Goal: Transaction & Acquisition: Purchase product/service

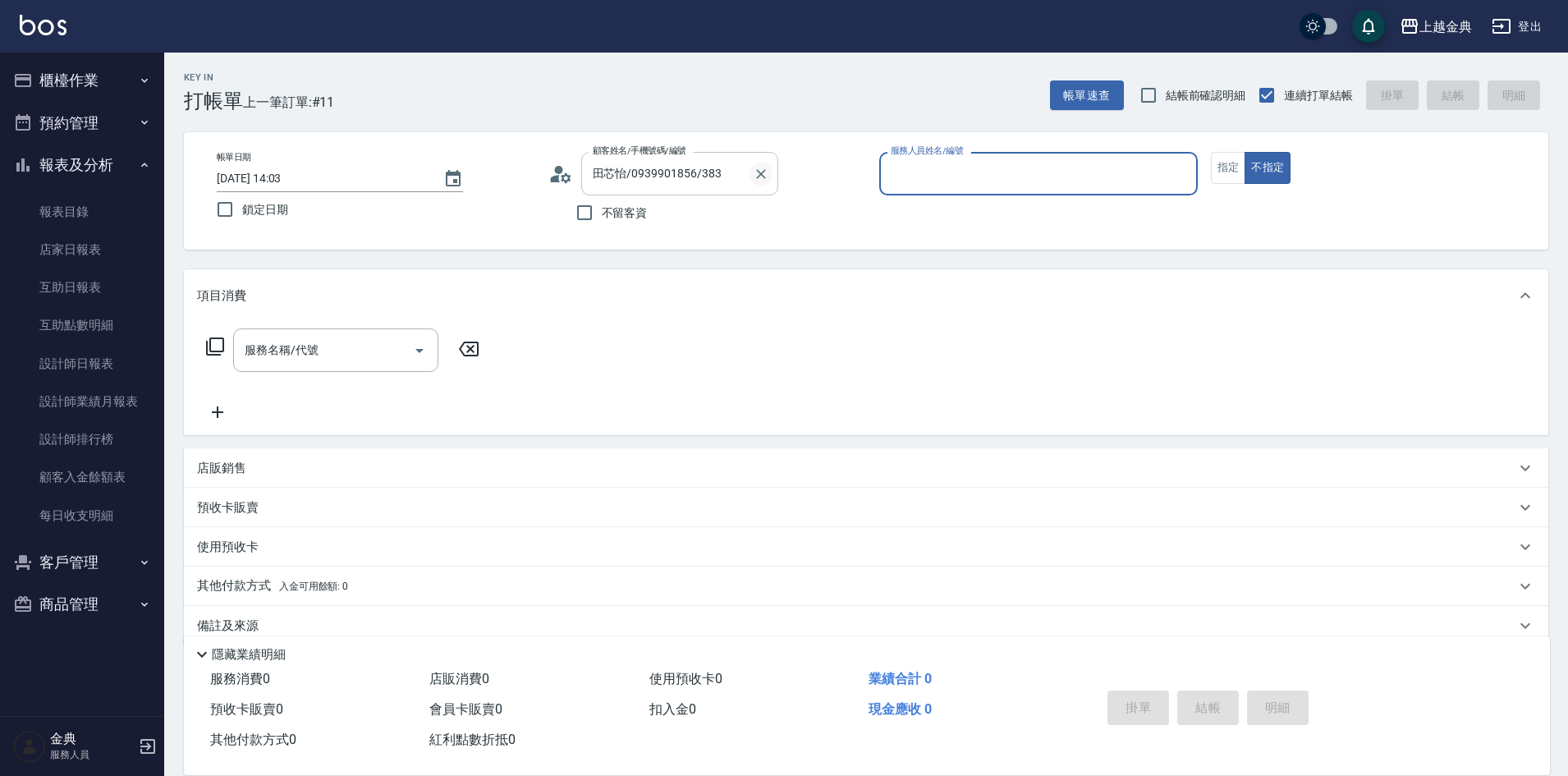
click at [765, 183] on button "Clear" at bounding box center [761, 174] width 23 height 23
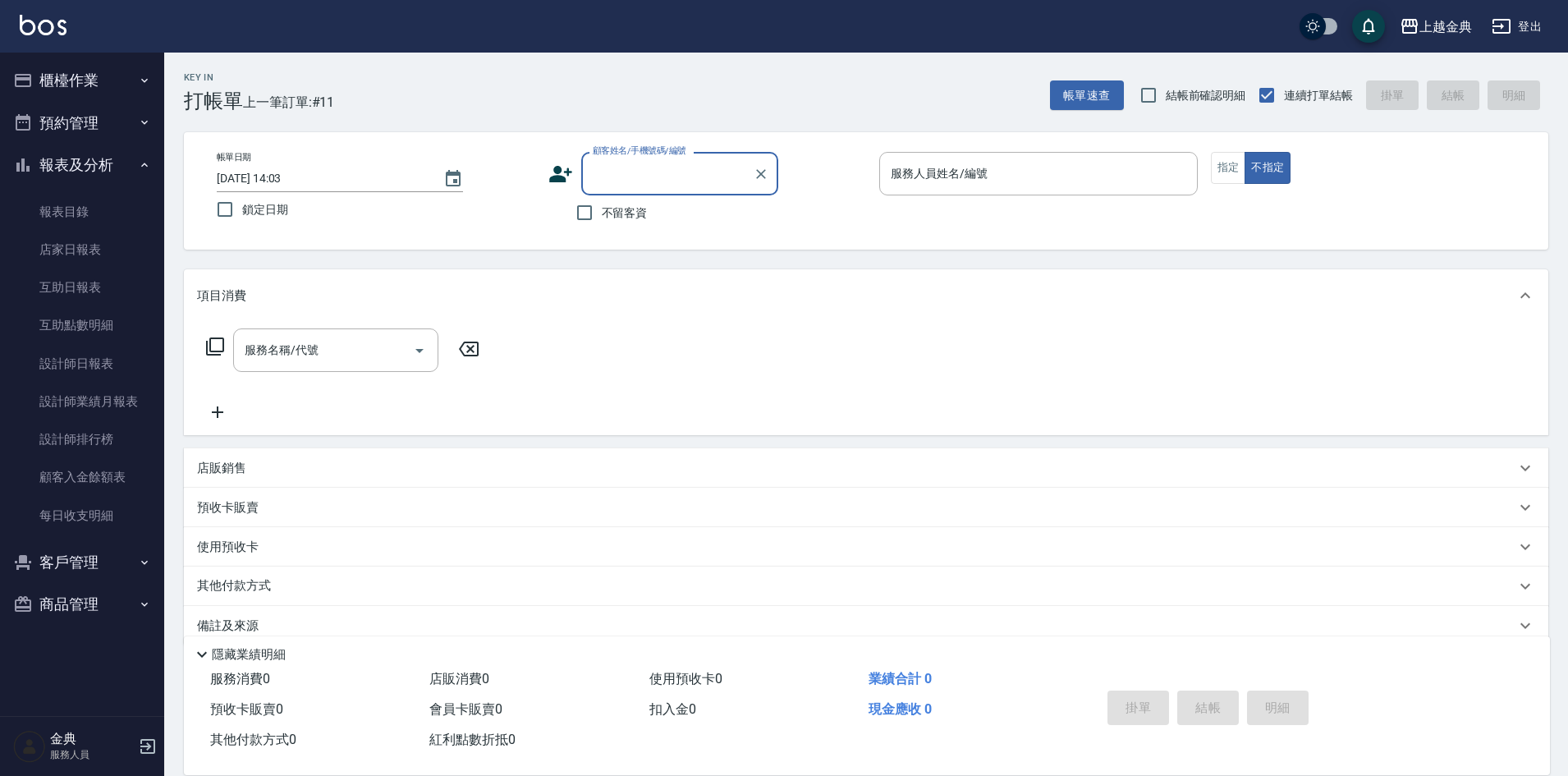
click at [625, 216] on span "不留客資" at bounding box center [625, 212] width 46 height 17
click at [602, 216] on input "不留客資" at bounding box center [584, 212] width 35 height 35
checkbox input "true"
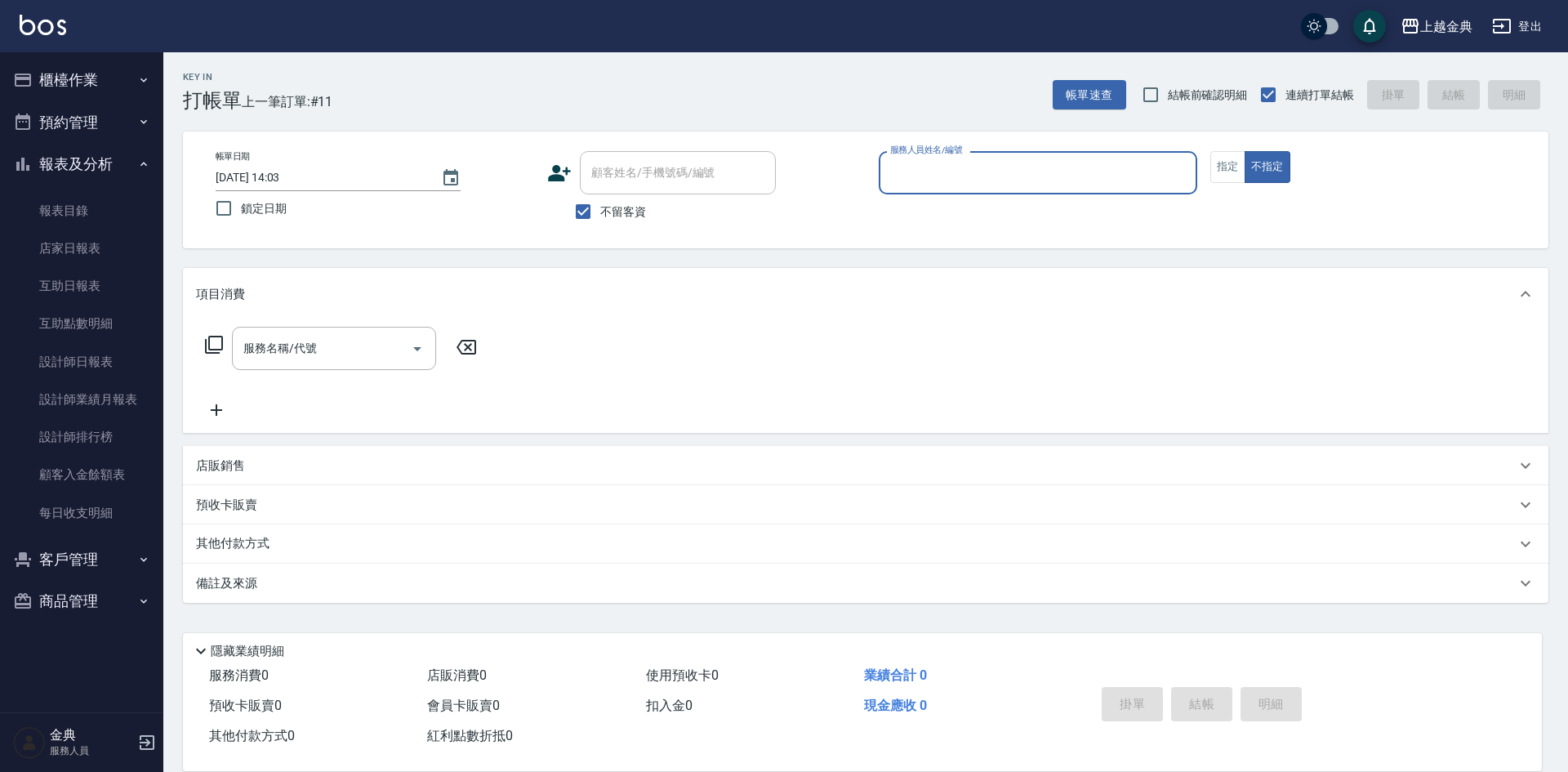
click at [1040, 171] on input "服務人員姓名/編號" at bounding box center [1037, 173] width 303 height 29
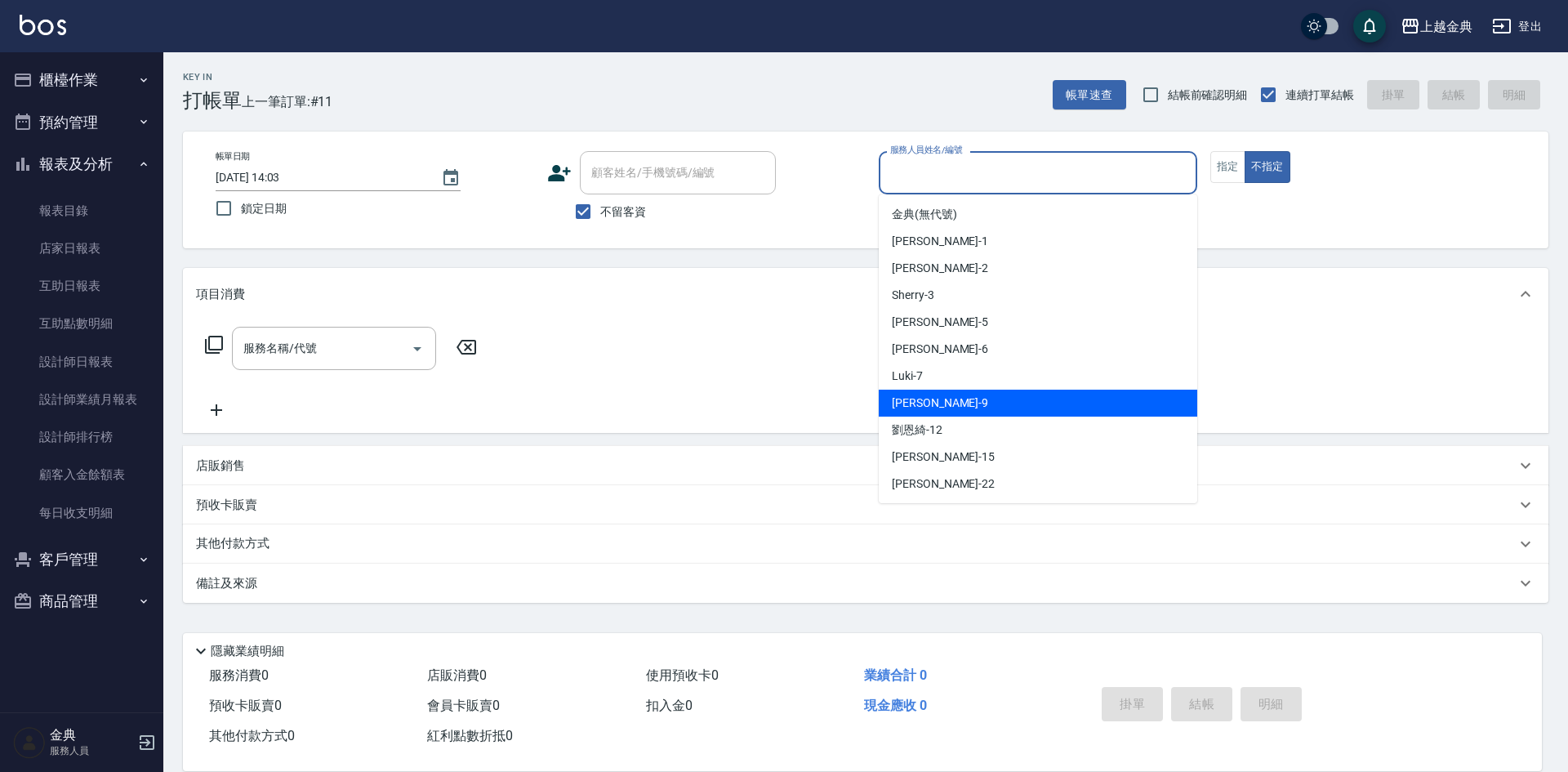
click at [998, 410] on div "[PERSON_NAME] -9" at bounding box center [1037, 403] width 318 height 27
type input "[PERSON_NAME]-9"
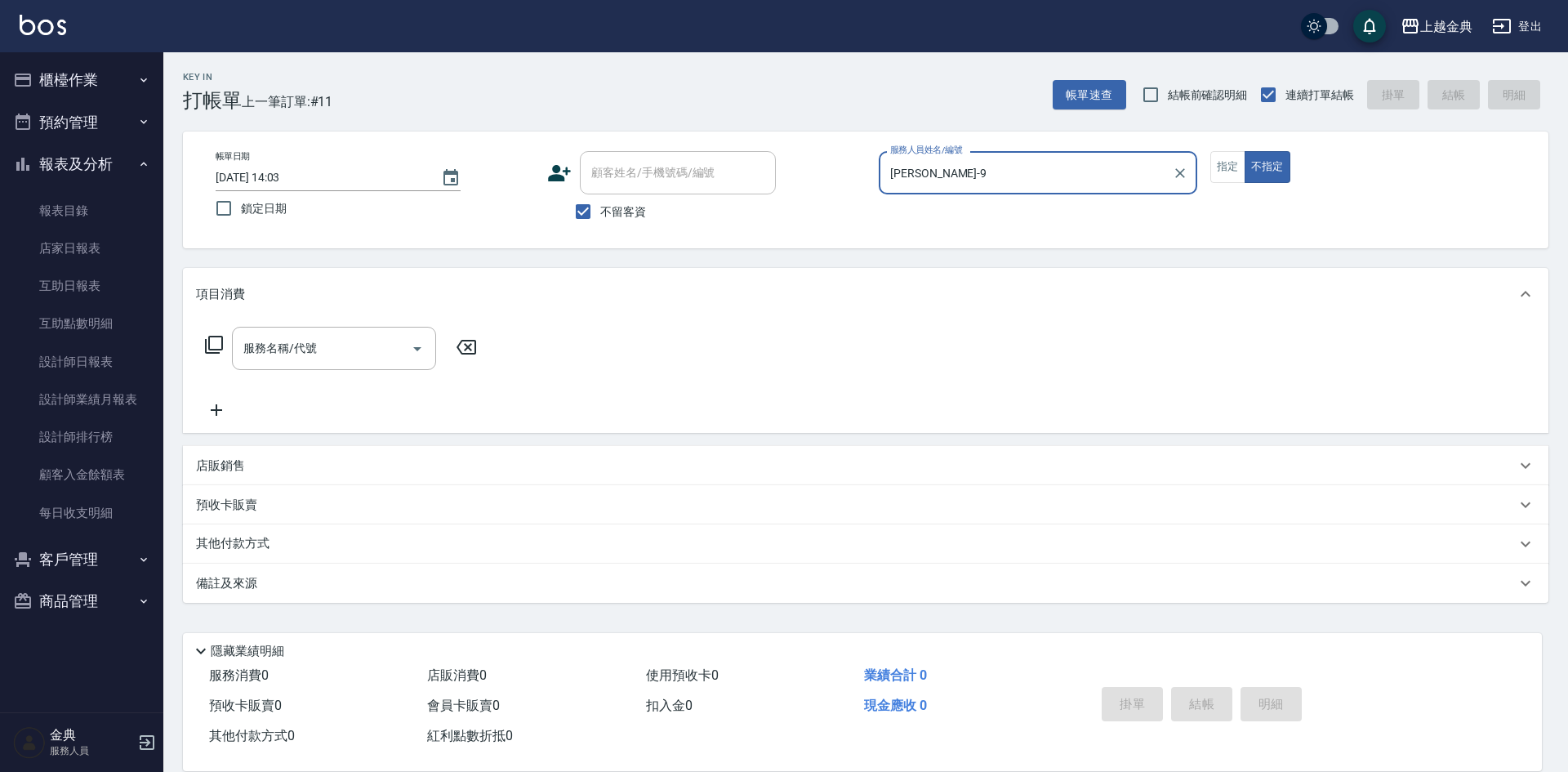
click at [219, 340] on icon at bounding box center [214, 345] width 20 height 20
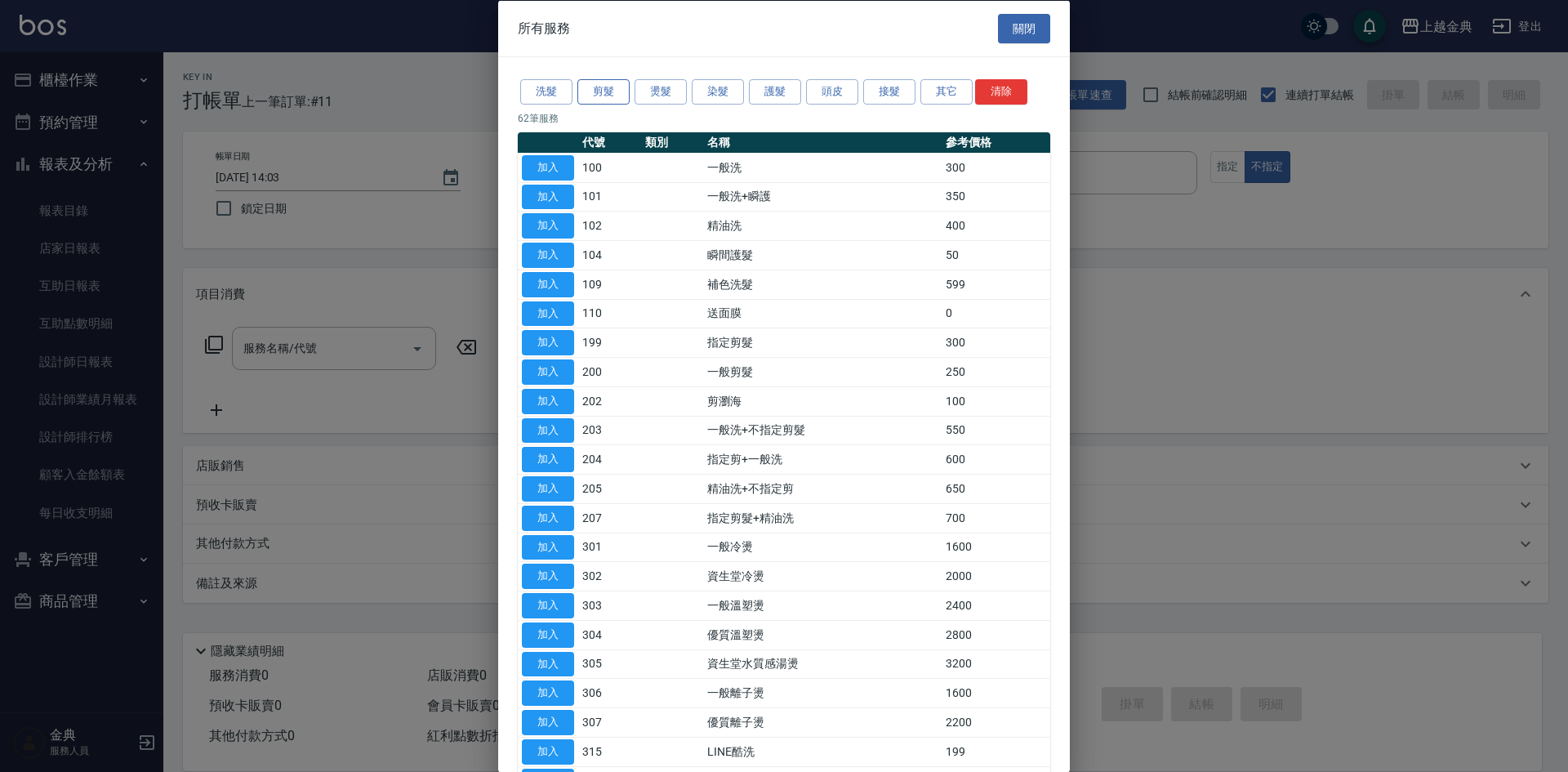
click at [598, 99] on button "剪髮" at bounding box center [603, 92] width 53 height 26
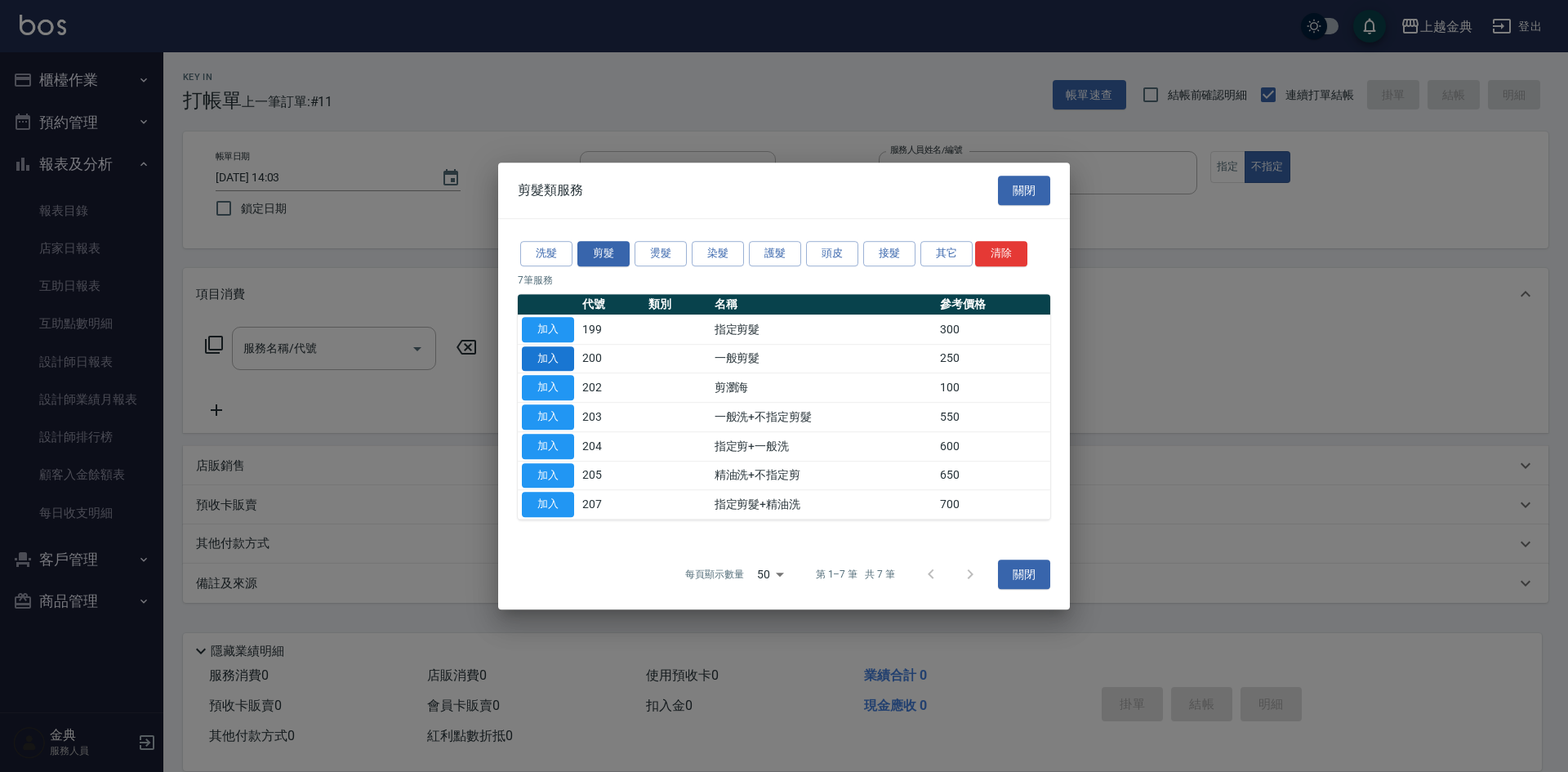
click at [555, 357] on button "加入" at bounding box center [547, 359] width 53 height 26
type input "一般剪髮(200)"
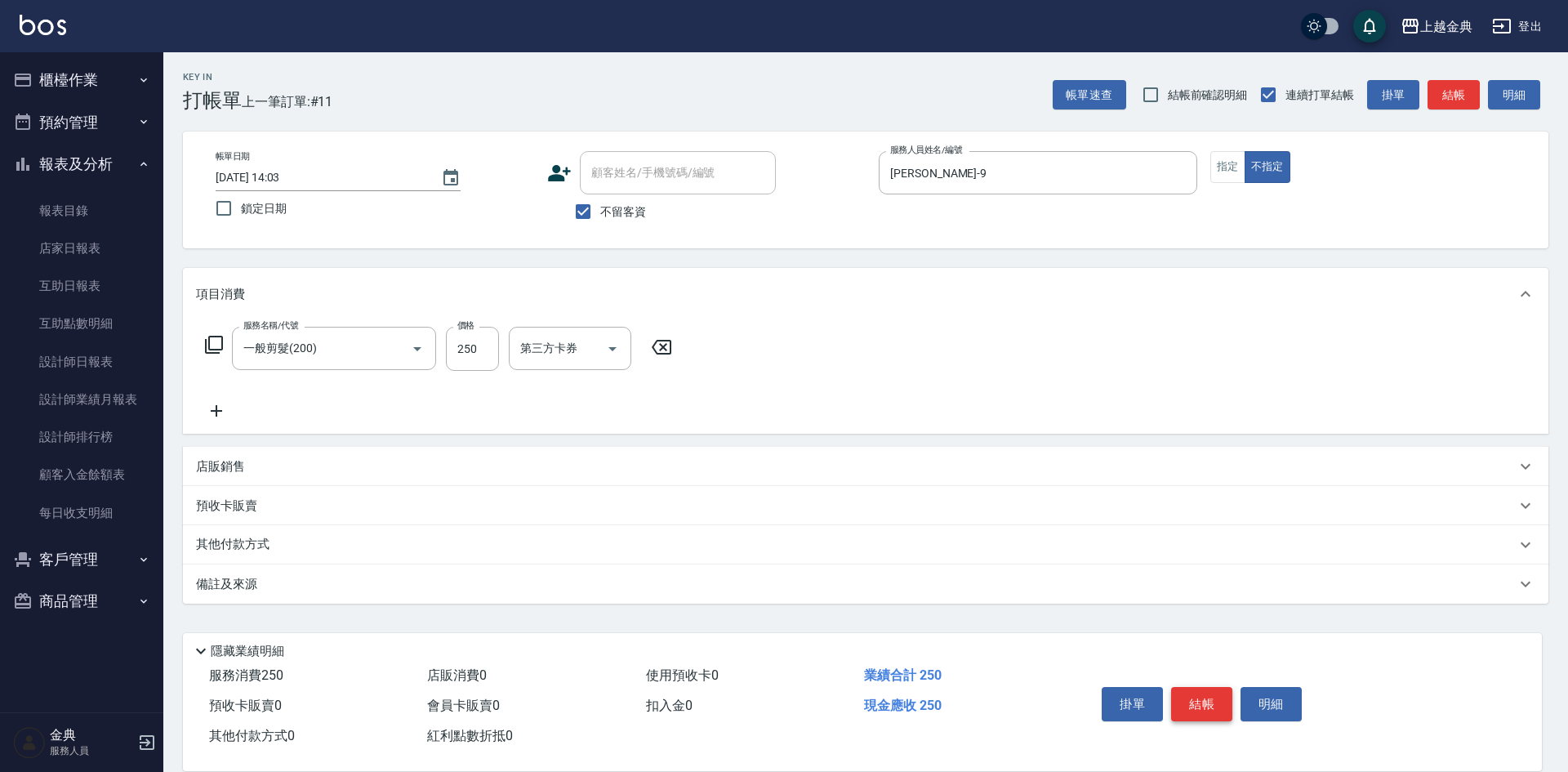
click at [1195, 705] on button "結帳" at bounding box center [1202, 704] width 61 height 35
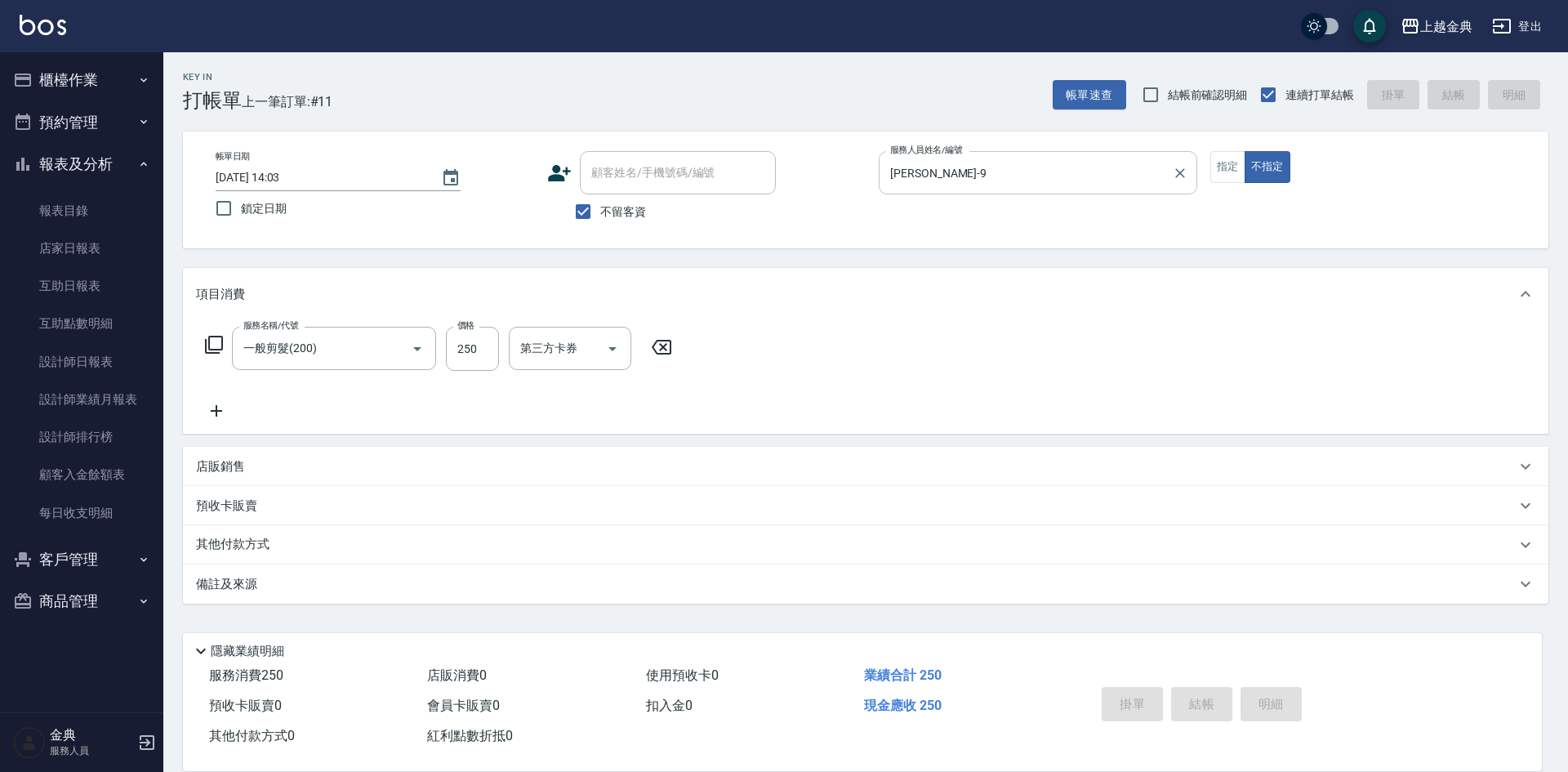
type input "[DATE] 17:09"
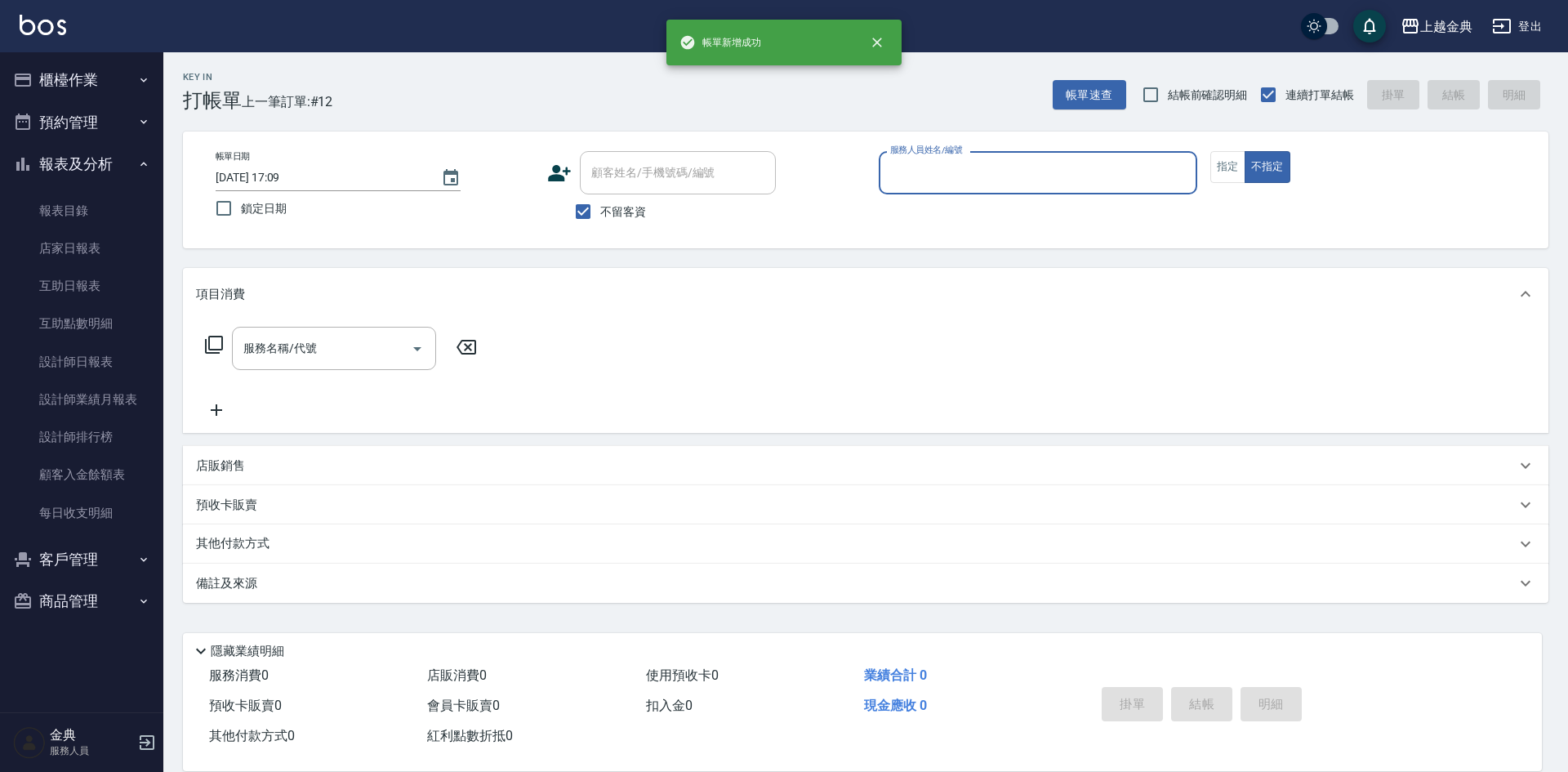
click at [1001, 168] on input "服務人員姓名/編號" at bounding box center [1037, 173] width 303 height 29
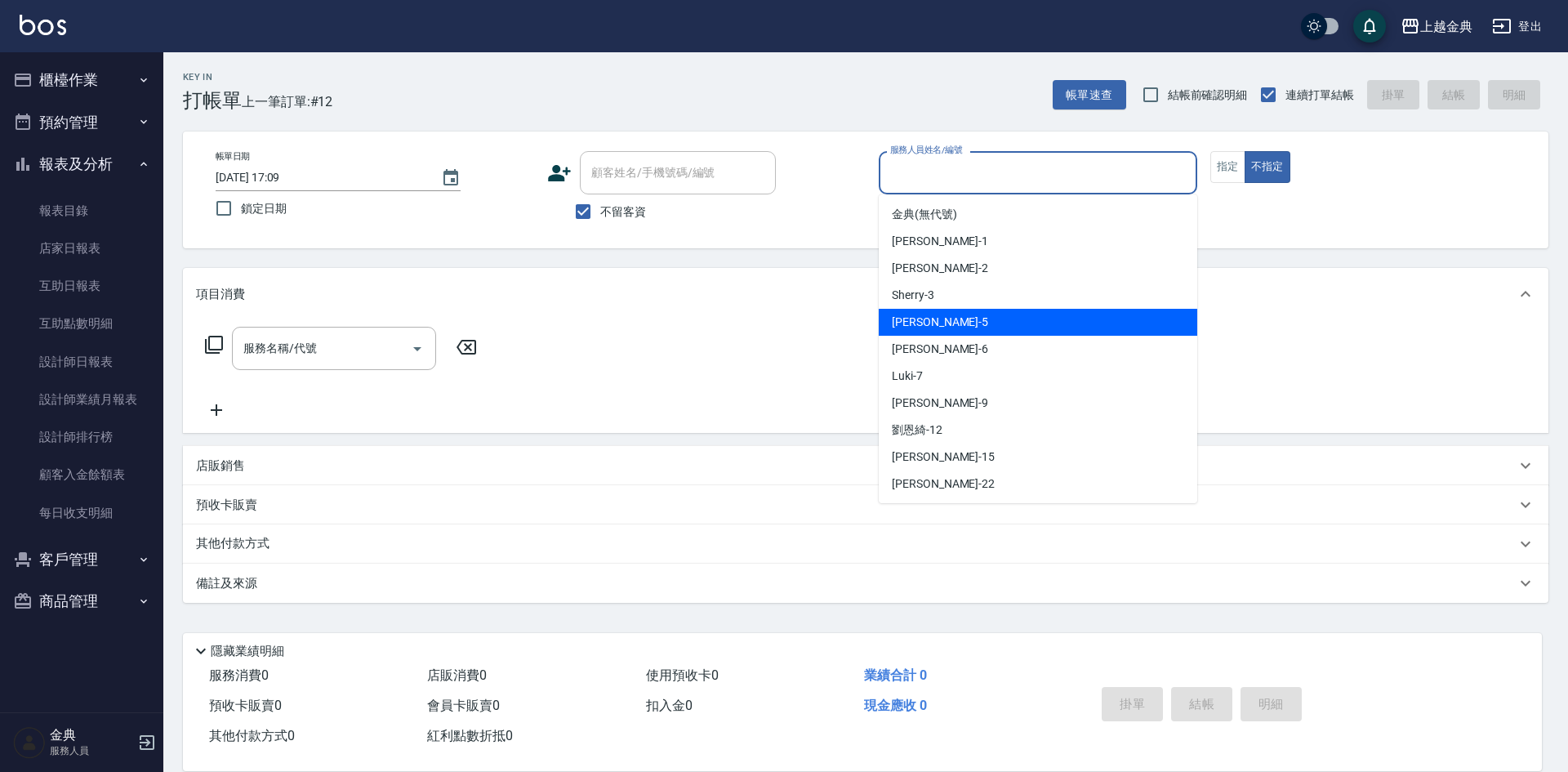
click at [976, 313] on div "[PERSON_NAME] -5" at bounding box center [1037, 322] width 318 height 27
type input "[PERSON_NAME]-5"
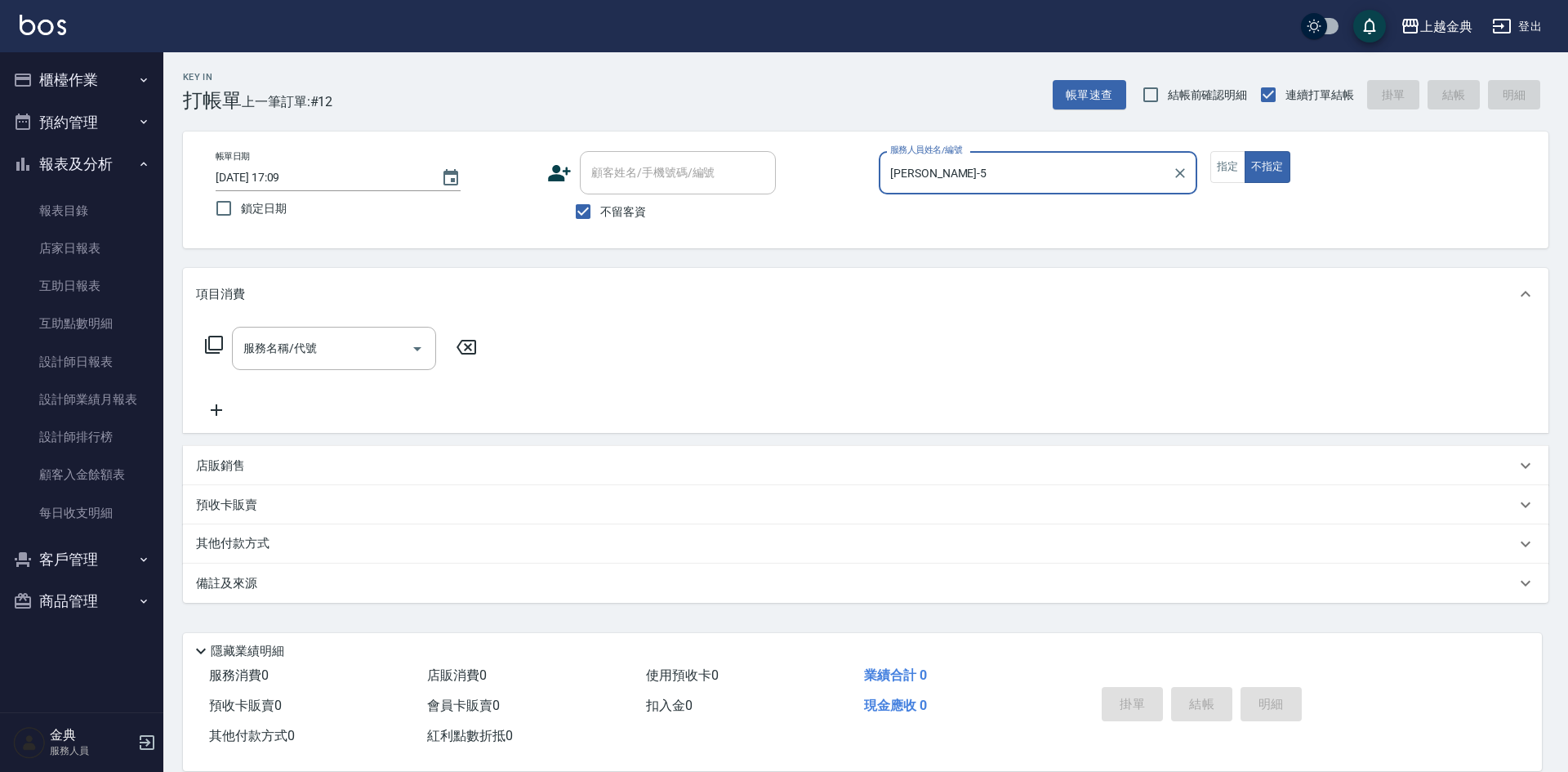
click at [218, 341] on icon at bounding box center [214, 345] width 20 height 20
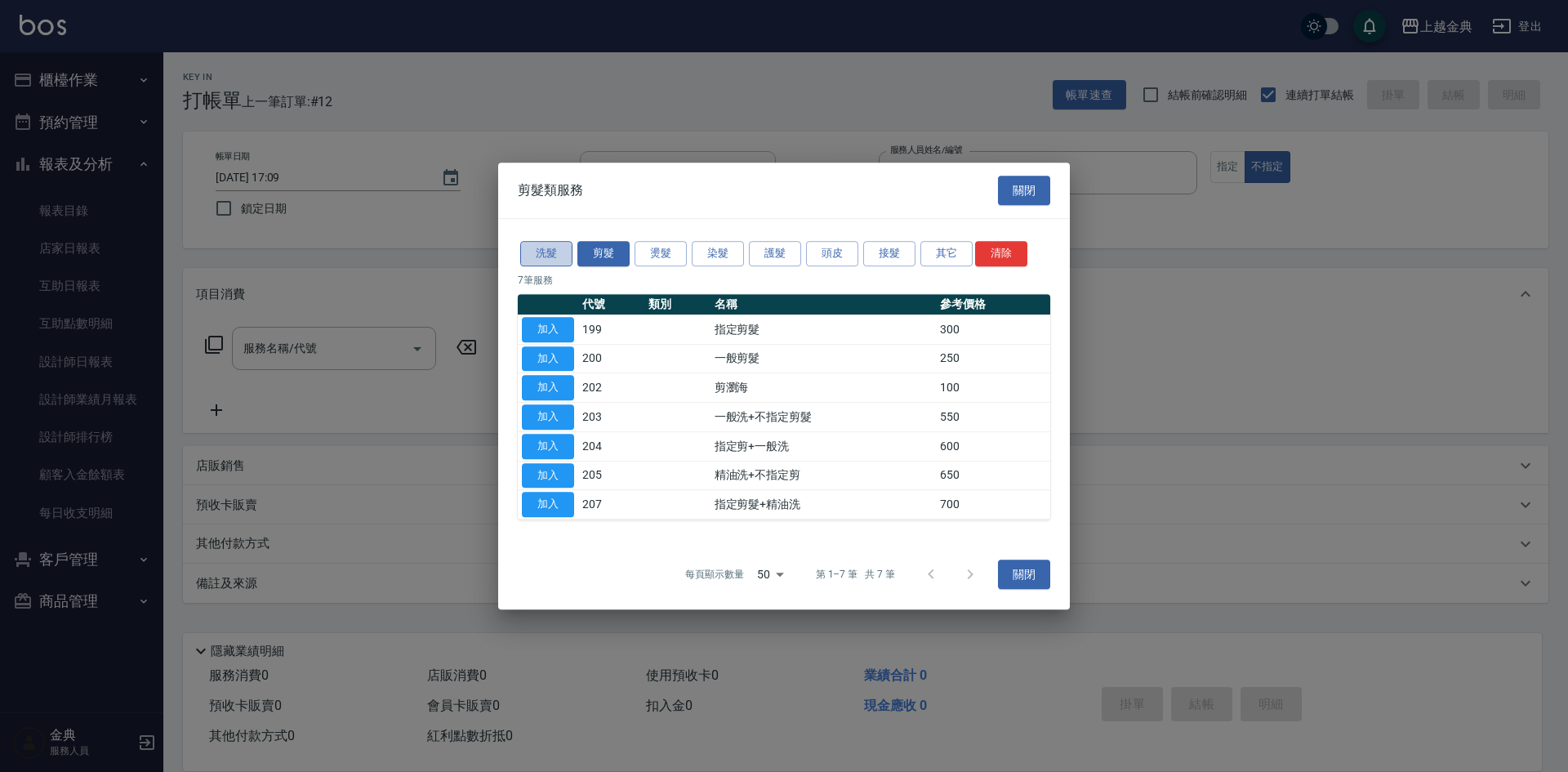
click at [541, 246] on button "洗髮" at bounding box center [546, 254] width 53 height 26
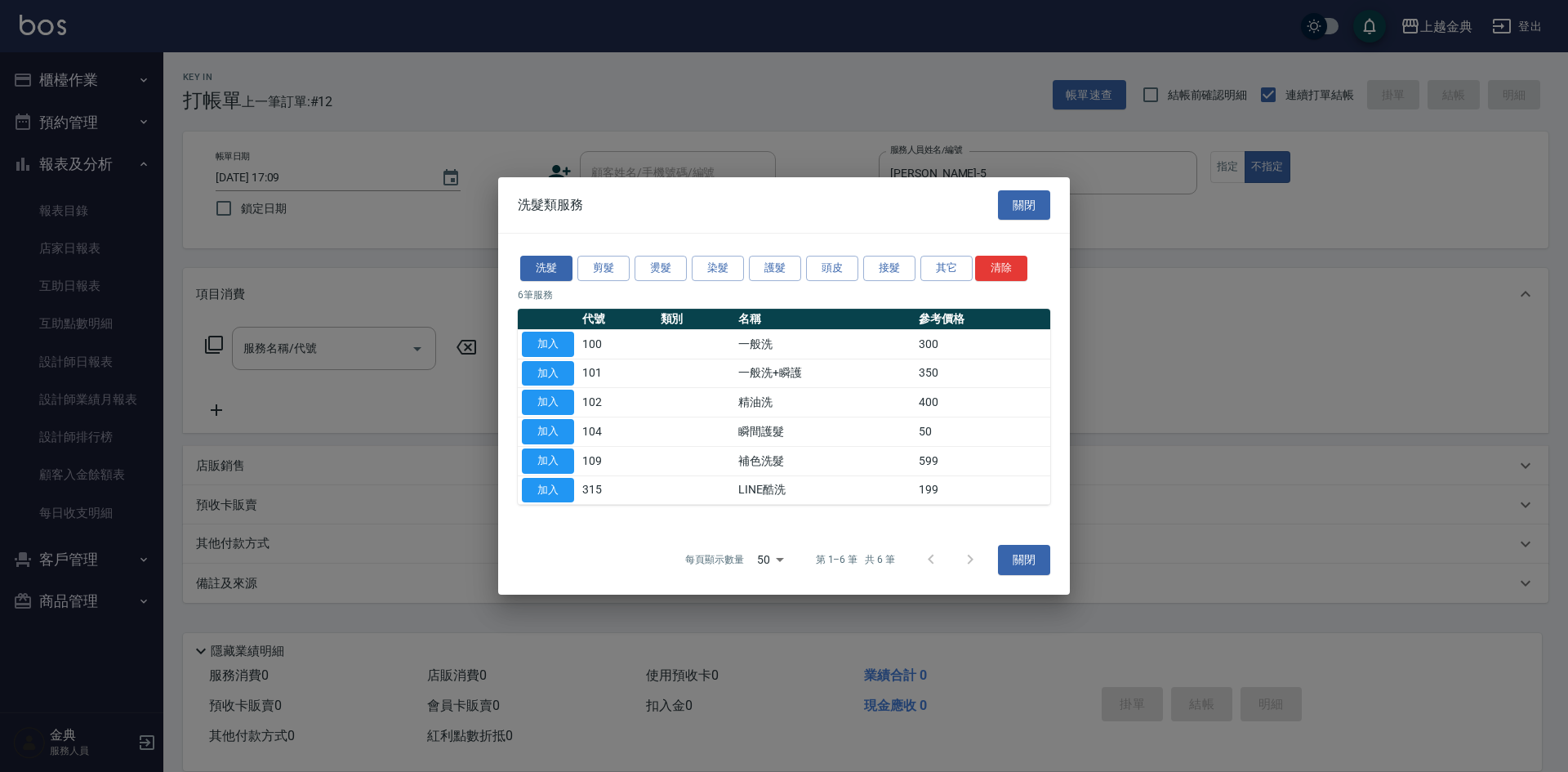
click at [540, 388] on td "加入" at bounding box center [547, 403] width 60 height 30
click at [543, 401] on button "加入" at bounding box center [547, 403] width 53 height 26
type input "精油洗(102)"
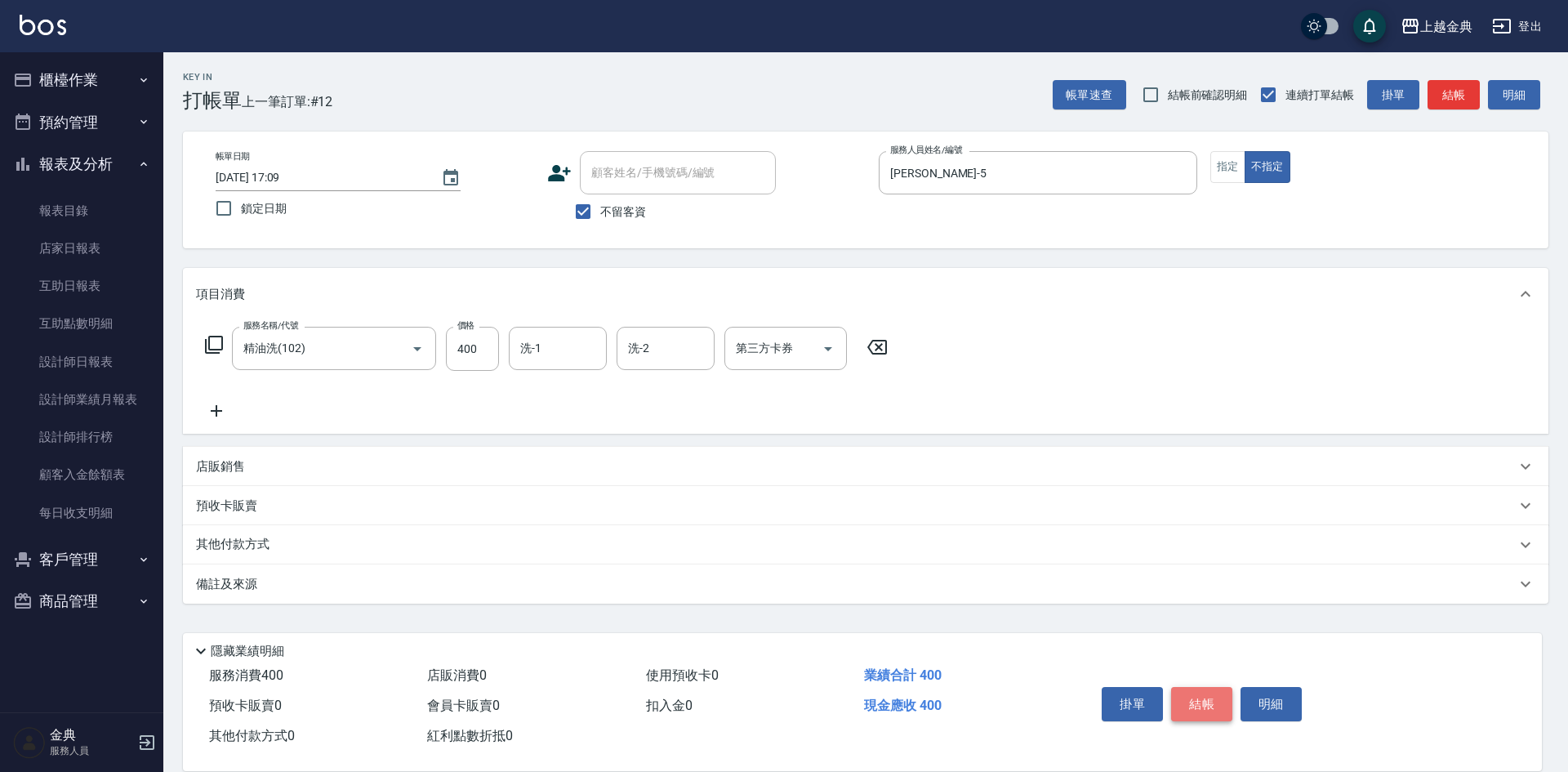
click at [1216, 691] on button "結帳" at bounding box center [1202, 704] width 61 height 35
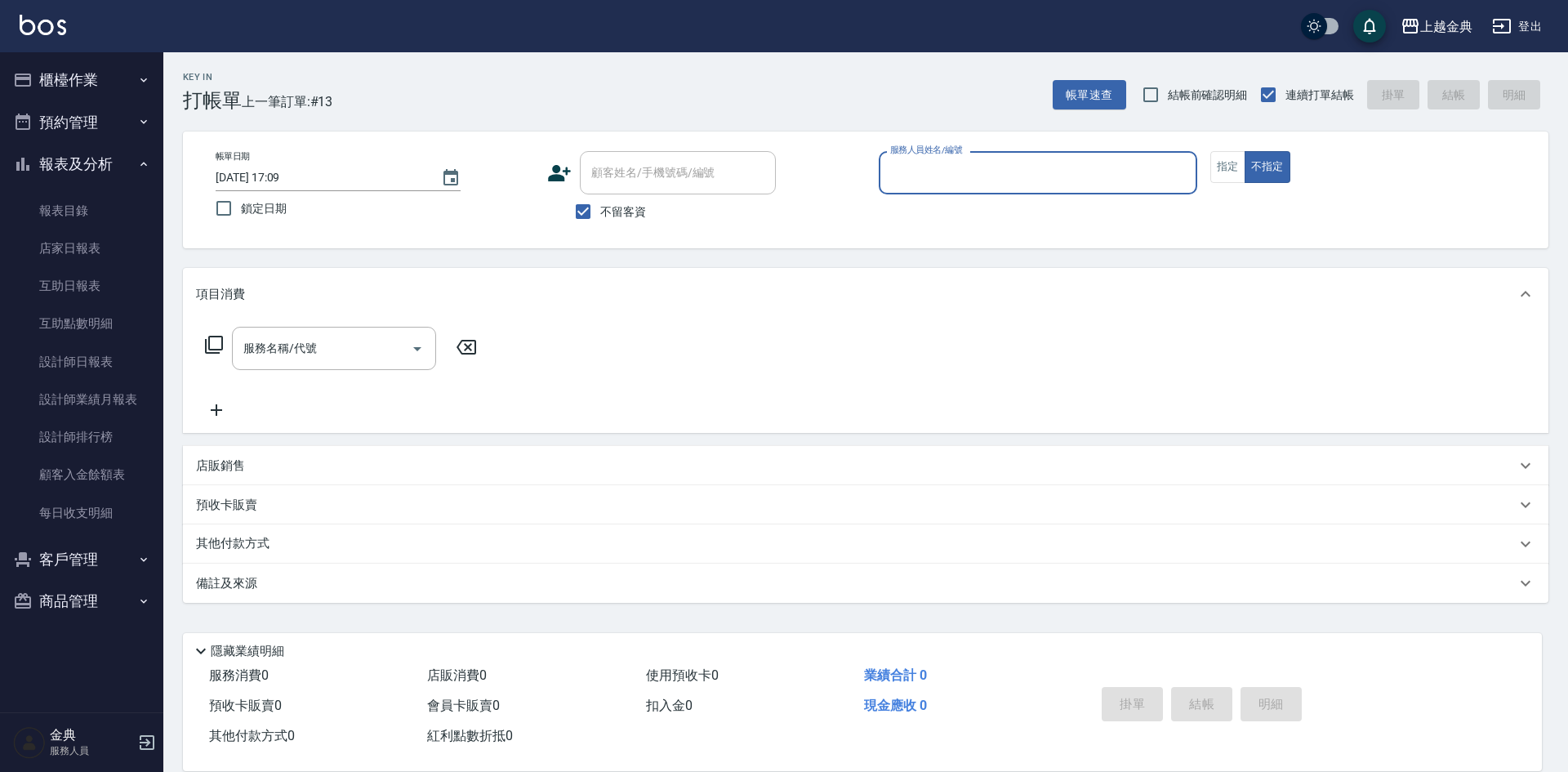
click at [941, 146] on label "服務人員姓名/編號" at bounding box center [926, 150] width 71 height 12
click at [941, 159] on input "服務人員姓名/編號" at bounding box center [1037, 173] width 303 height 29
click at [941, 164] on input "服務人員姓名/編號" at bounding box center [1037, 173] width 303 height 29
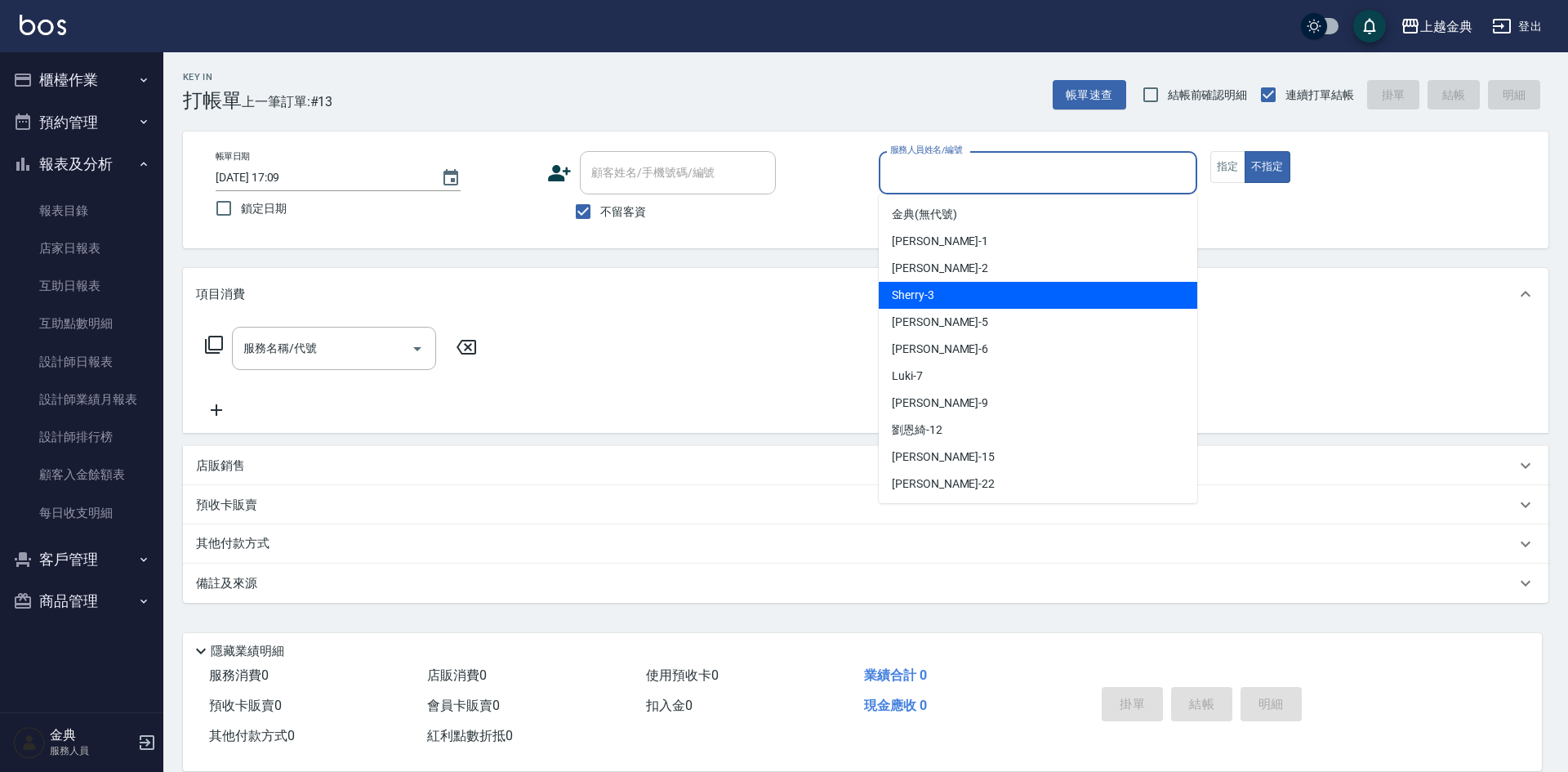
drag, startPoint x: 952, startPoint y: 294, endPoint x: 782, endPoint y: 299, distance: 170.1
click at [950, 294] on div "Sherry -3" at bounding box center [1037, 295] width 318 height 27
type input "Sherry-3"
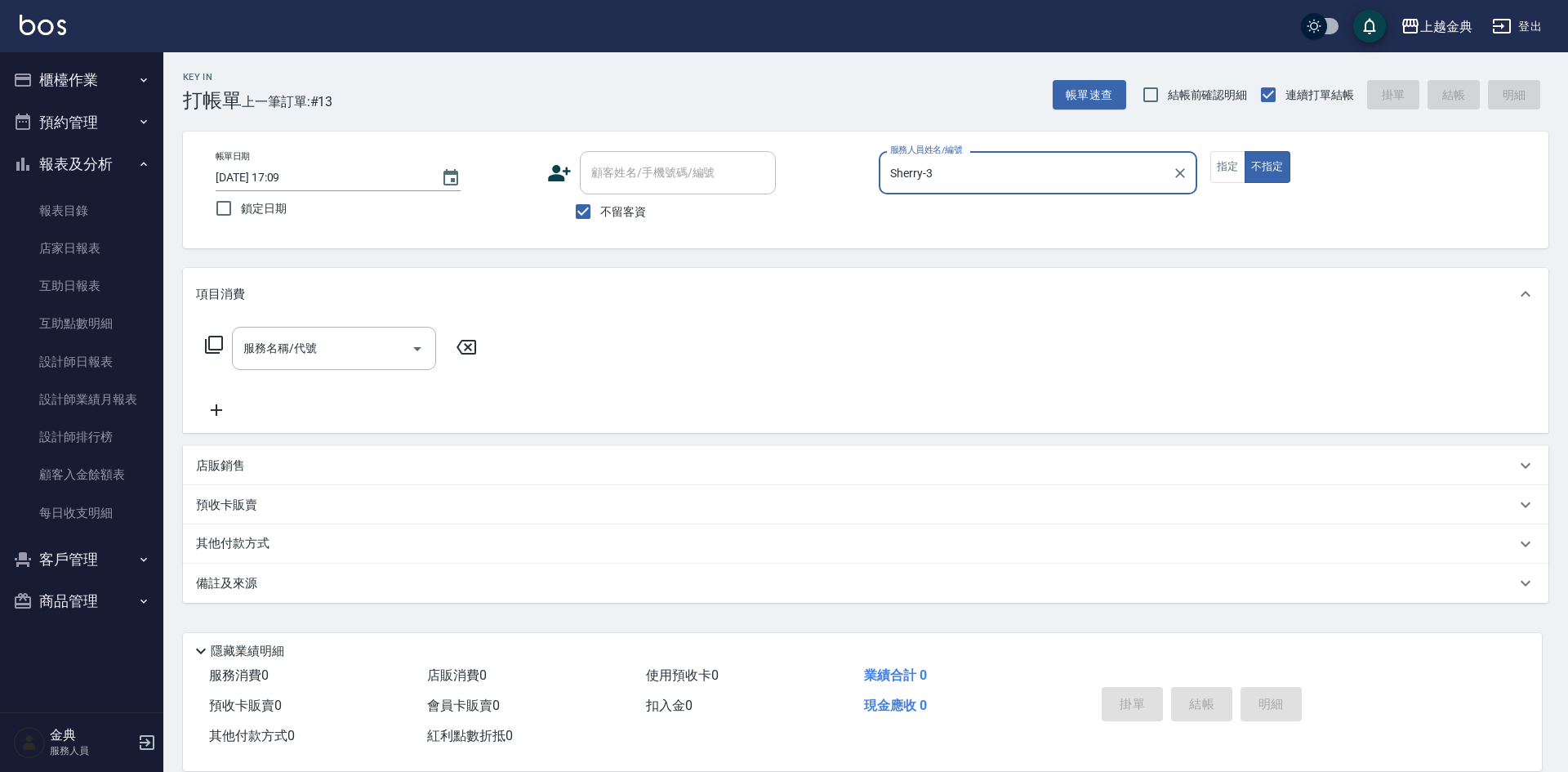
click at [211, 346] on icon at bounding box center [214, 345] width 20 height 20
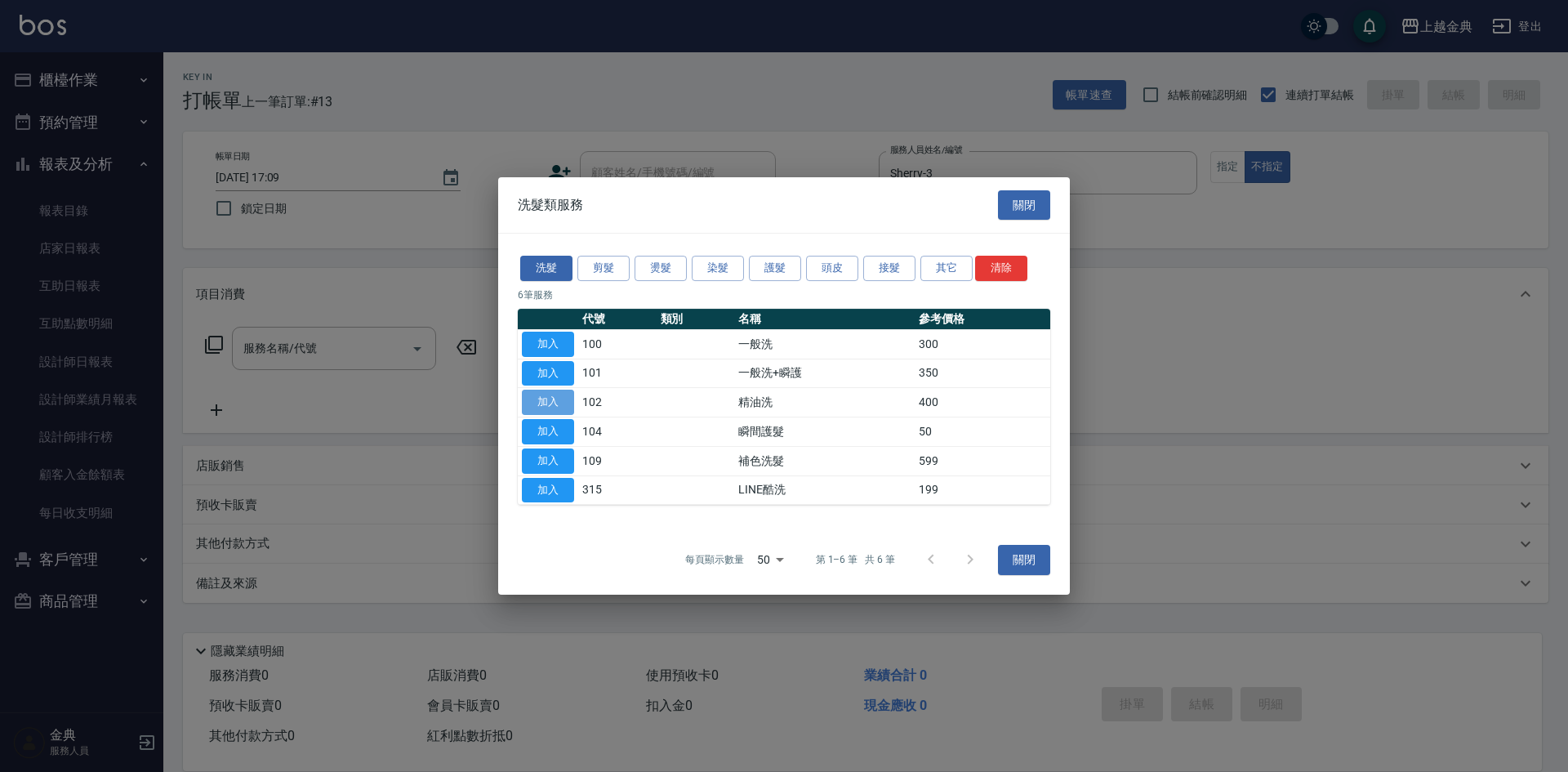
click at [552, 406] on button "加入" at bounding box center [547, 403] width 53 height 26
type input "精油洗(102)"
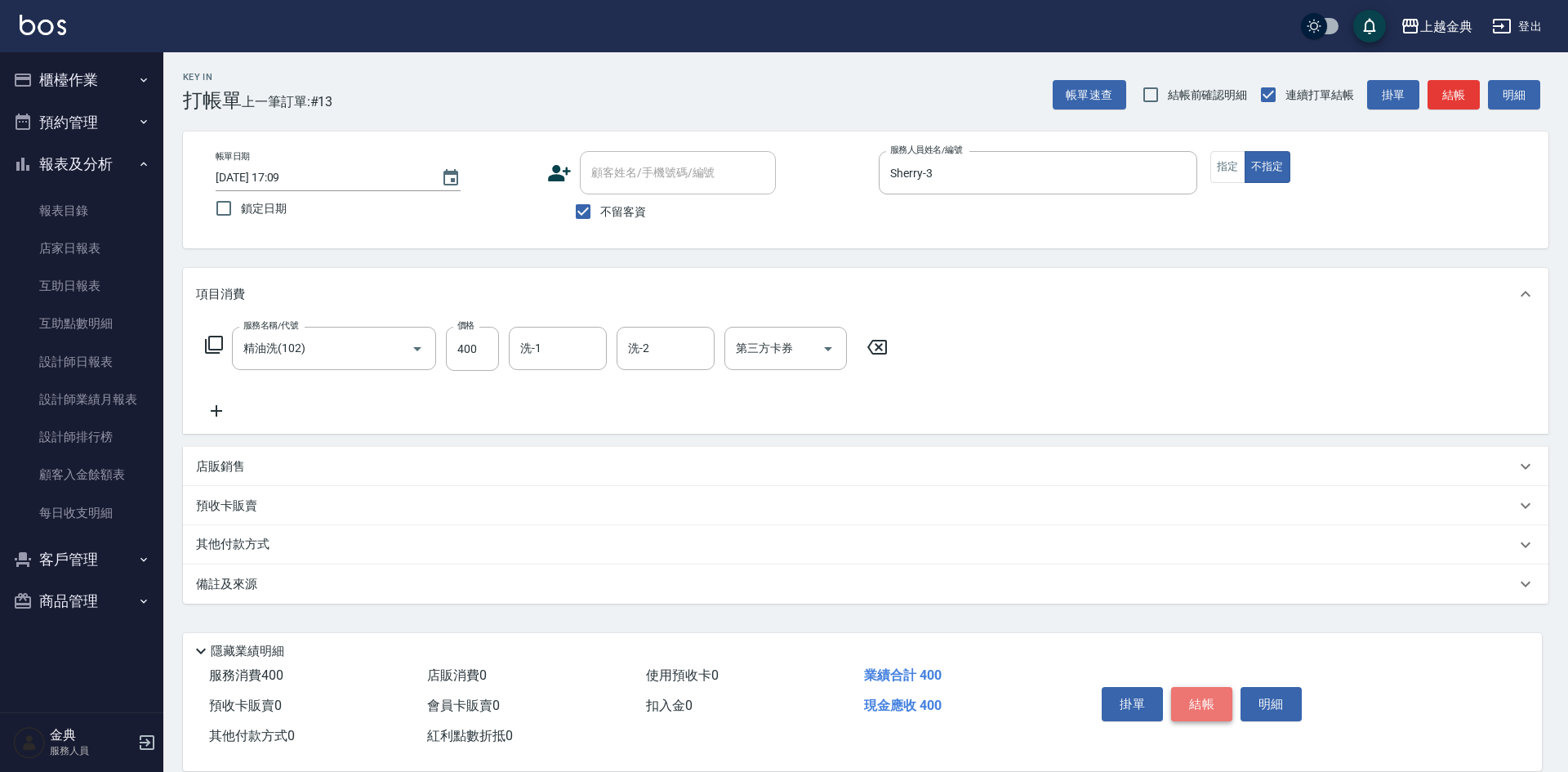
click at [1197, 704] on button "結帳" at bounding box center [1202, 704] width 61 height 35
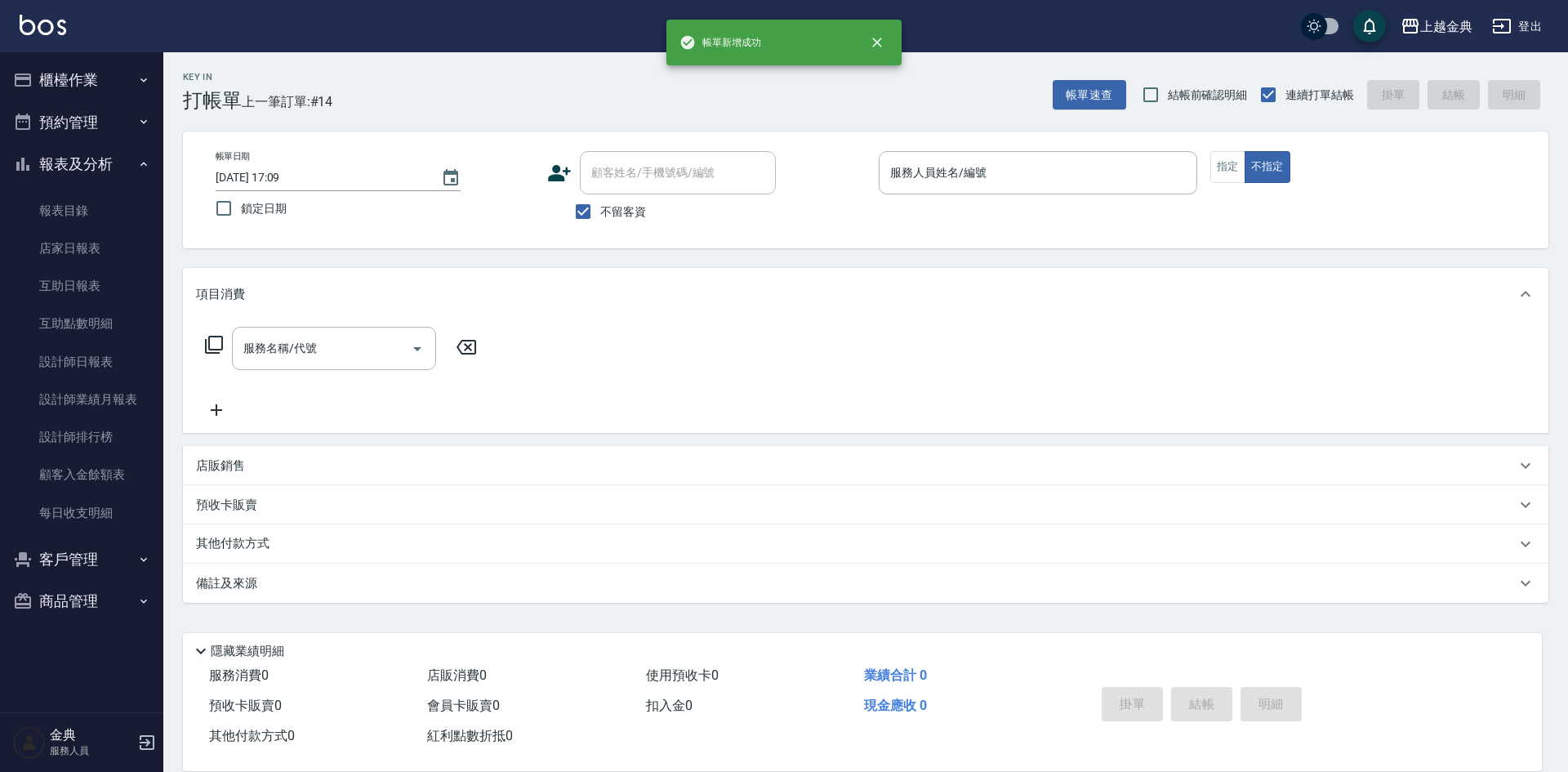
click at [600, 205] on span "不留客資" at bounding box center [623, 211] width 46 height 17
click at [600, 205] on input "不留客資" at bounding box center [583, 211] width 35 height 35
checkbox input "false"
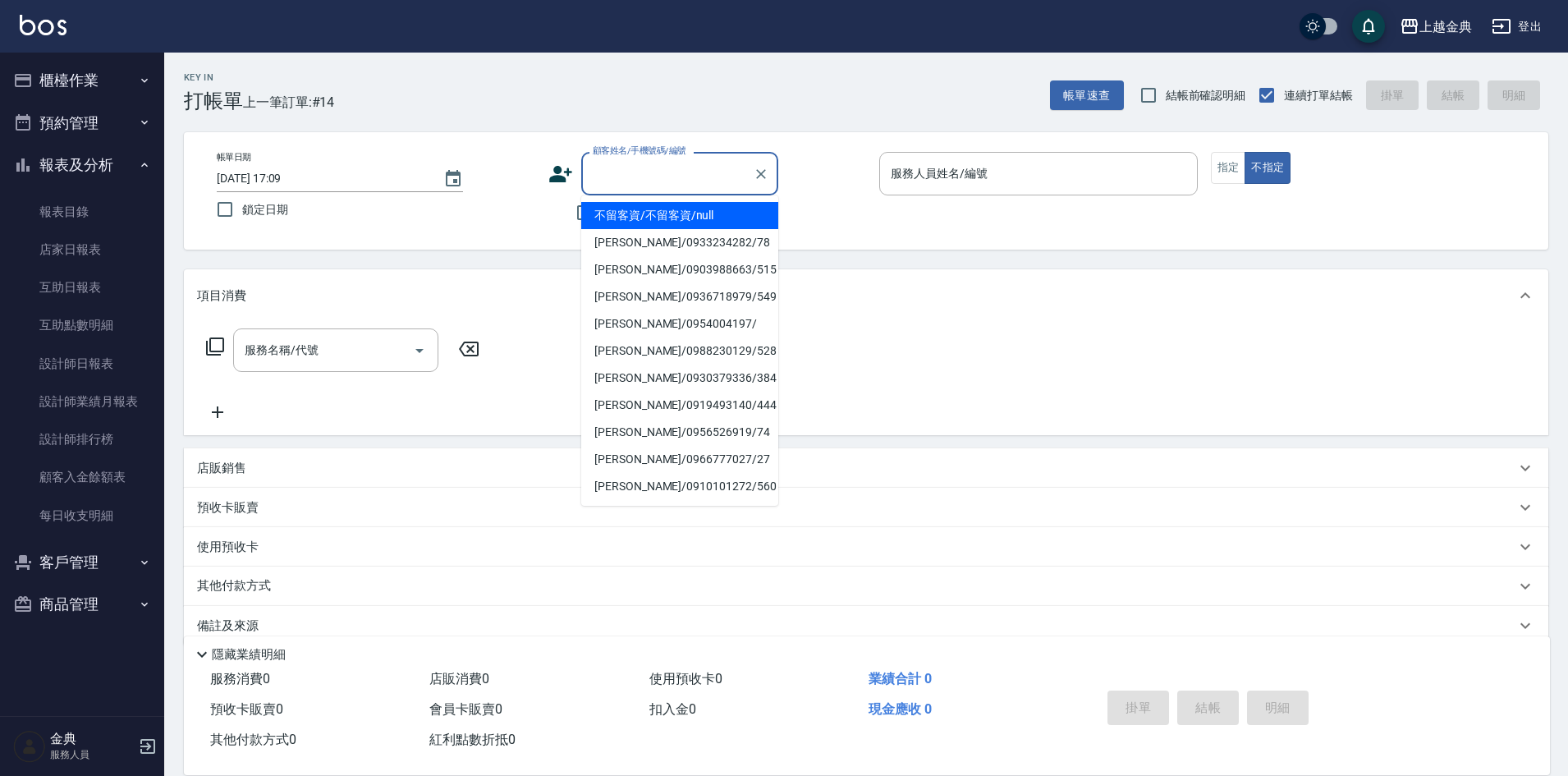
click at [660, 174] on input "顧客姓名/手機號碼/編號" at bounding box center [667, 174] width 157 height 29
click at [680, 222] on li "[PERSON_NAME]/0912946225/292" at bounding box center [680, 215] width 197 height 27
type input "[PERSON_NAME]/0912946225/292"
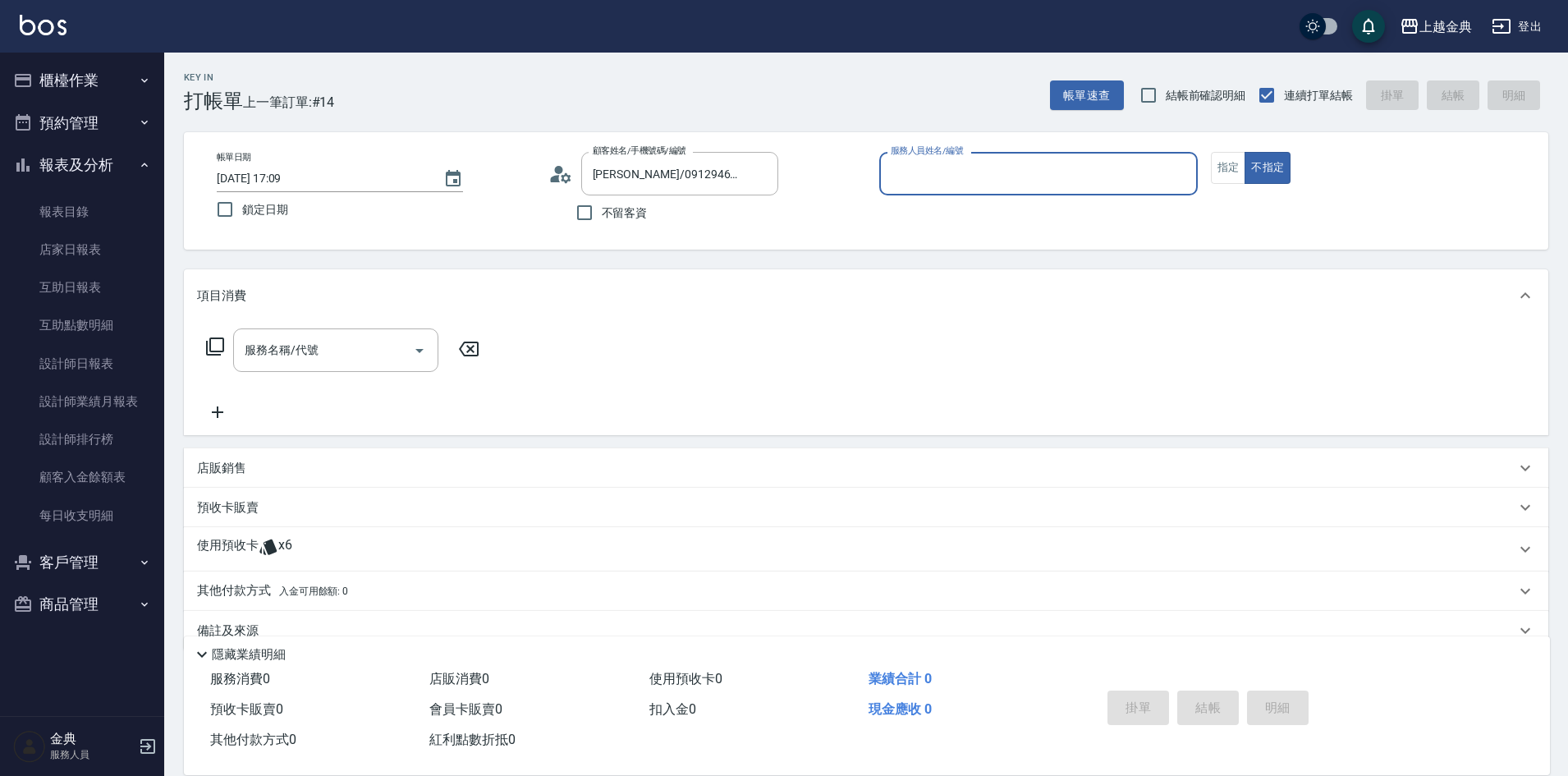
drag, startPoint x: 1009, startPoint y: 166, endPoint x: 1006, endPoint y: 188, distance: 22.2
click at [1009, 166] on input "服務人員姓名/編號" at bounding box center [1038, 174] width 304 height 29
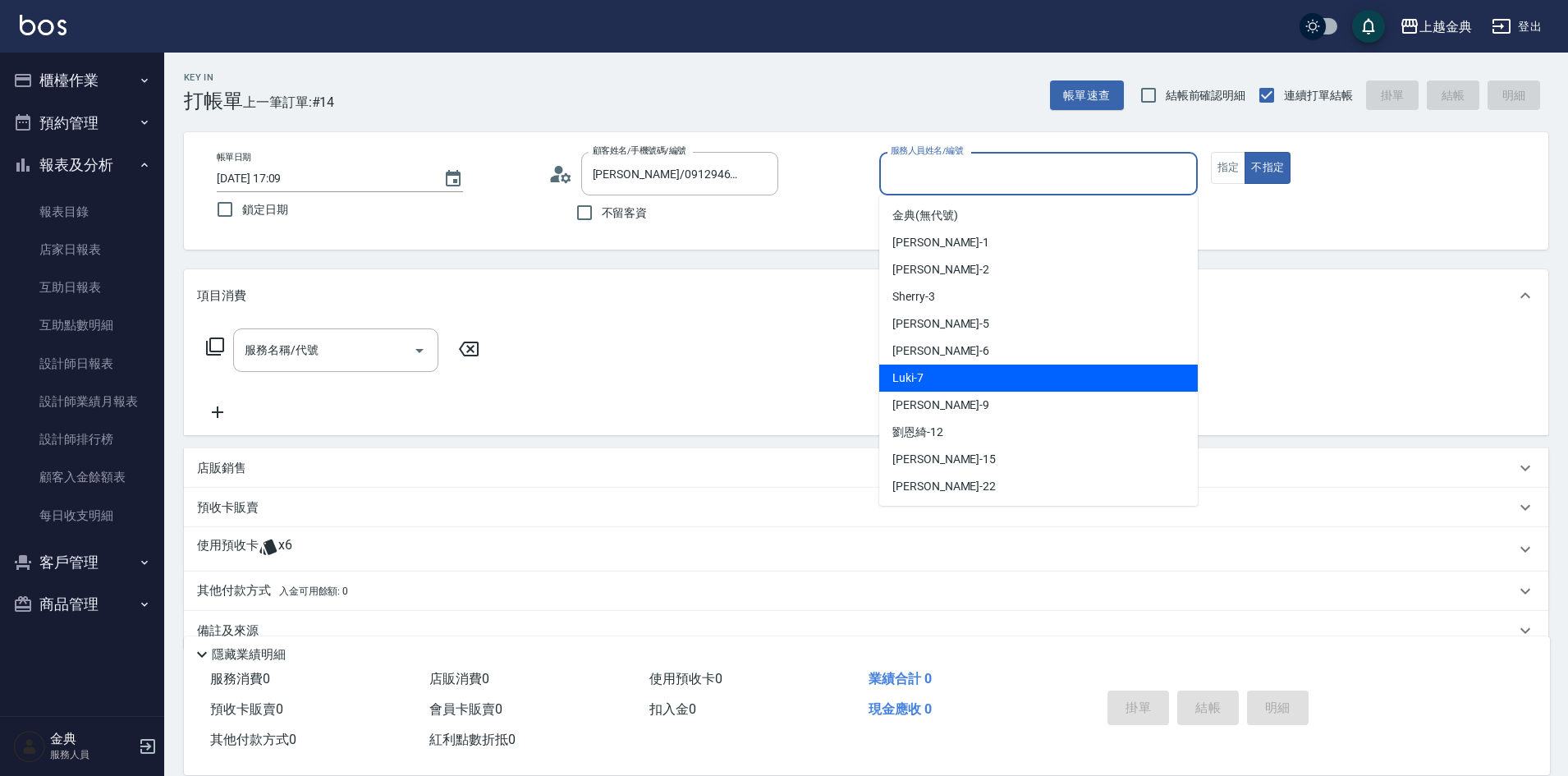
click at [974, 384] on div "Luki -7" at bounding box center [1038, 378] width 318 height 27
type input "Luki-7"
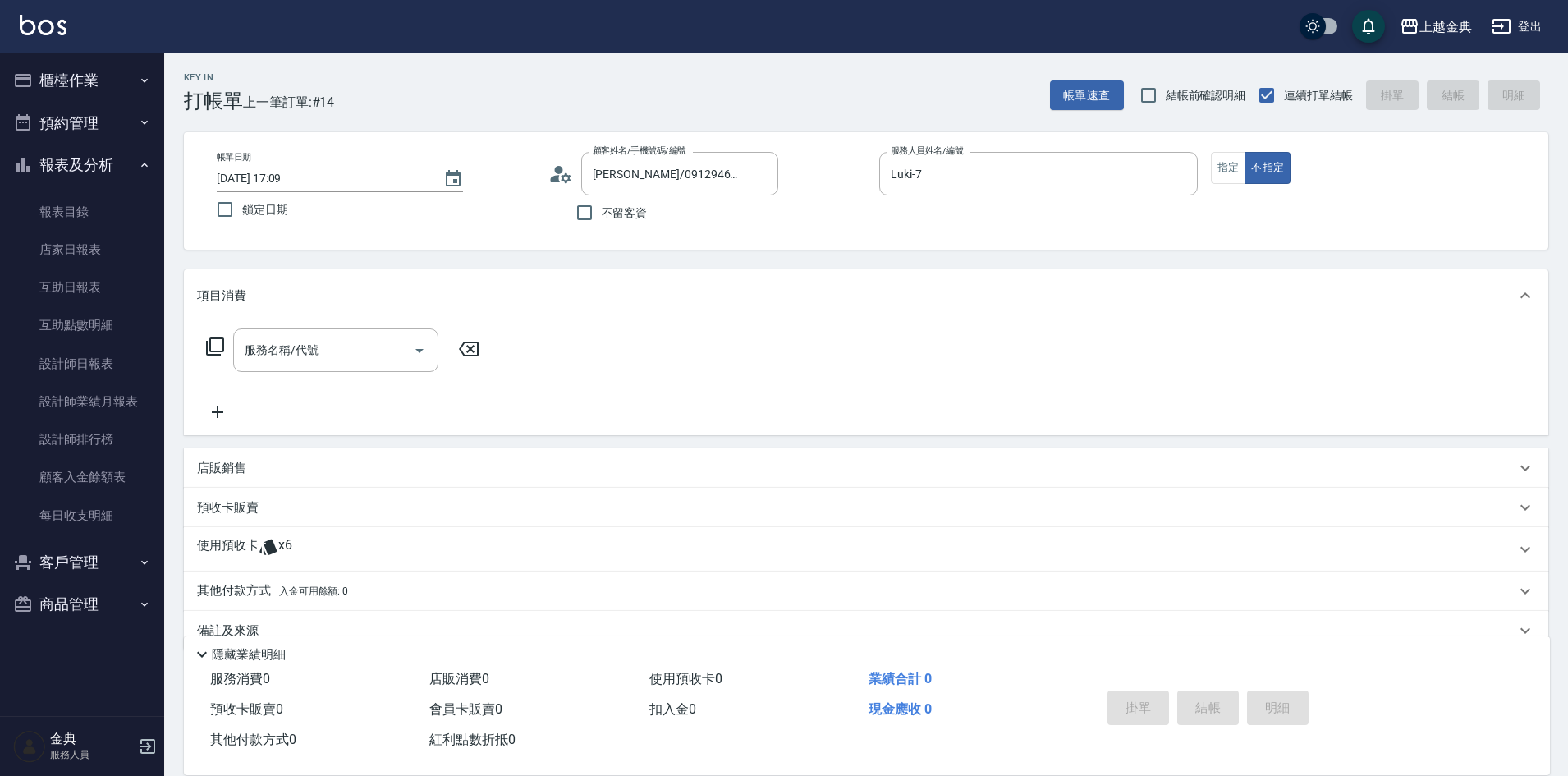
click at [258, 553] on icon at bounding box center [268, 548] width 20 height 20
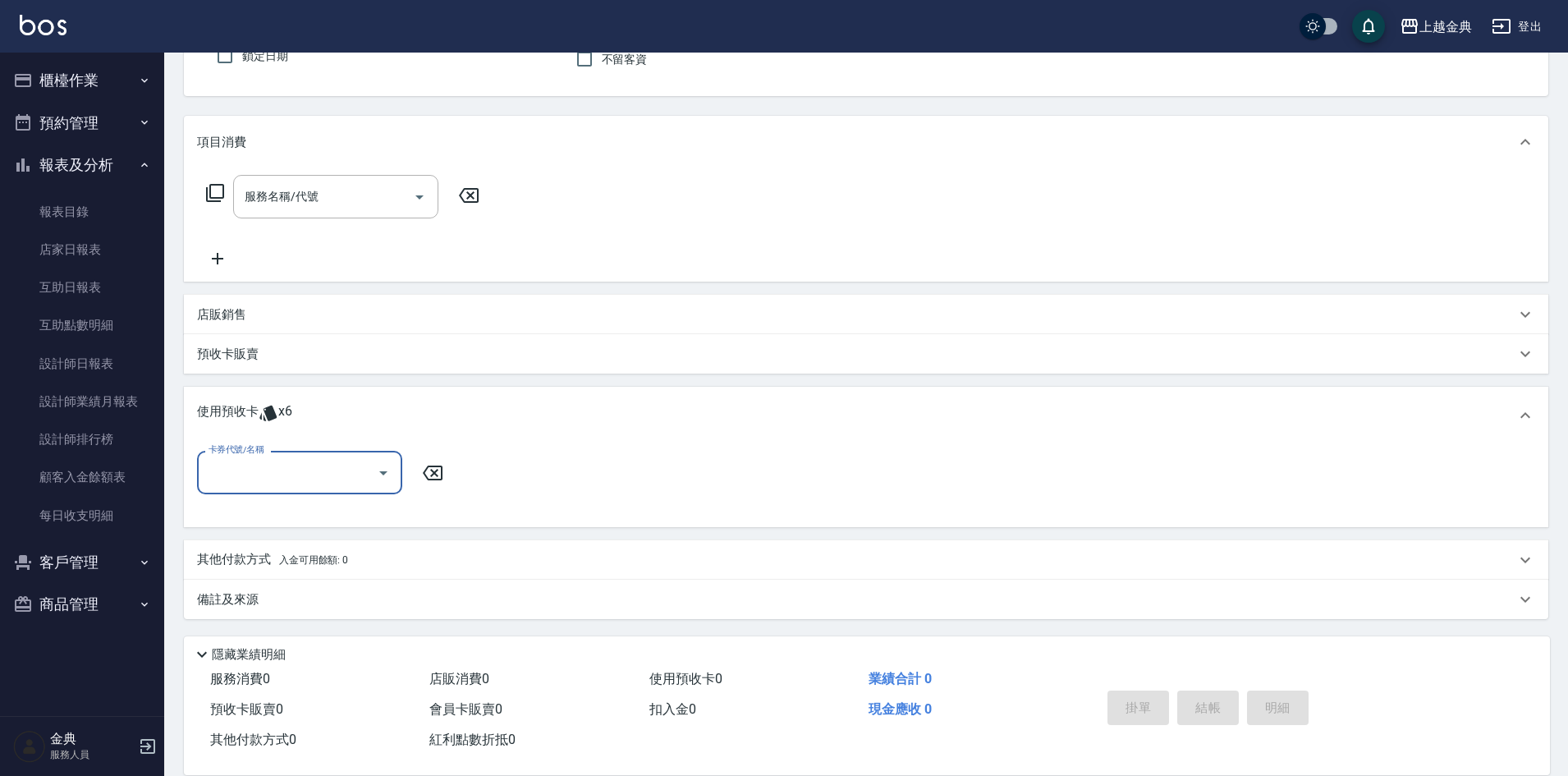
scroll to position [155, 0]
click at [259, 468] on input "卡券代號/名稱" at bounding box center [287, 472] width 165 height 29
click at [262, 519] on div "頭皮3次 剩餘2張" at bounding box center [300, 513] width 205 height 27
type input "頭皮3次"
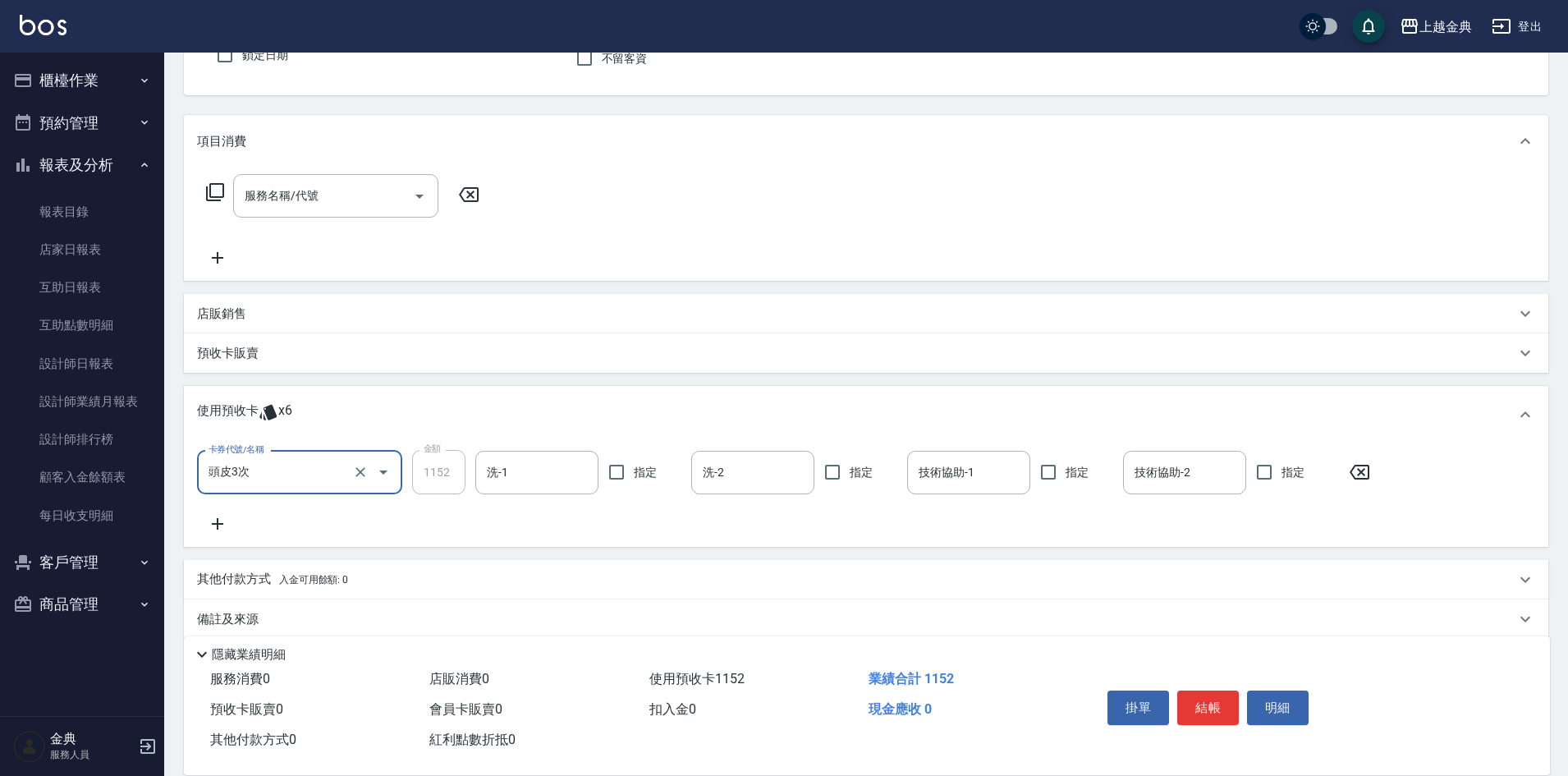
click at [218, 519] on icon at bounding box center [217, 524] width 41 height 20
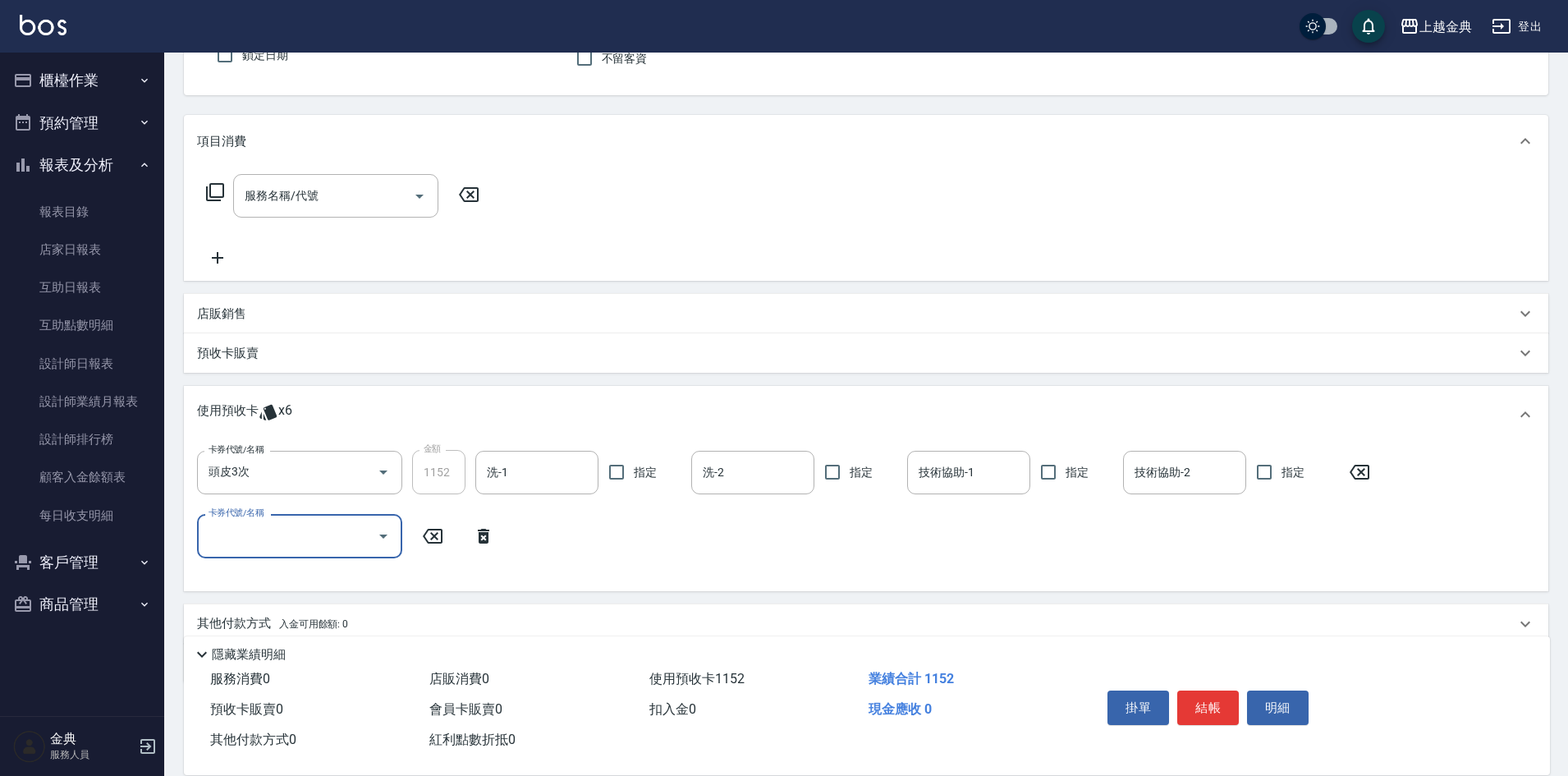
click at [254, 529] on input "卡券代號/名稱" at bounding box center [287, 536] width 165 height 29
click at [263, 608] on div "護髮包套3送1(1.5) 剩餘4張" at bounding box center [300, 605] width 205 height 27
type input "護髮包套3送1(1.5)"
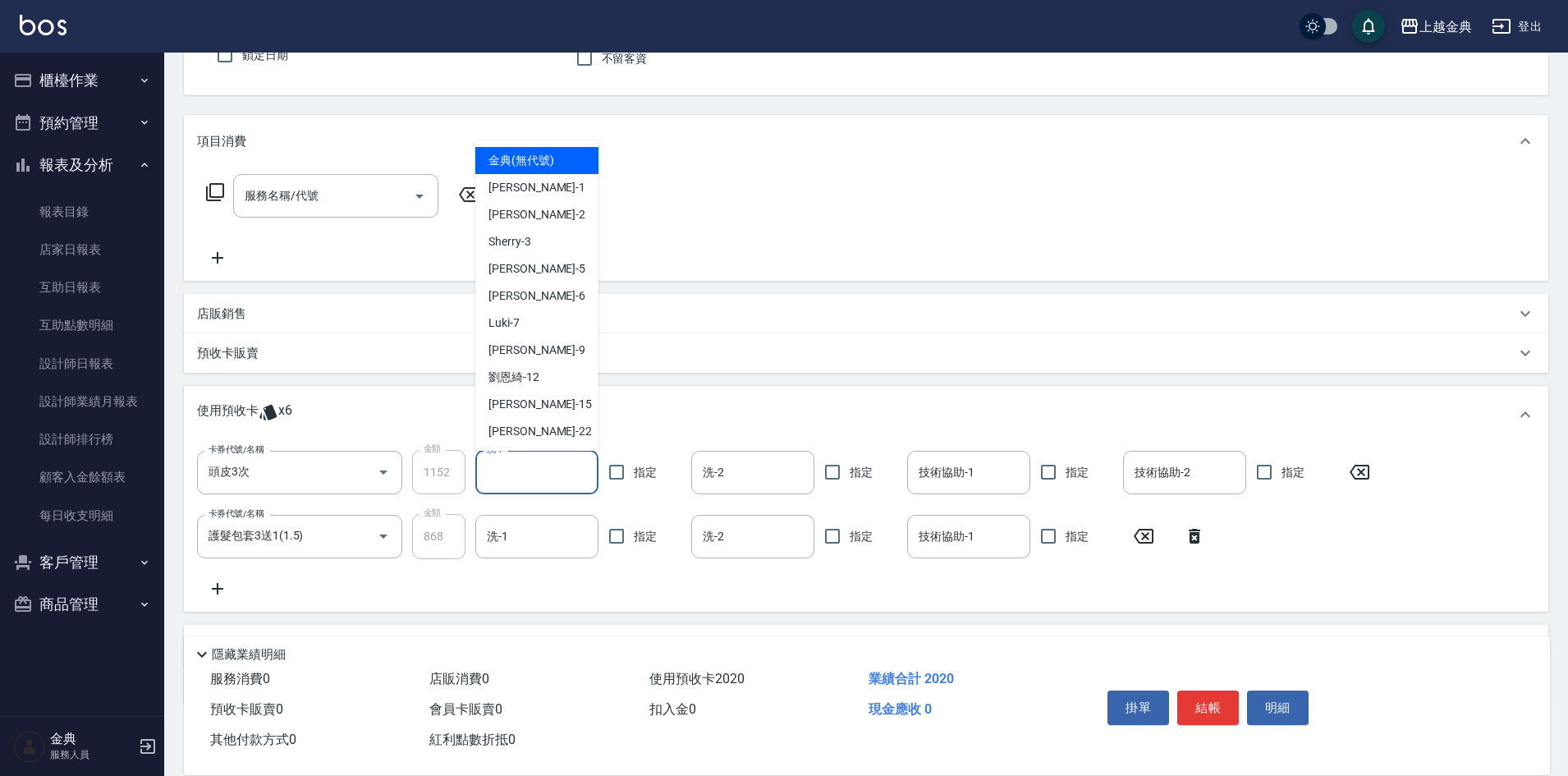
click at [534, 481] on input "洗-1" at bounding box center [536, 472] width 109 height 29
click at [537, 384] on span "[PERSON_NAME]-12" at bounding box center [513, 377] width 51 height 17
type input "[PERSON_NAME]-12"
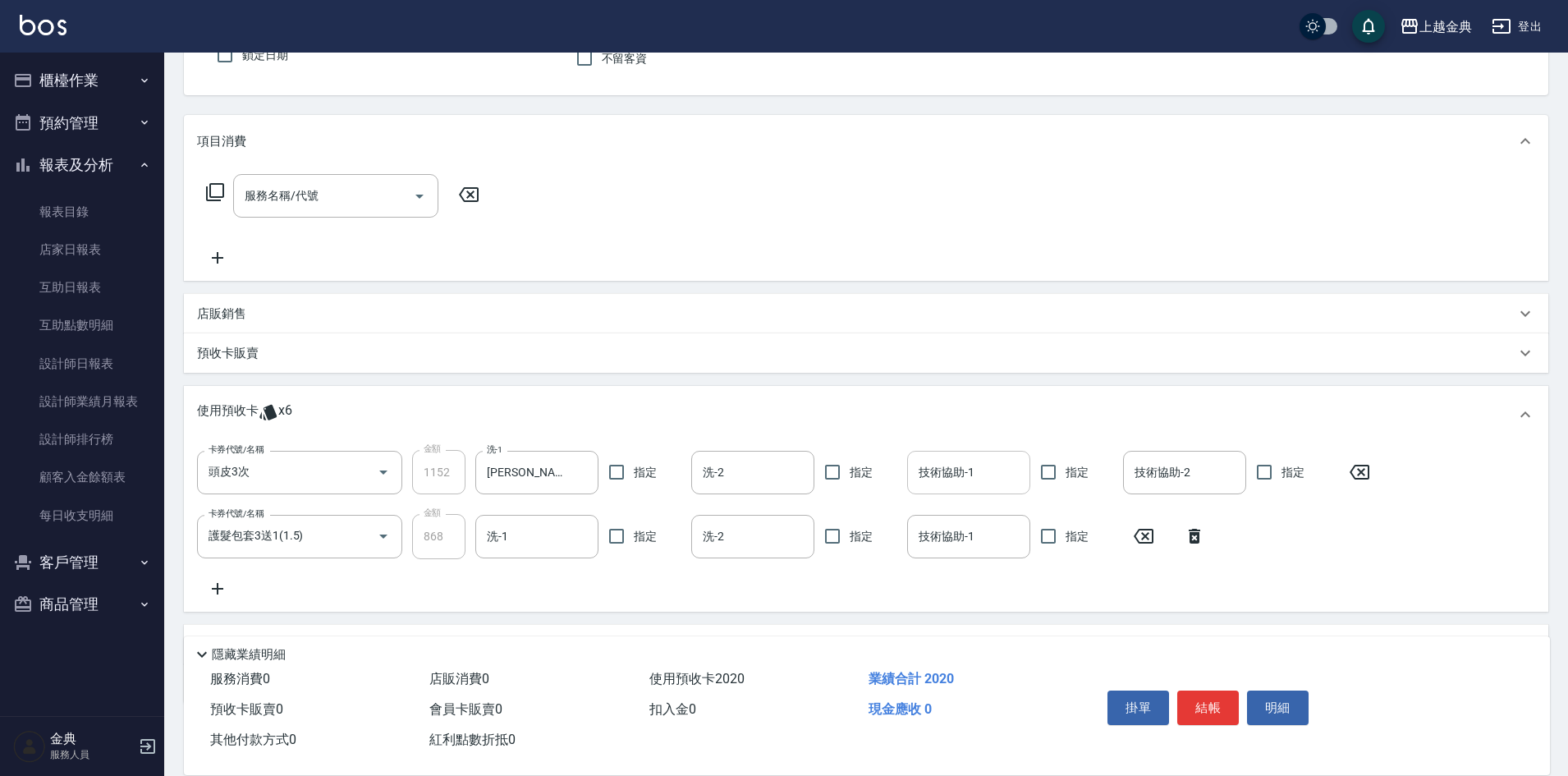
drag, startPoint x: 988, startPoint y: 486, endPoint x: 991, endPoint y: 459, distance: 27.2
click at [988, 485] on input "技術協助-1" at bounding box center [968, 472] width 109 height 29
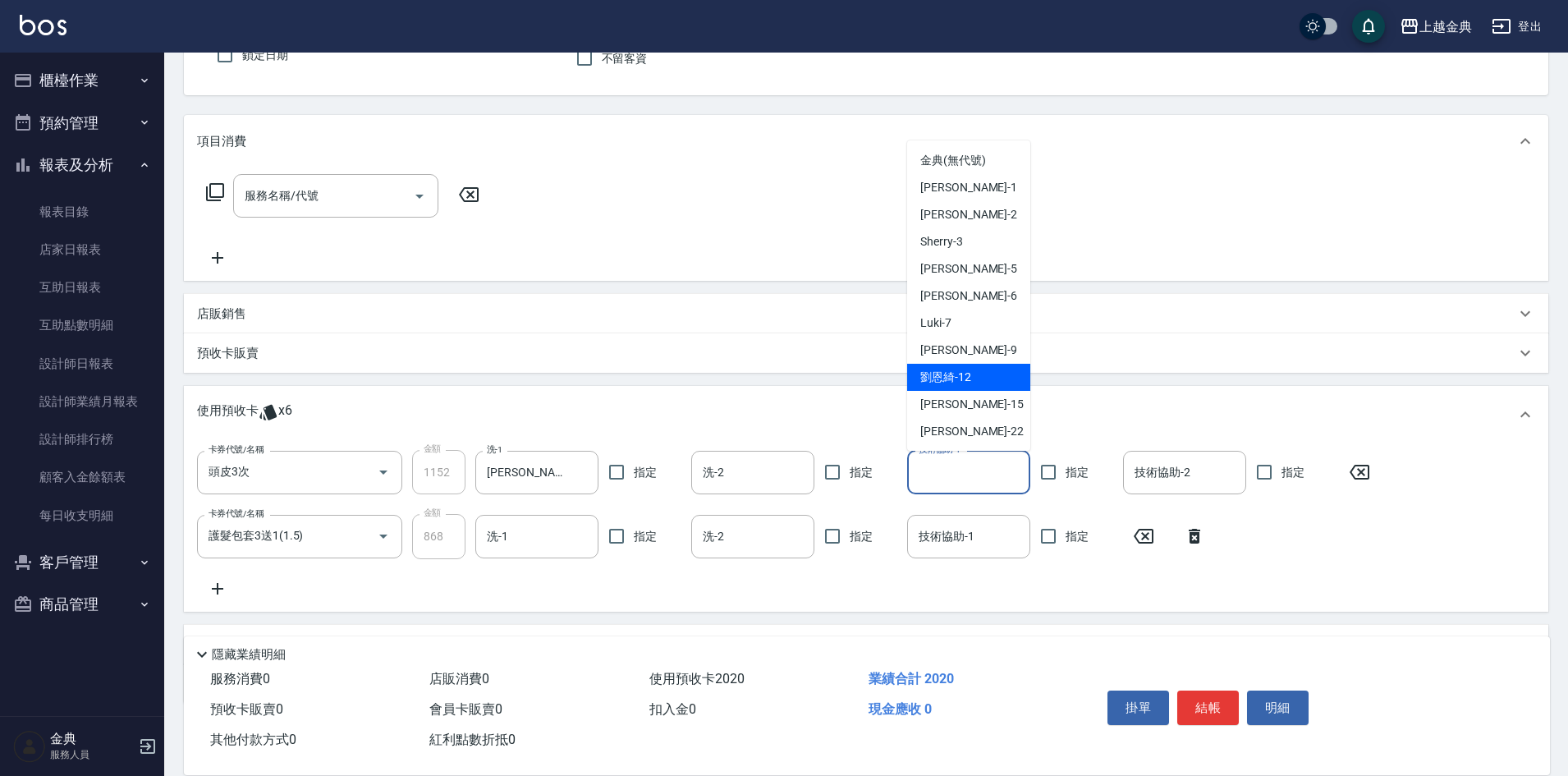
click at [991, 371] on div "[PERSON_NAME]-12" at bounding box center [969, 377] width 124 height 27
type input "[PERSON_NAME]-12"
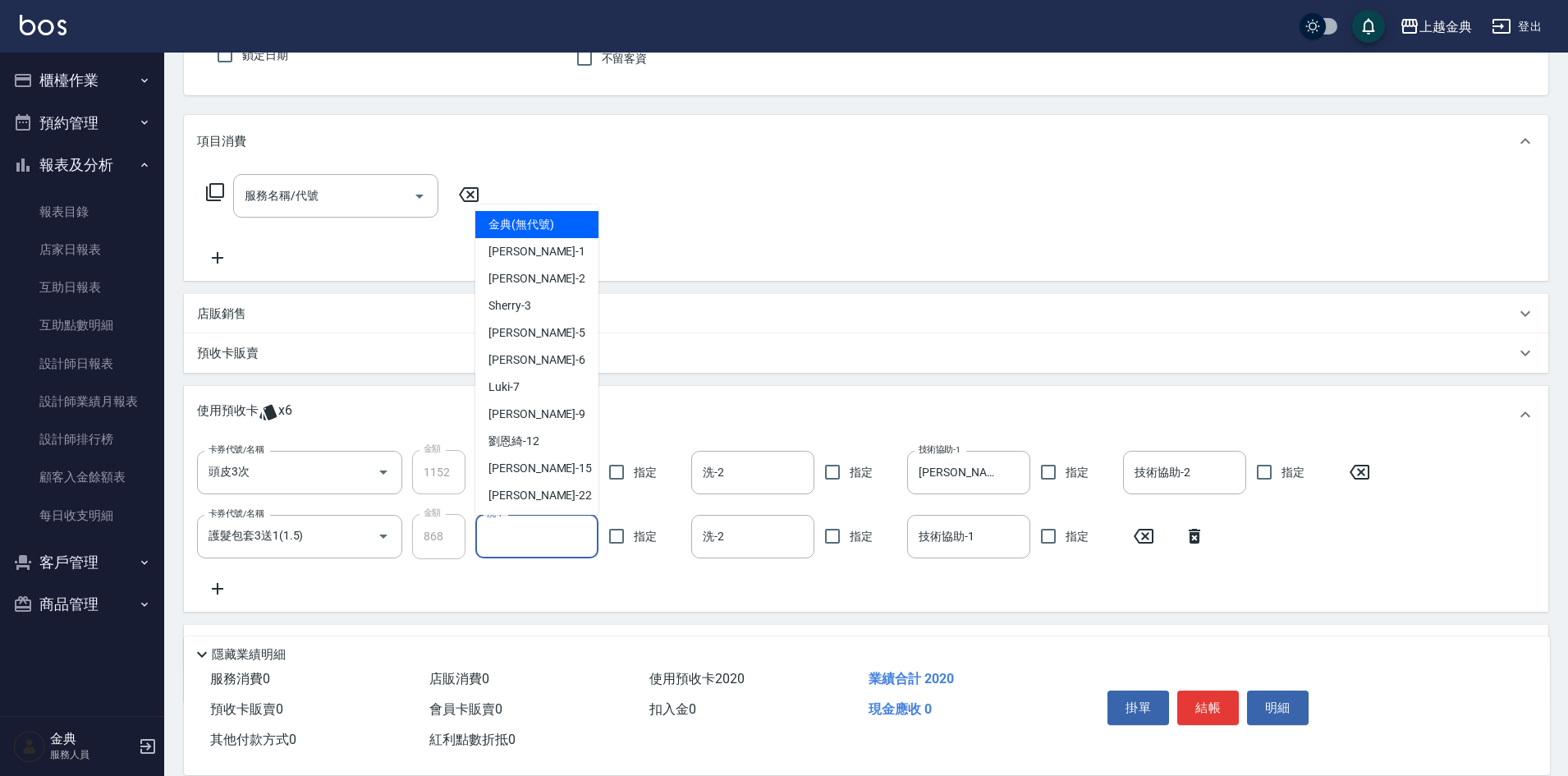
click at [504, 542] on input "洗-1" at bounding box center [536, 537] width 109 height 29
click at [537, 398] on div "Luki -7" at bounding box center [537, 387] width 124 height 27
type input "Luki-7"
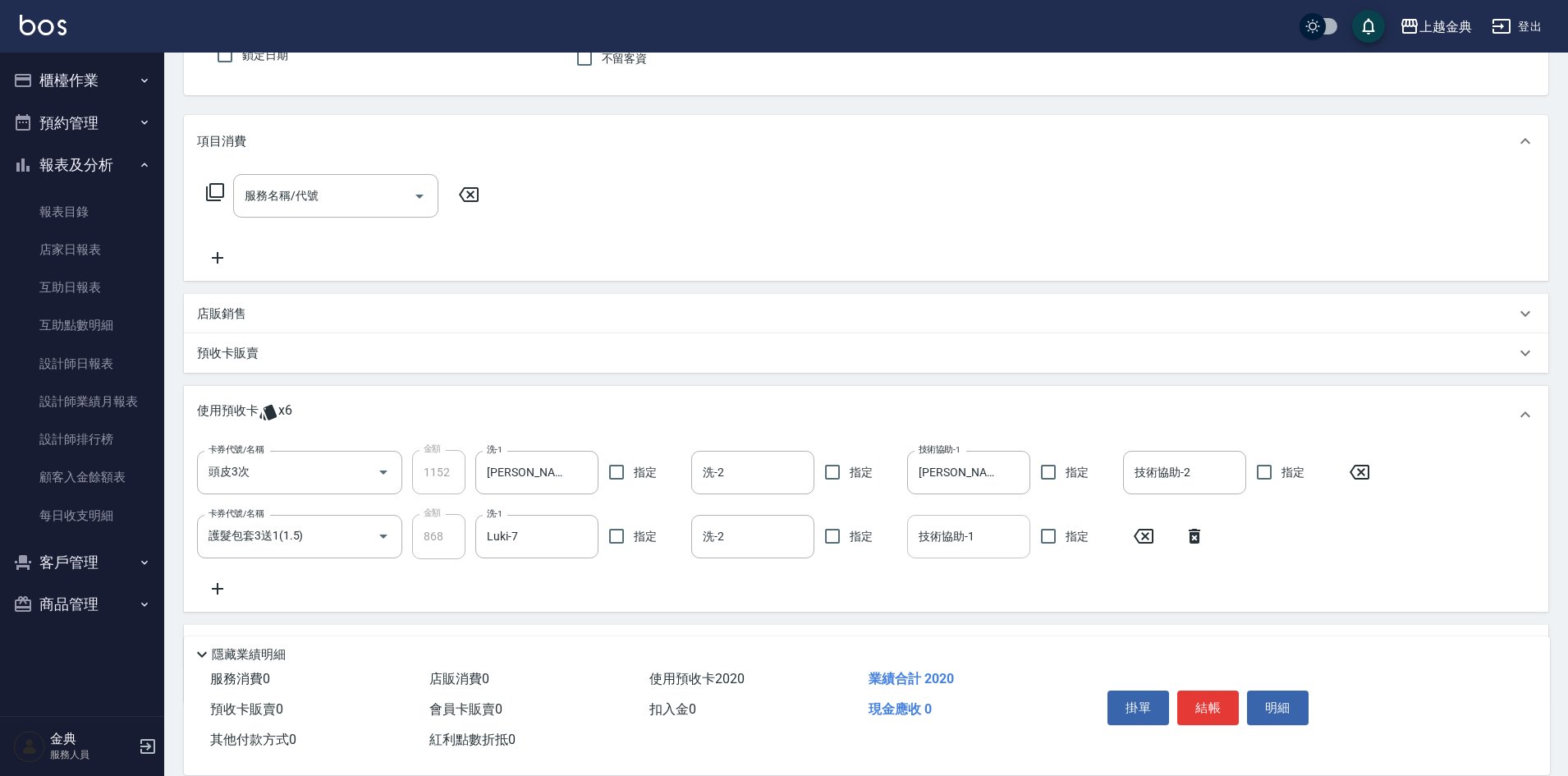
click at [951, 542] on input "技術協助-1" at bounding box center [968, 537] width 109 height 29
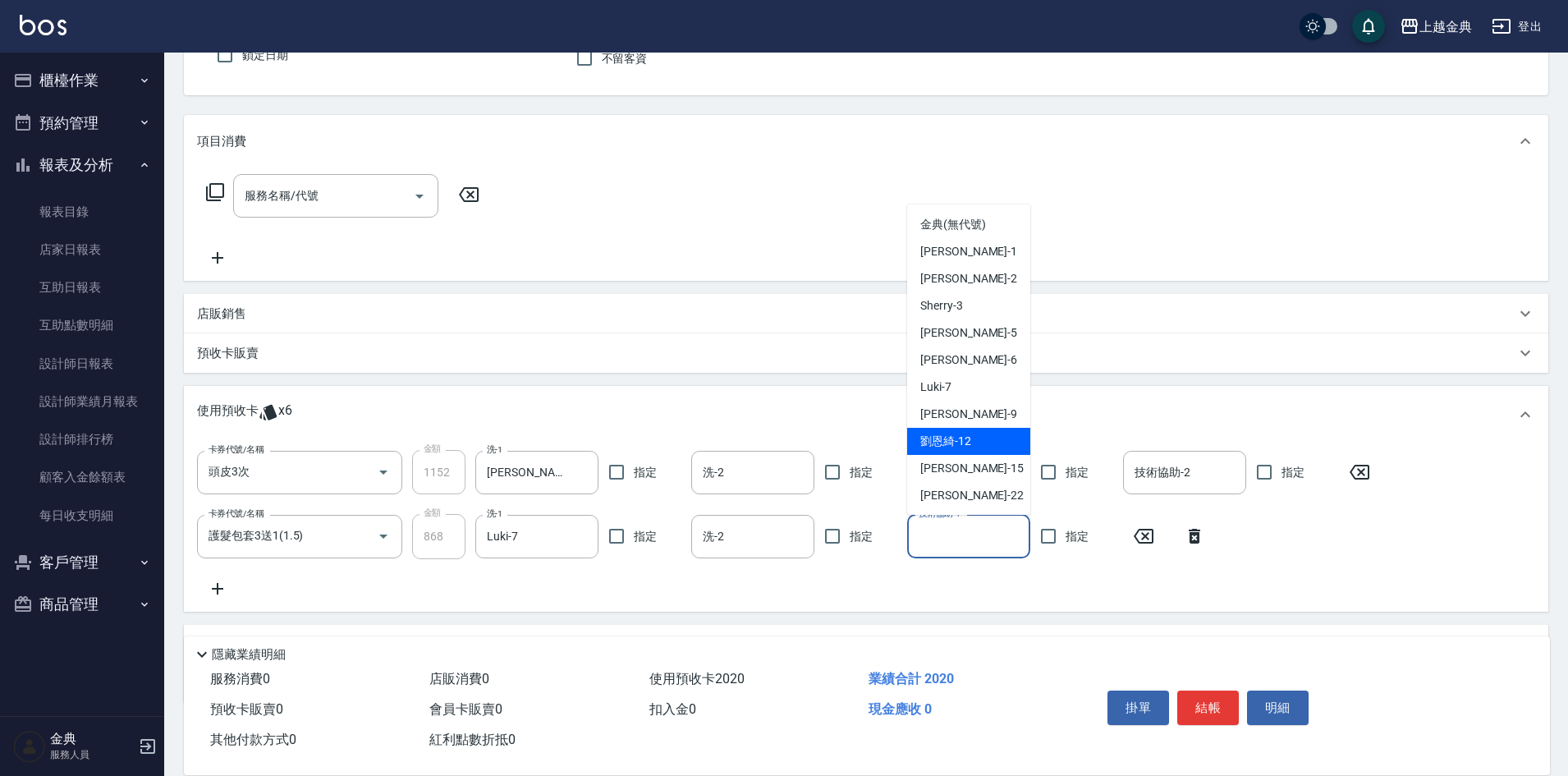
click at [982, 453] on div "[PERSON_NAME]-12" at bounding box center [969, 441] width 124 height 27
type input "[PERSON_NAME]-12"
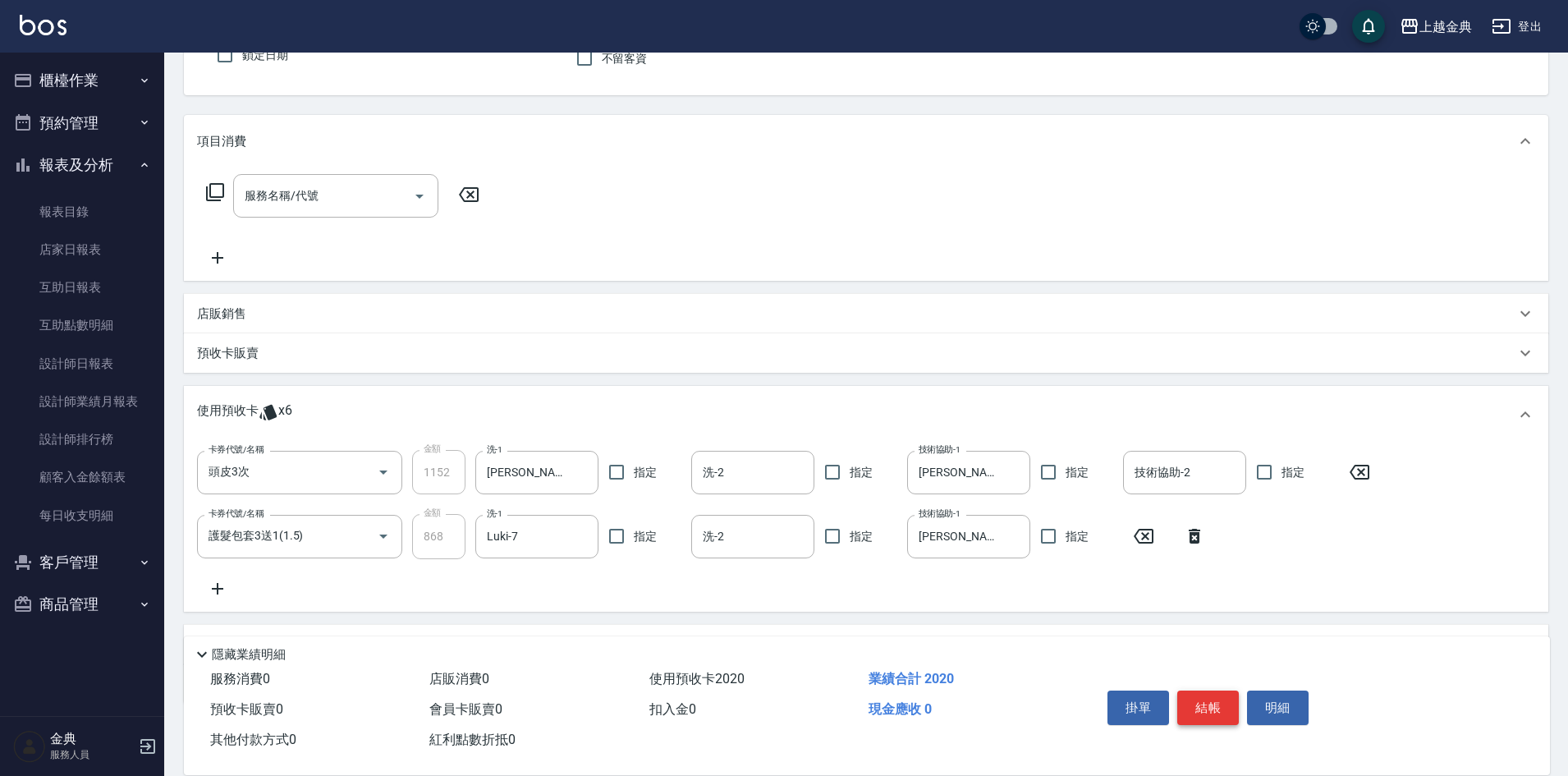
click at [1210, 690] on button "結帳" at bounding box center [1208, 707] width 62 height 35
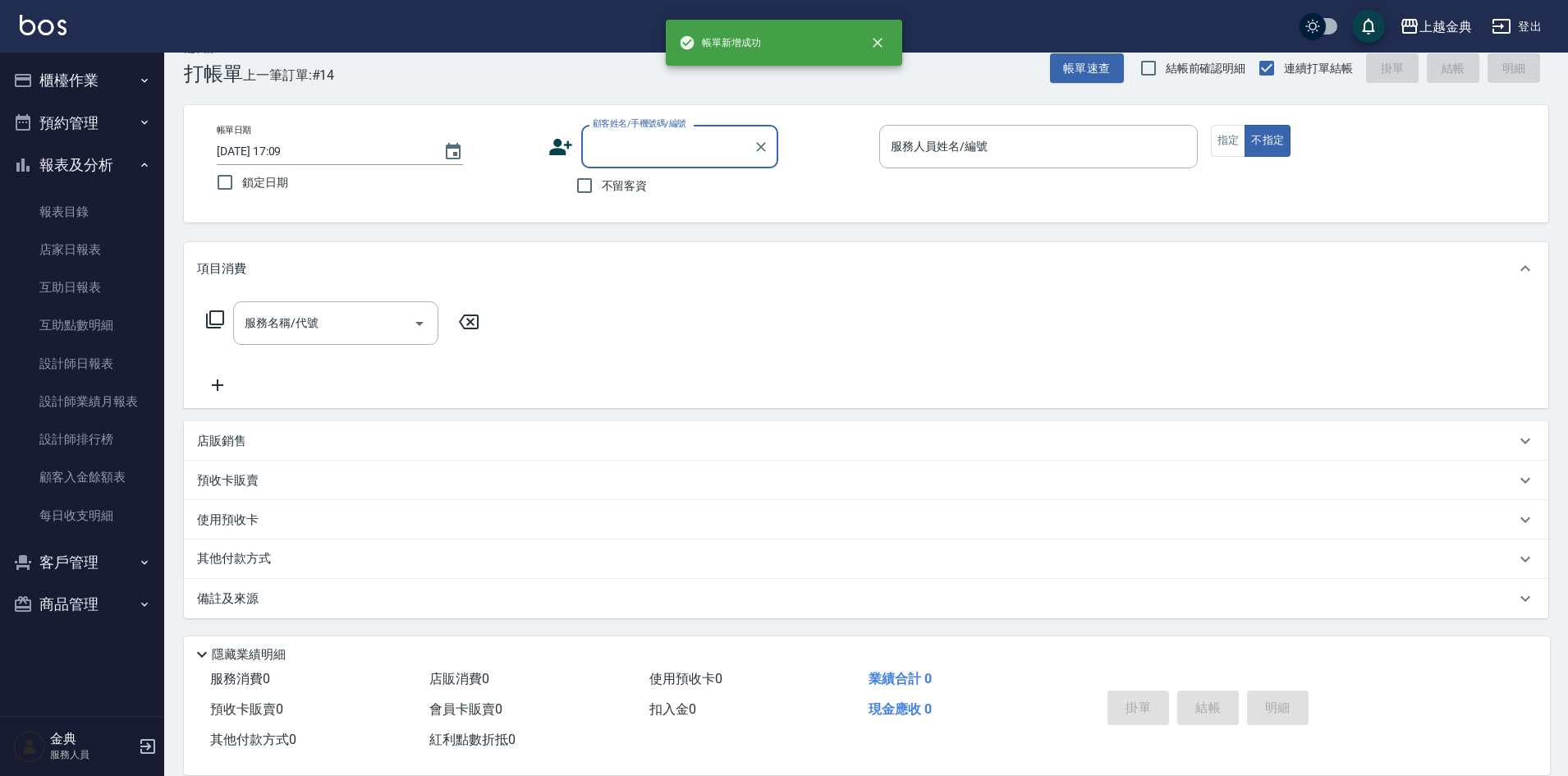
scroll to position [27, 0]
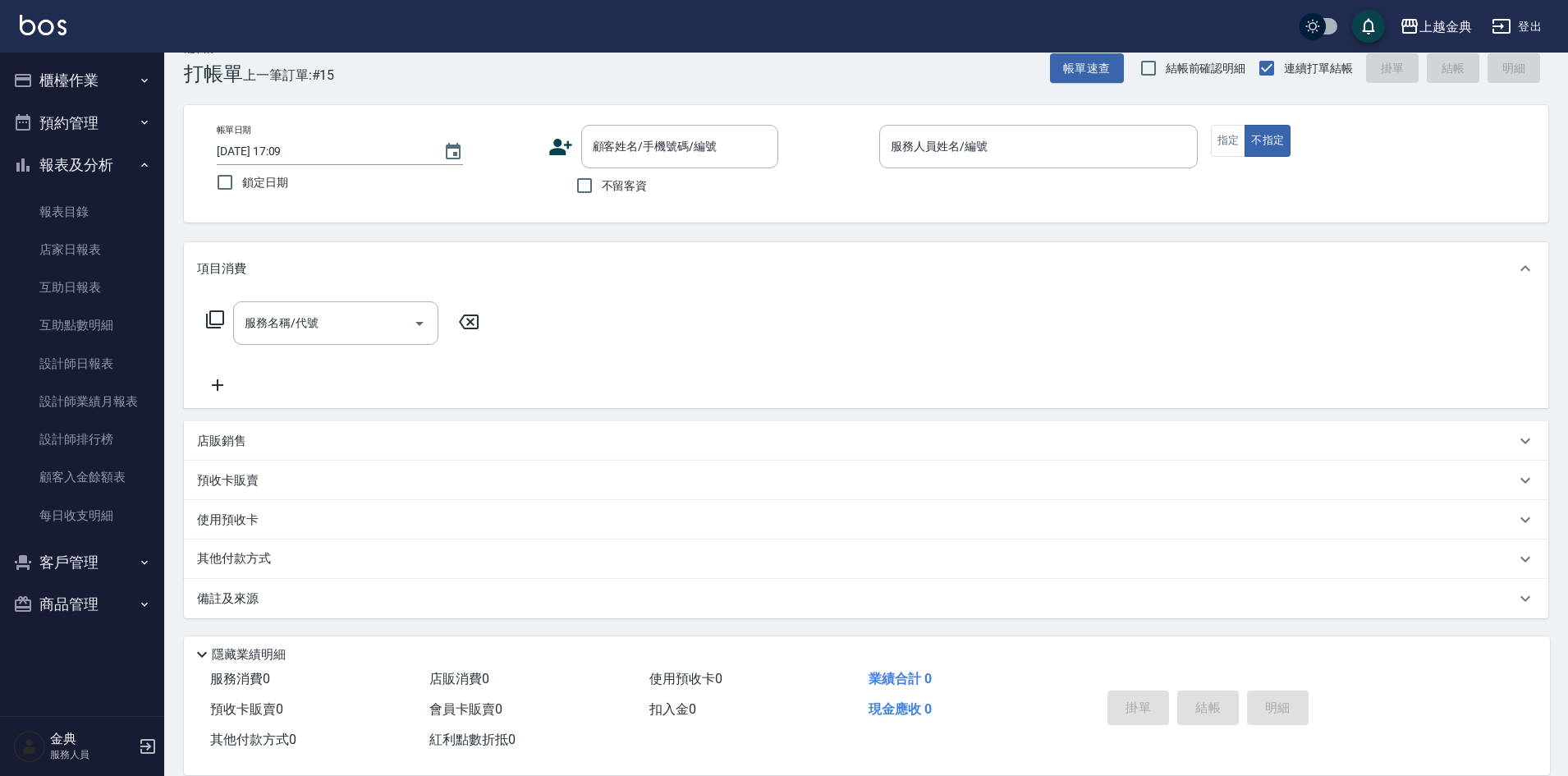
click at [611, 192] on span "不留客資" at bounding box center [625, 186] width 46 height 17
click at [602, 192] on input "不留客資" at bounding box center [584, 186] width 35 height 35
checkbox input "true"
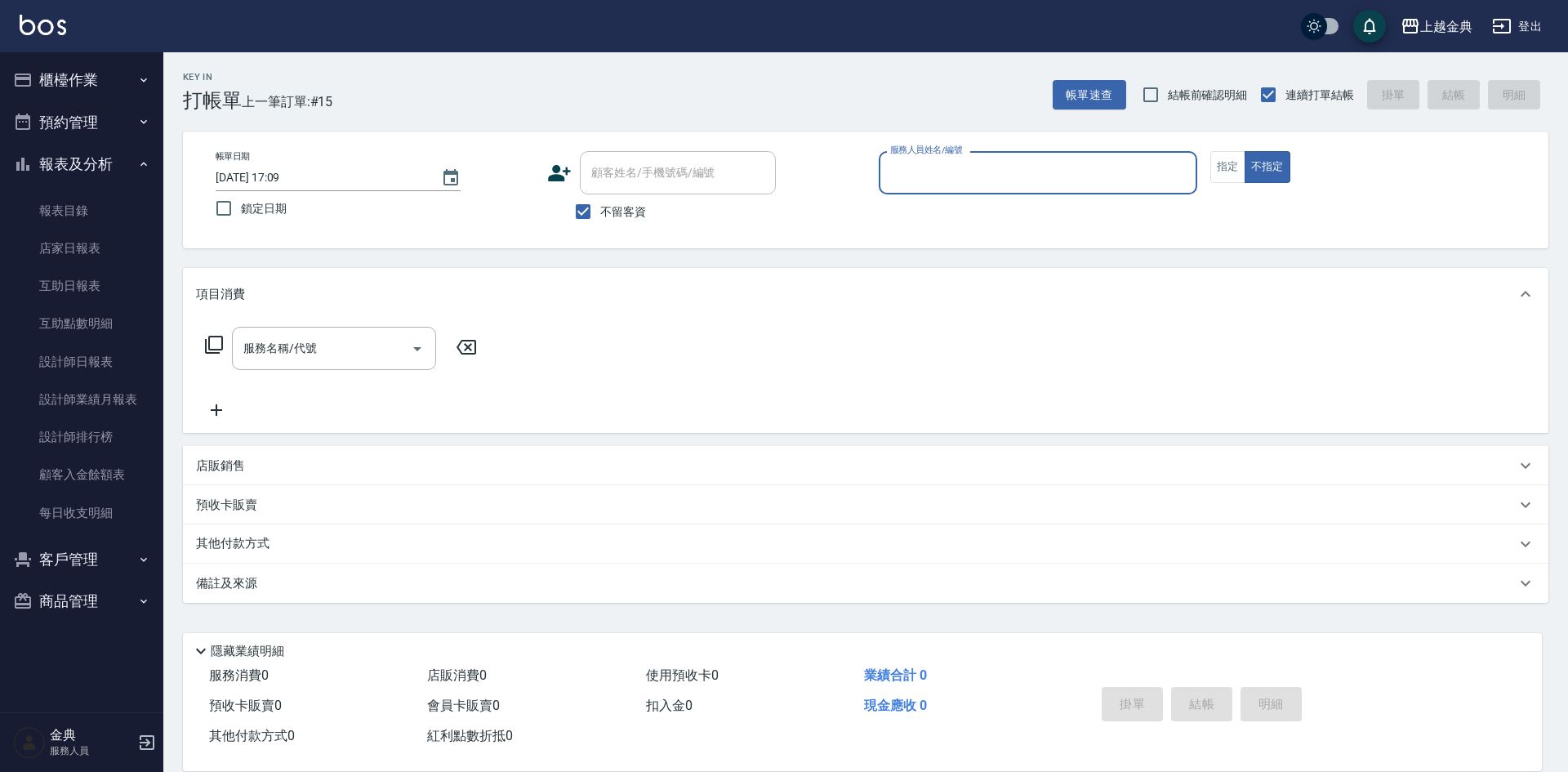
click at [948, 183] on input "服務人員姓名/編號" at bounding box center [1037, 173] width 303 height 29
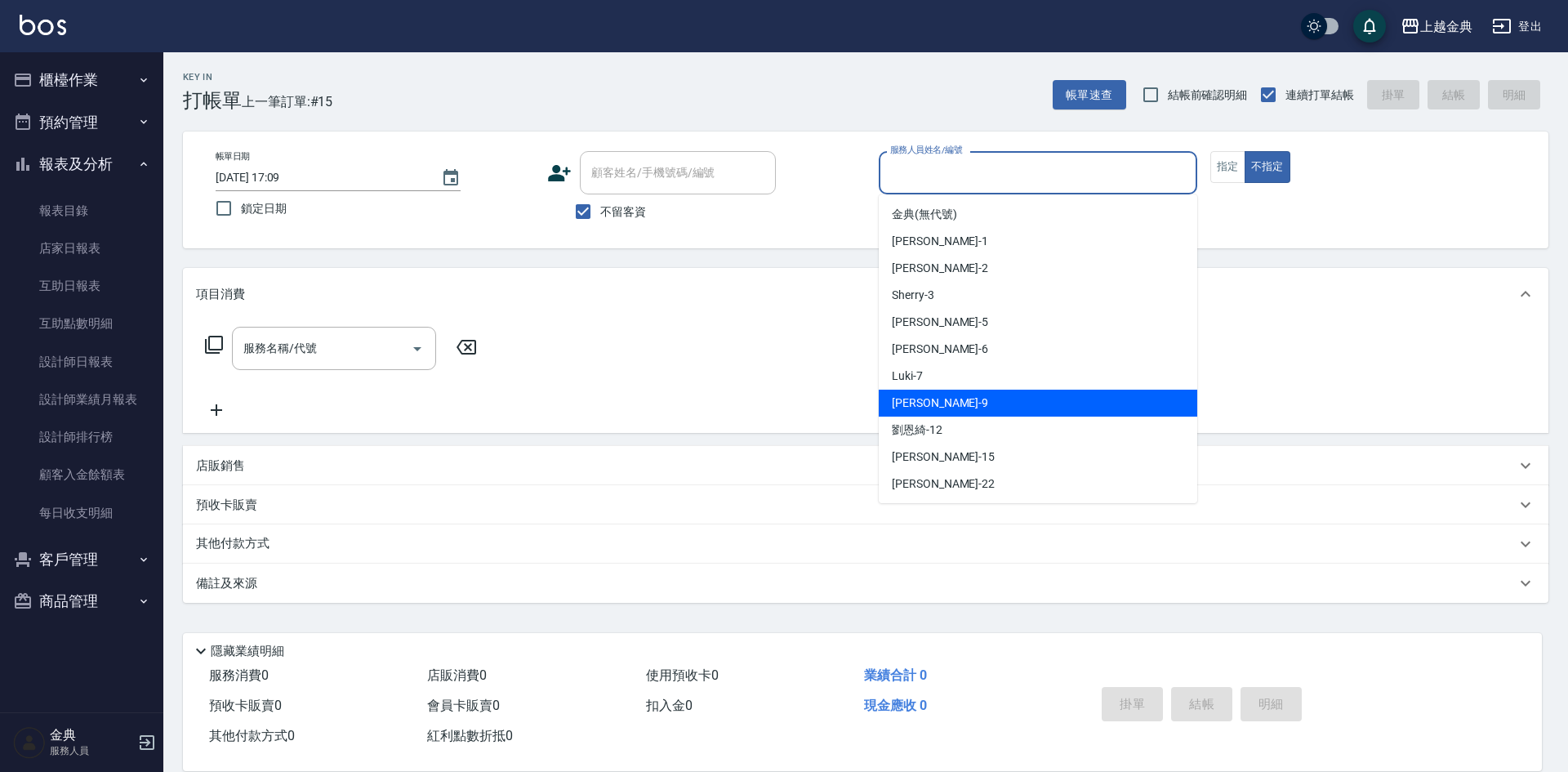
click at [975, 401] on div "[PERSON_NAME] -9" at bounding box center [1037, 403] width 318 height 27
type input "[PERSON_NAME]-9"
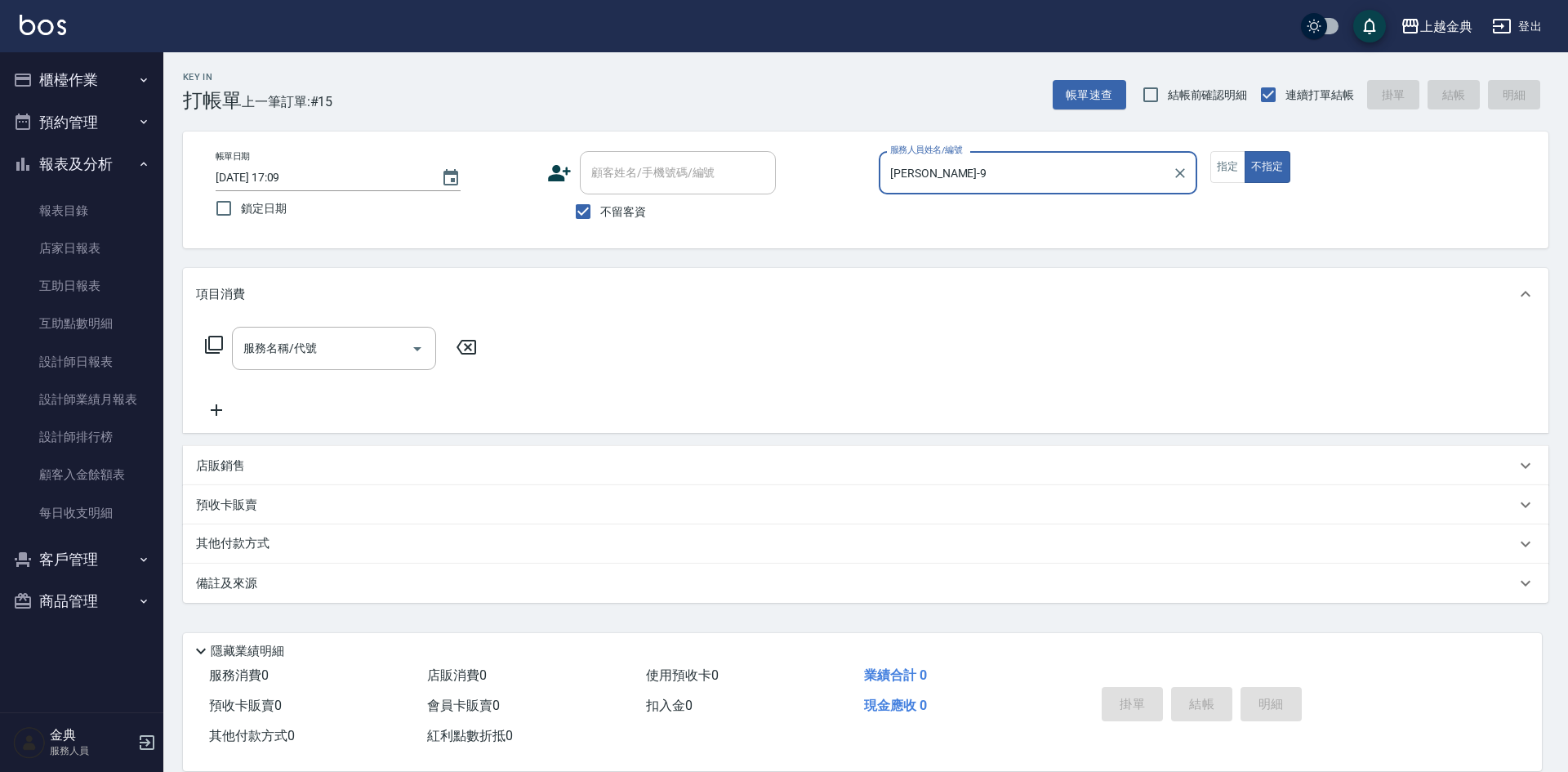
click at [212, 347] on icon at bounding box center [214, 345] width 20 height 20
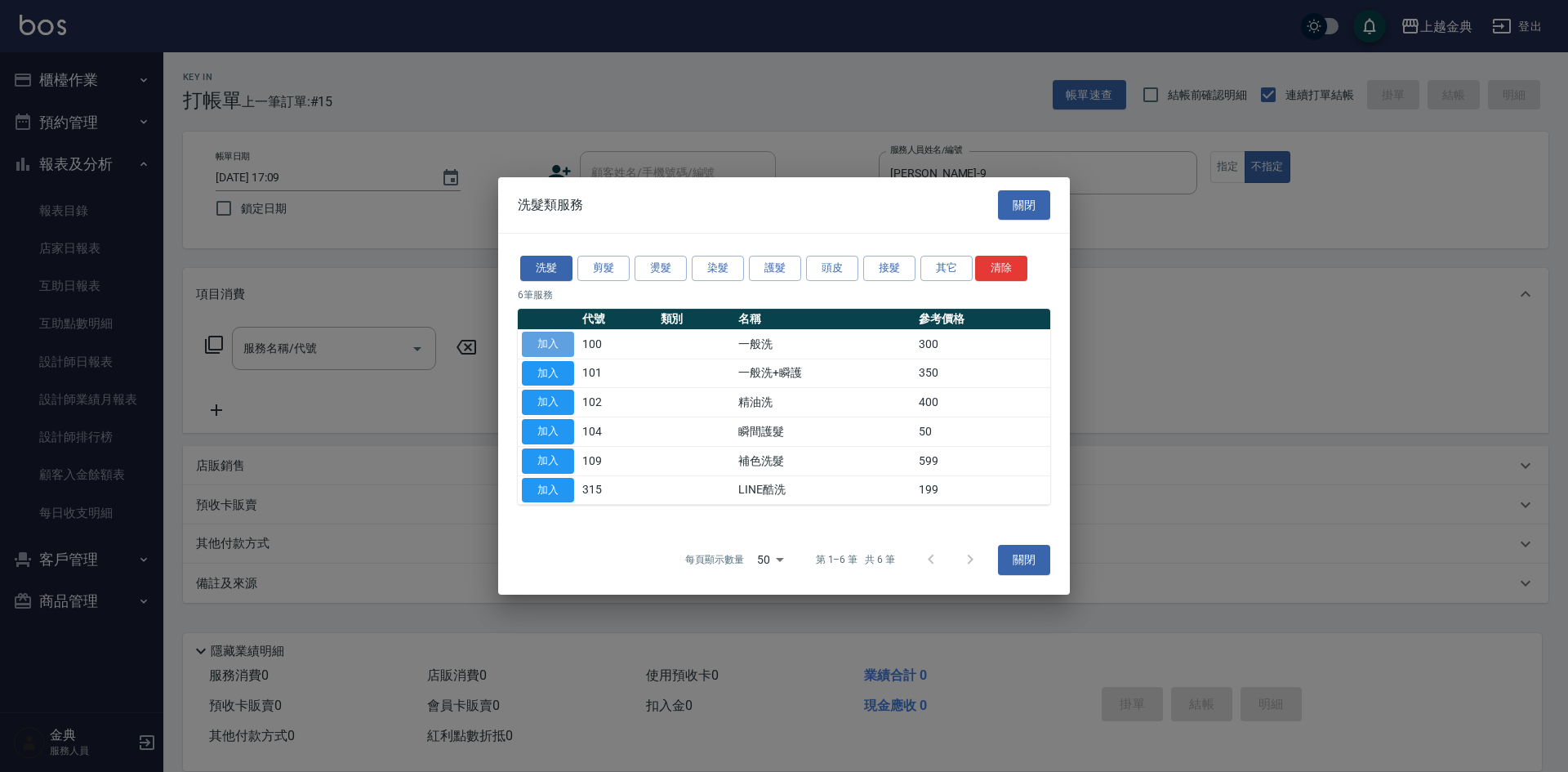
click at [548, 335] on button "加入" at bounding box center [547, 344] width 53 height 26
type input "一般洗(100)"
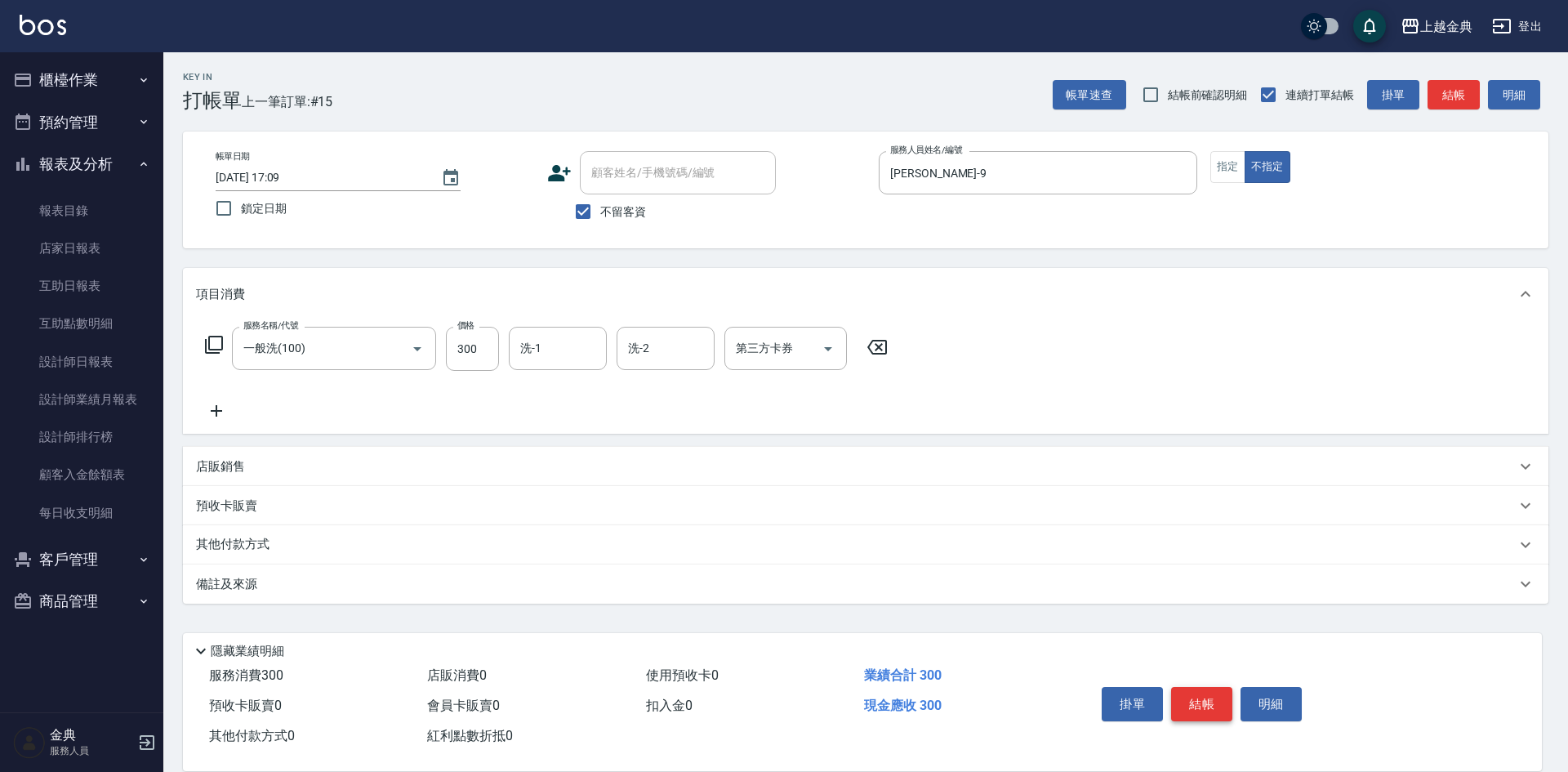
click at [1197, 695] on button "結帳" at bounding box center [1202, 704] width 61 height 35
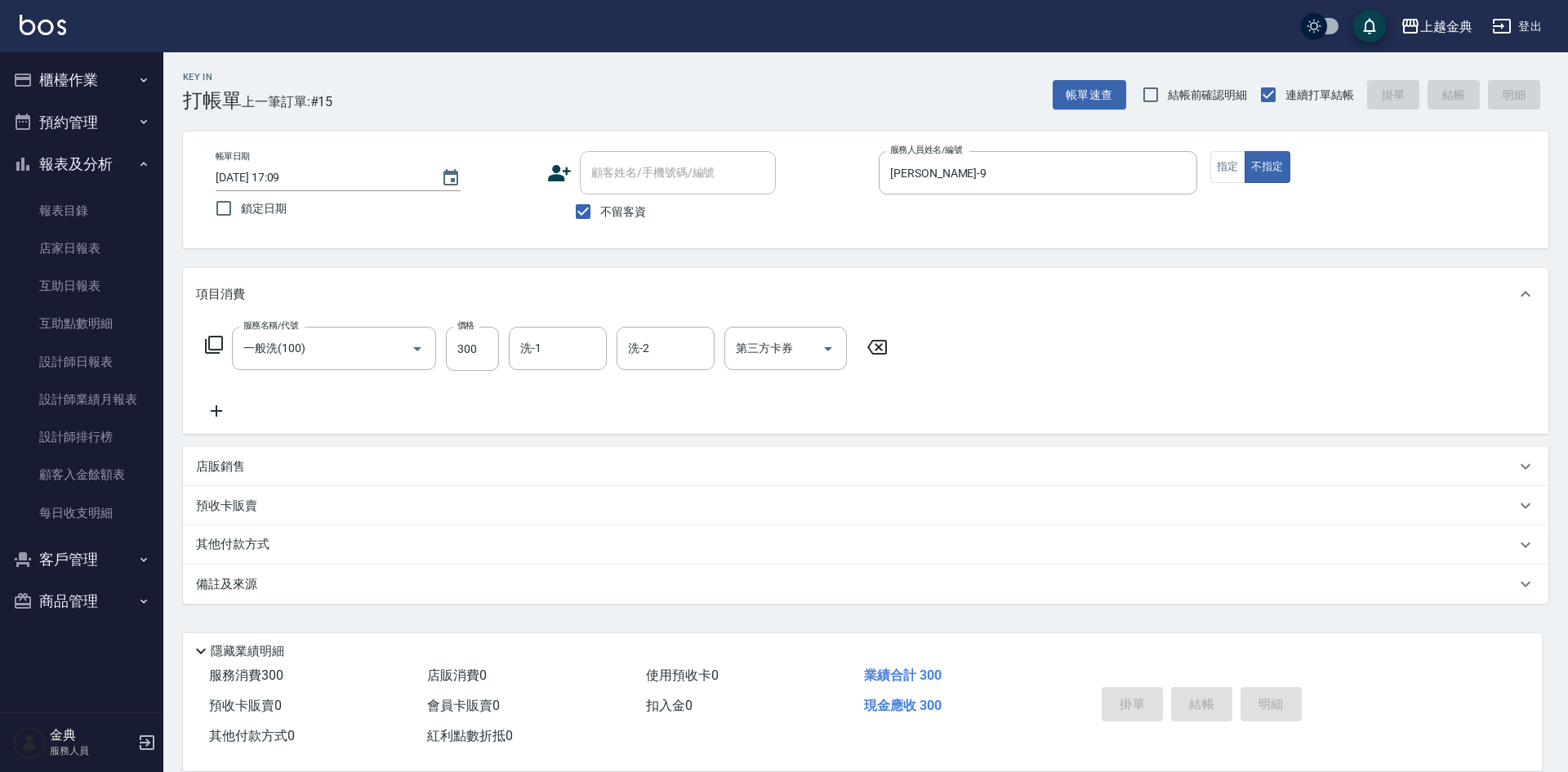
type input "[DATE] 17:10"
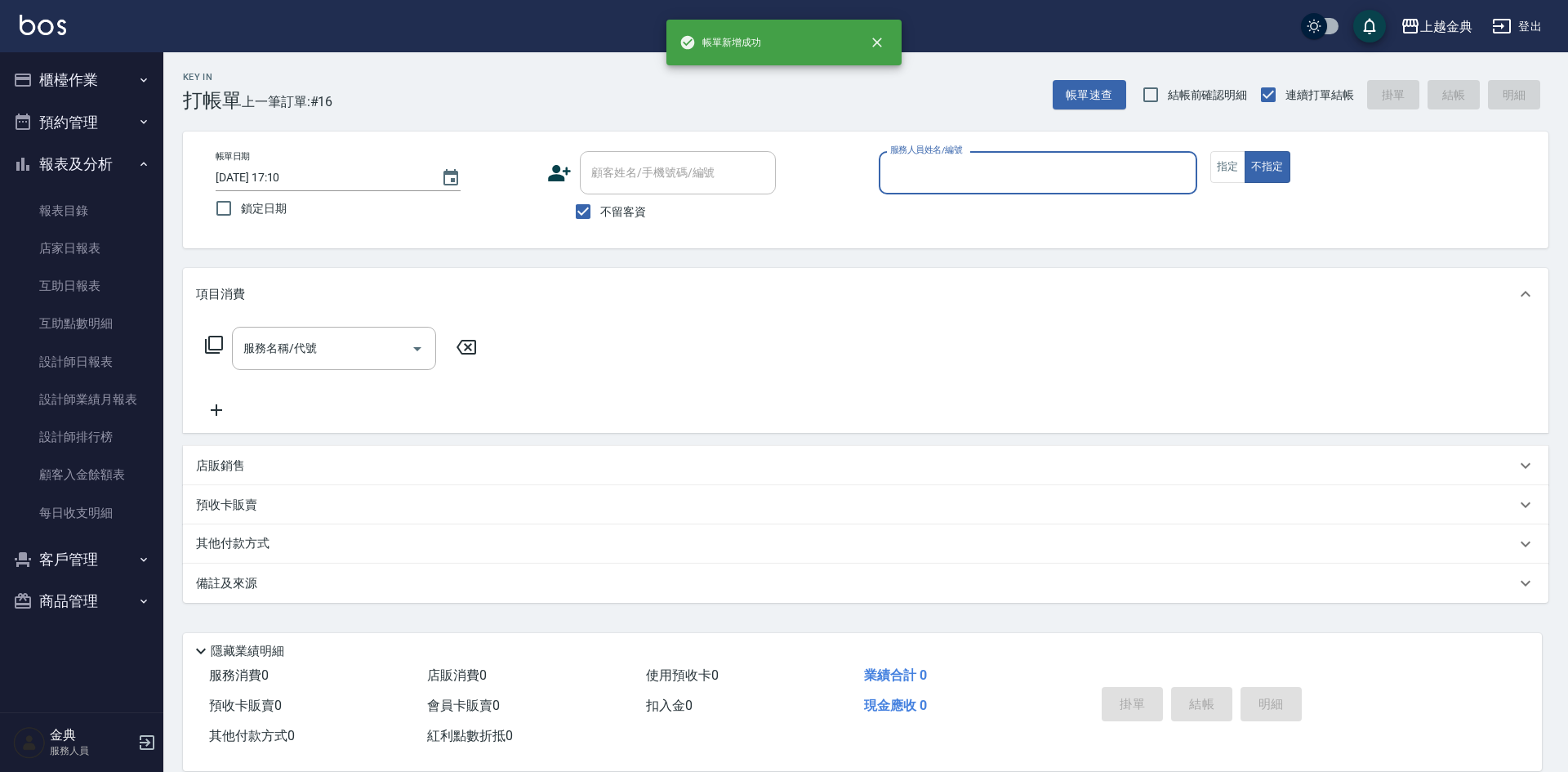
click at [898, 162] on input "服務人員姓名/編號" at bounding box center [1037, 173] width 303 height 29
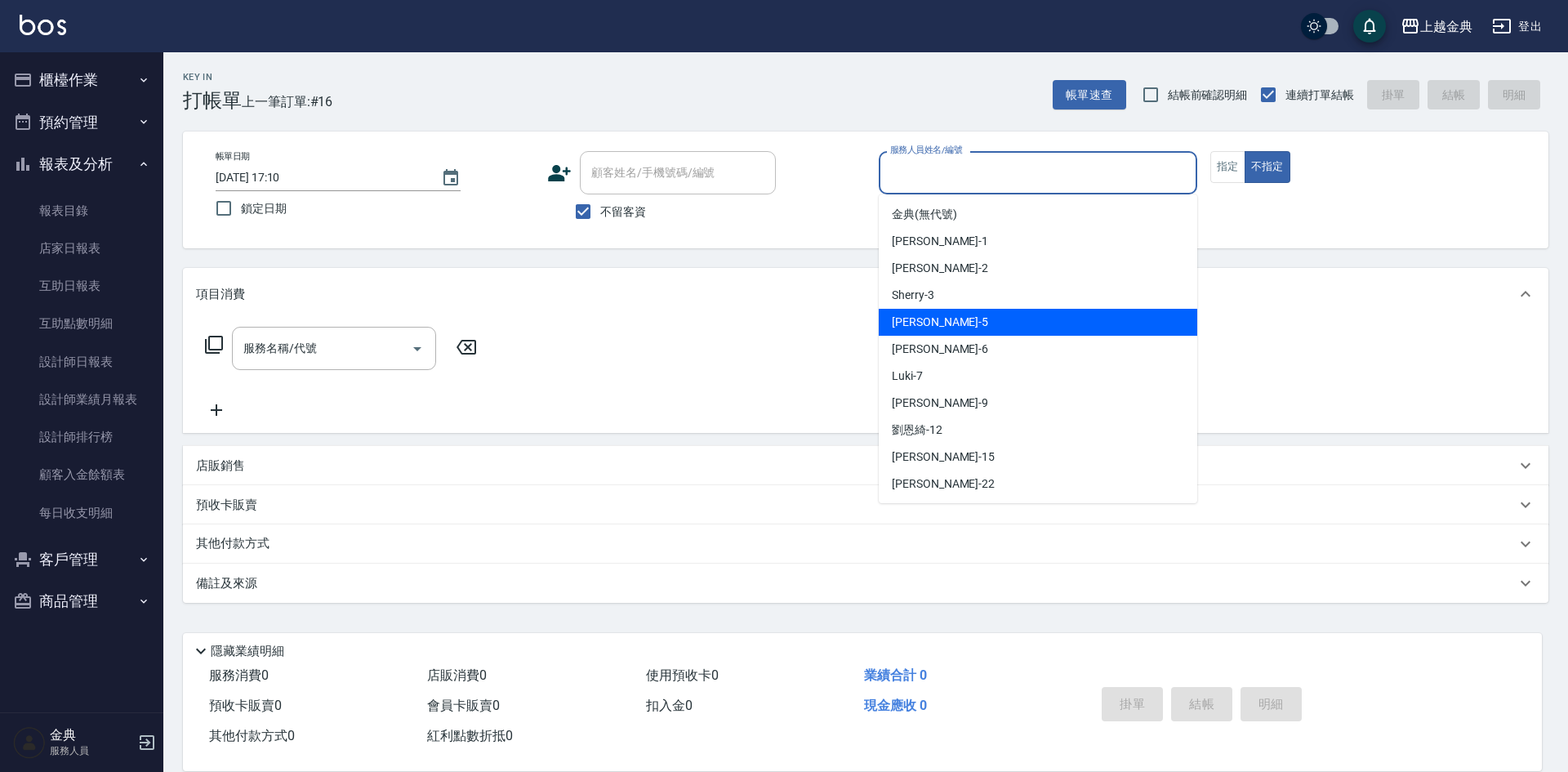
click at [972, 322] on div "[PERSON_NAME] -5" at bounding box center [1037, 322] width 318 height 27
type input "[PERSON_NAME]-5"
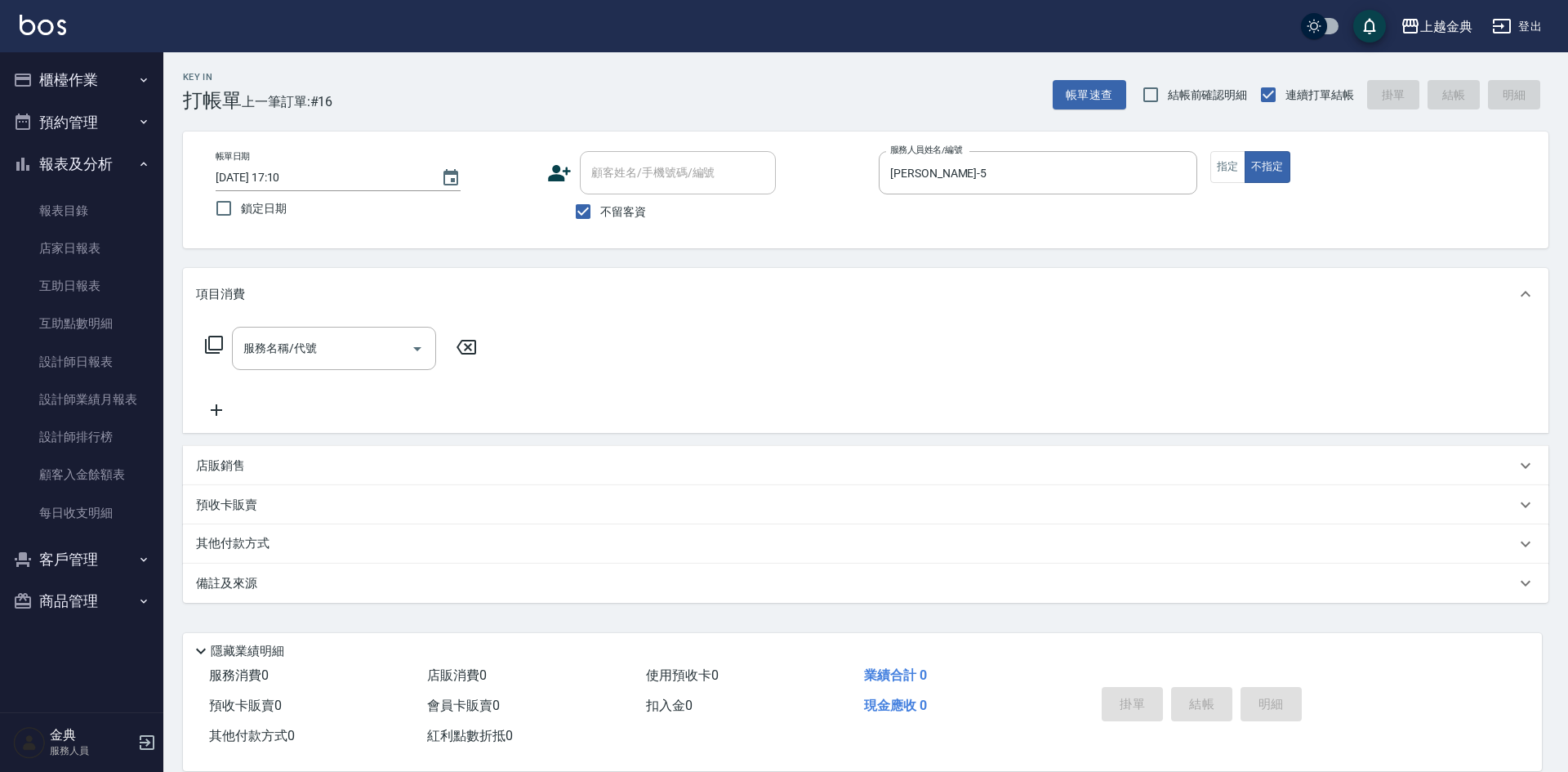
click at [206, 339] on icon at bounding box center [214, 345] width 20 height 20
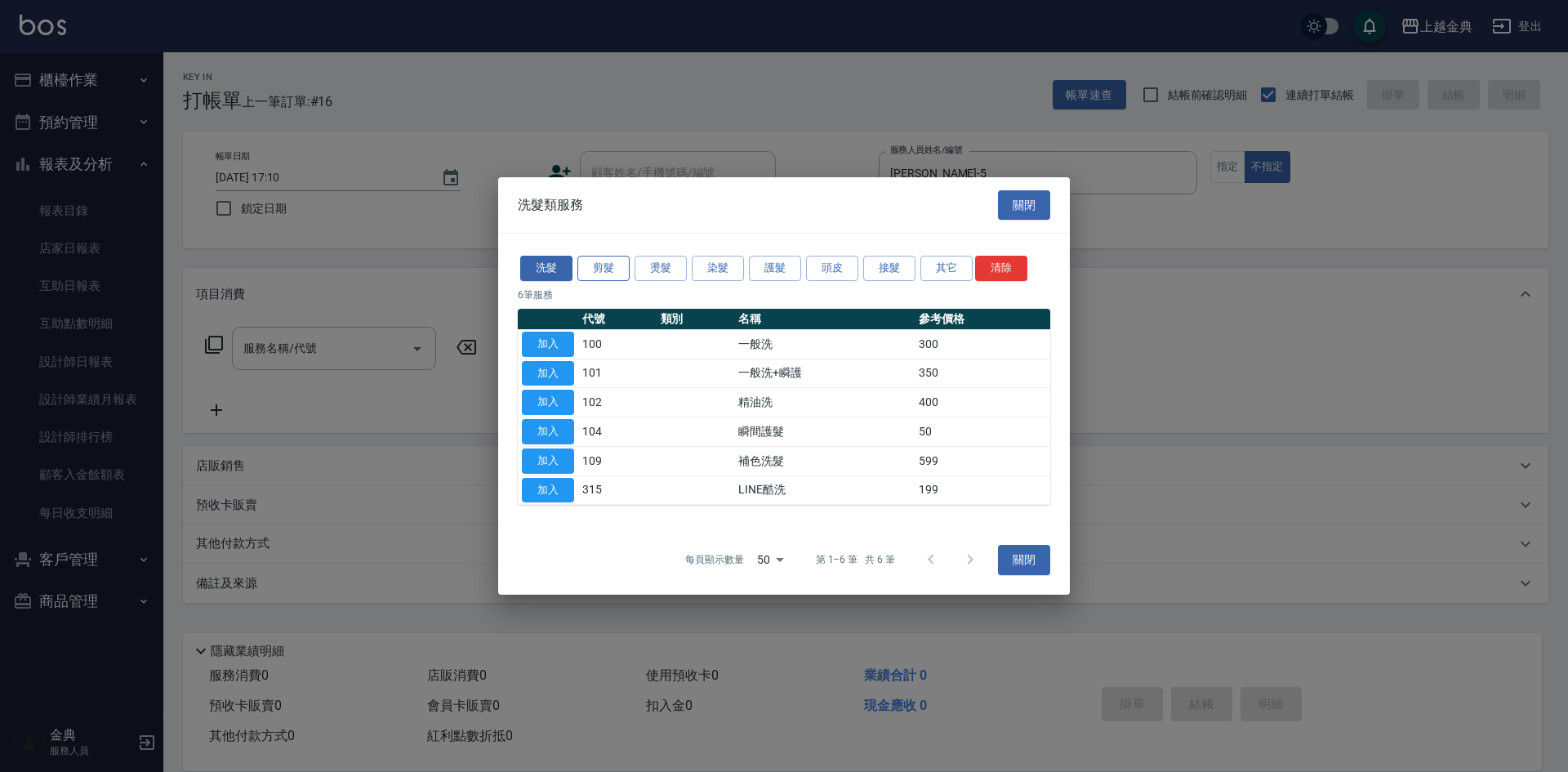
click at [593, 255] on div "洗髮 剪髮 燙髮 染髮 護髮 頭皮 接髮 其它 清除" at bounding box center [784, 268] width 533 height 30
click at [595, 259] on button "剪髮" at bounding box center [603, 269] width 53 height 26
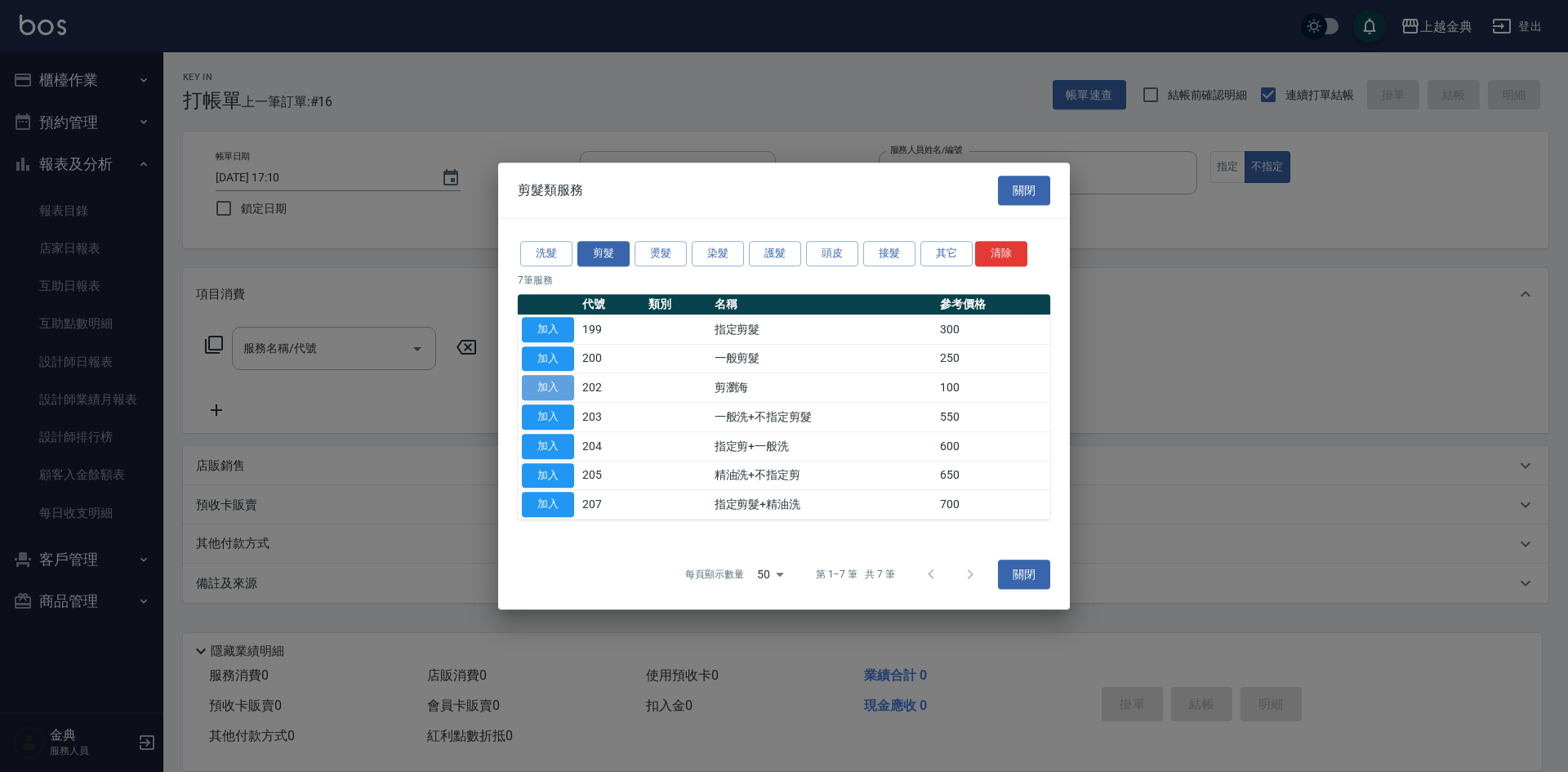
click at [532, 380] on button "加入" at bounding box center [547, 388] width 53 height 26
type input "剪瀏海(202)"
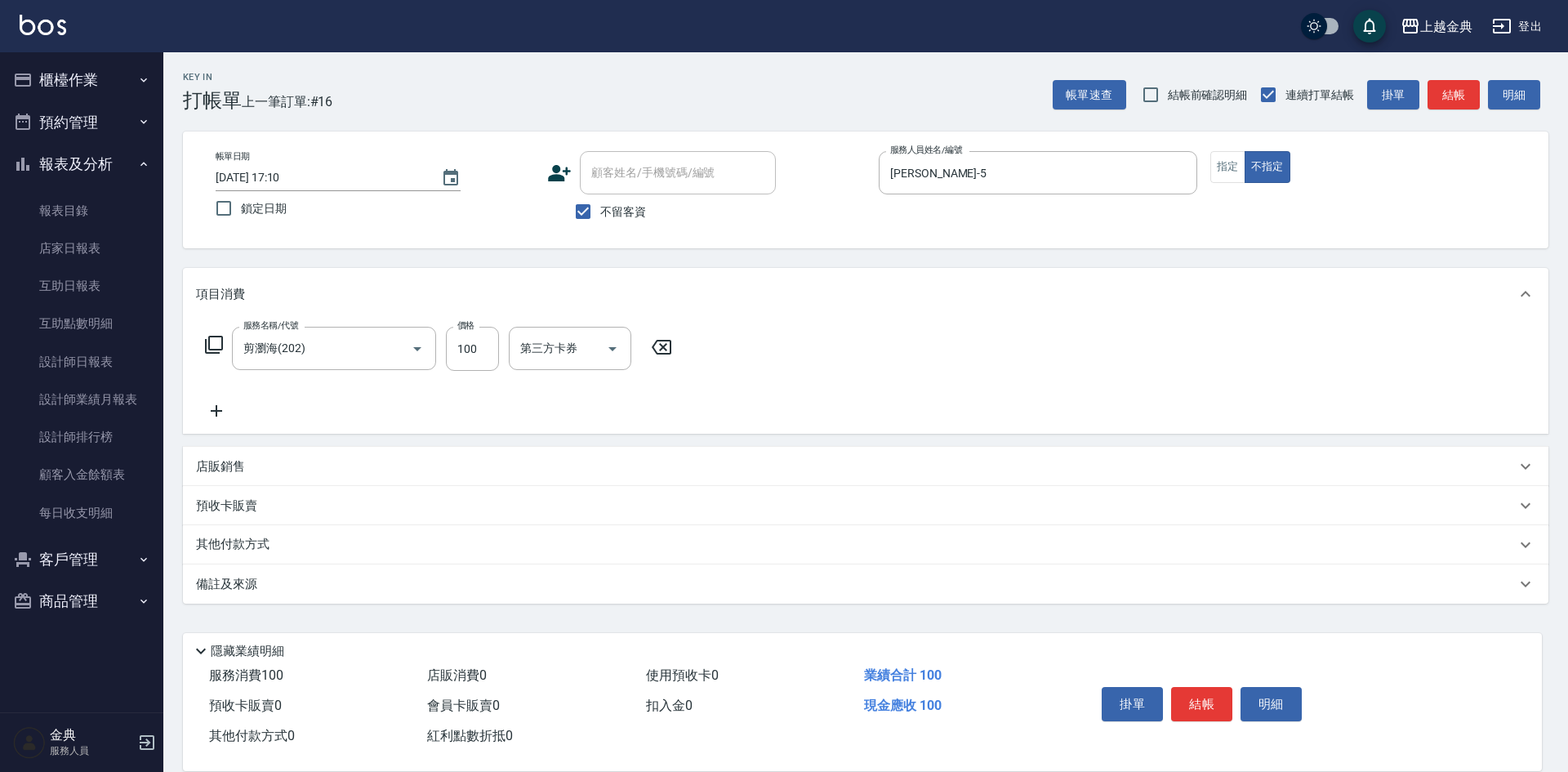
click at [215, 344] on icon at bounding box center [214, 345] width 20 height 20
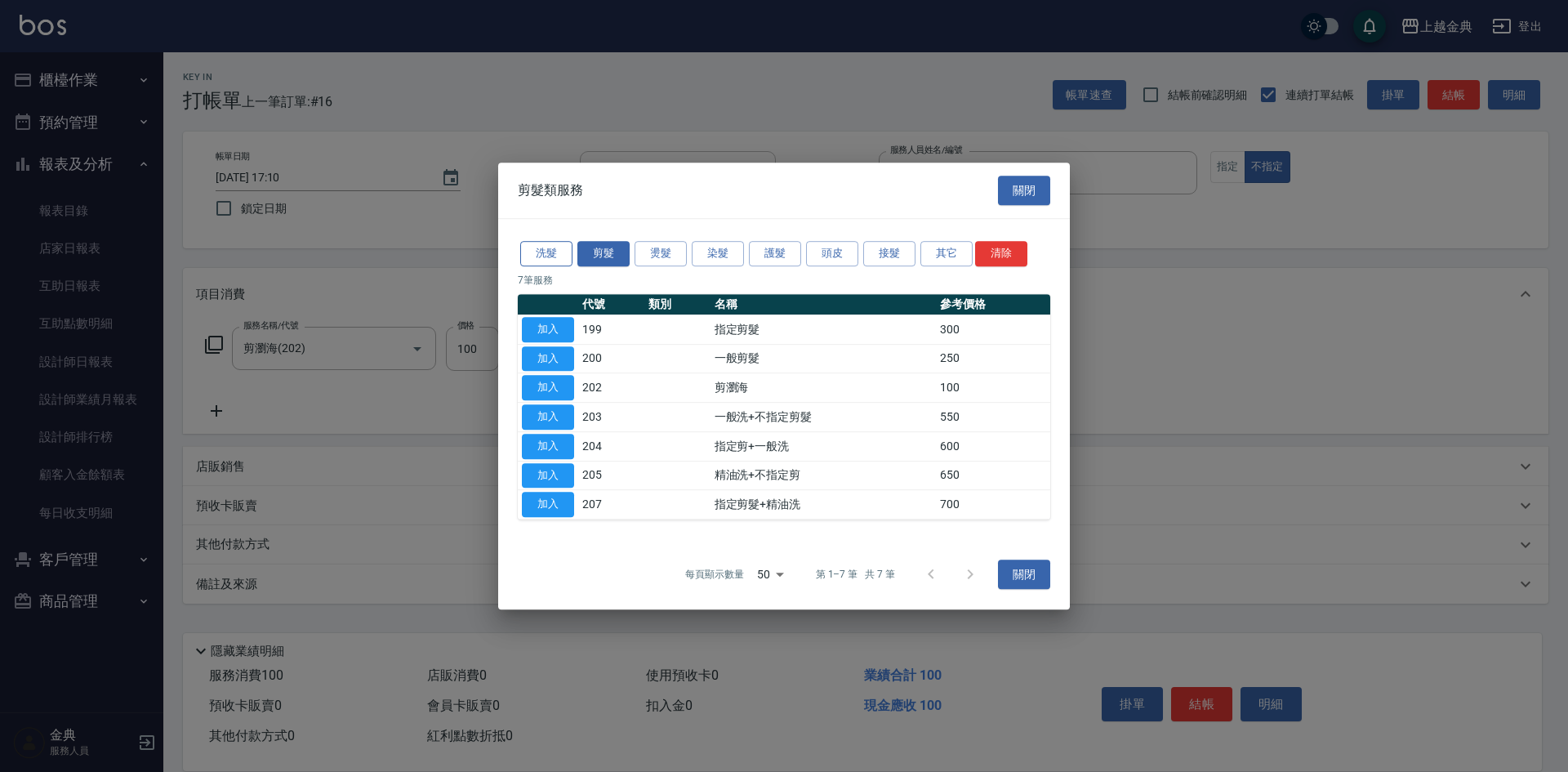
click at [544, 262] on button "洗髮" at bounding box center [546, 254] width 53 height 26
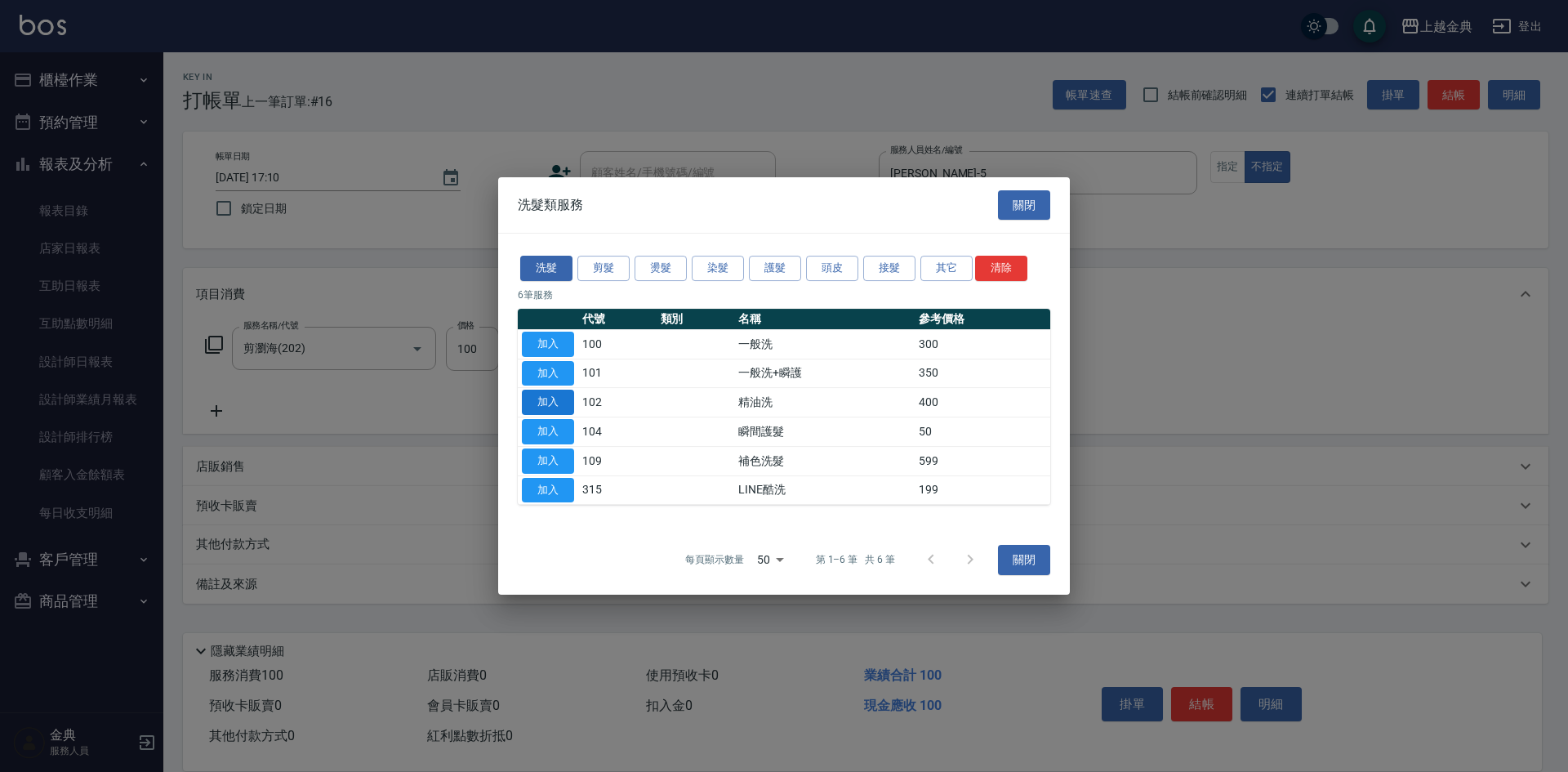
click at [547, 398] on button "加入" at bounding box center [547, 403] width 53 height 26
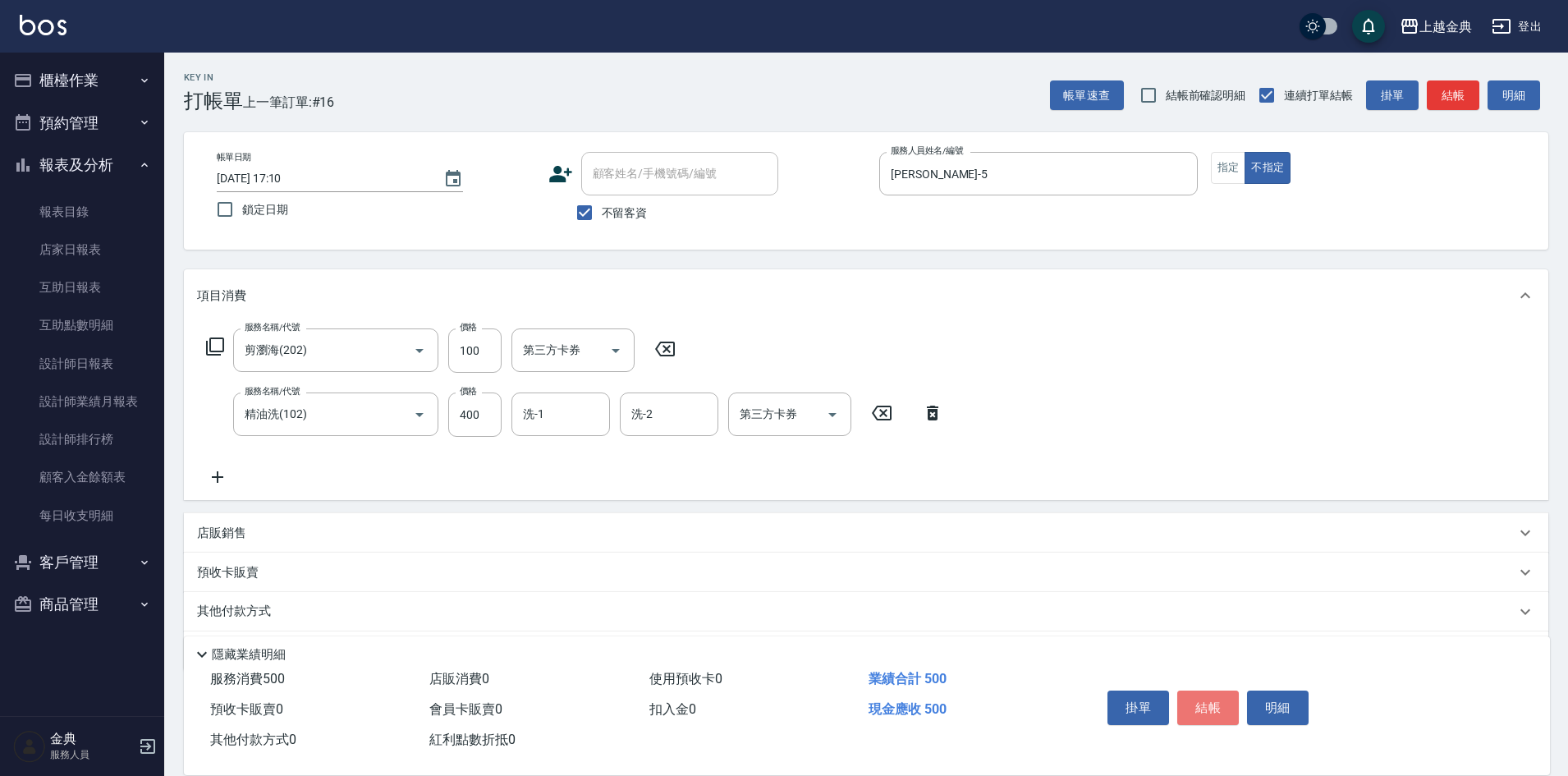
click at [1206, 700] on button "結帳" at bounding box center [1208, 707] width 62 height 35
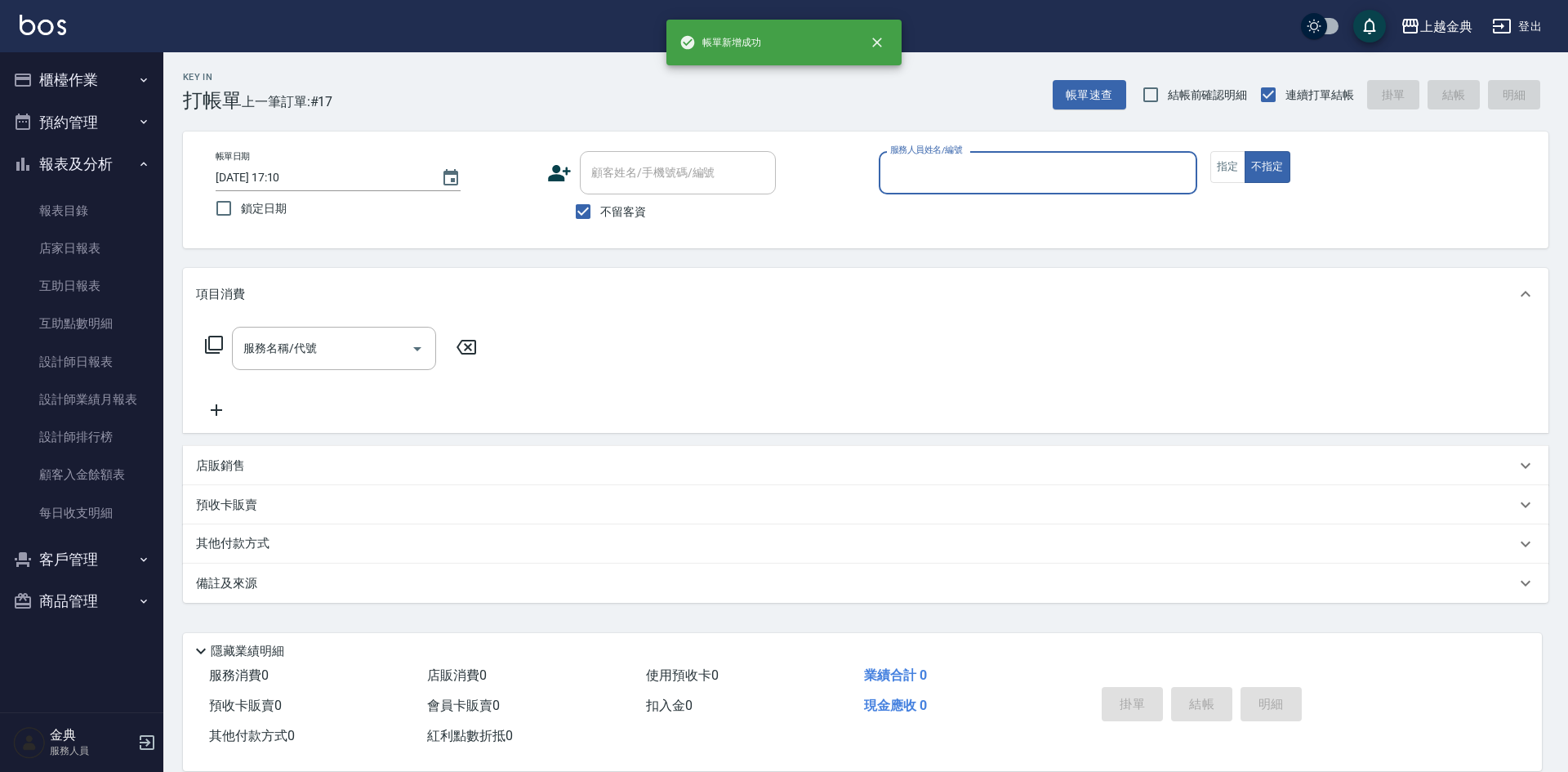
click at [938, 174] on input "服務人員姓名/編號" at bounding box center [1037, 173] width 303 height 29
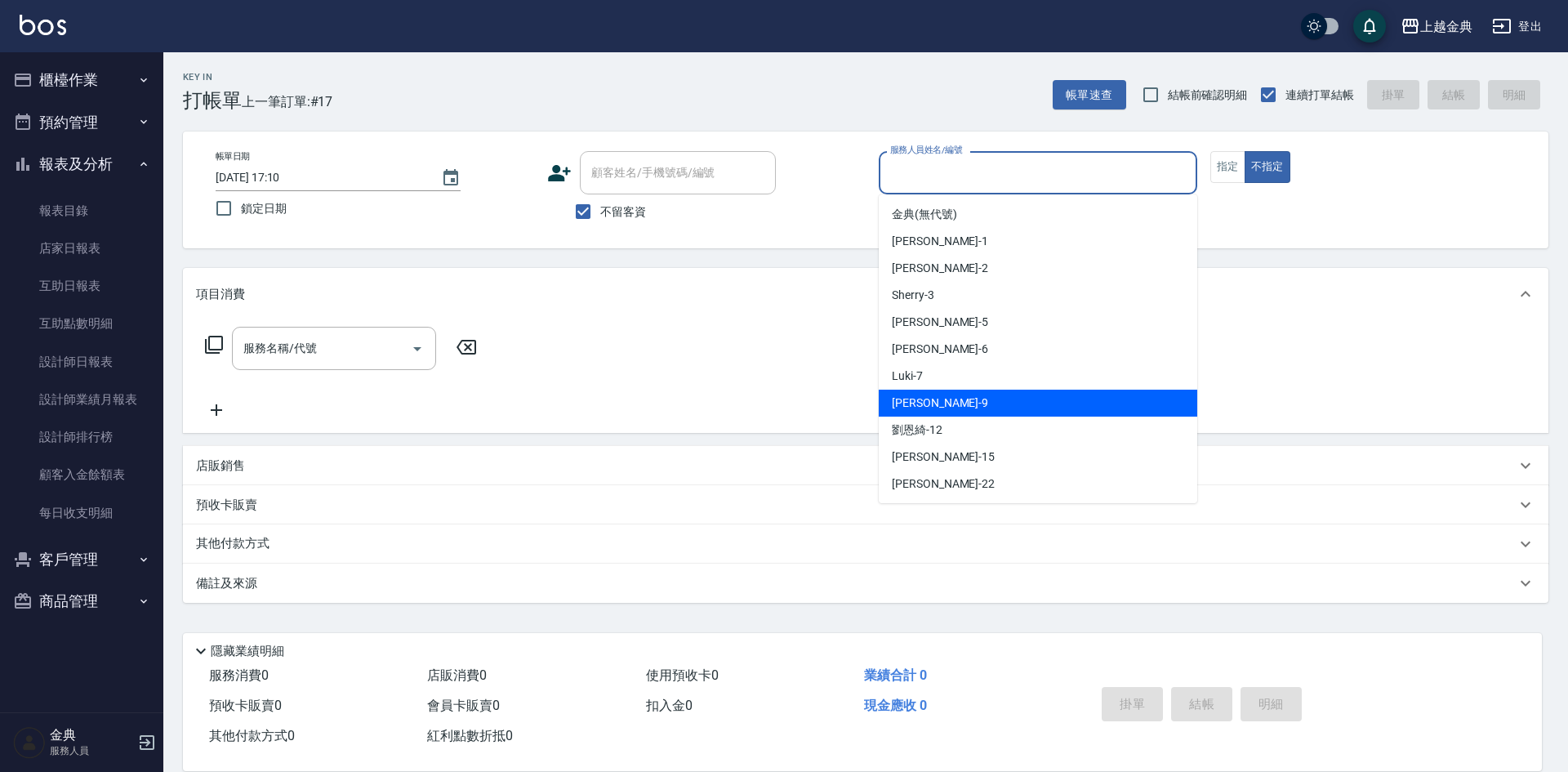
click at [946, 414] on div "[PERSON_NAME] -9" at bounding box center [1037, 403] width 318 height 27
type input "[PERSON_NAME]-9"
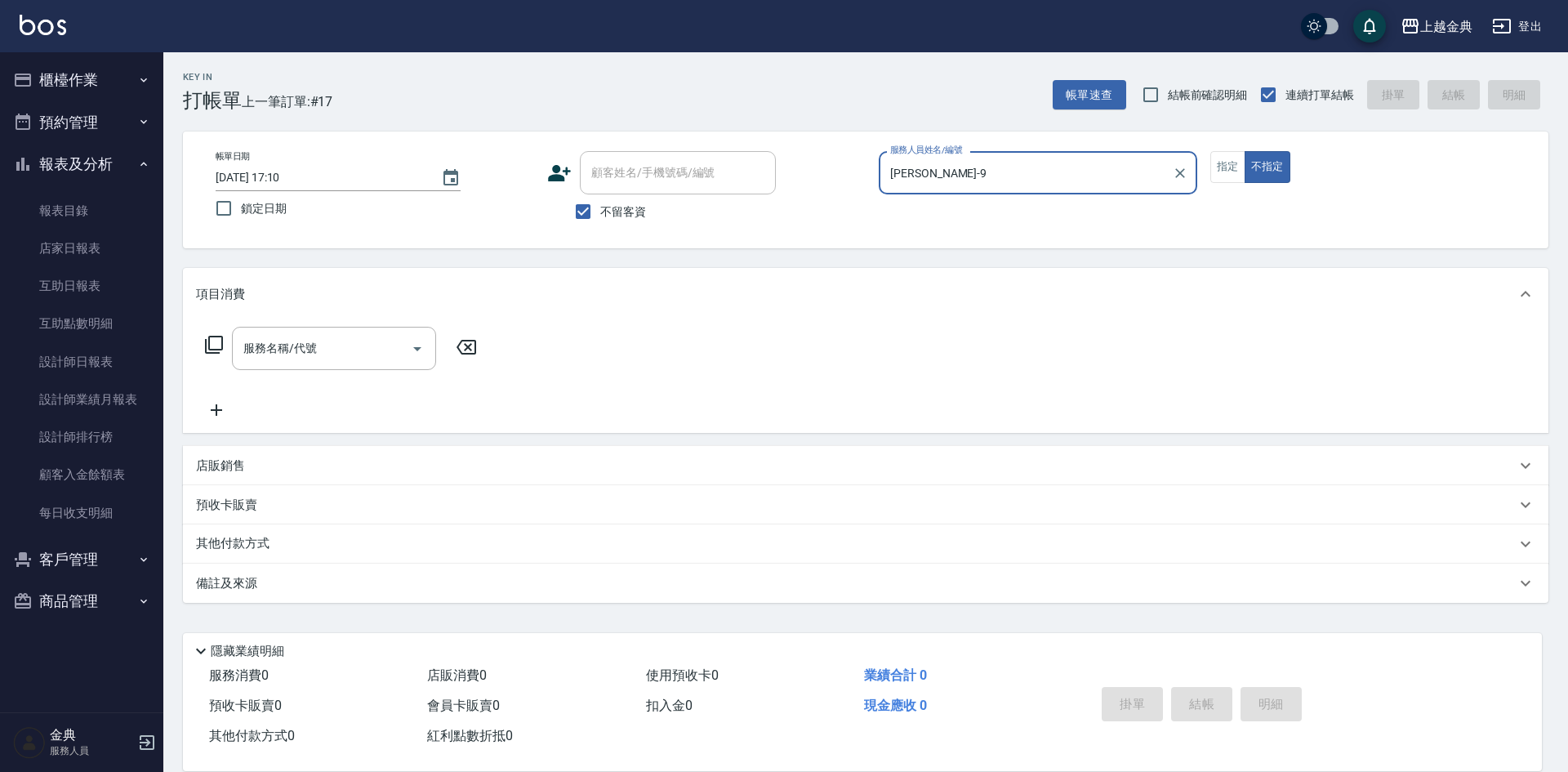
click at [213, 344] on icon at bounding box center [214, 345] width 20 height 20
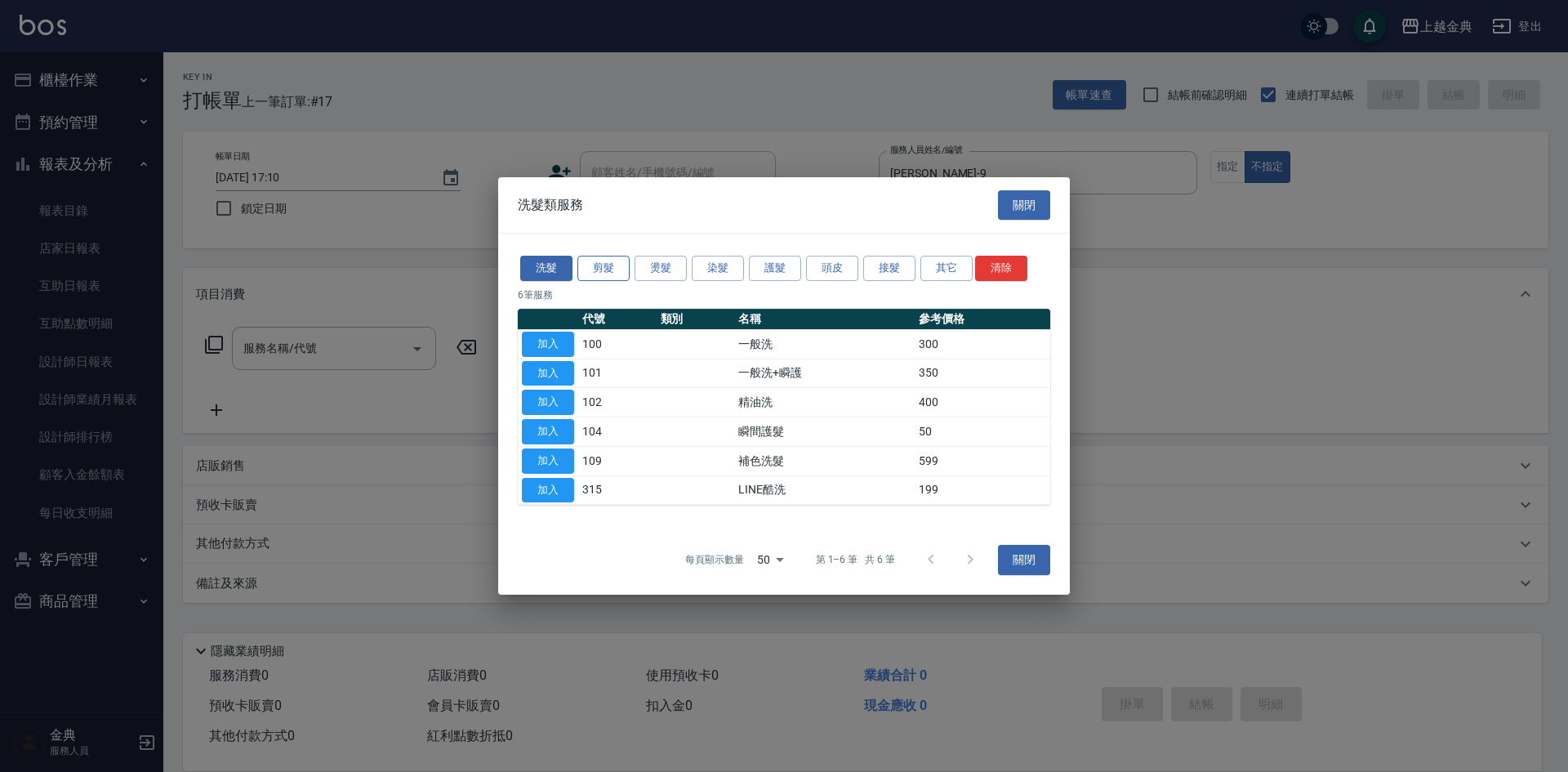
click at [585, 274] on button "剪髮" at bounding box center [603, 269] width 53 height 26
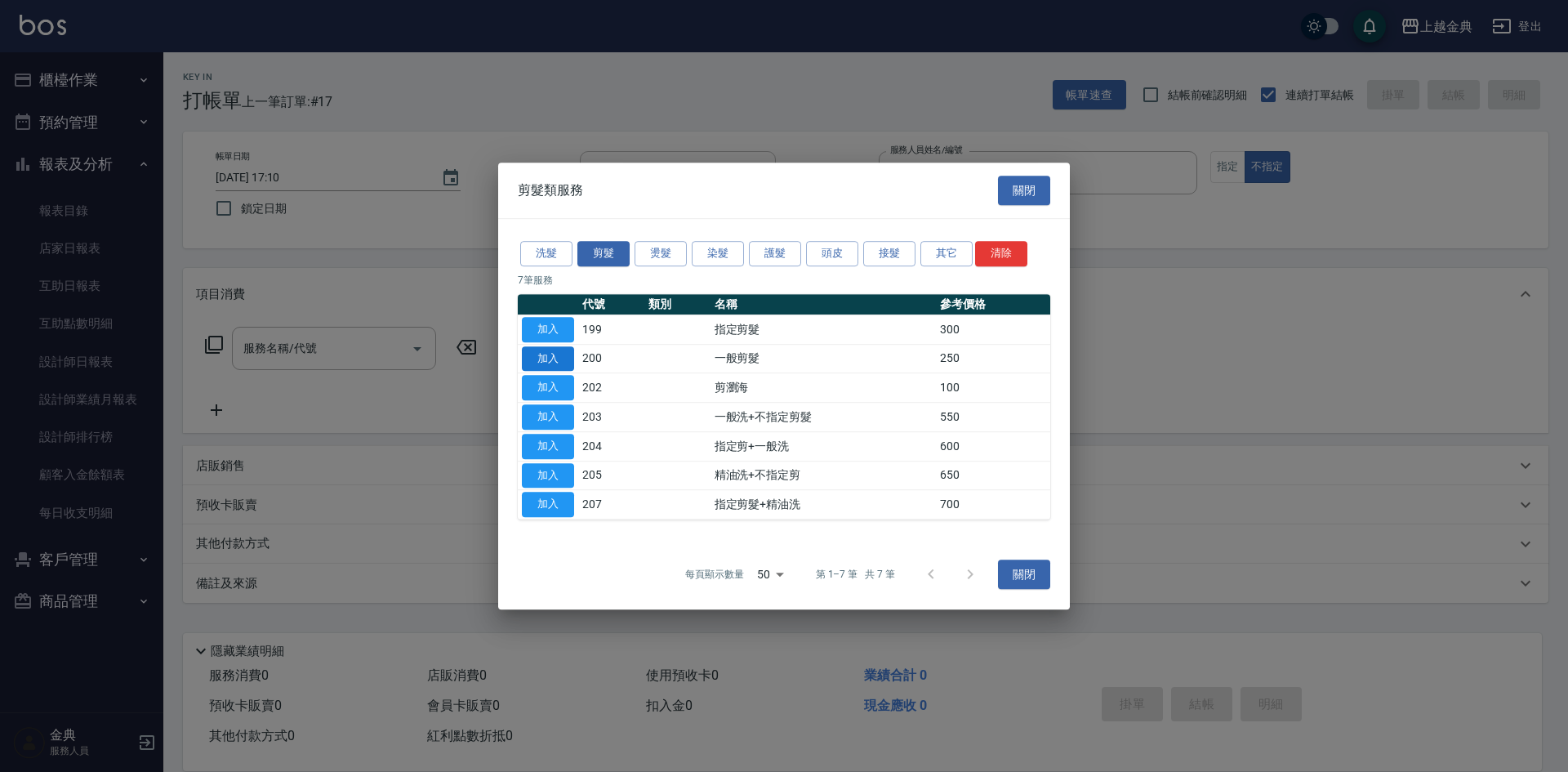
click at [527, 359] on button "加入" at bounding box center [547, 359] width 53 height 26
type input "一般剪髮(200)"
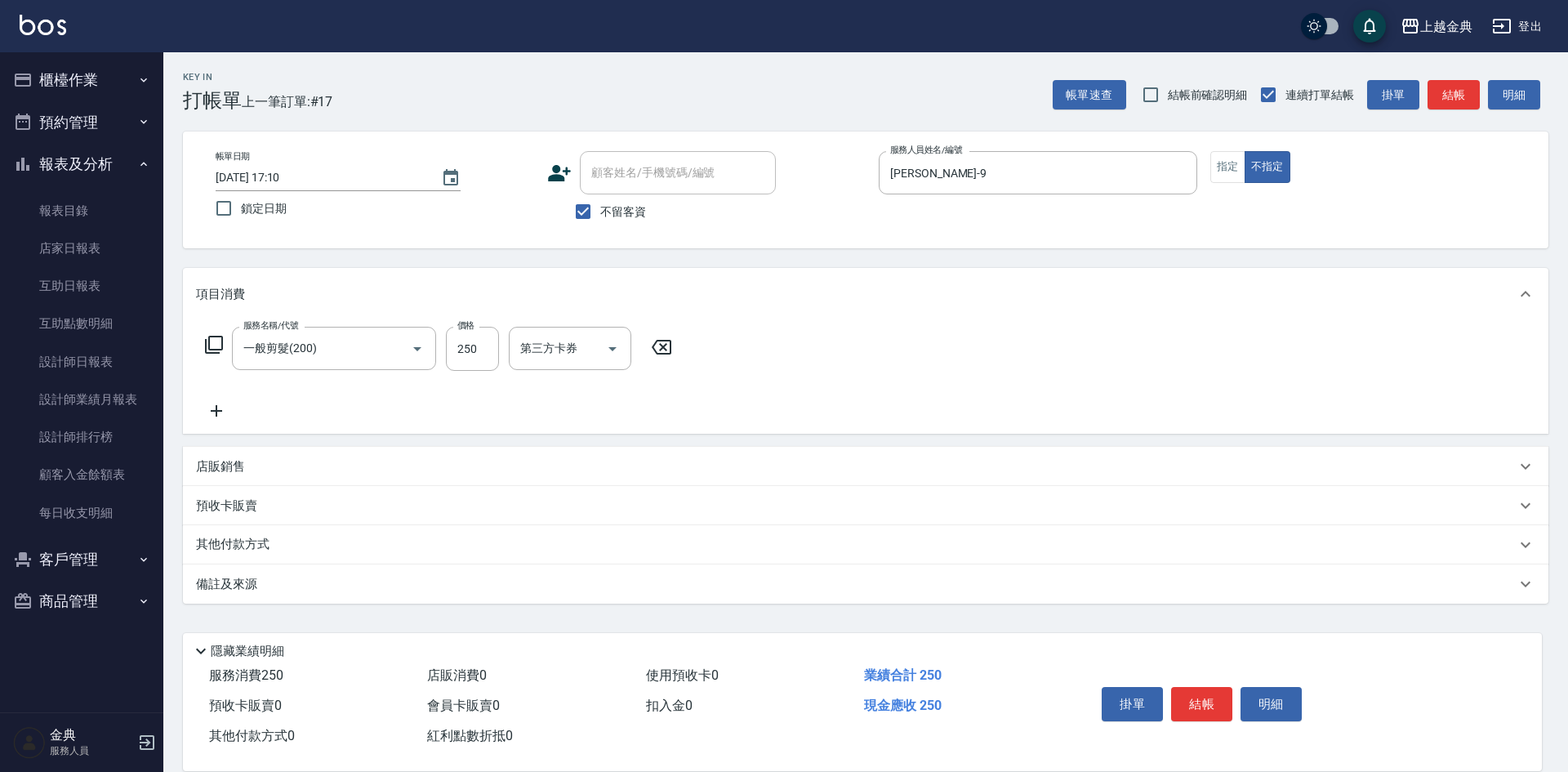
click at [1200, 695] on button "結帳" at bounding box center [1202, 704] width 61 height 35
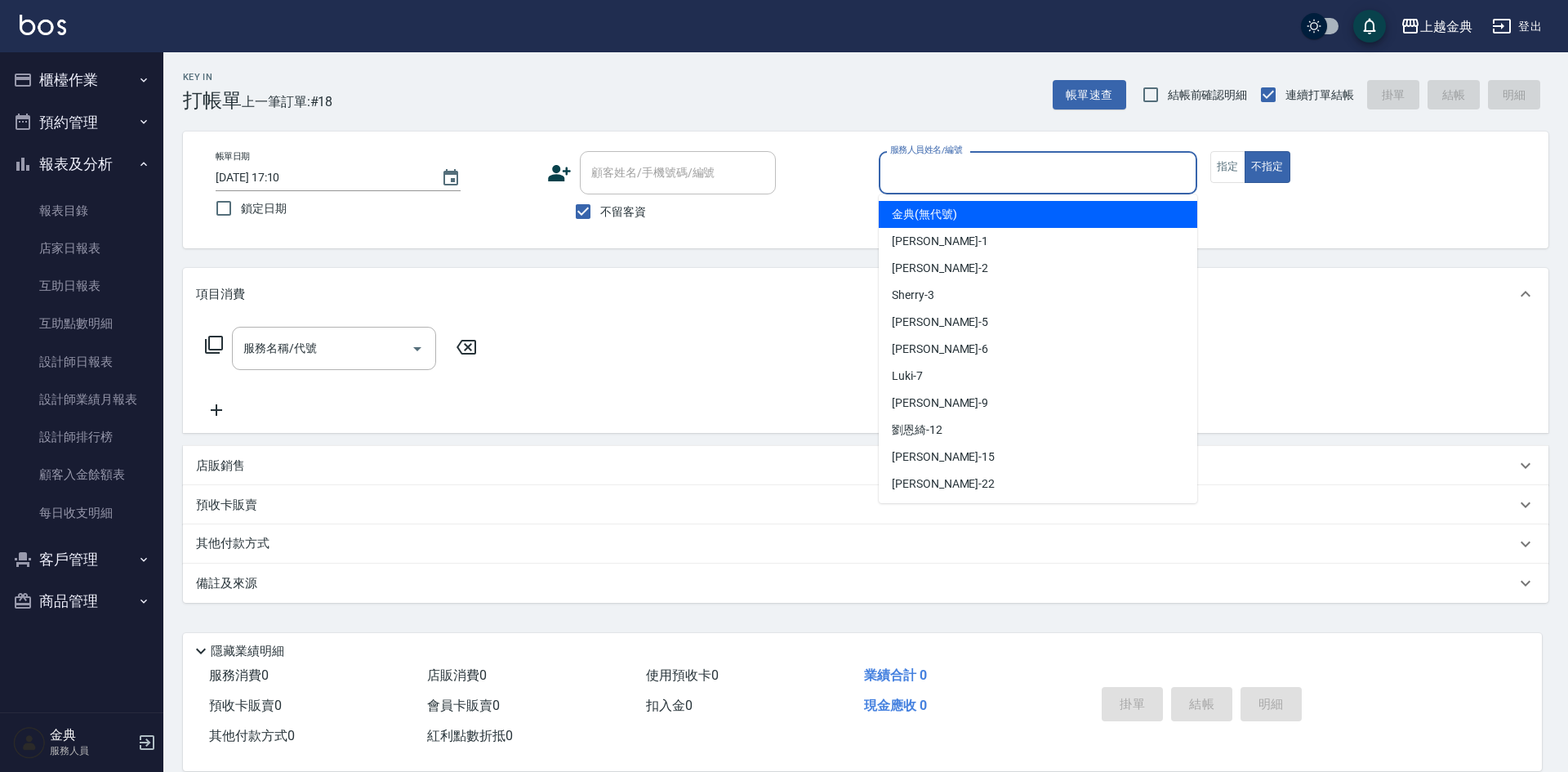
click at [918, 174] on input "服務人員姓名/編號" at bounding box center [1037, 173] width 303 height 29
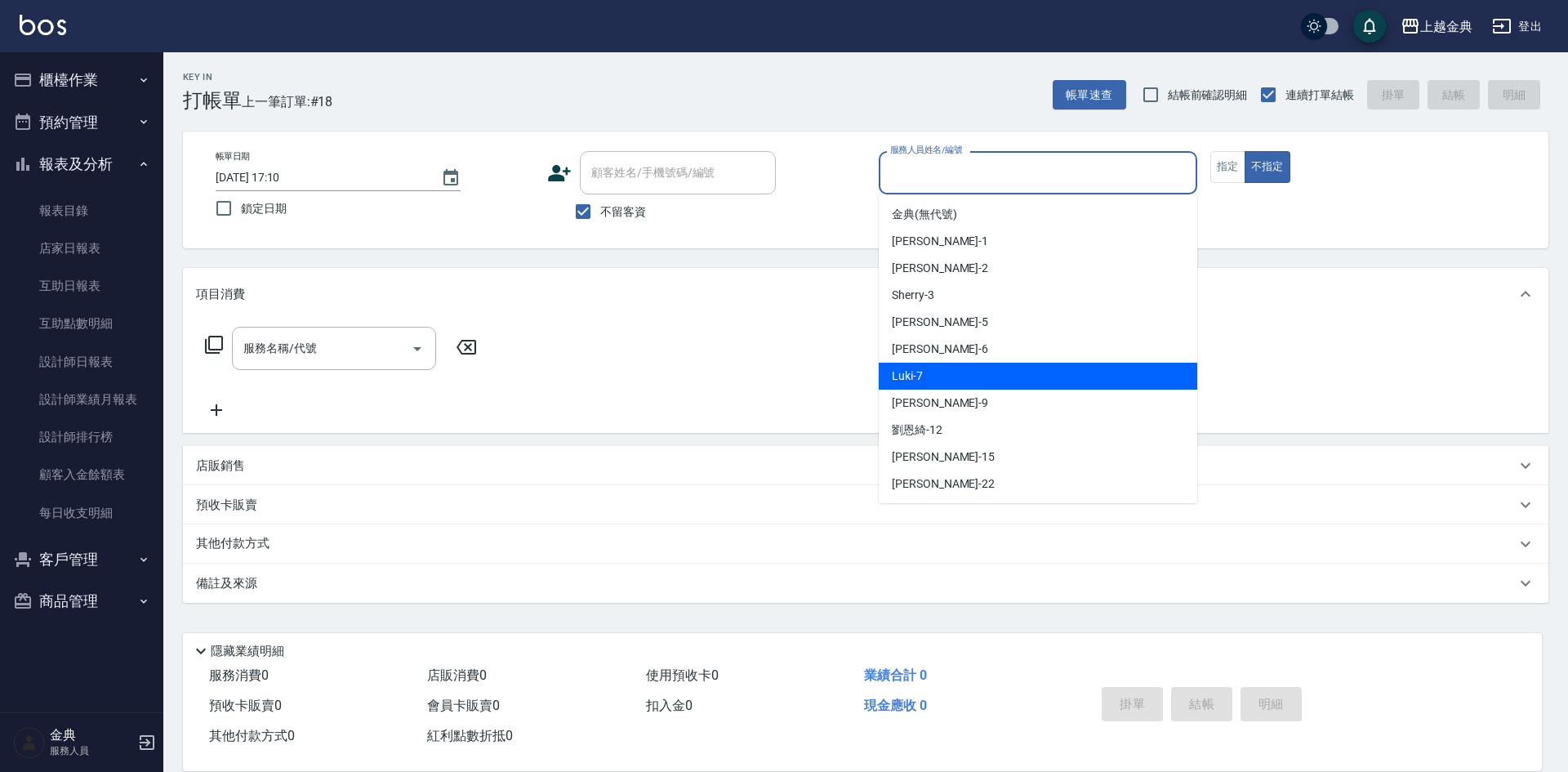
click at [928, 382] on div "Luki -7" at bounding box center [1037, 376] width 318 height 27
type input "Luki-7"
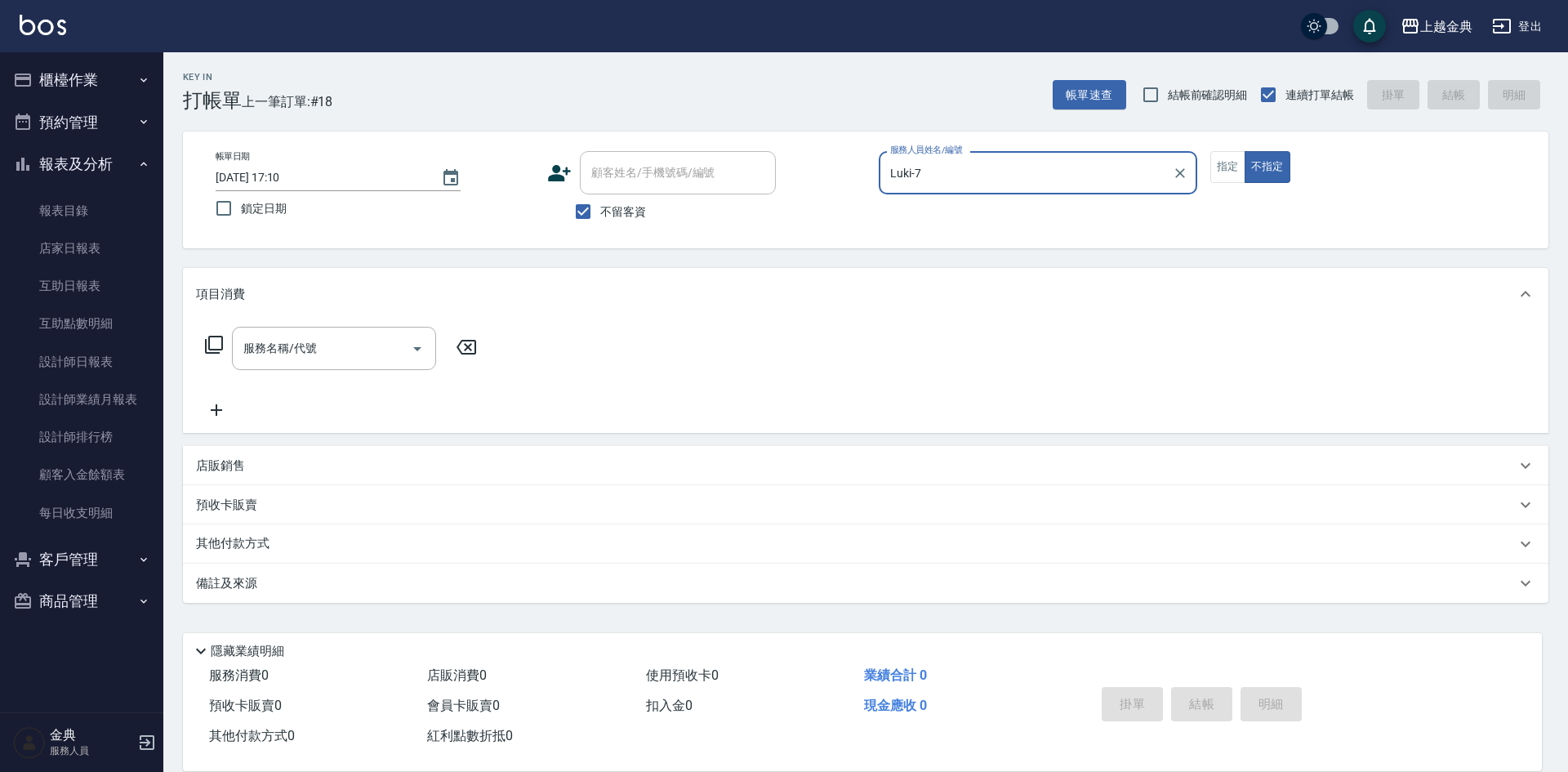
click at [215, 340] on icon at bounding box center [214, 345] width 20 height 20
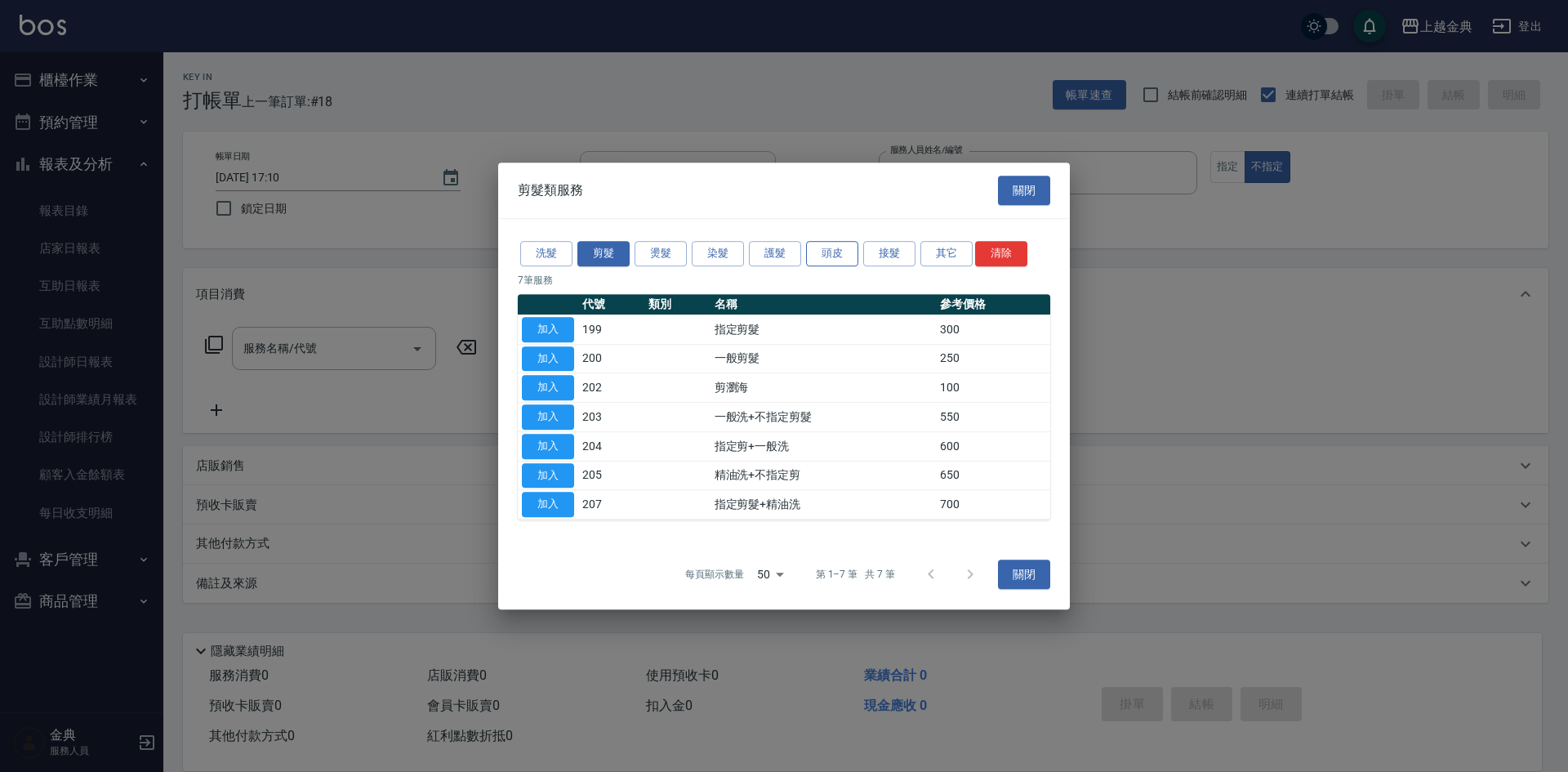
click at [821, 253] on button "頭皮" at bounding box center [832, 254] width 53 height 26
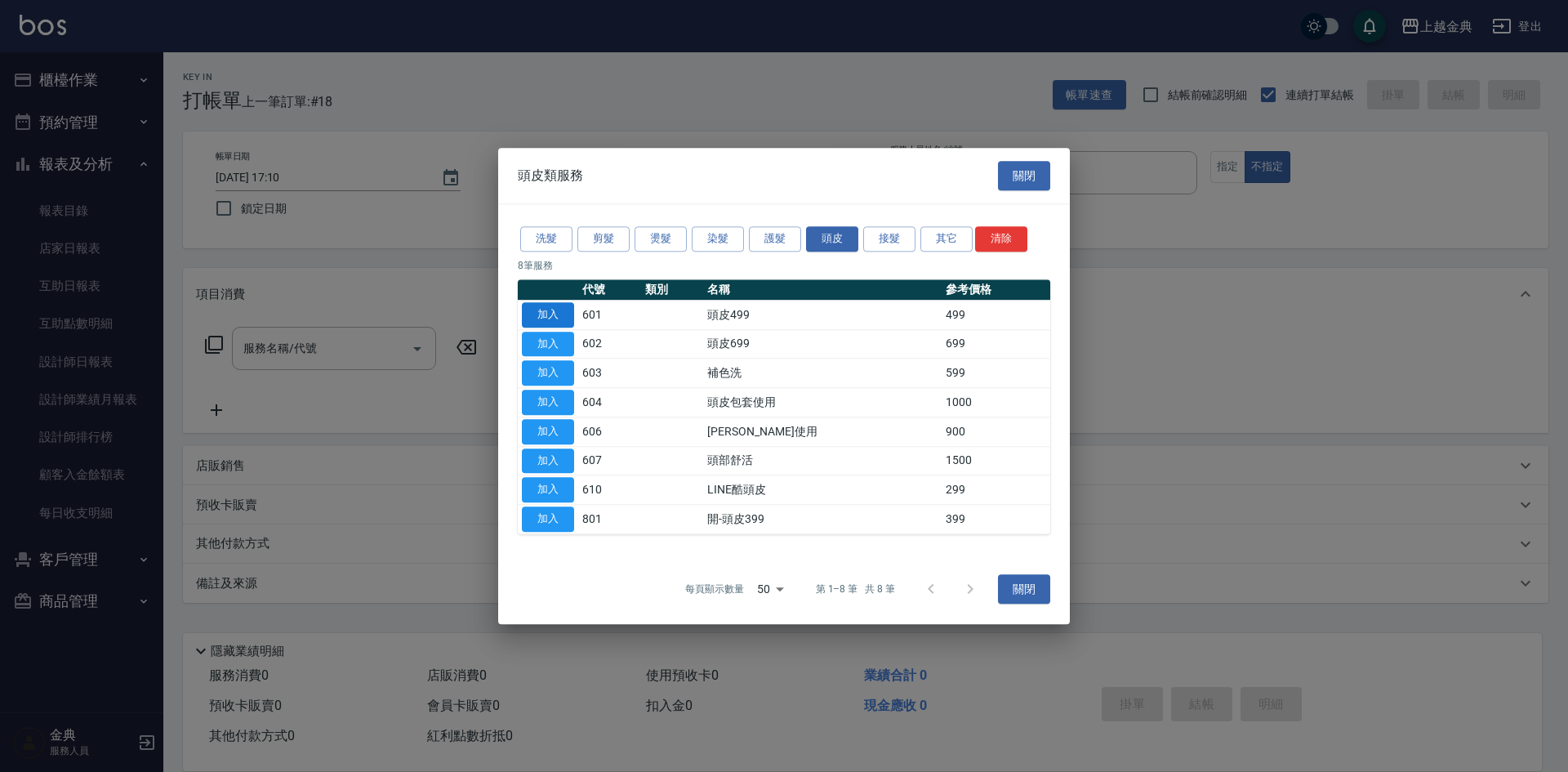
click at [552, 314] on button "加入" at bounding box center [547, 316] width 53 height 26
type input "頭皮499(601)"
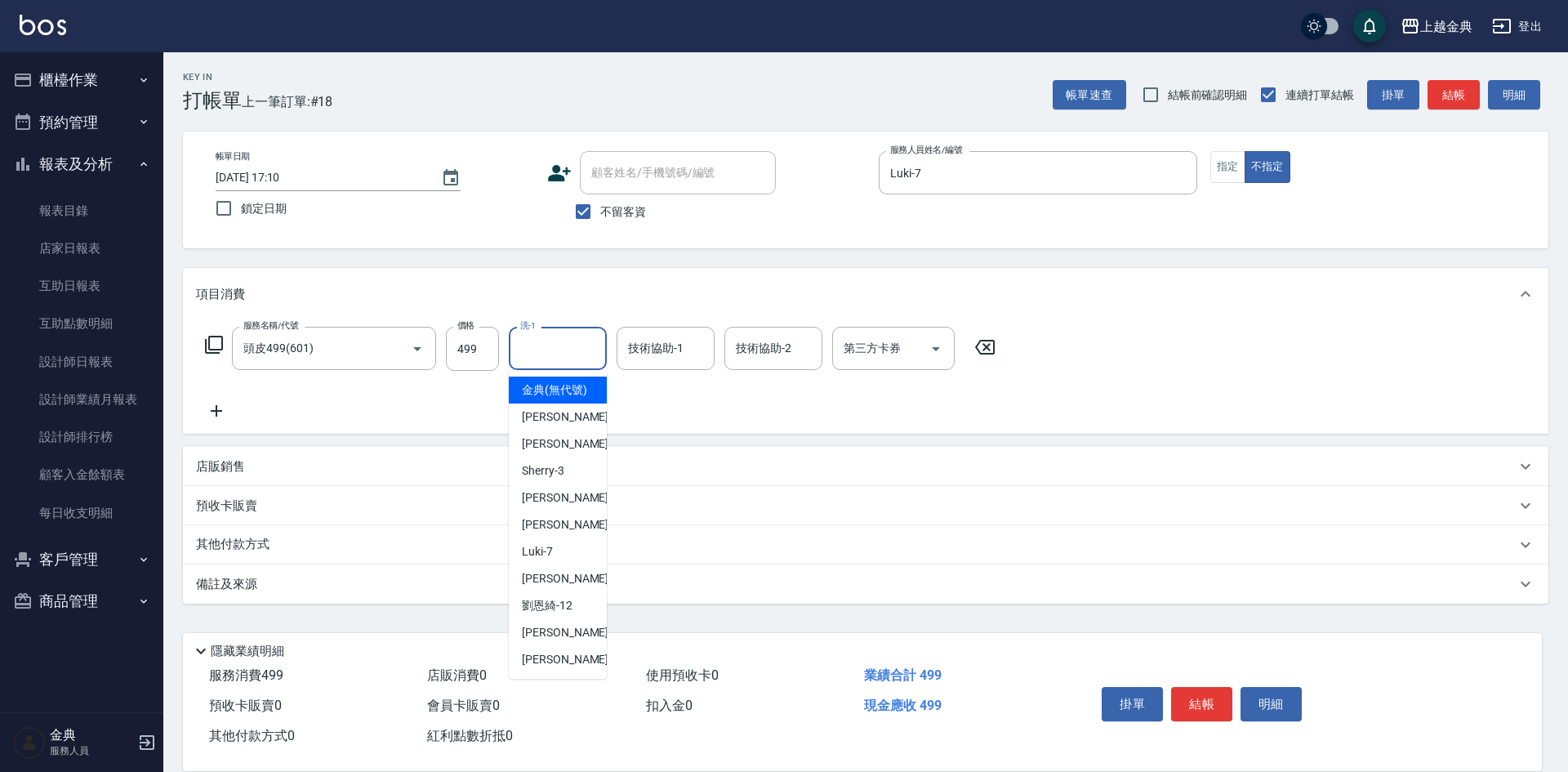
click at [535, 363] on input "洗-1" at bounding box center [557, 348] width 83 height 29
click at [574, 592] on div "[PERSON_NAME] -9" at bounding box center [557, 579] width 98 height 27
type input "[PERSON_NAME]-9"
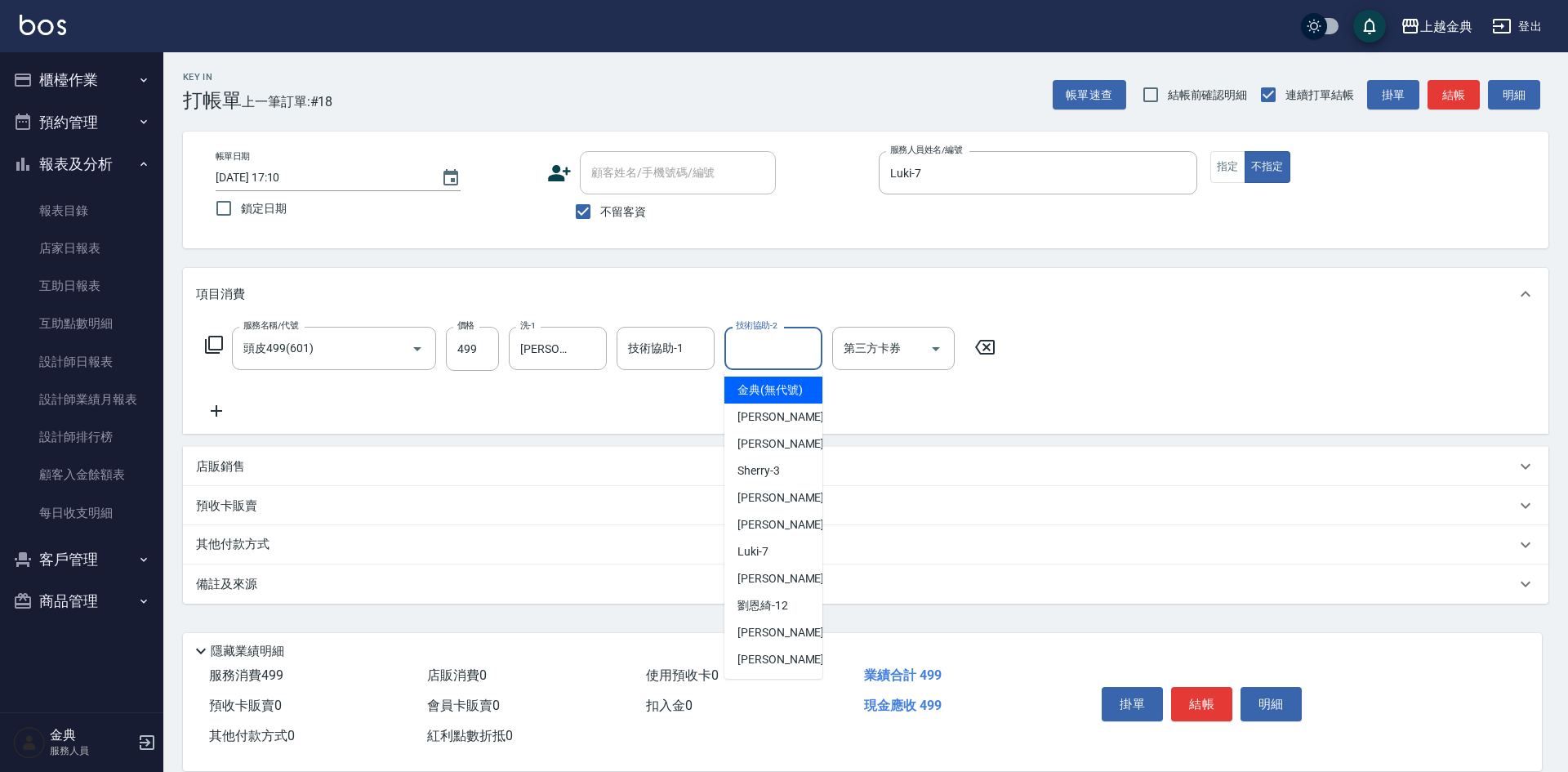
click at [792, 337] on input "技術協助-2" at bounding box center [774, 348] width 83 height 29
click at [769, 566] on div "Luki -7" at bounding box center [773, 552] width 98 height 27
type input "Luki-7"
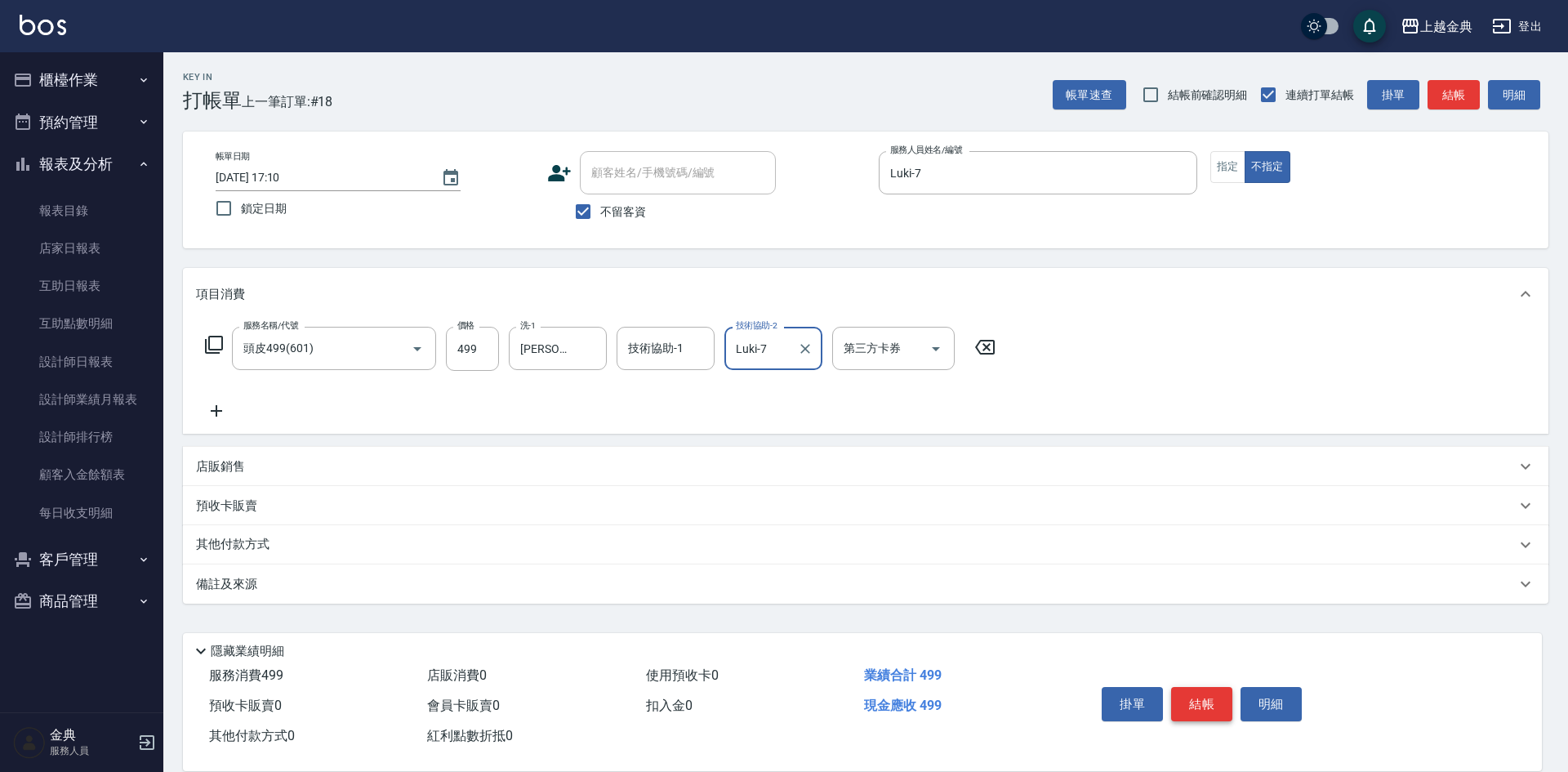
click at [1194, 687] on button "結帳" at bounding box center [1202, 704] width 61 height 35
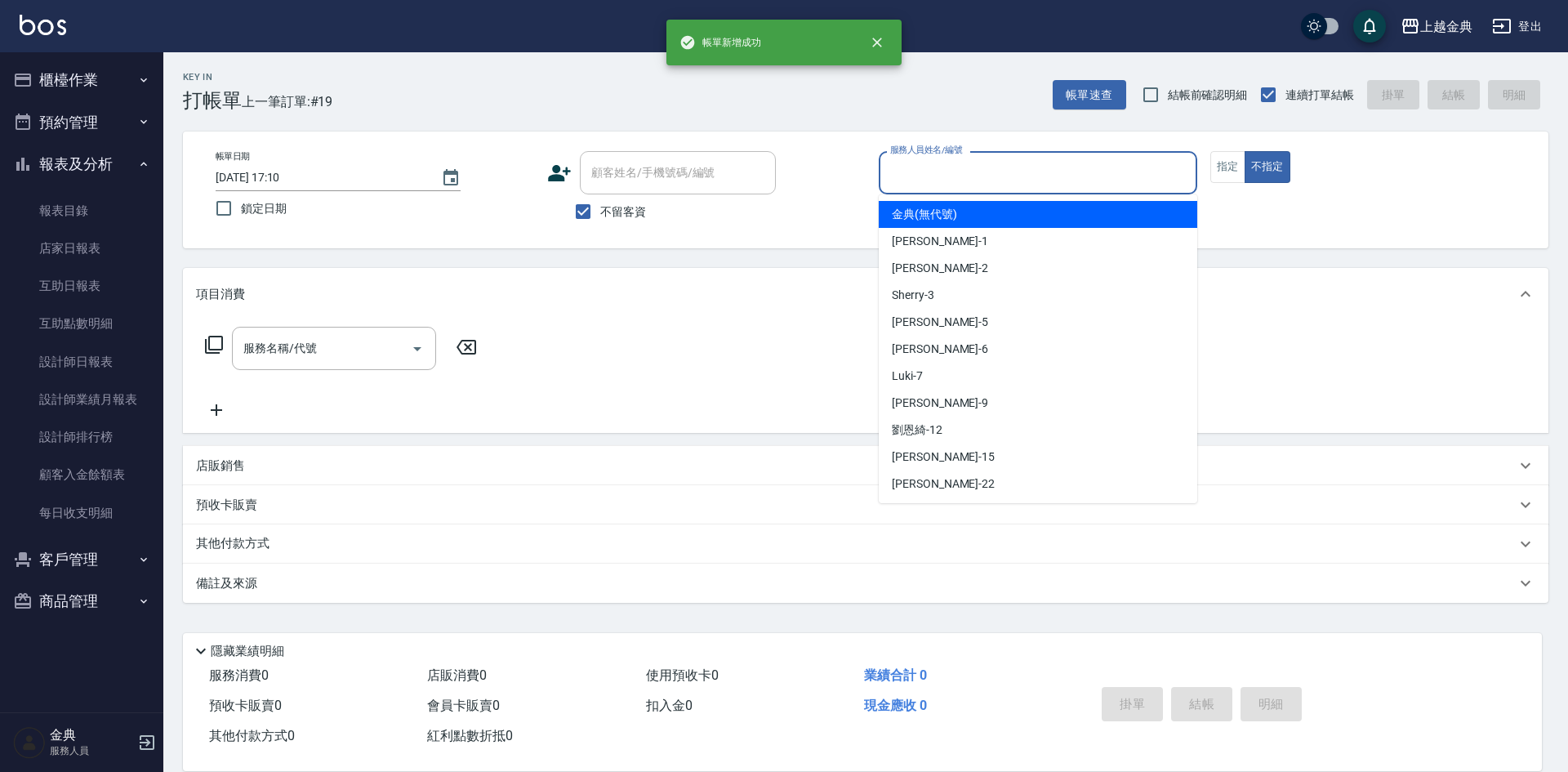
click at [983, 174] on input "服務人員姓名/編號" at bounding box center [1037, 173] width 303 height 29
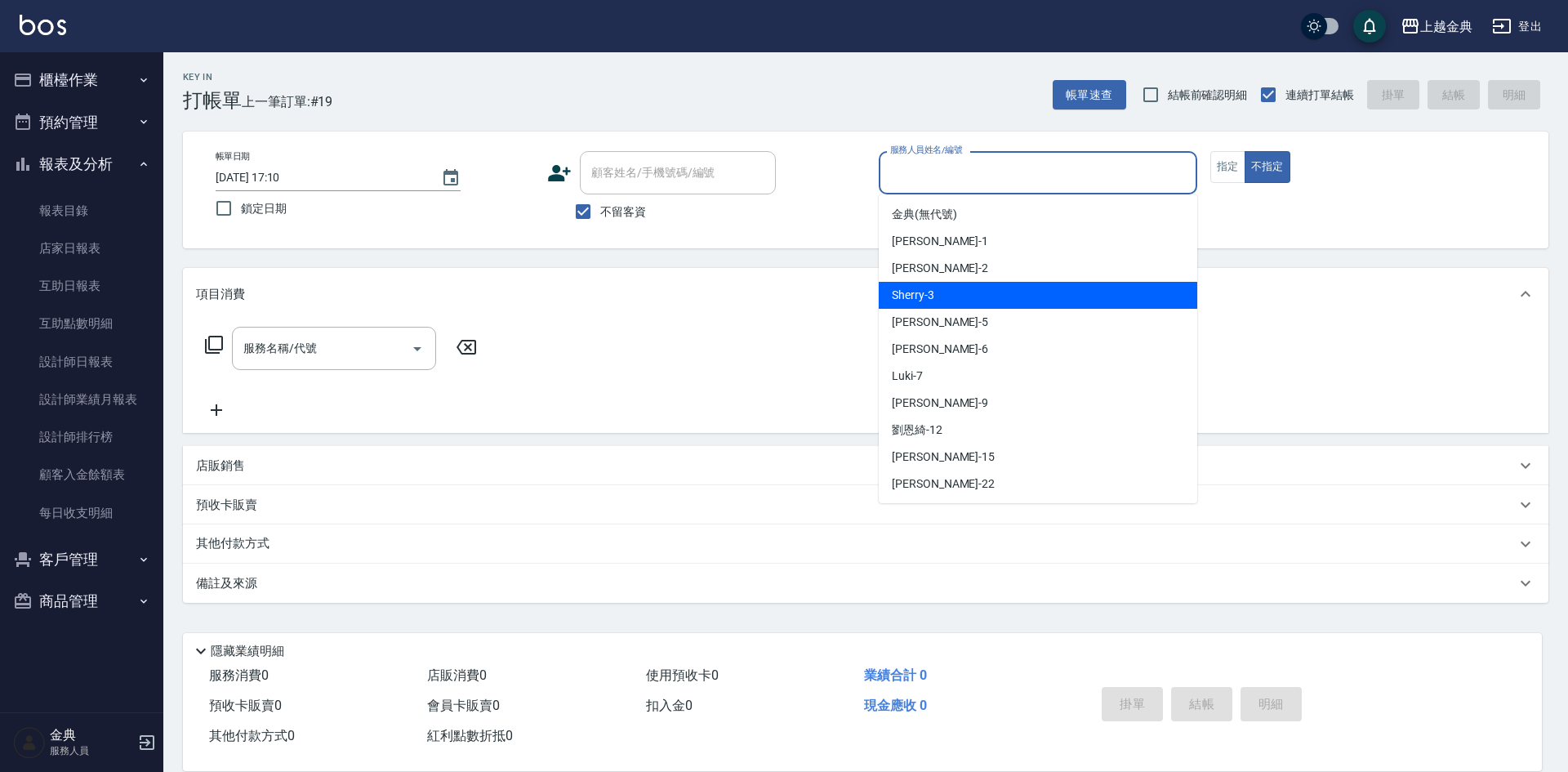
click at [954, 318] on div "[PERSON_NAME] -5" at bounding box center [1037, 322] width 318 height 27
type input "[PERSON_NAME]-5"
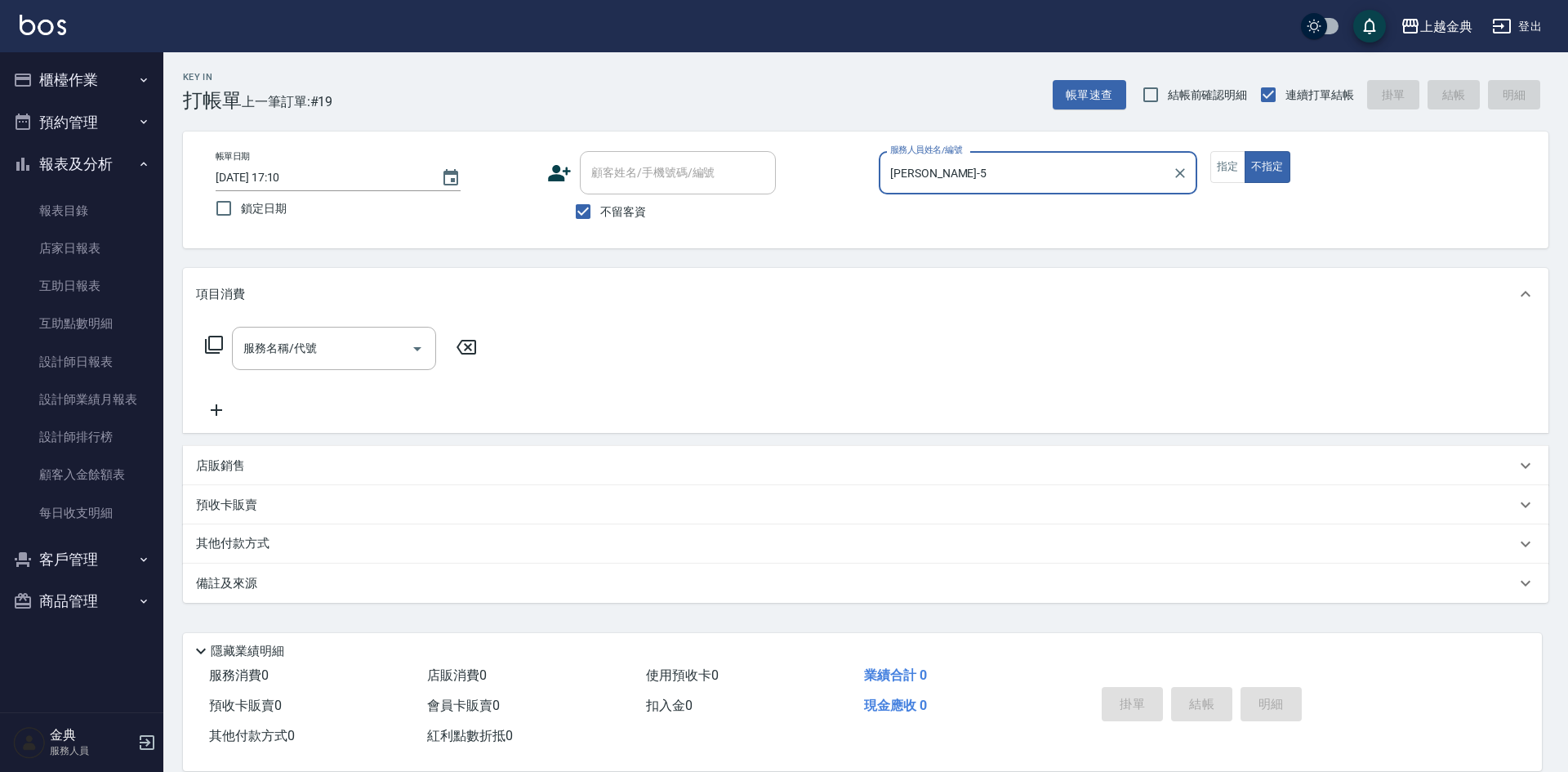
click at [205, 344] on icon at bounding box center [214, 344] width 18 height 18
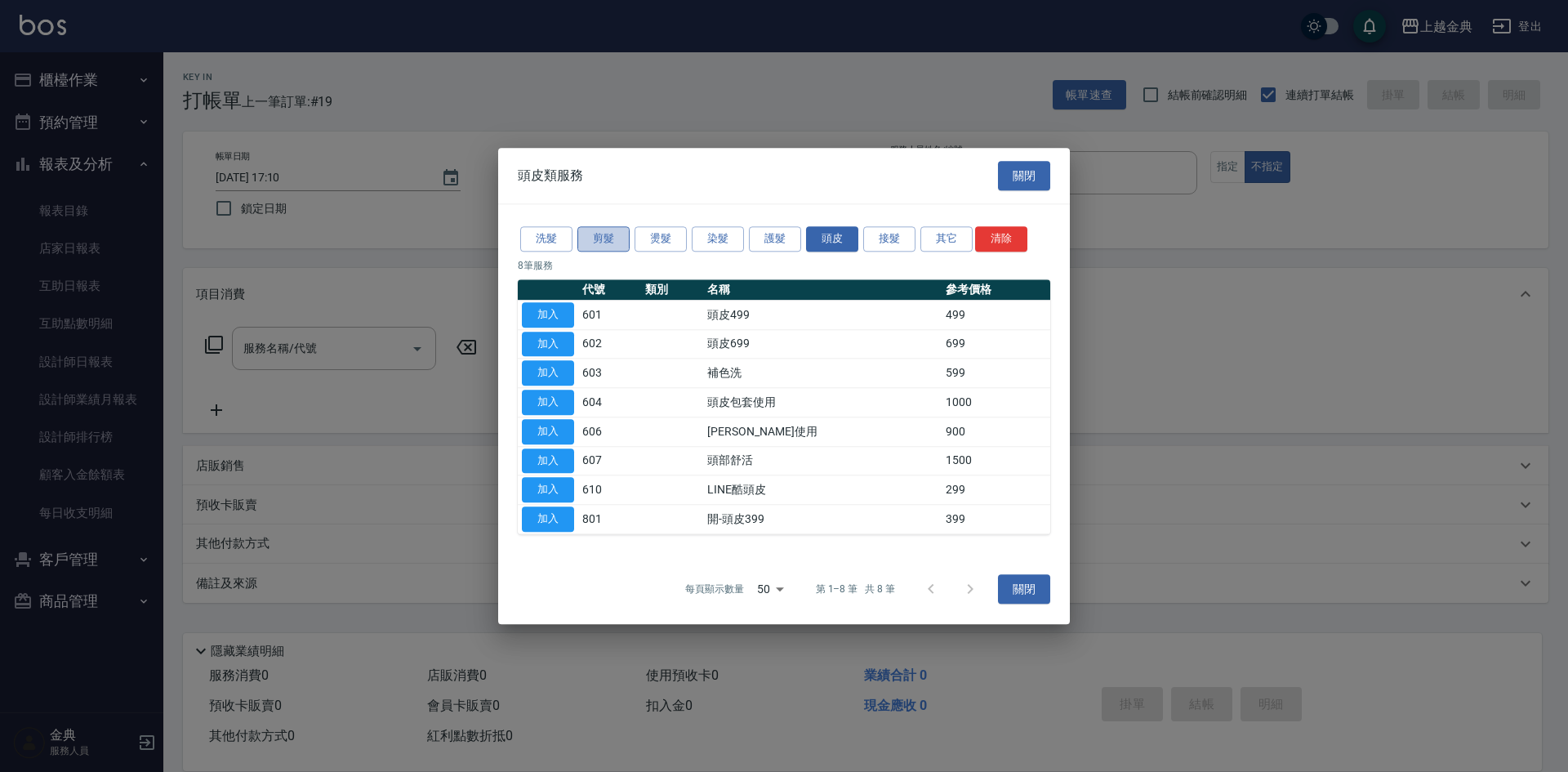
click at [608, 239] on button "剪髮" at bounding box center [603, 239] width 53 height 26
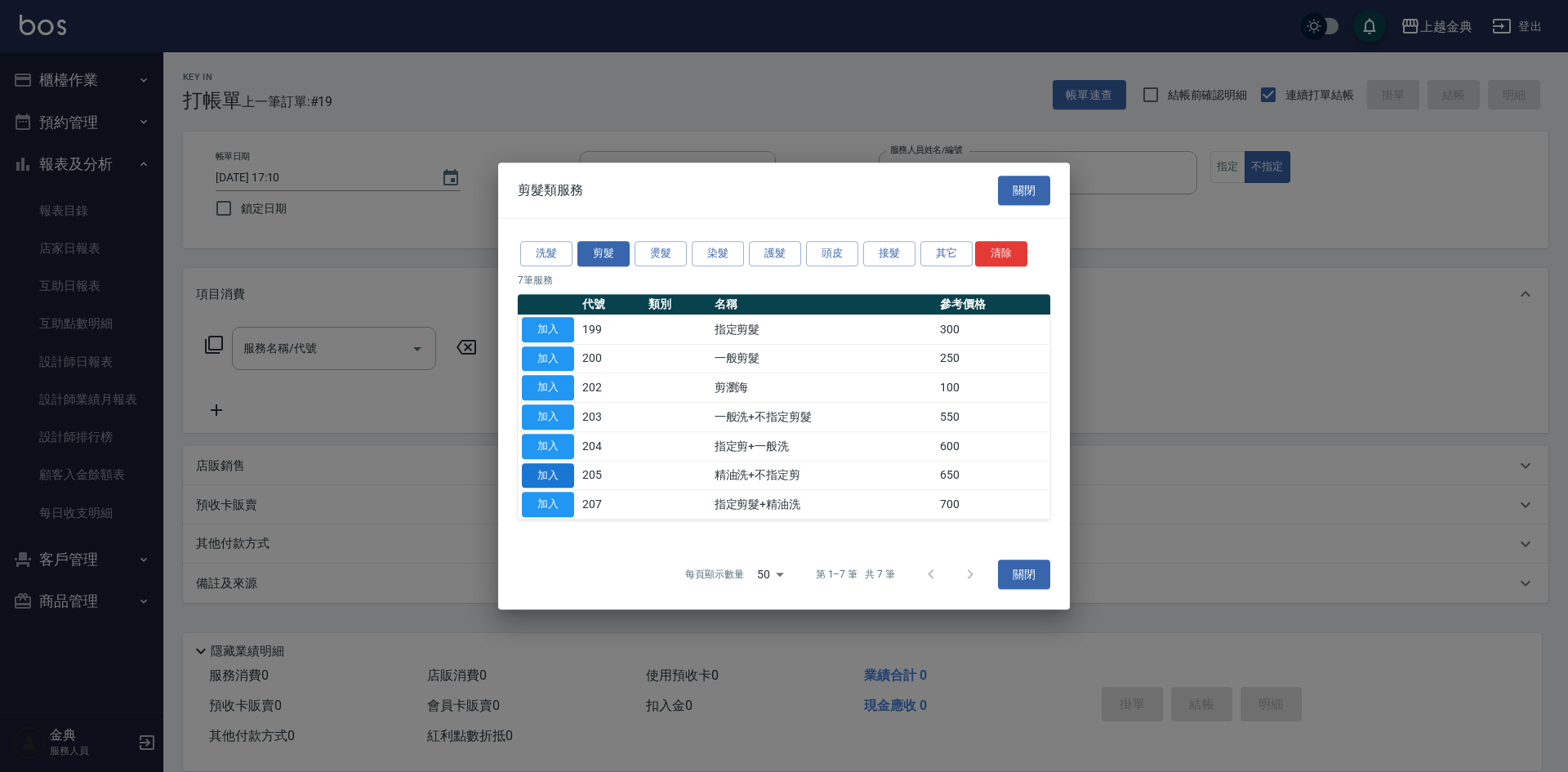
click at [554, 474] on button "加入" at bounding box center [547, 476] width 53 height 26
type input "精油洗+不指定剪(205)"
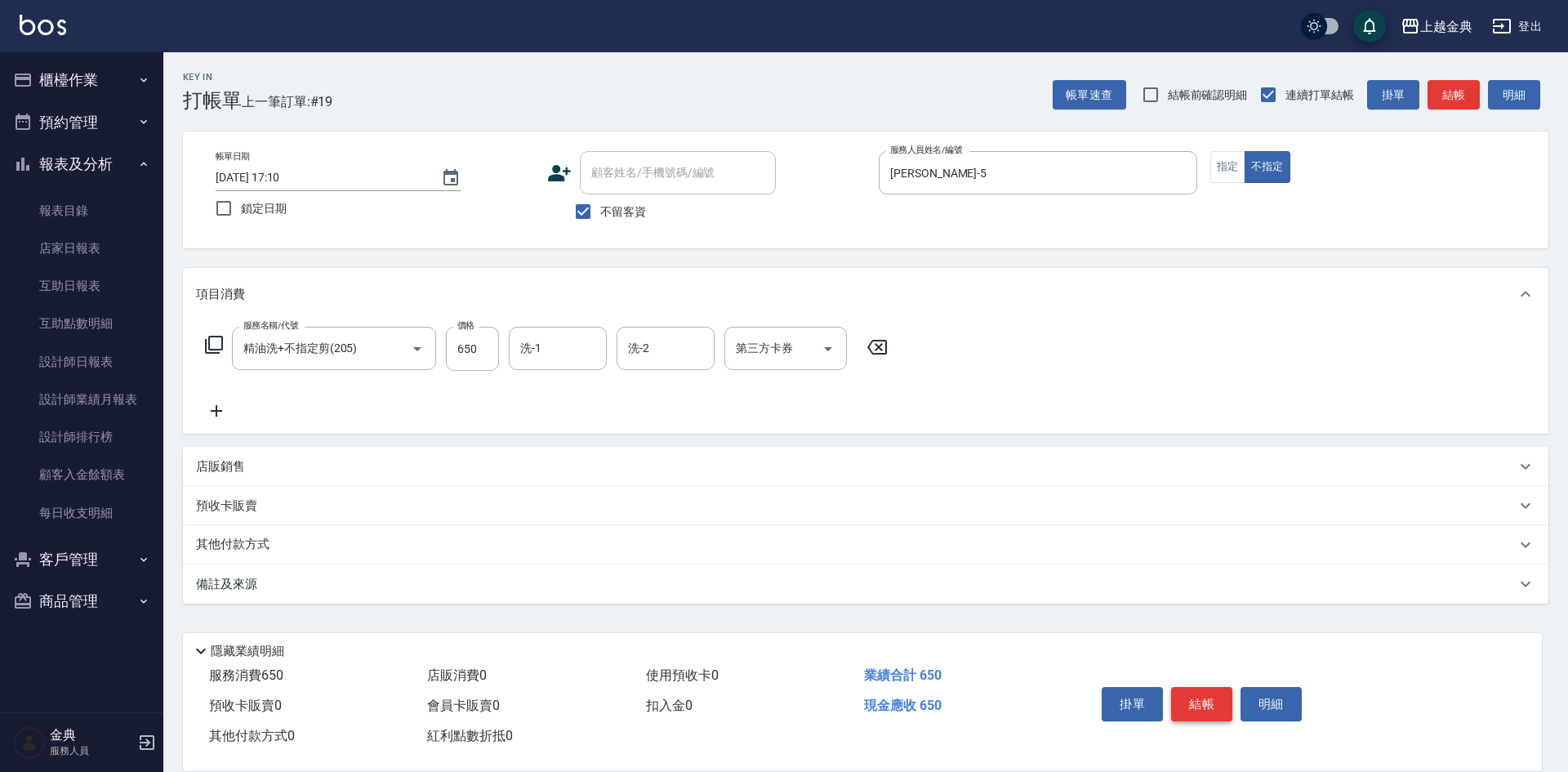
click at [1195, 705] on button "結帳" at bounding box center [1202, 704] width 61 height 35
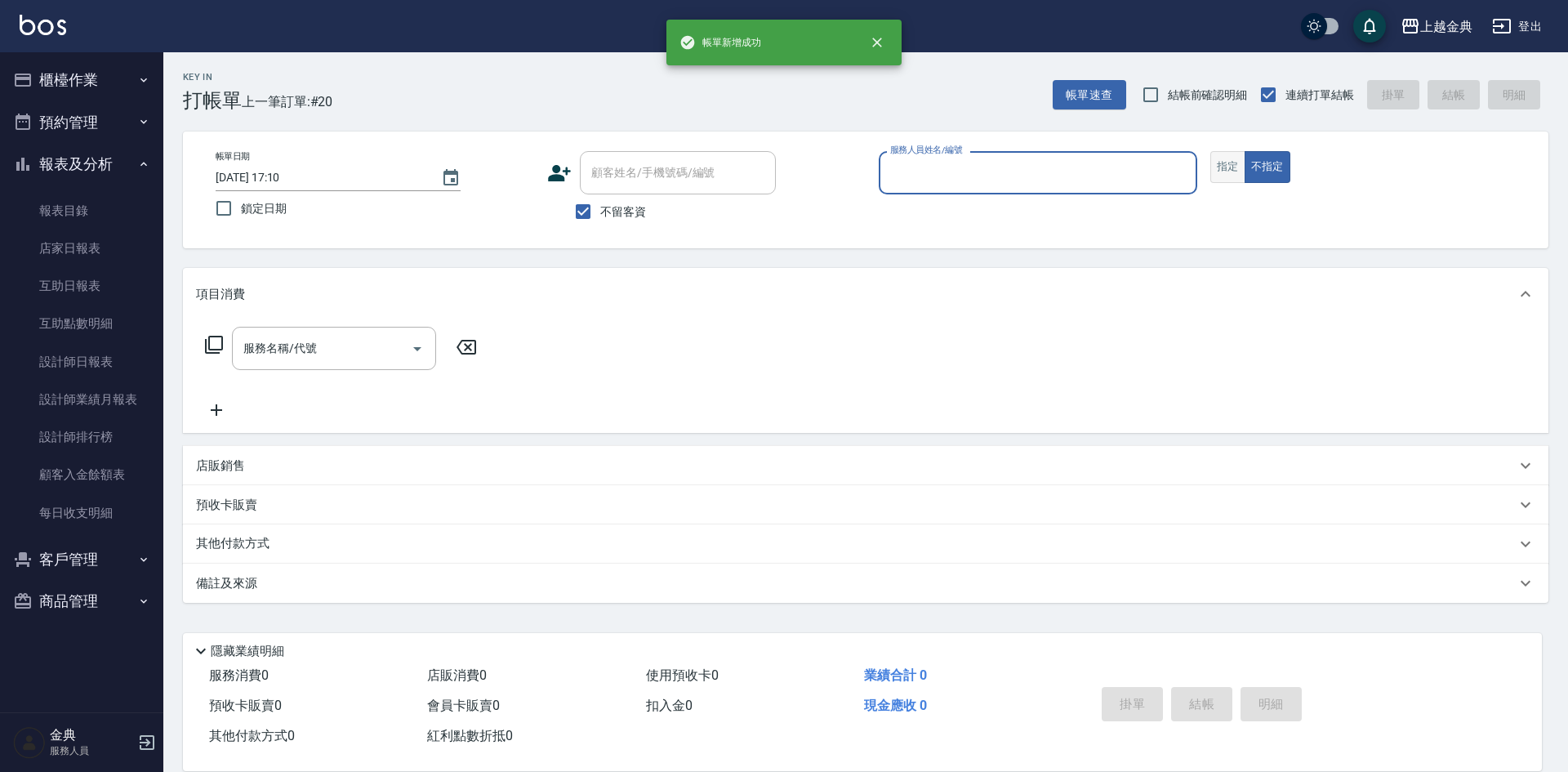
click at [1218, 160] on button "指定" at bounding box center [1227, 167] width 35 height 32
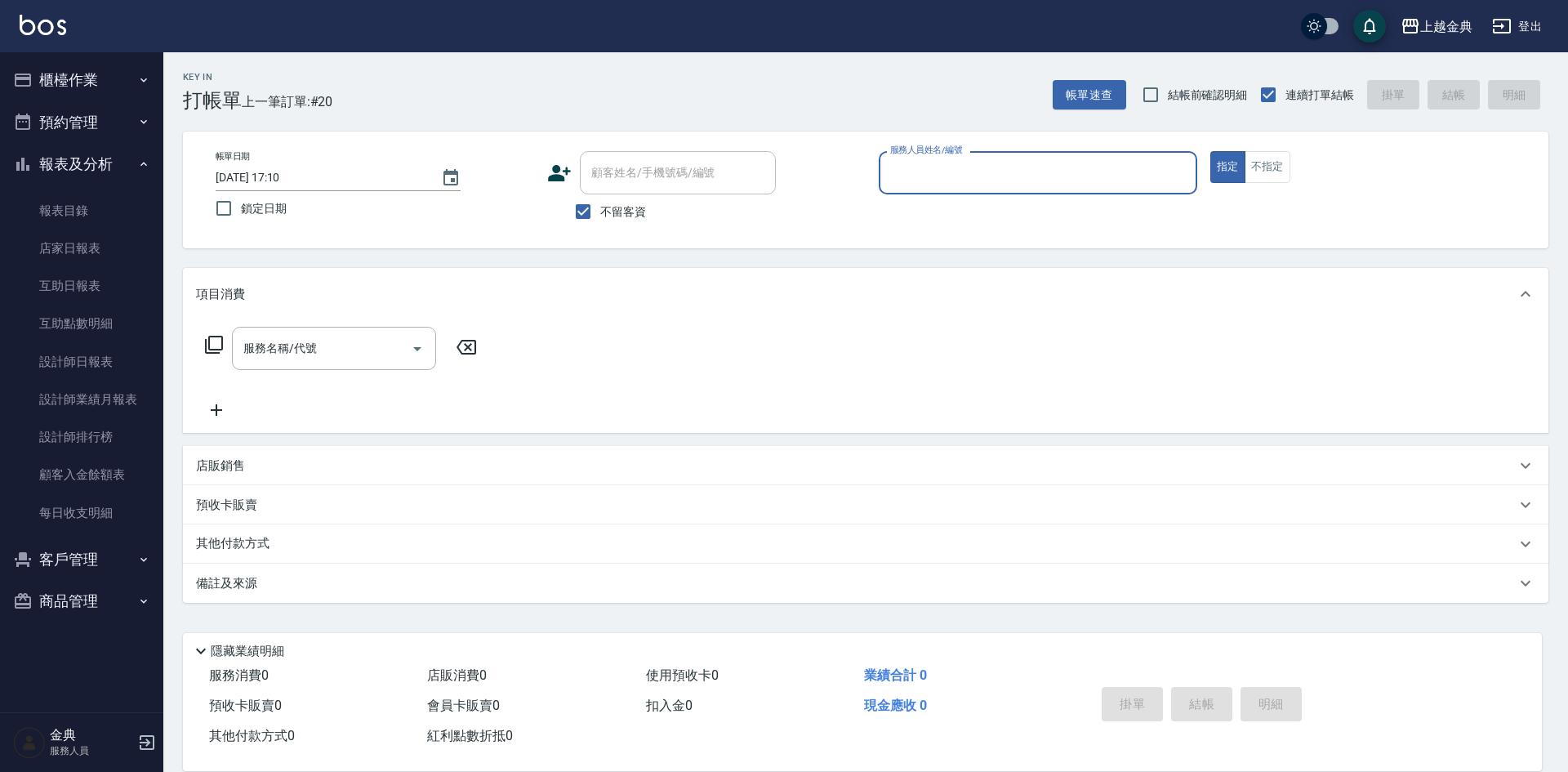
drag, startPoint x: 1144, startPoint y: 164, endPoint x: 1144, endPoint y: 183, distance: 19.0
click at [1144, 166] on input "服務人員姓名/編號" at bounding box center [1037, 173] width 303 height 29
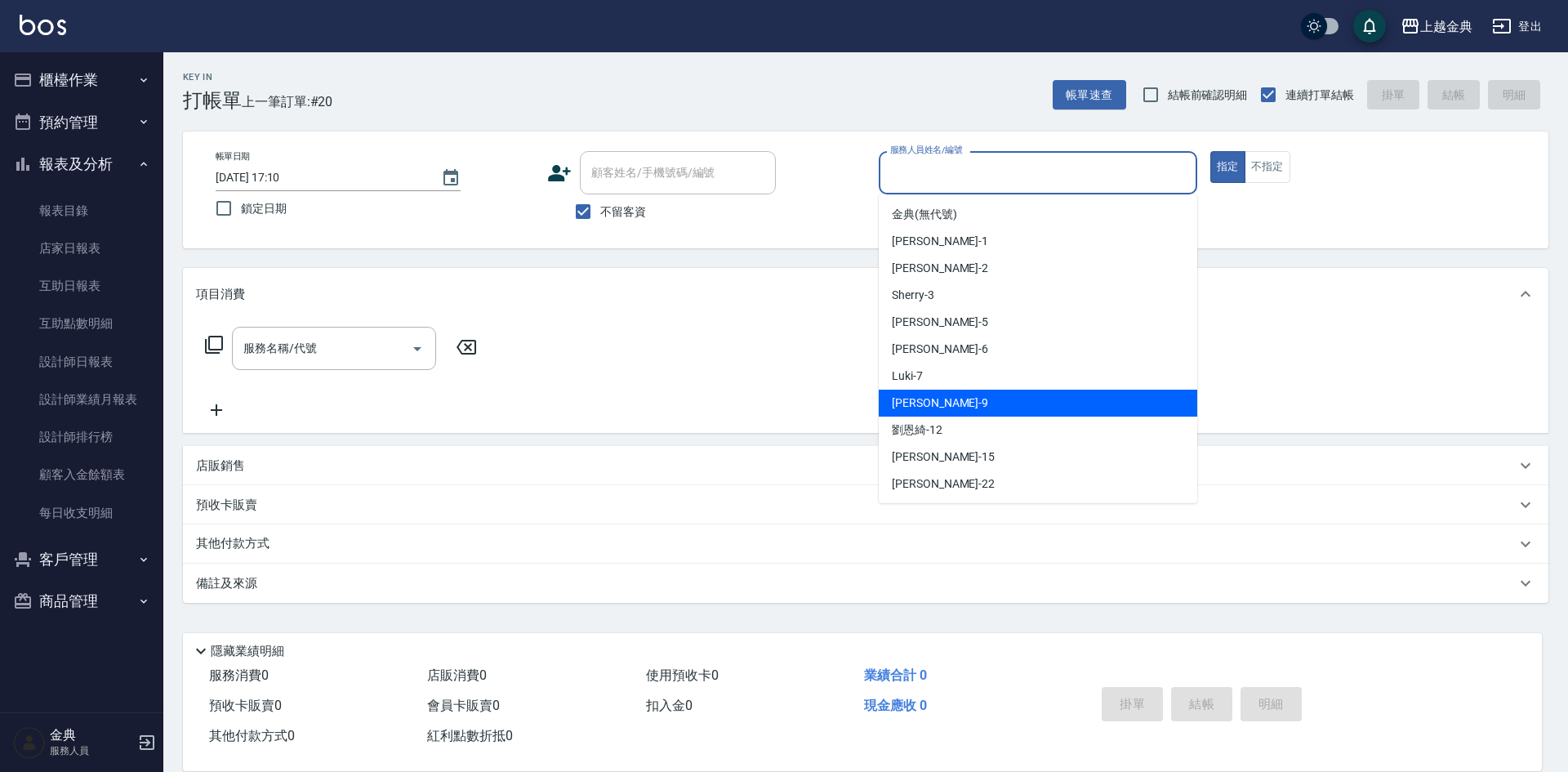
click at [1018, 408] on div "[PERSON_NAME] -9" at bounding box center [1037, 403] width 318 height 27
type input "[PERSON_NAME]-9"
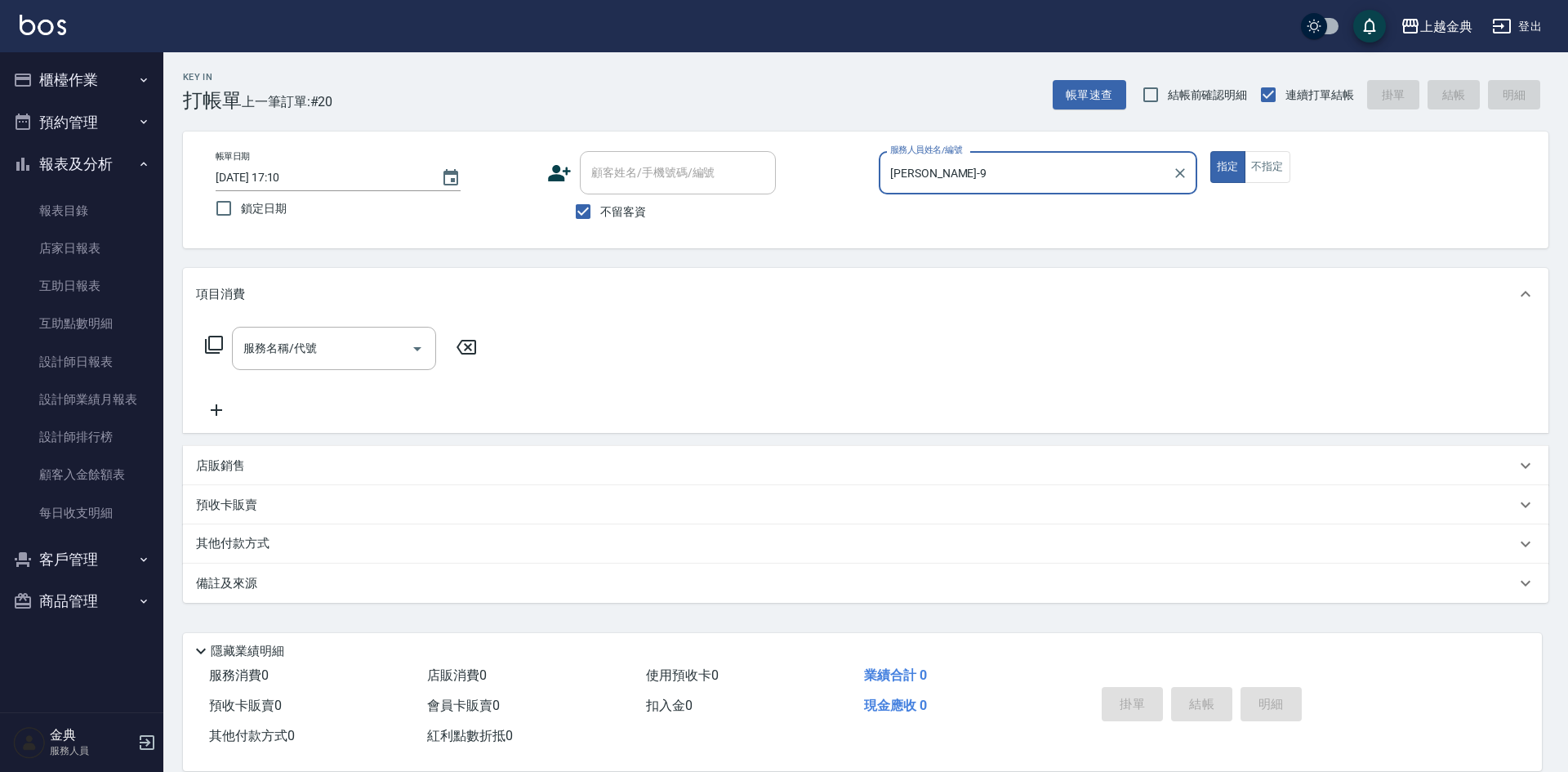
click at [216, 343] on icon at bounding box center [214, 345] width 20 height 20
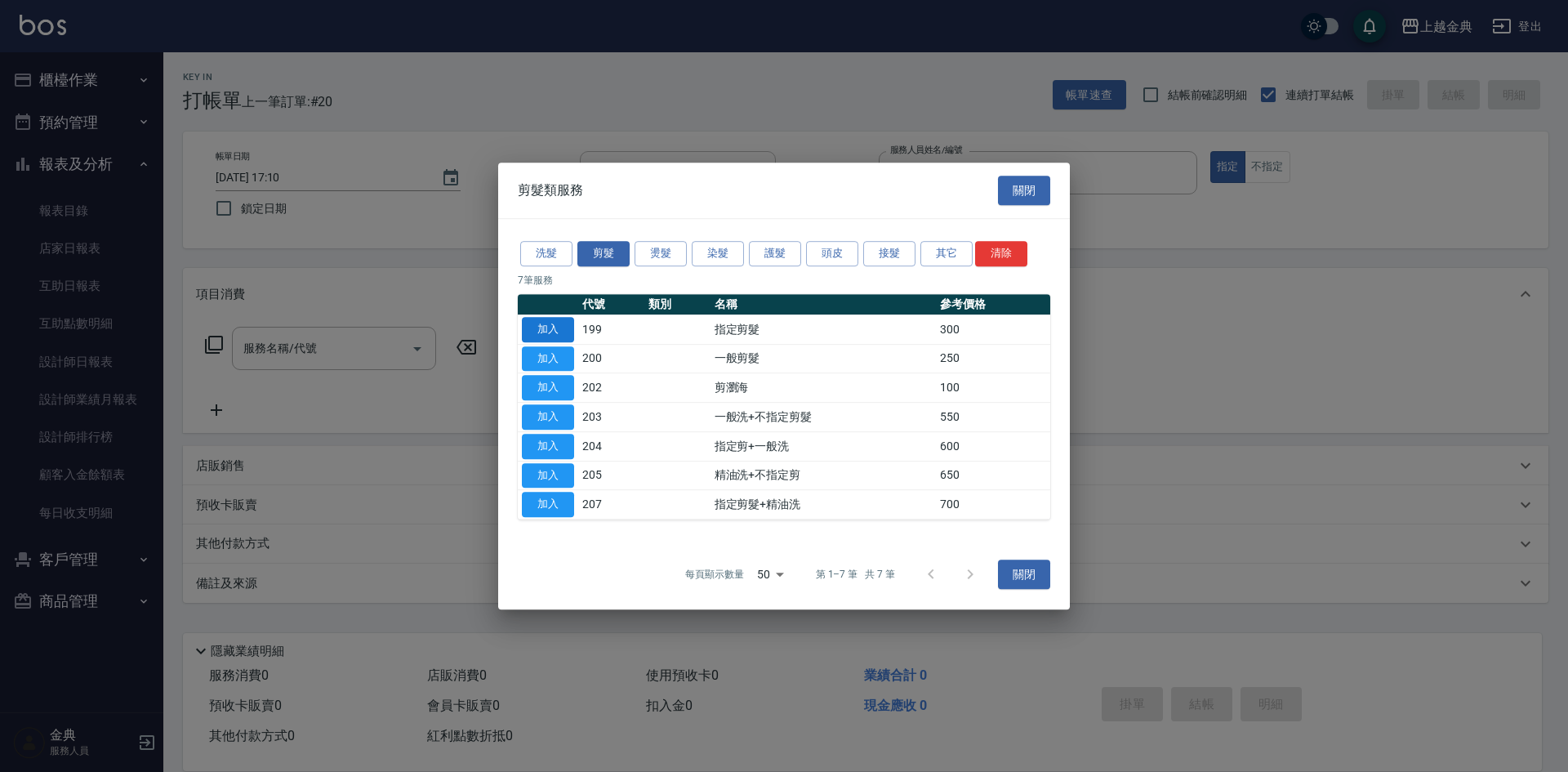
click at [559, 324] on button "加入" at bounding box center [547, 329] width 53 height 26
type input "指定剪髮(199)"
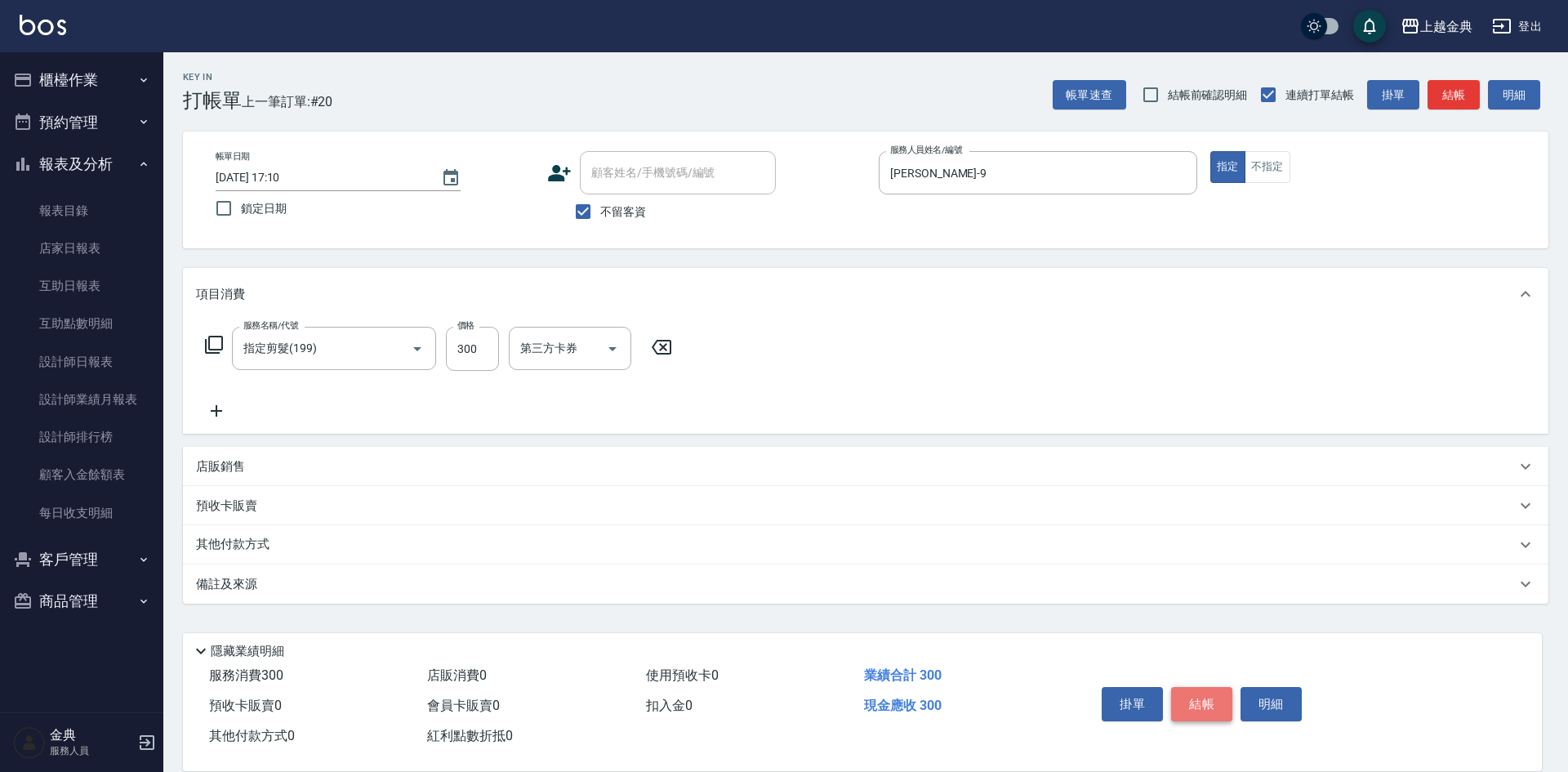
click at [1191, 692] on button "結帳" at bounding box center [1202, 704] width 61 height 35
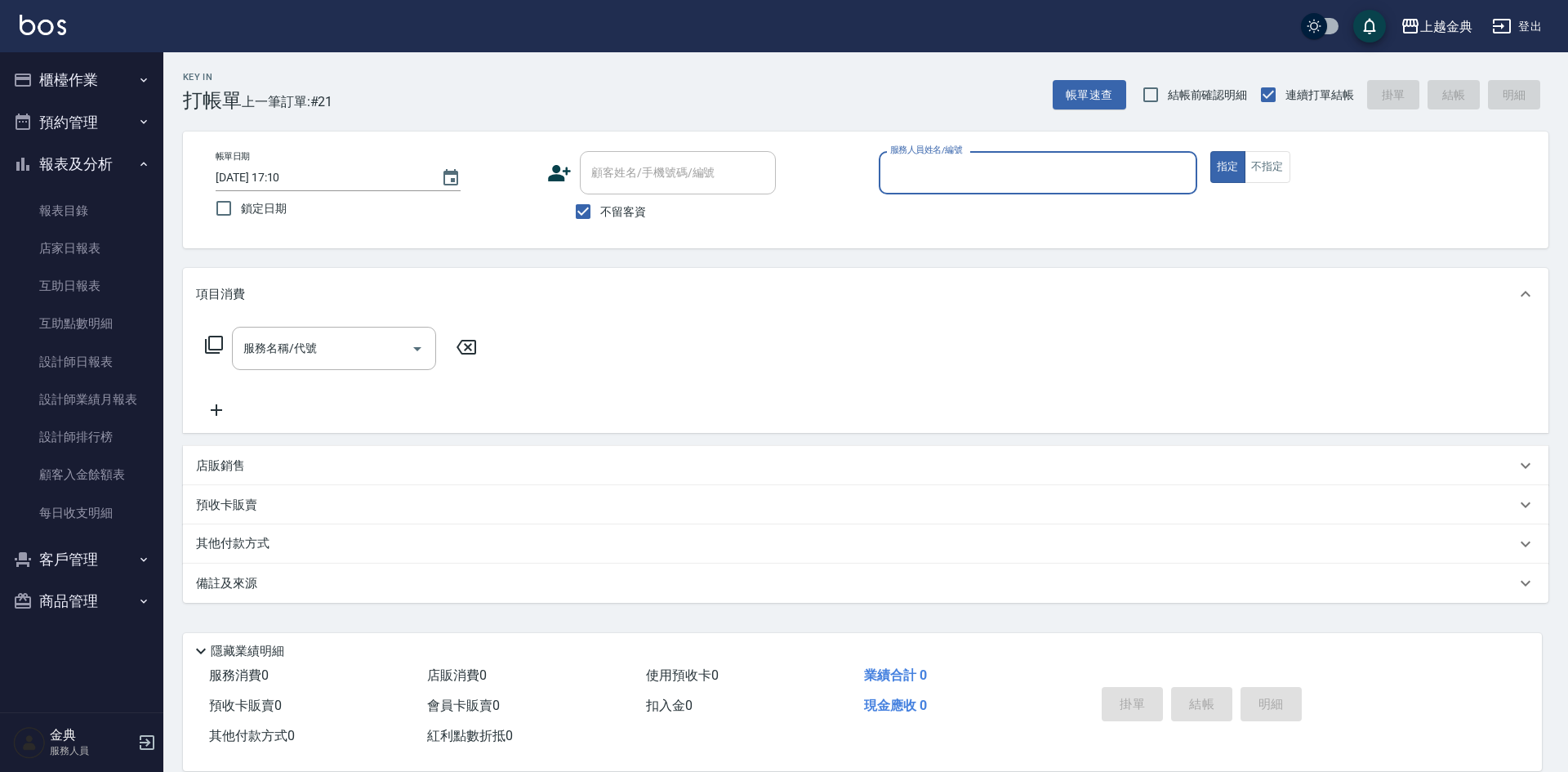
click at [999, 182] on input "服務人員姓名/編號" at bounding box center [1037, 173] width 303 height 29
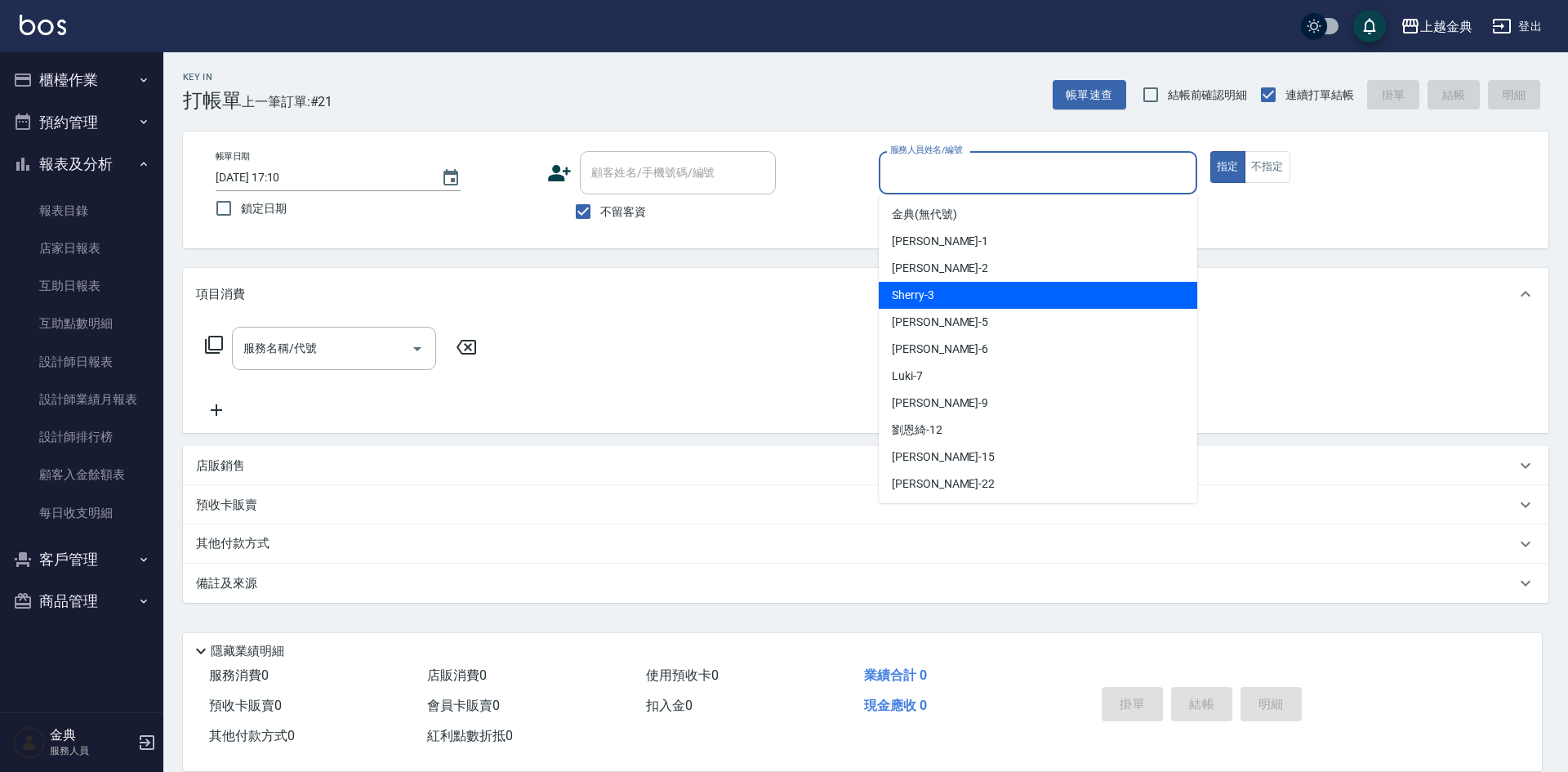
click at [980, 298] on div "Sherry -3" at bounding box center [1037, 295] width 318 height 27
type input "Sherry-3"
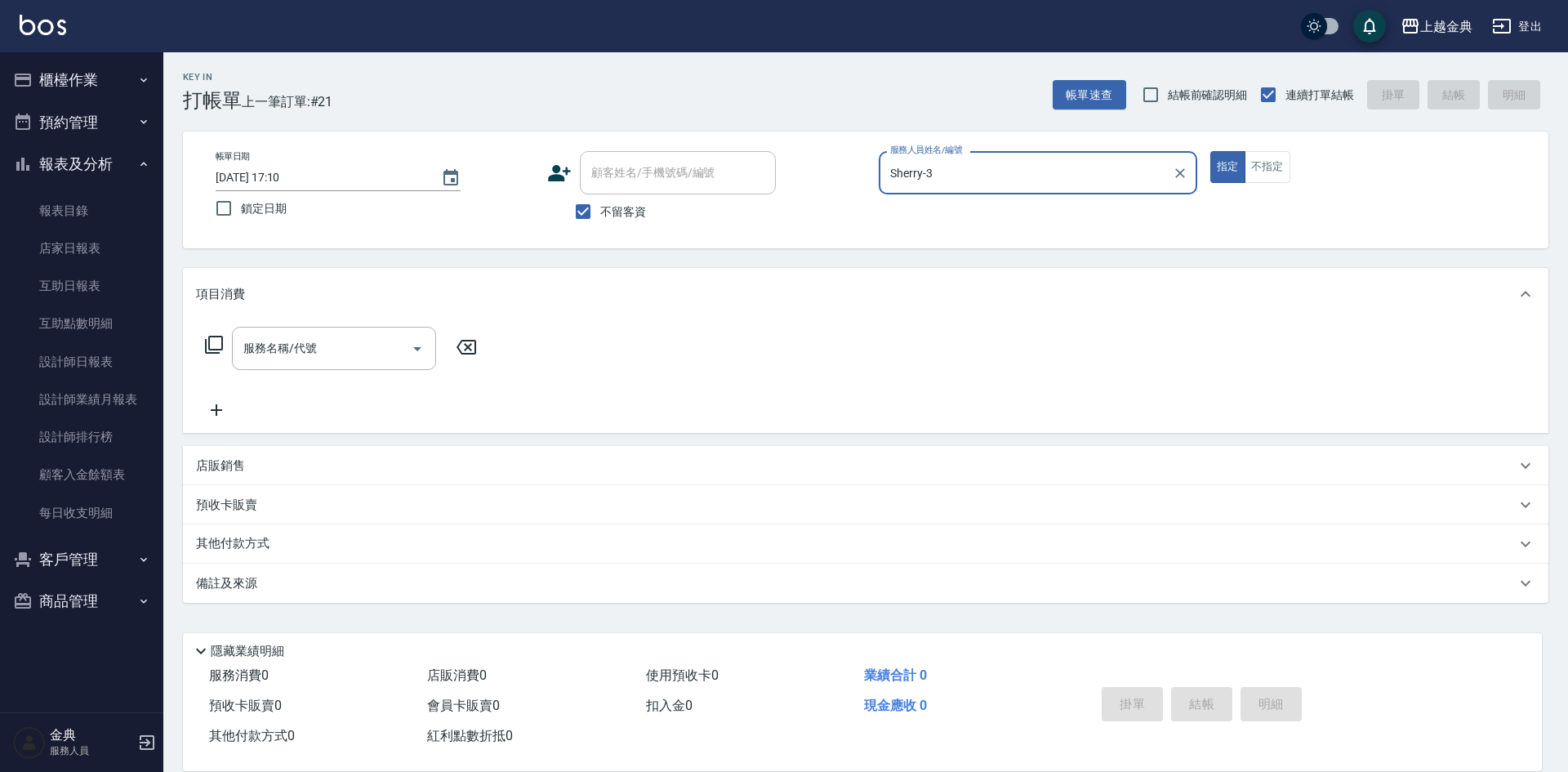
click at [203, 344] on div "服務名稱/代號 服務名稱/代號" at bounding box center [341, 348] width 291 height 44
click at [210, 344] on icon at bounding box center [214, 344] width 18 height 18
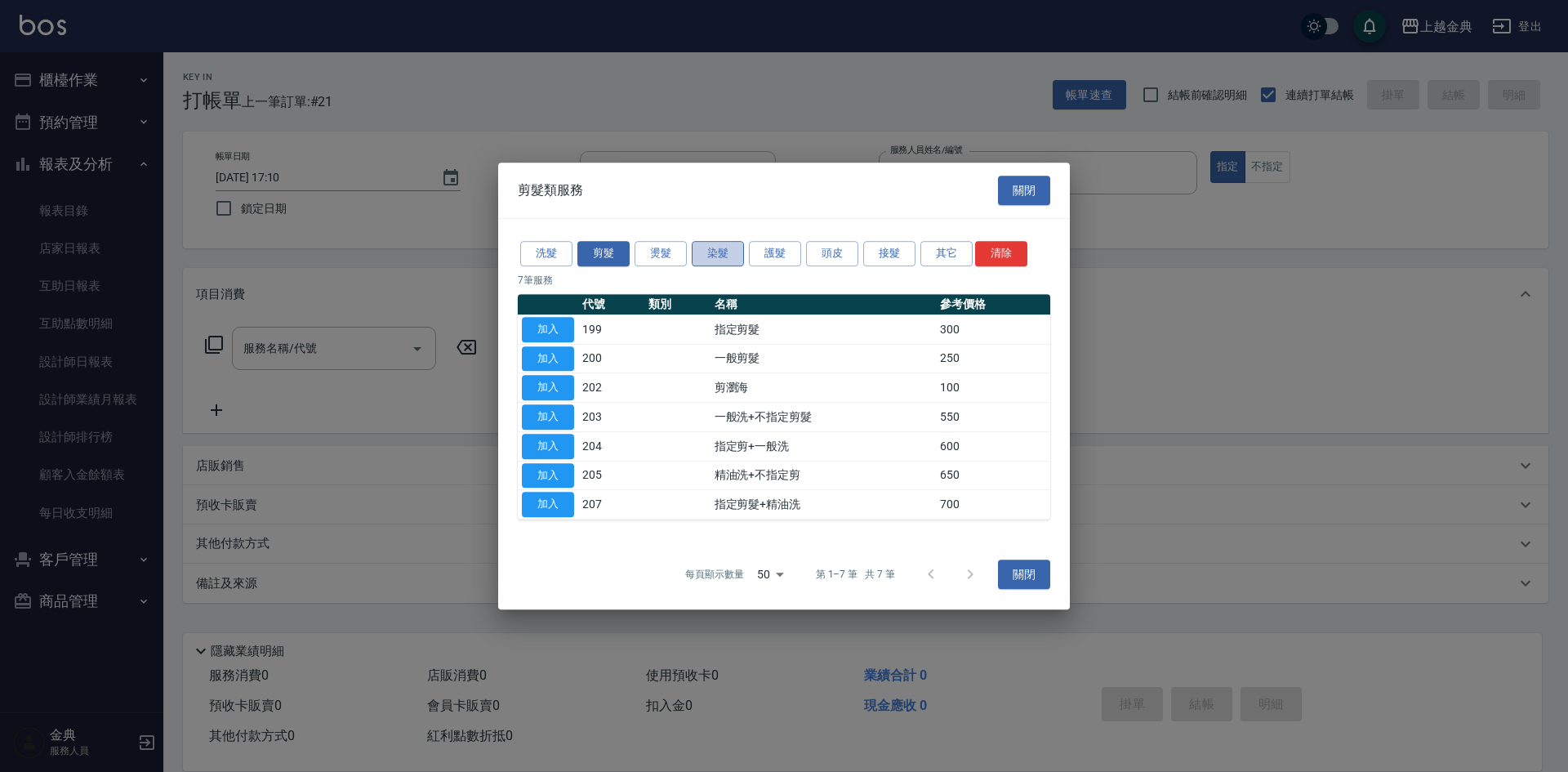
click at [703, 254] on button "染髮" at bounding box center [717, 254] width 53 height 26
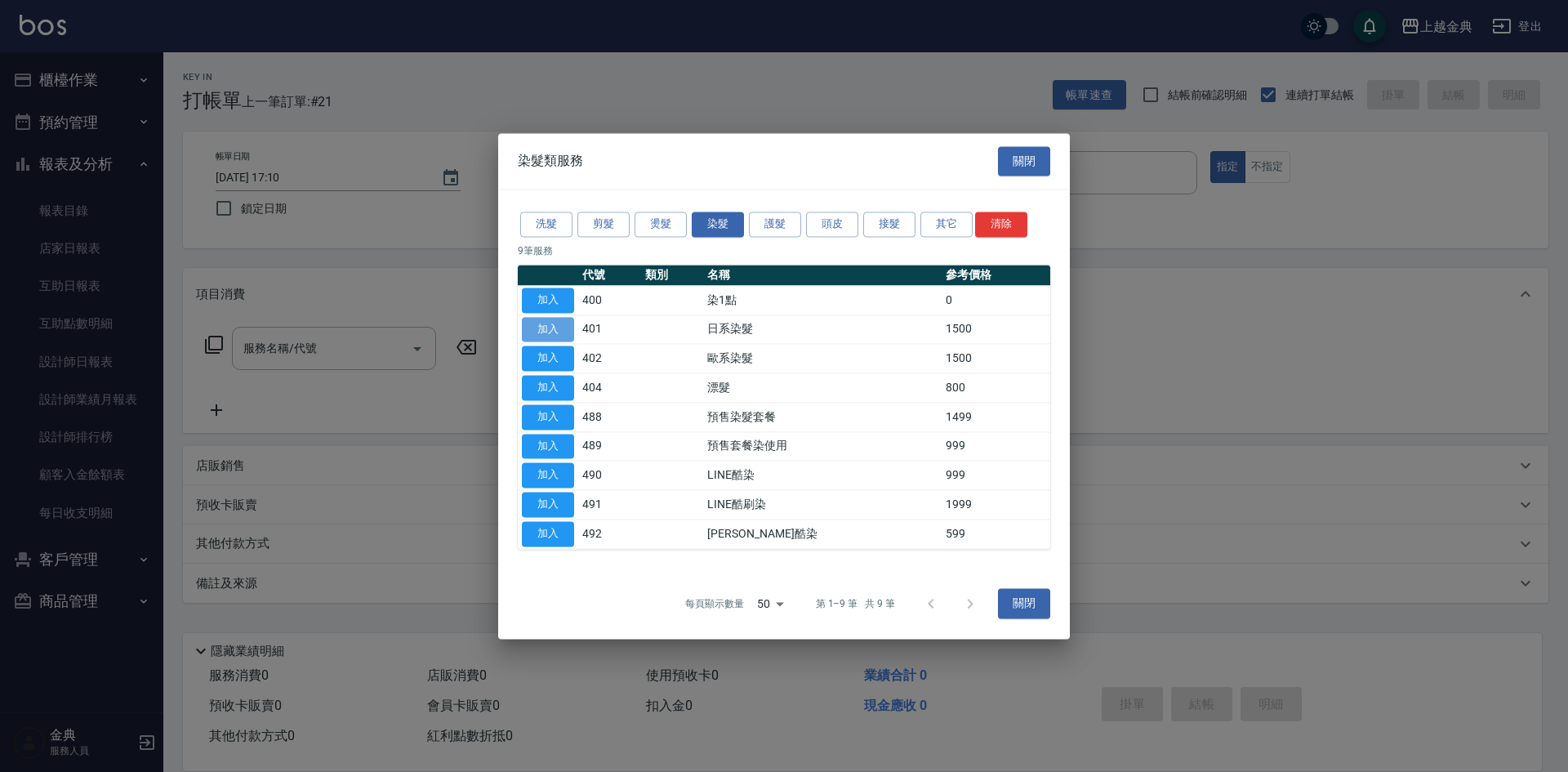
click at [549, 333] on button "加入" at bounding box center [547, 329] width 53 height 26
type input "日系染髮(401)"
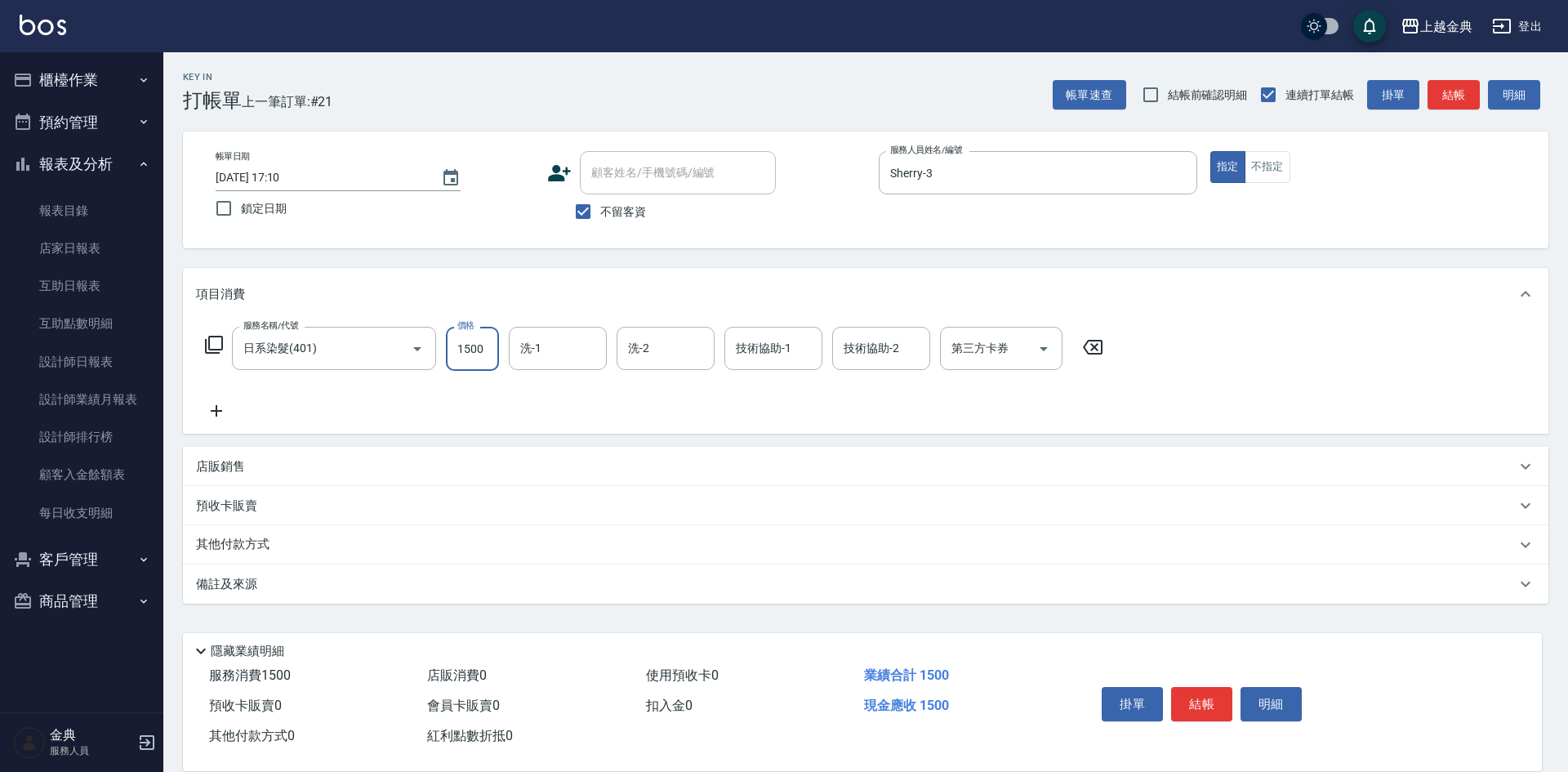
click at [463, 370] on input "1500" at bounding box center [473, 348] width 54 height 44
type input "2300"
click at [210, 341] on icon at bounding box center [214, 345] width 20 height 20
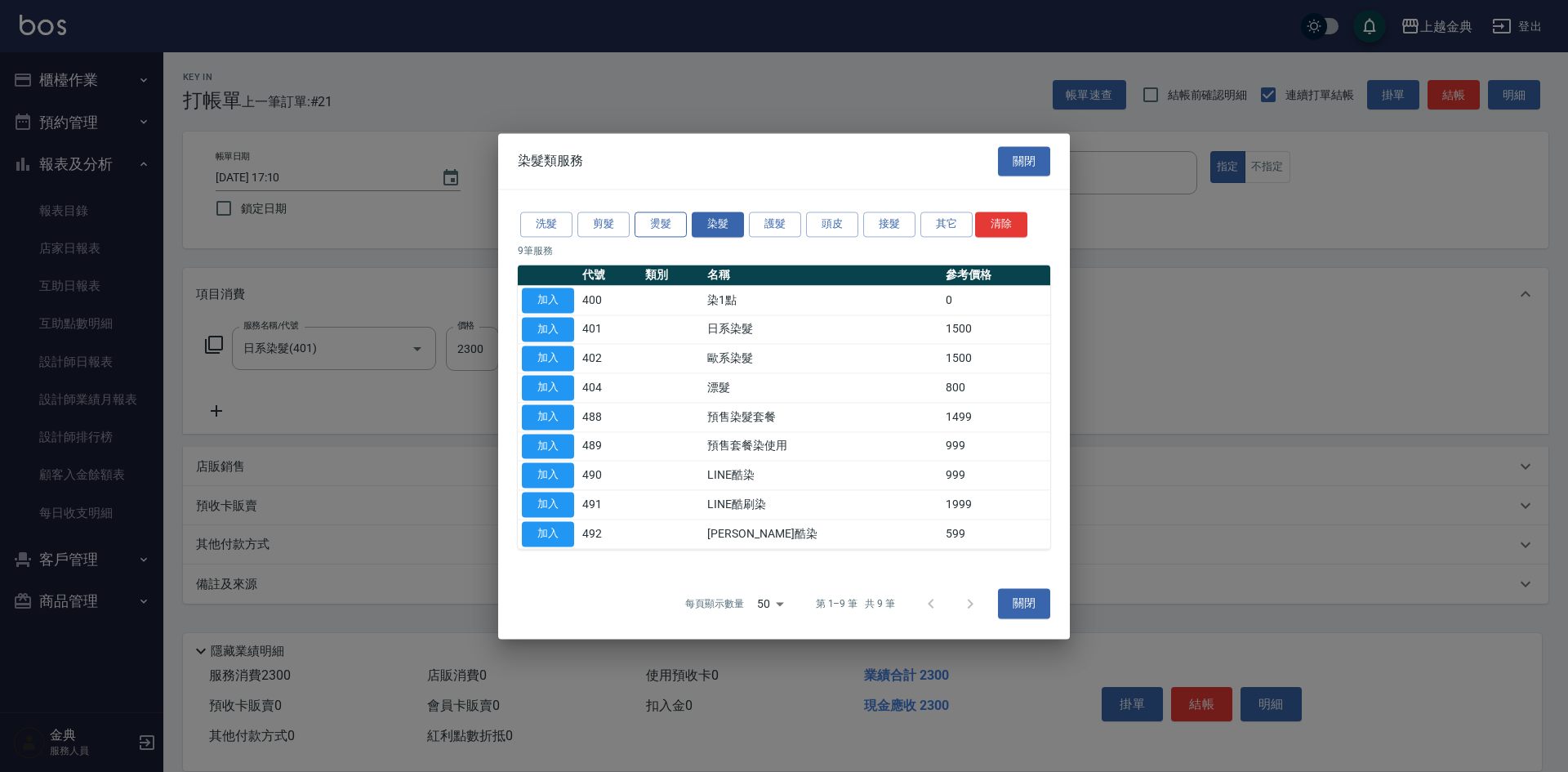
click at [648, 221] on button "燙髮" at bounding box center [661, 224] width 53 height 26
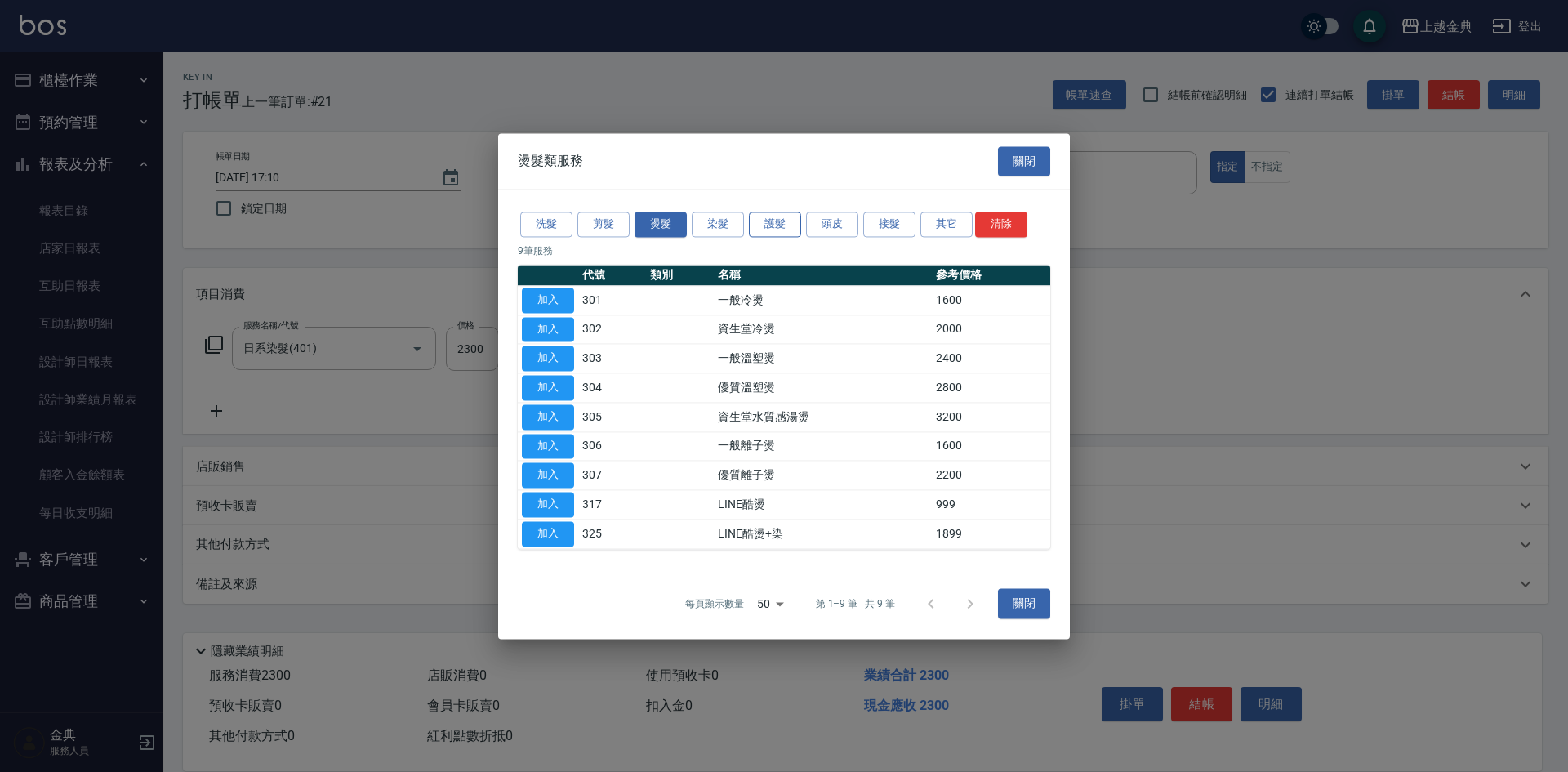
click at [765, 220] on button "護髮" at bounding box center [775, 224] width 53 height 26
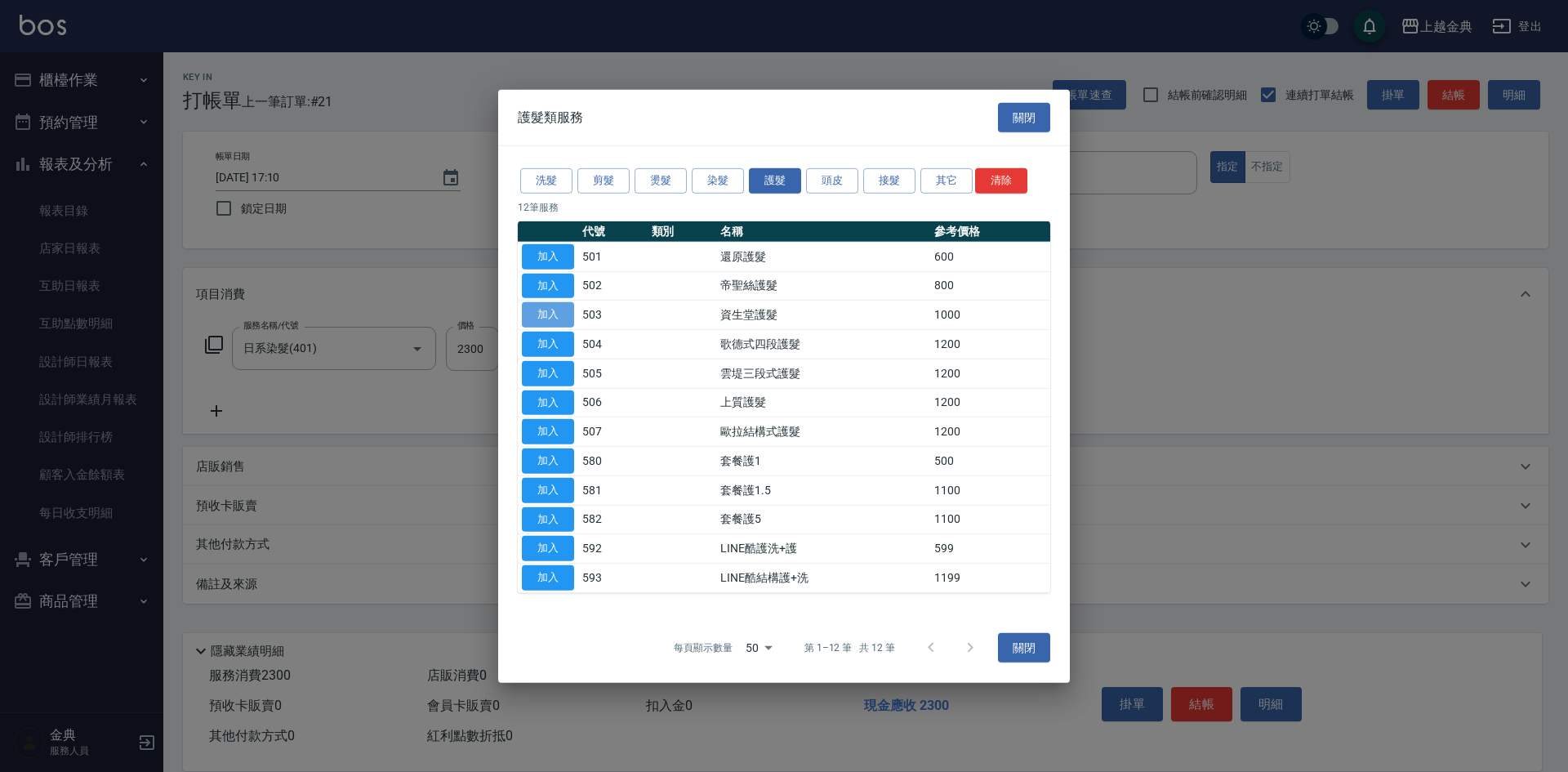
click at [533, 321] on button "加入" at bounding box center [547, 316] width 53 height 26
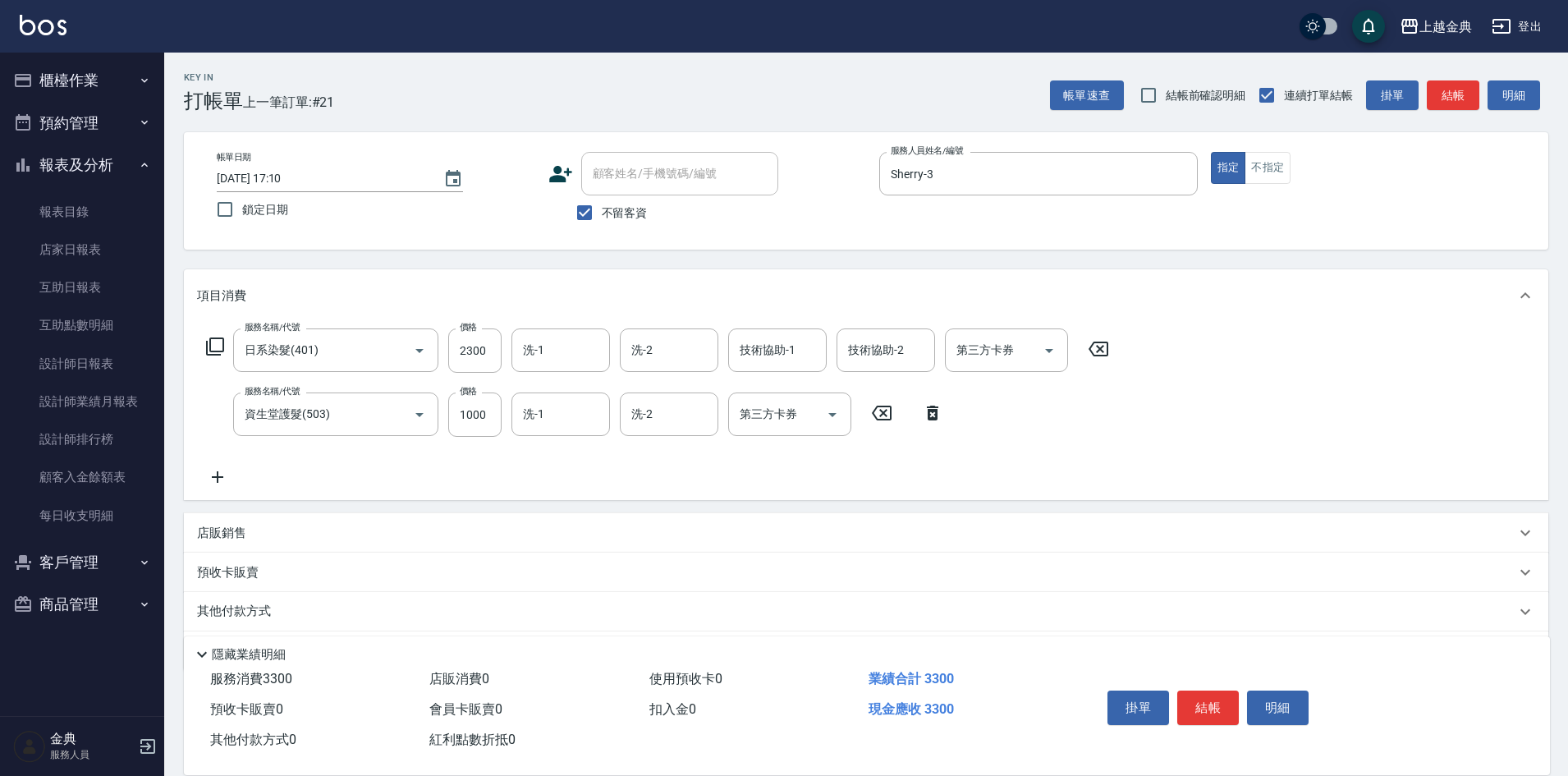
click at [265, 619] on p "其他付款方式" at bounding box center [238, 611] width 82 height 18
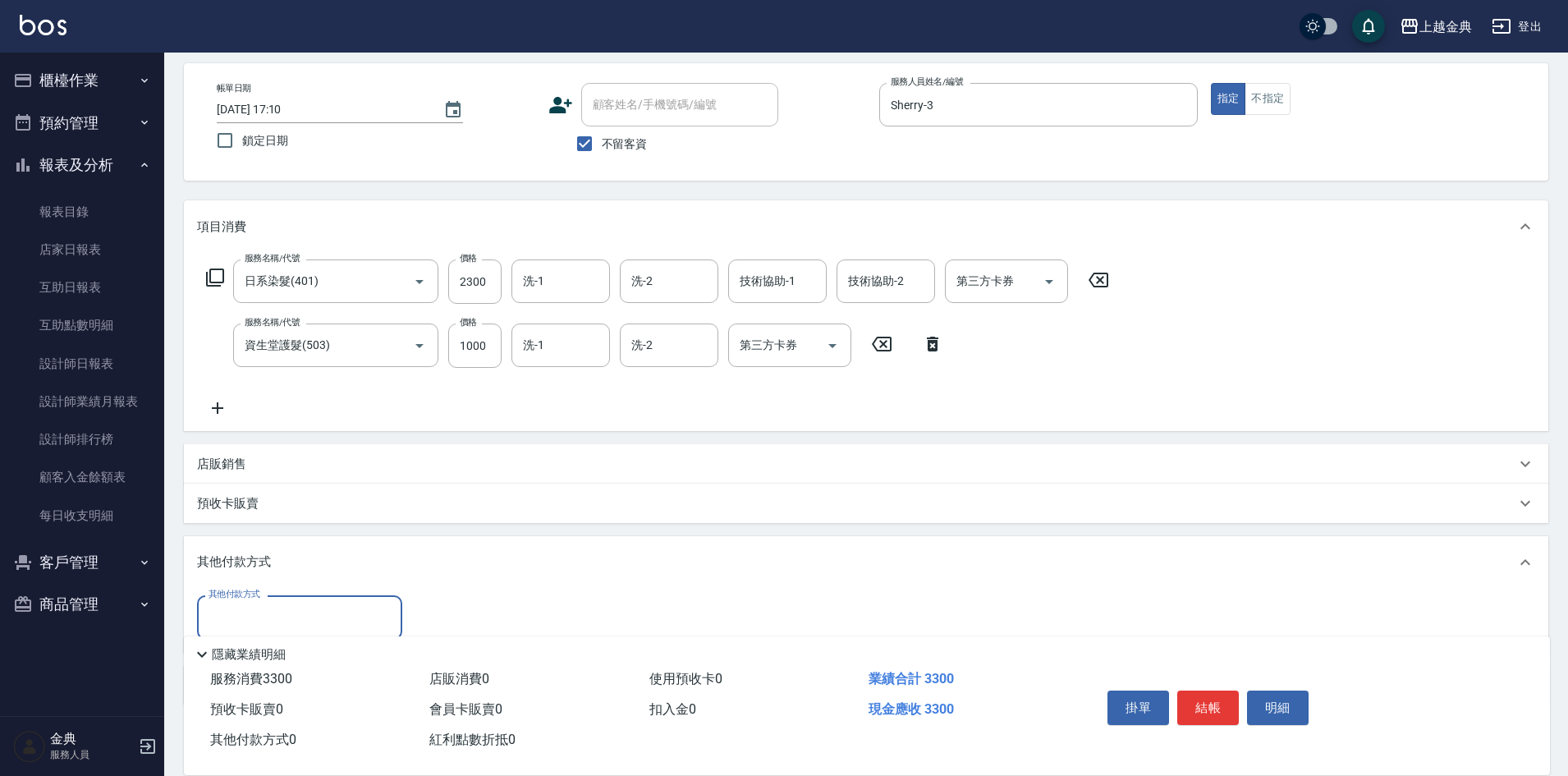
scroll to position [156, 0]
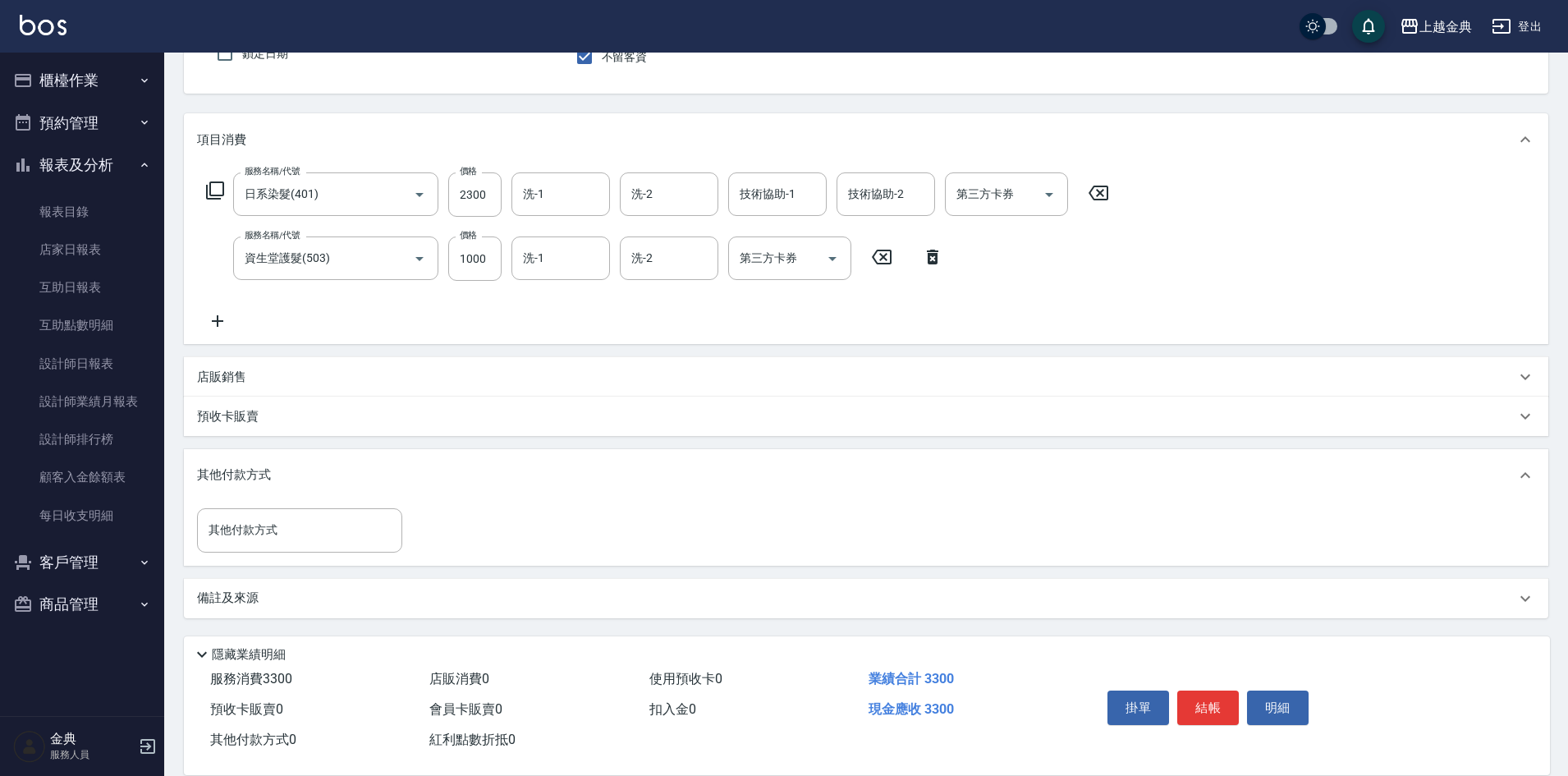
click at [253, 554] on div "其他付款方式 其他付款方式" at bounding box center [865, 533] width 1365 height 63
click at [267, 532] on input "其他付款方式" at bounding box center [299, 530] width 190 height 29
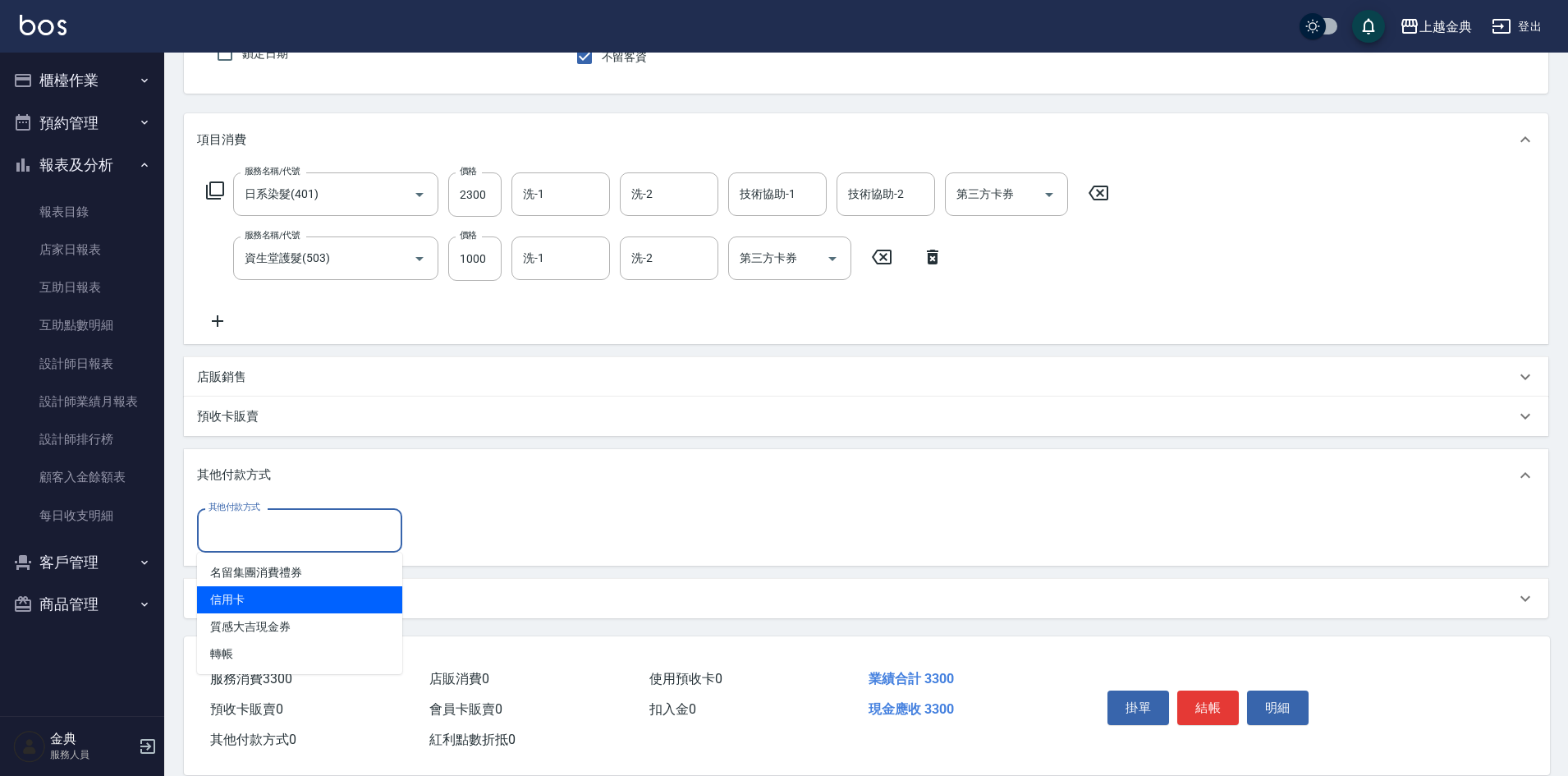
click at [270, 604] on span "信用卡" at bounding box center [300, 599] width 205 height 27
type input "信用卡"
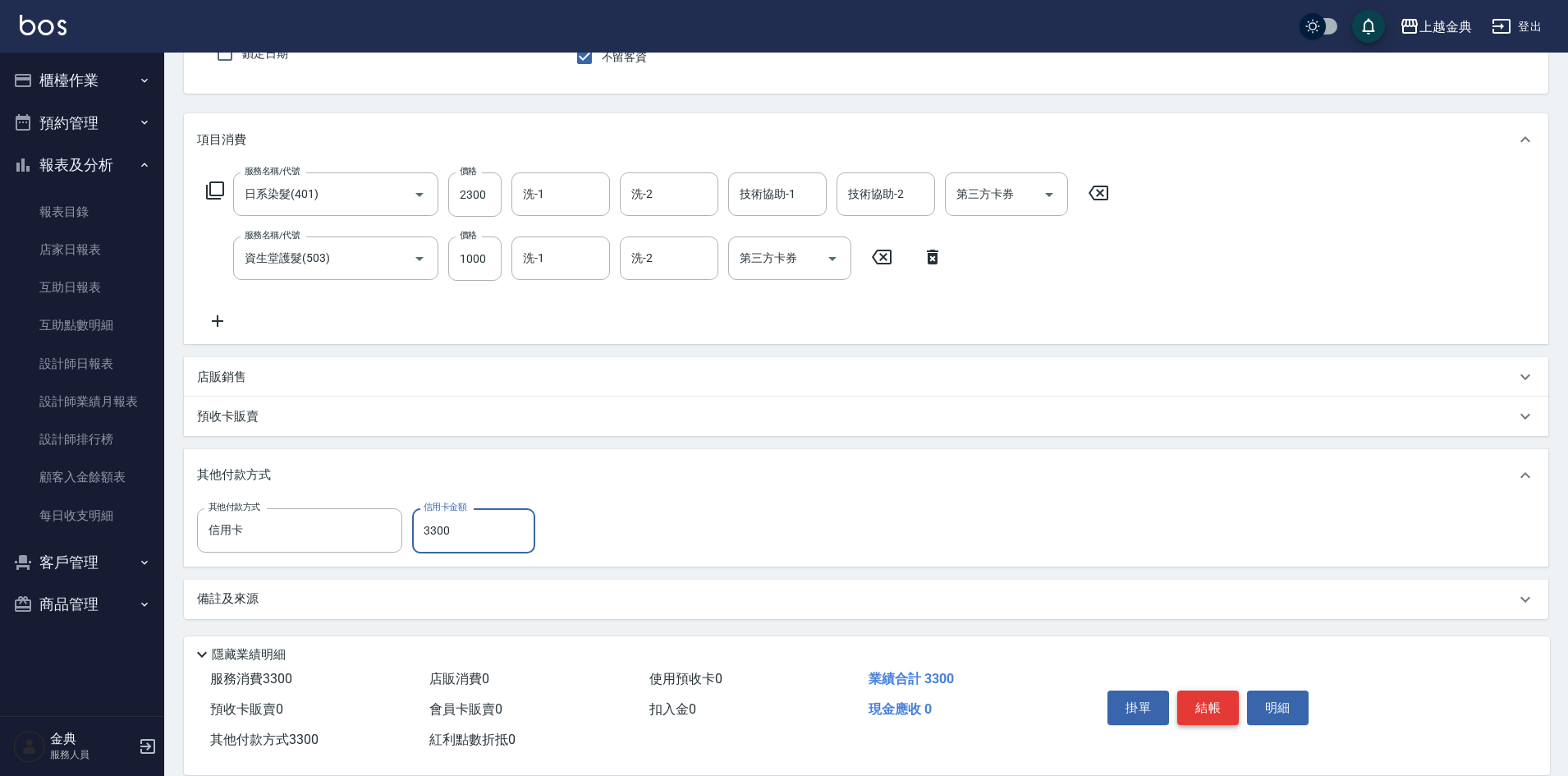
type input "3300"
click at [1208, 708] on button "結帳" at bounding box center [1208, 707] width 62 height 35
type input "[DATE] 17:11"
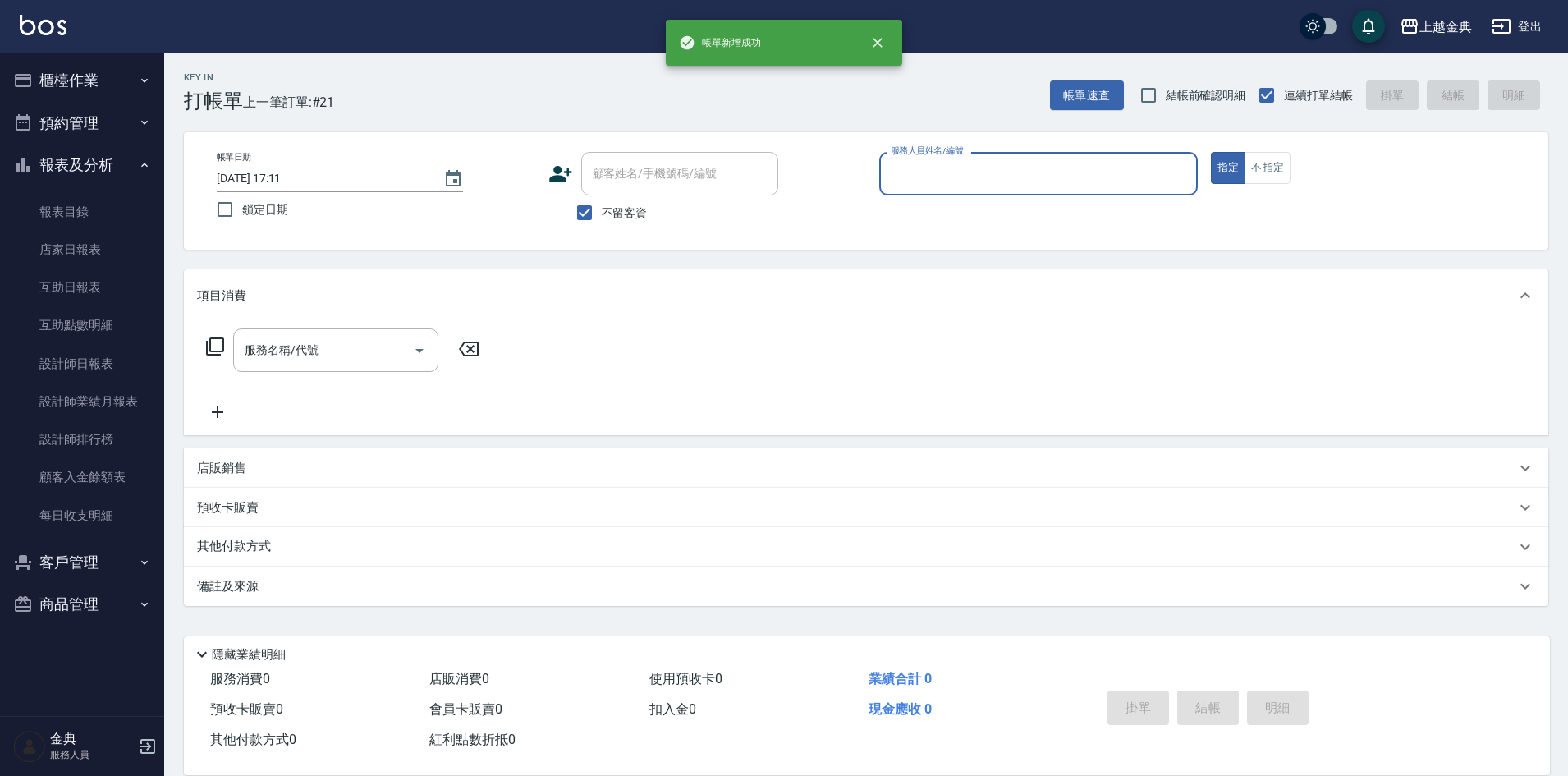
scroll to position [0, 0]
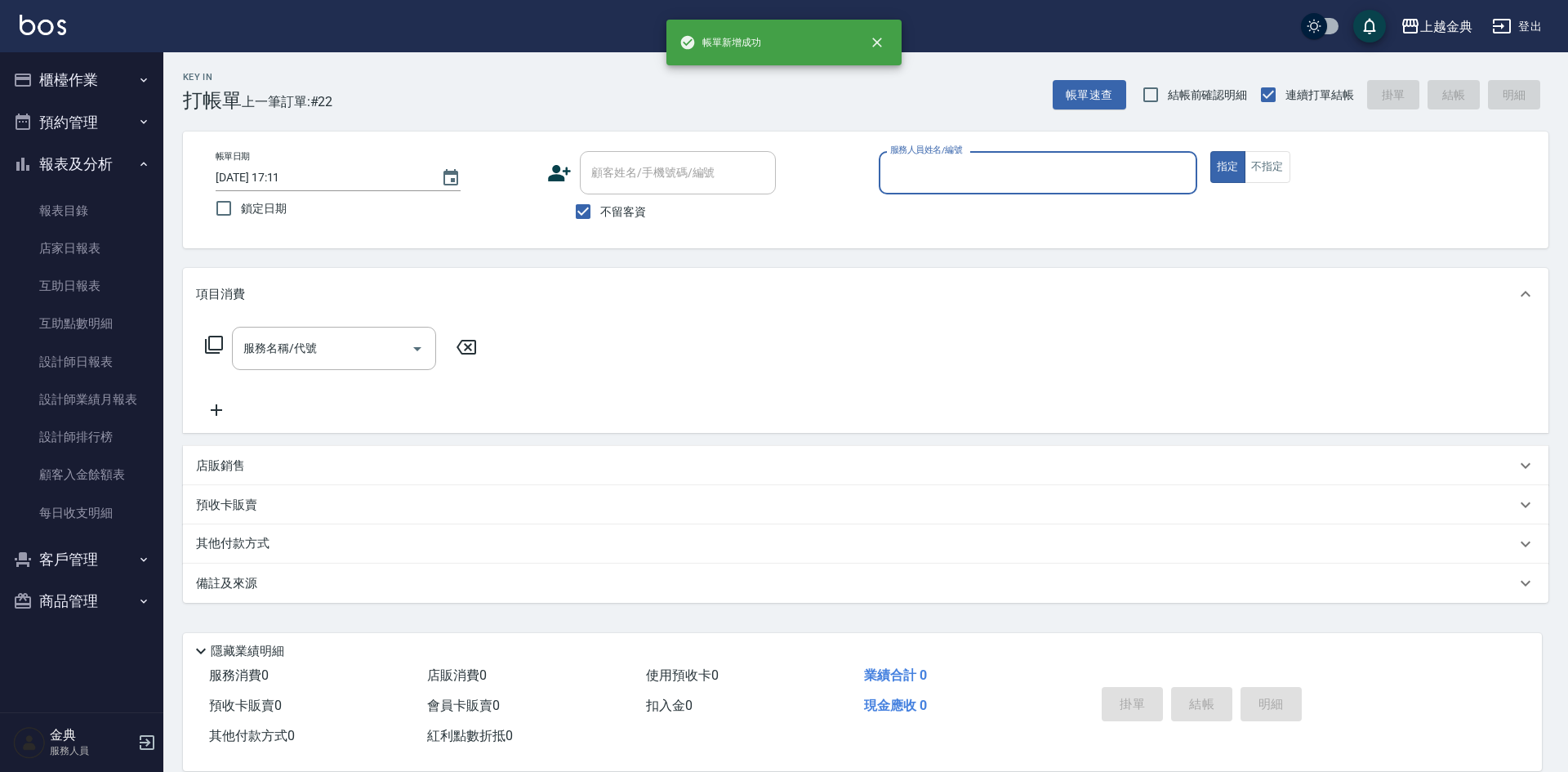
click at [979, 164] on input "服務人員姓名/編號" at bounding box center [1037, 173] width 303 height 29
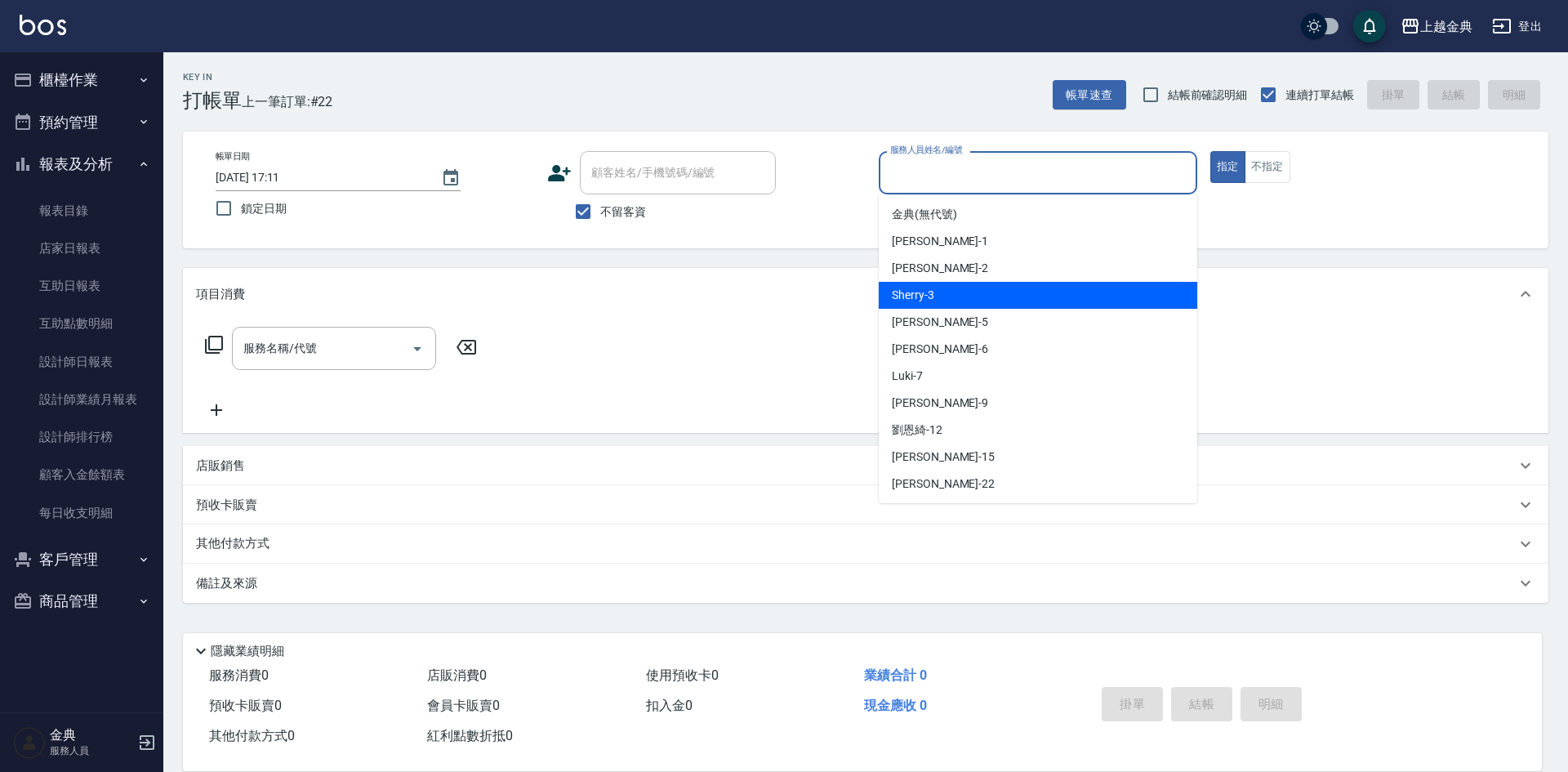
click at [932, 296] on span "Sherry -3" at bounding box center [912, 295] width 43 height 17
type input "Sherry-3"
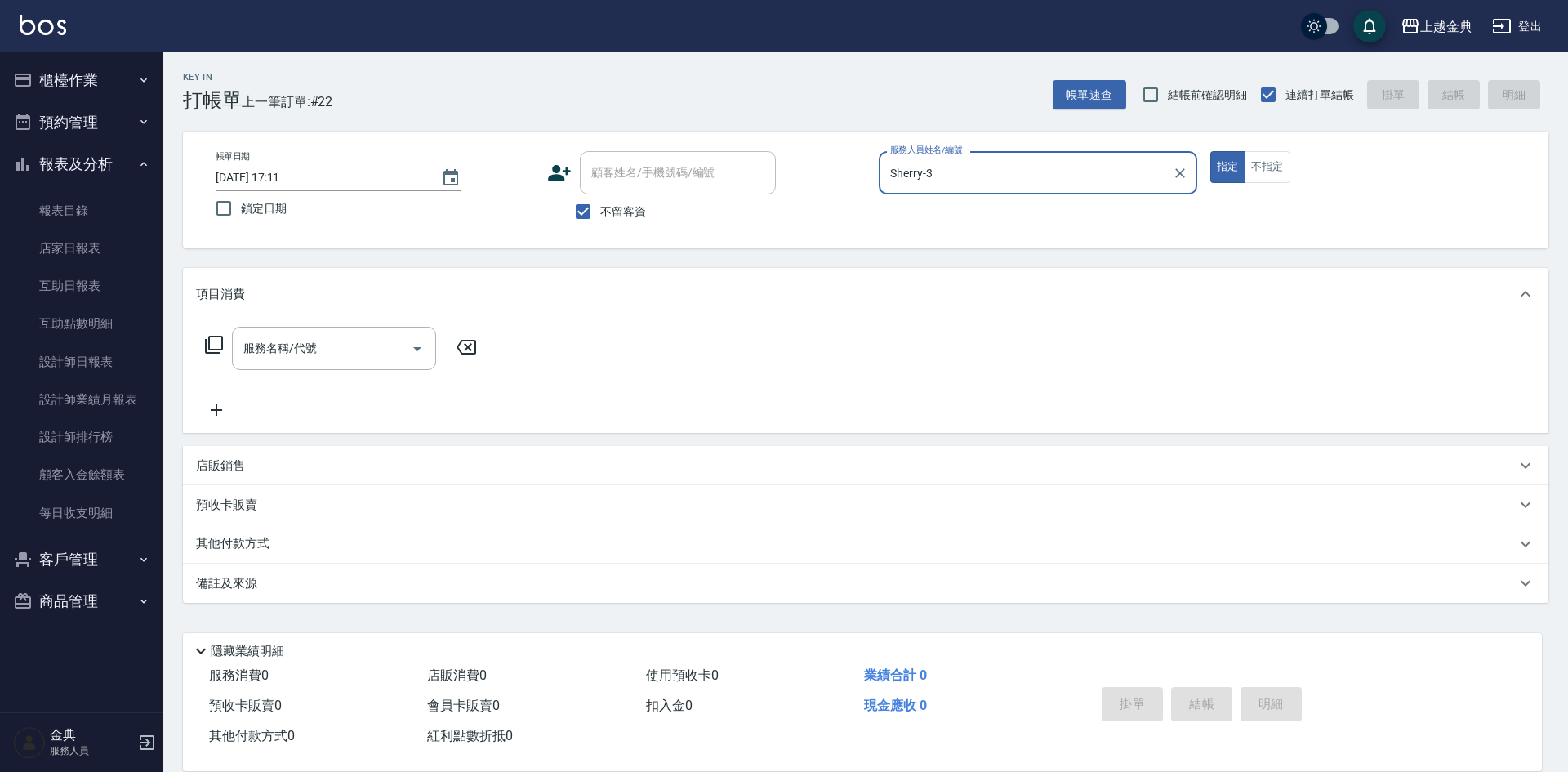
click at [207, 346] on icon at bounding box center [214, 345] width 20 height 20
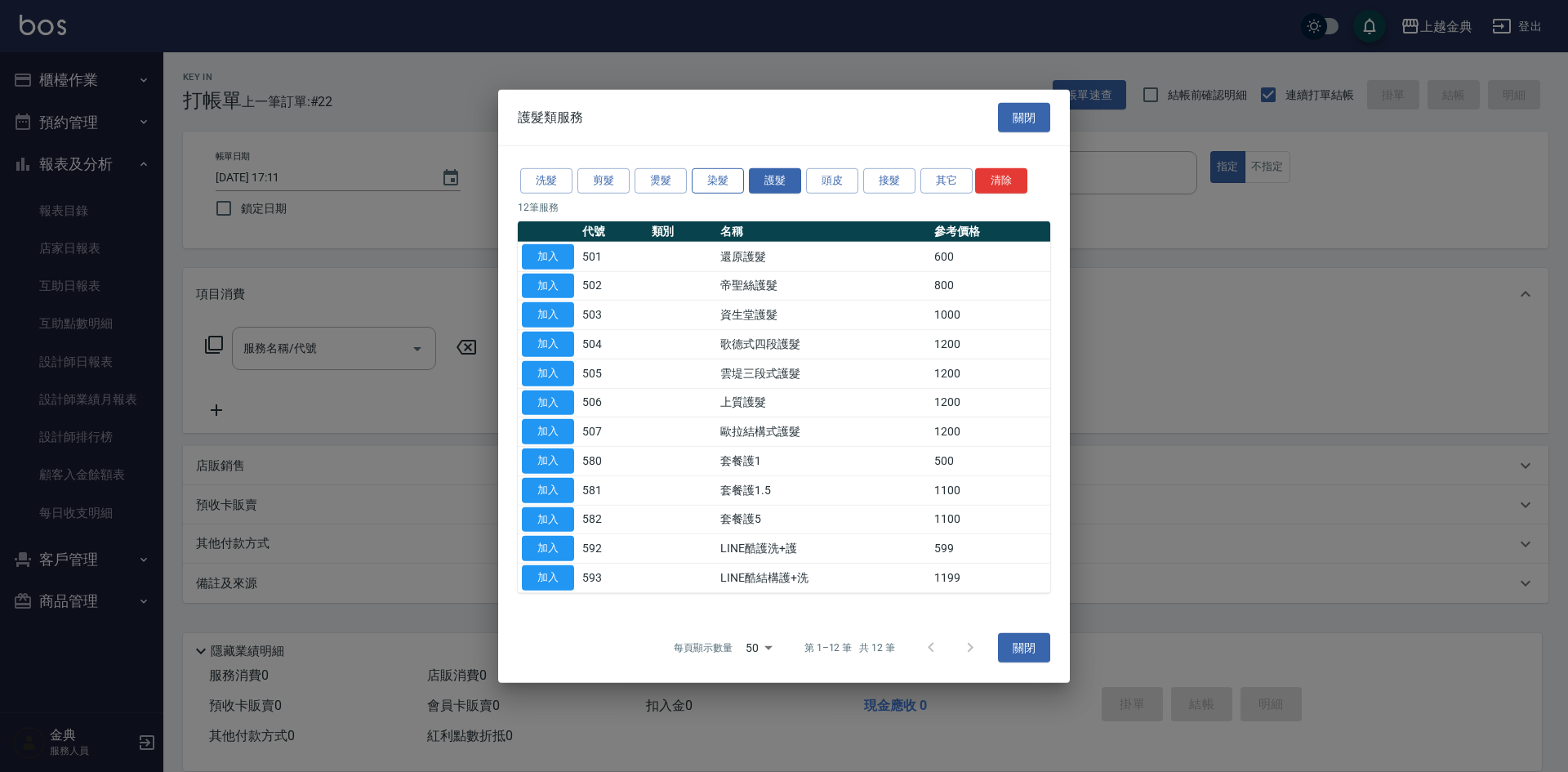
click at [720, 183] on button "染髮" at bounding box center [717, 182] width 53 height 26
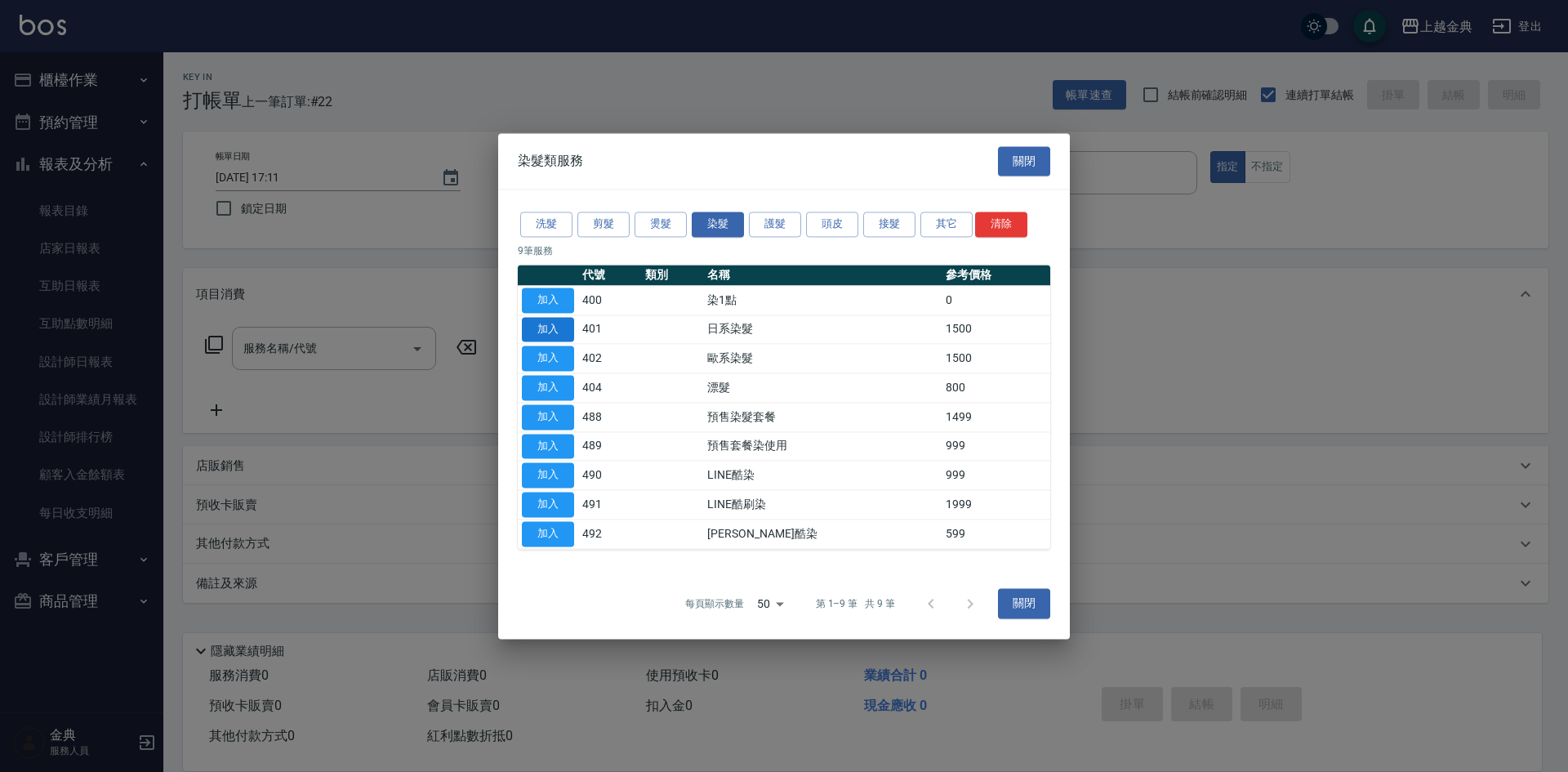
click at [533, 330] on button "加入" at bounding box center [547, 329] width 53 height 26
type input "日系染髮(401)"
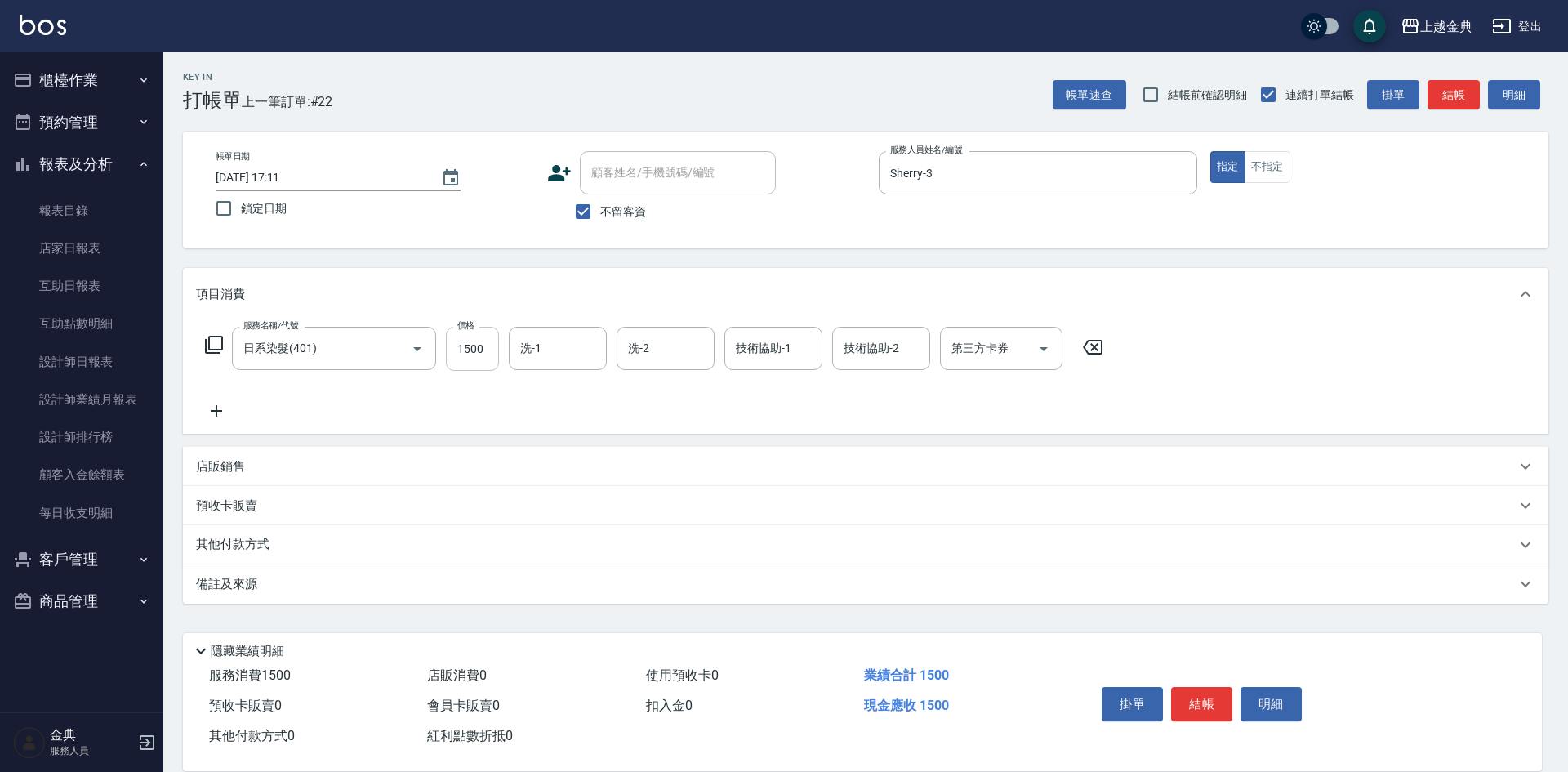
click at [466, 358] on input "1500" at bounding box center [473, 348] width 54 height 44
type input "3300"
click at [207, 350] on icon at bounding box center [214, 345] width 20 height 20
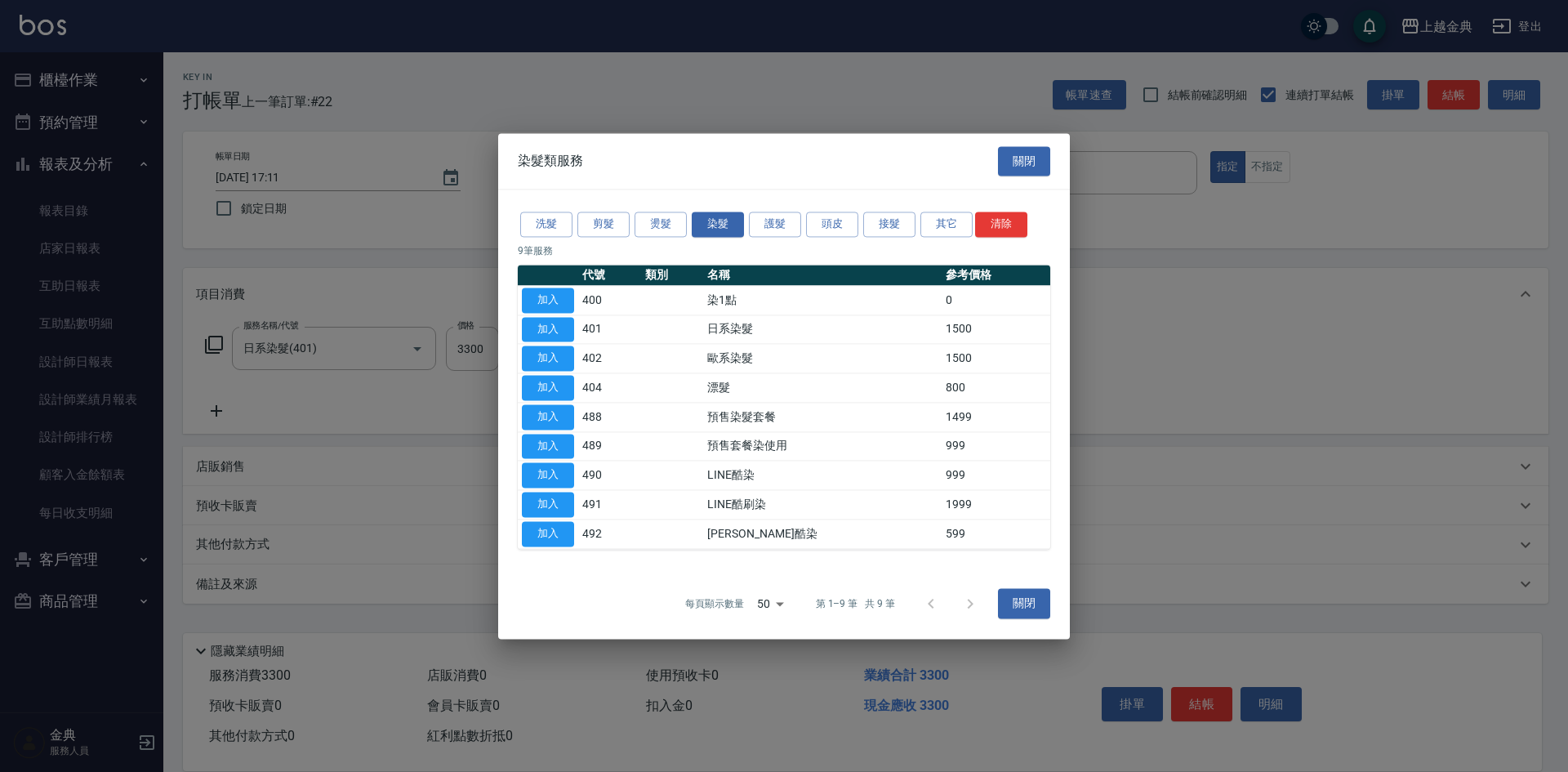
click at [757, 210] on div "洗髮 剪髮 燙髮 染髮 護髮 頭皮 接髮 其它 清除" at bounding box center [784, 224] width 533 height 30
click at [758, 219] on button "護髮" at bounding box center [775, 224] width 53 height 26
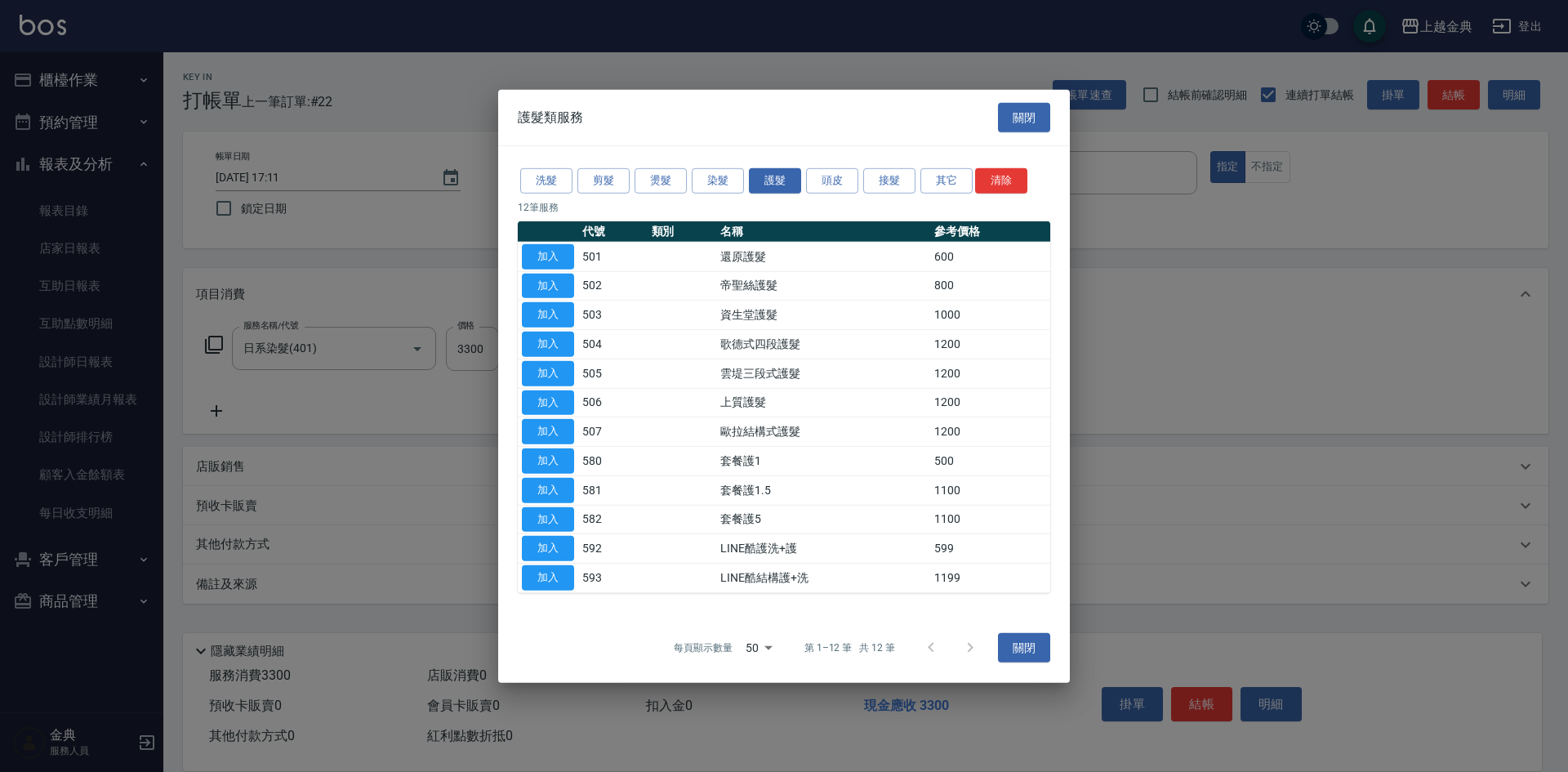
click at [521, 246] on td "加入" at bounding box center [547, 257] width 60 height 30
click at [530, 255] on button "加入" at bounding box center [547, 257] width 53 height 26
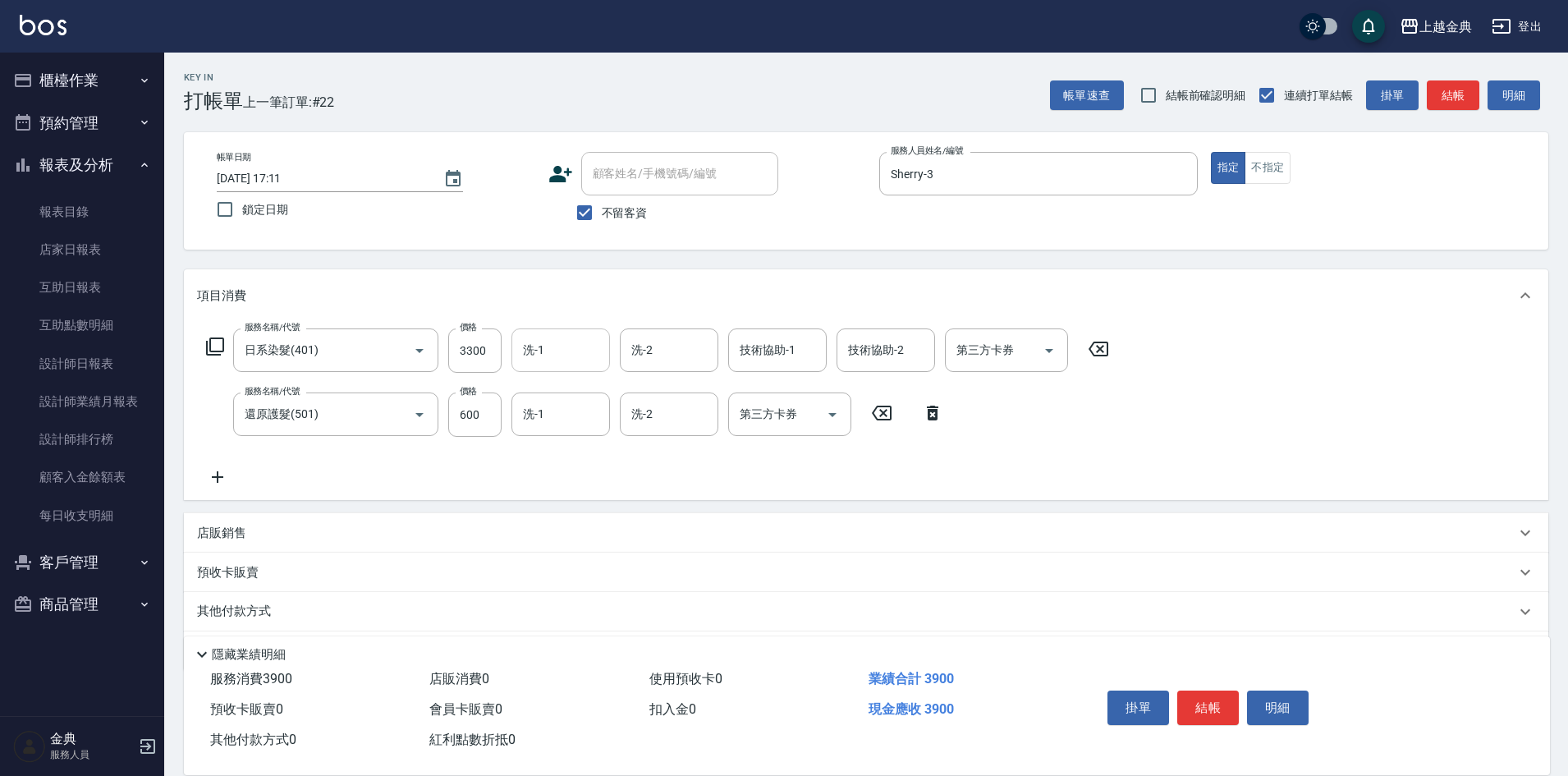
click at [575, 342] on input "洗-1" at bounding box center [560, 350] width 84 height 29
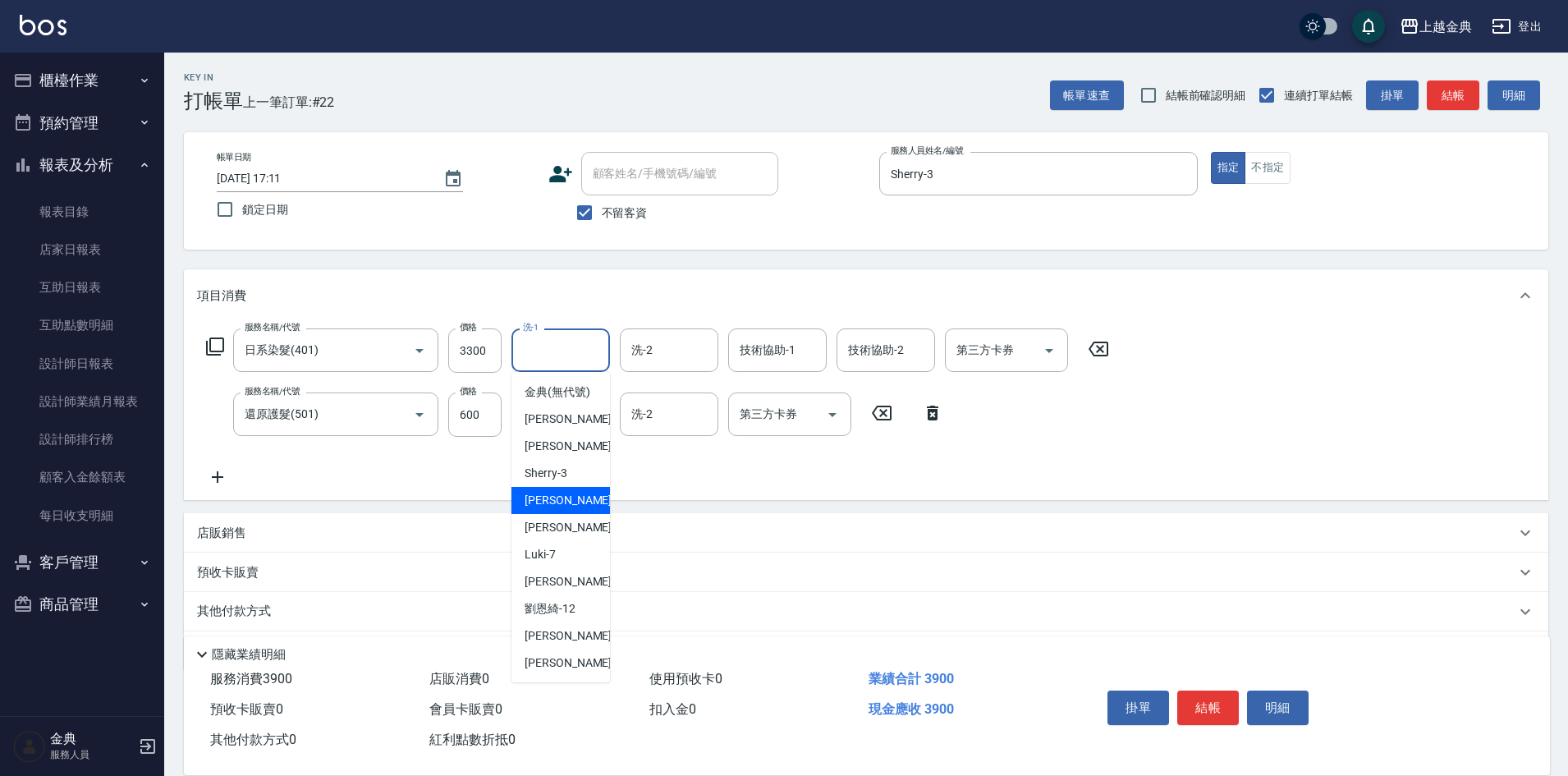
click at [677, 494] on div "服務名稱/代號 日系染髮(401) 服務名稱/代號 價格 3300 價格 洗-1 洗-1 洗-2 洗-2 技術協助-1 技術協助-1 技術協助-2 技術協助-…" at bounding box center [865, 411] width 1365 height 179
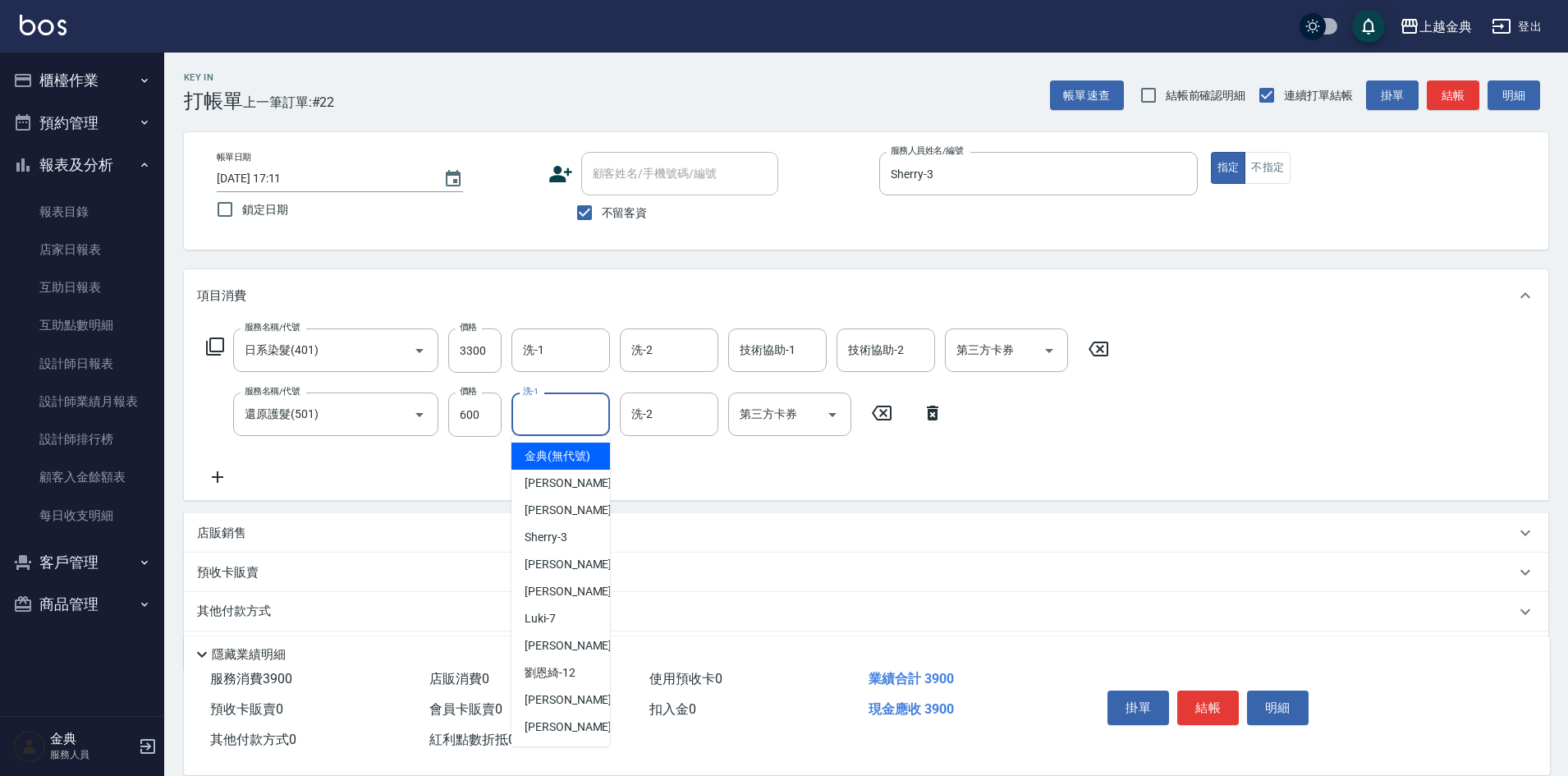
click at [542, 414] on input "洗-1" at bounding box center [560, 414] width 84 height 29
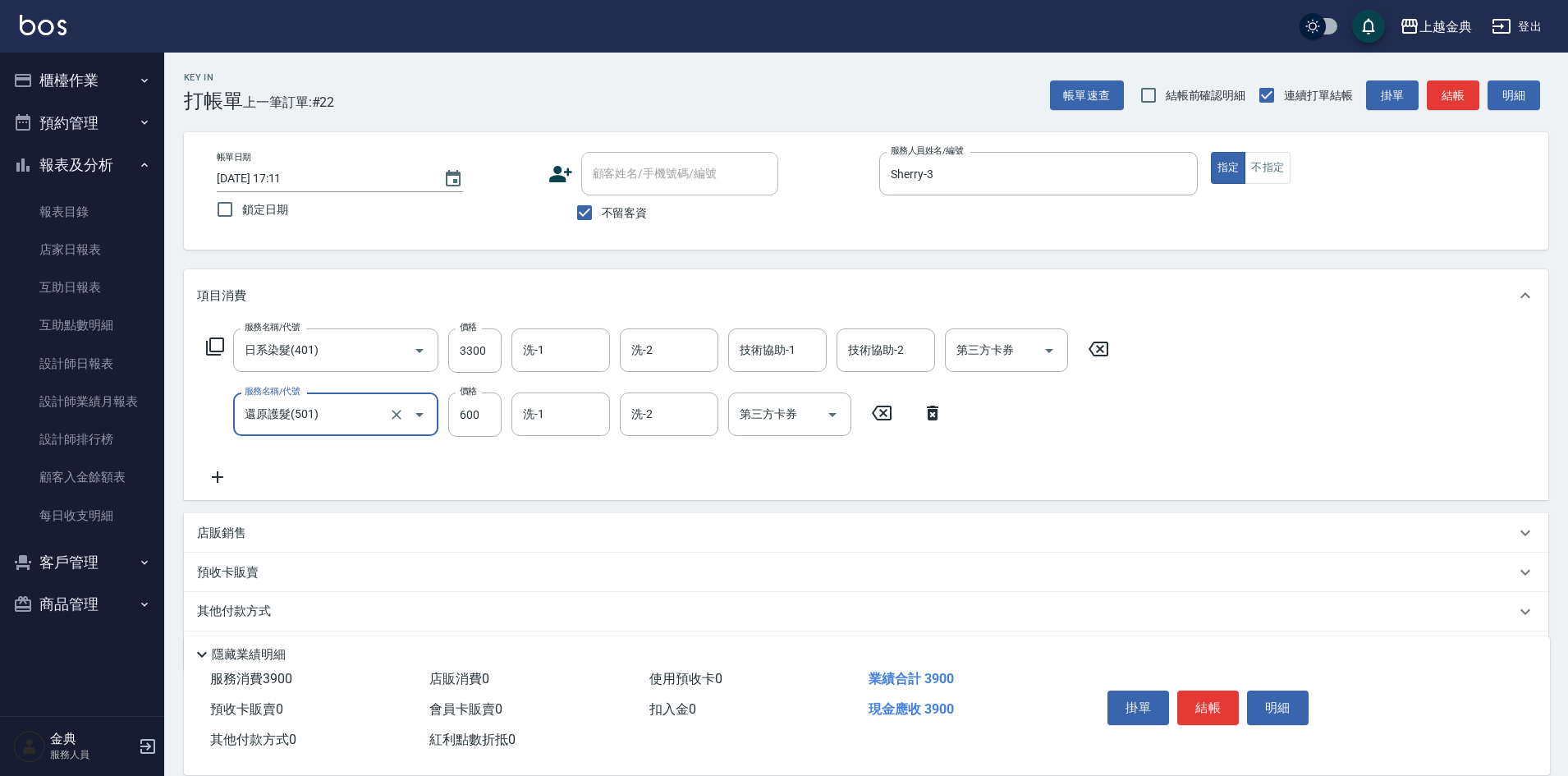
click at [369, 429] on input "還原護髮(501)" at bounding box center [312, 414] width 145 height 29
type input "1500"
click at [504, 413] on icon at bounding box center [519, 413] width 41 height 20
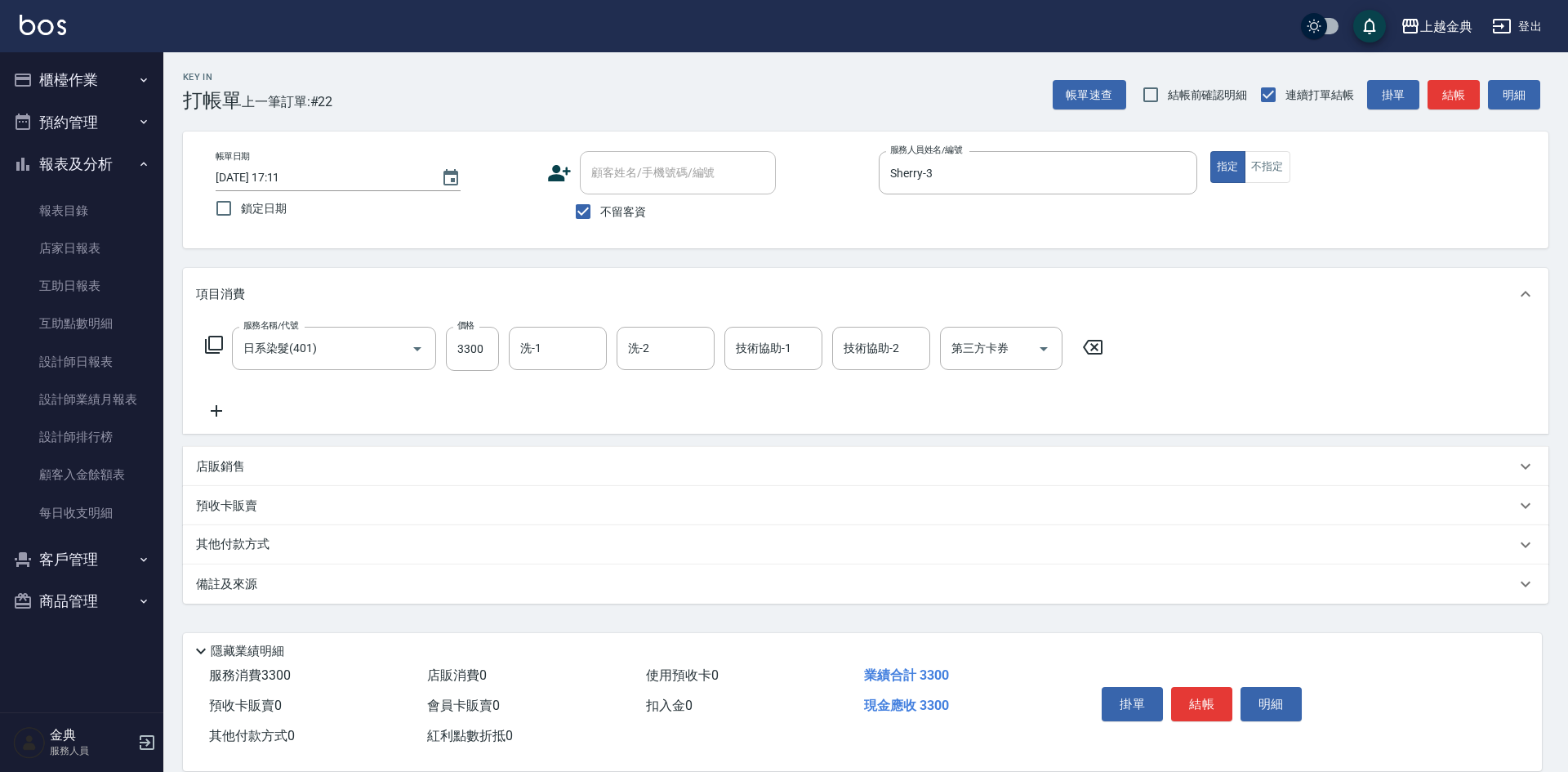
click at [229, 342] on div "服務名稱/代號 日系染髮(401) 服務名稱/代號 價格 3300 價格 洗-1 洗-1 洗-2 洗-2 技術協助-1 技術協助-1 技術協助-2 技術協助-…" at bounding box center [655, 348] width 917 height 44
click at [213, 346] on icon at bounding box center [214, 345] width 20 height 20
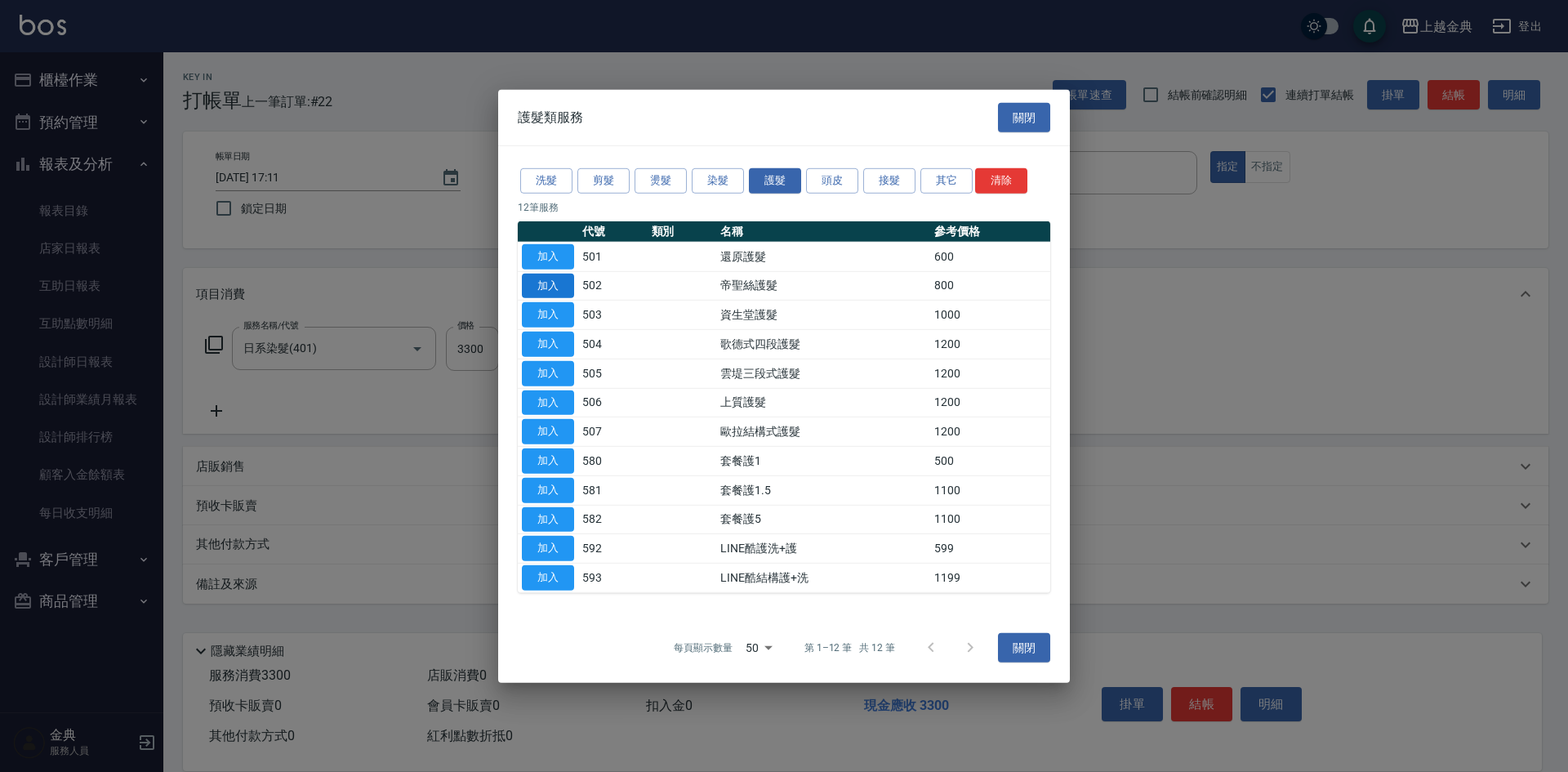
click at [562, 273] on button "加入" at bounding box center [547, 286] width 53 height 26
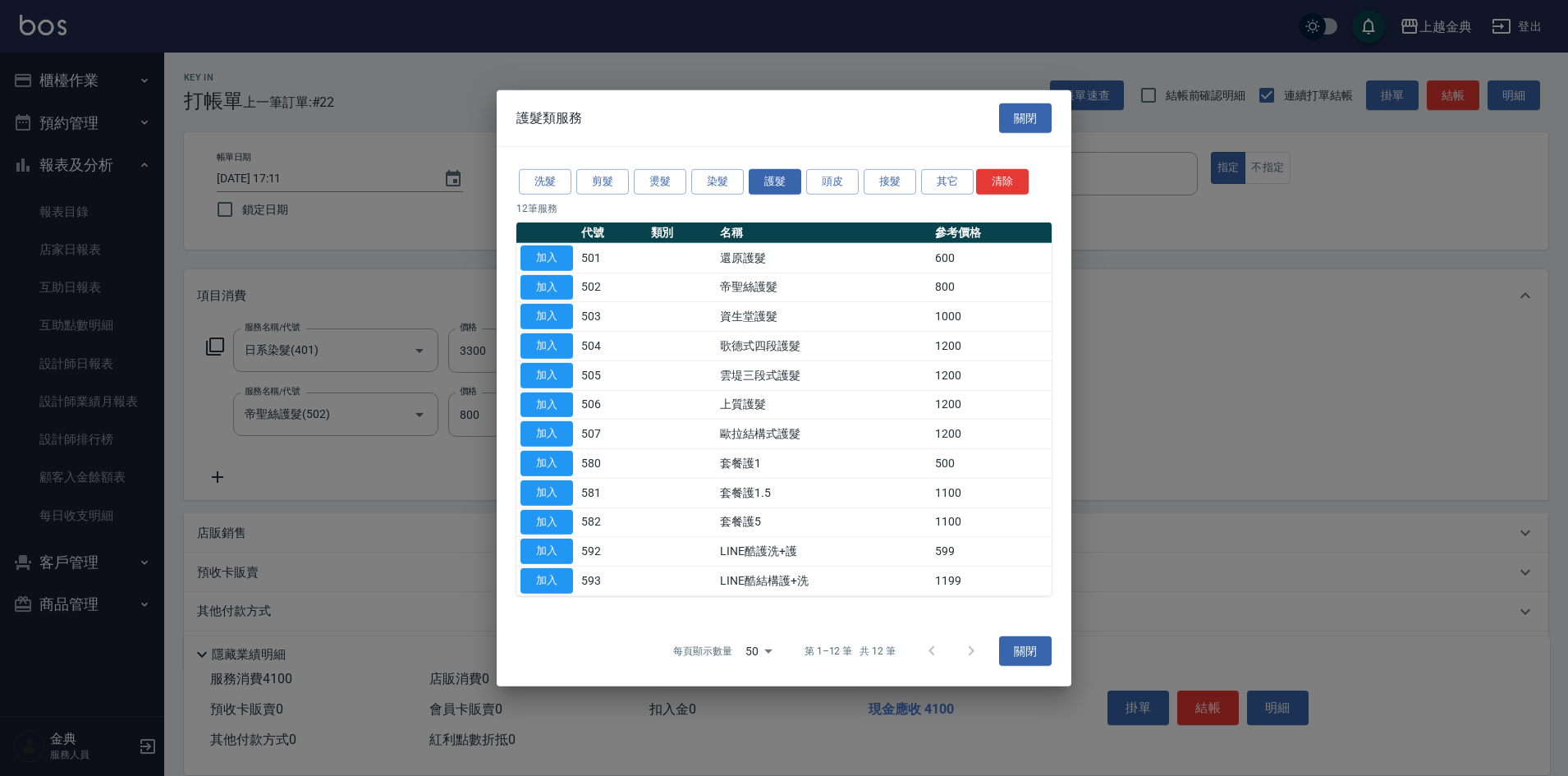
click at [543, 258] on div "Key In 打帳單 上一筆訂單:#22 帳單速查 結帳前確認明細 連續打單結帳 掛單 結帳 明細 帳單日期 [DATE] 17:11 鎖定日期 顧客姓名/手…" at bounding box center [866, 441] width 1404 height 776
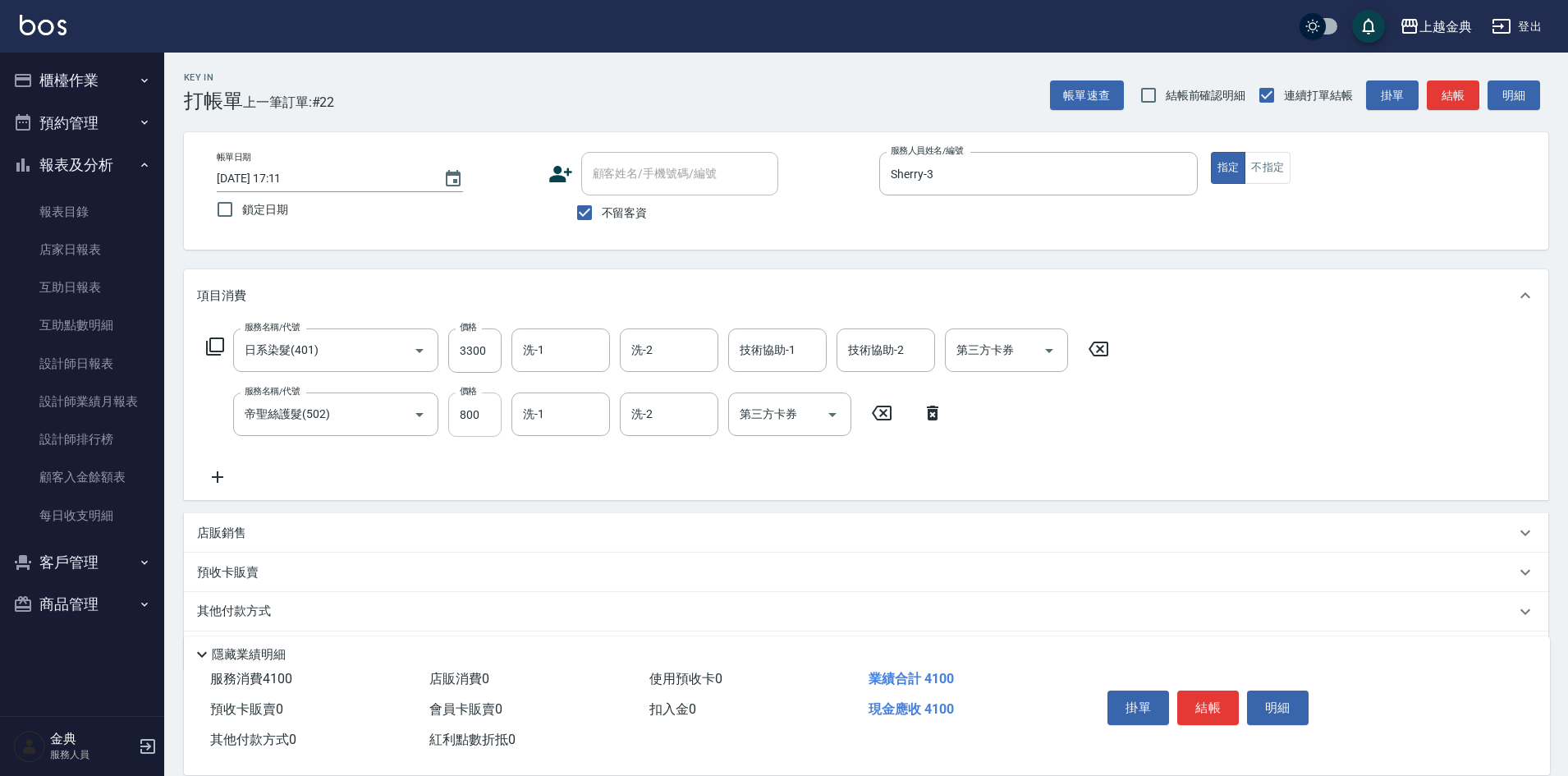
click at [478, 423] on input "800" at bounding box center [475, 415] width 54 height 44
type input "1500"
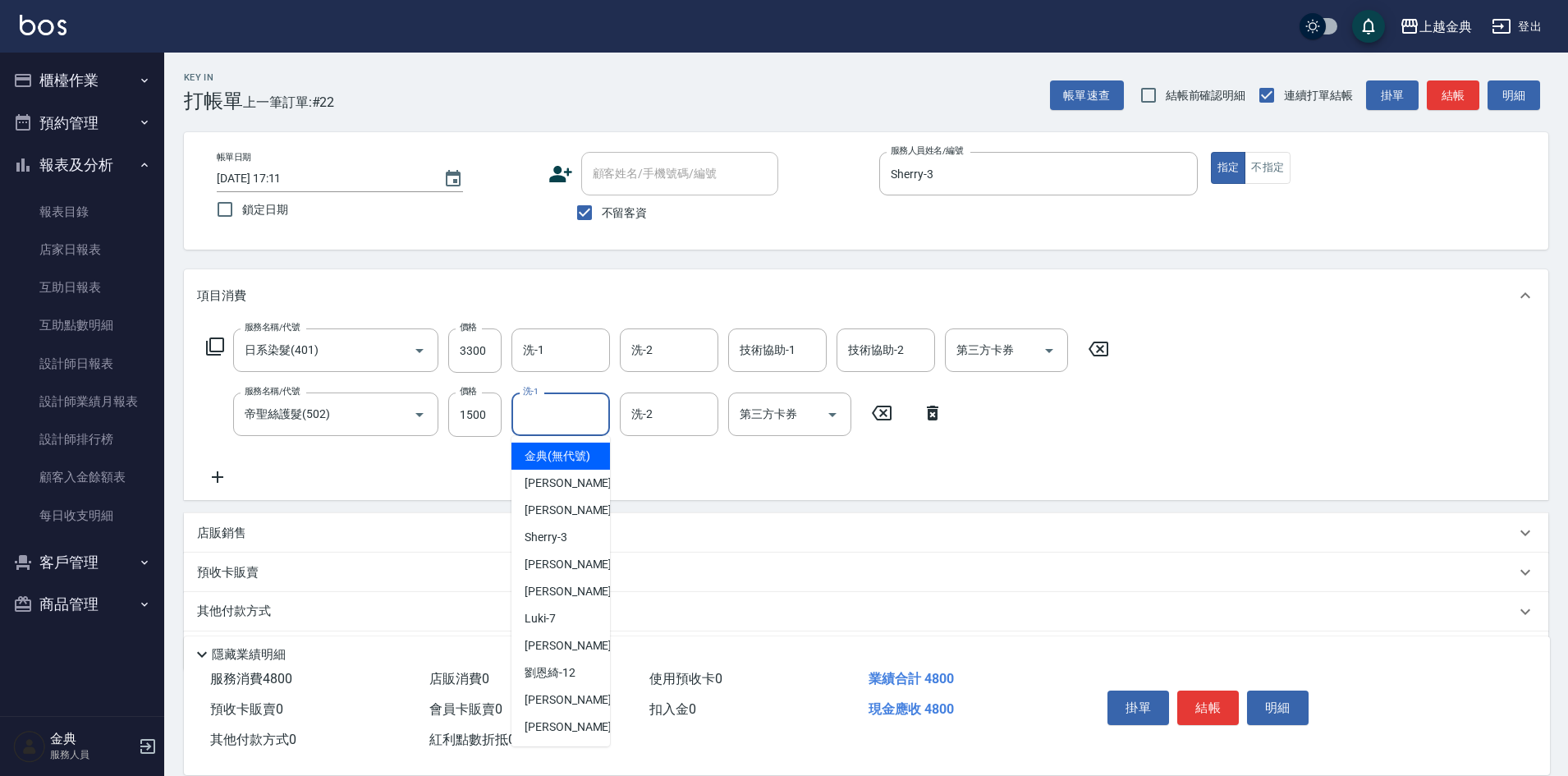
click at [592, 427] on input "洗-1" at bounding box center [560, 414] width 84 height 29
click at [579, 686] on div "[PERSON_NAME]-12" at bounding box center [560, 672] width 99 height 27
type input "[PERSON_NAME]-12"
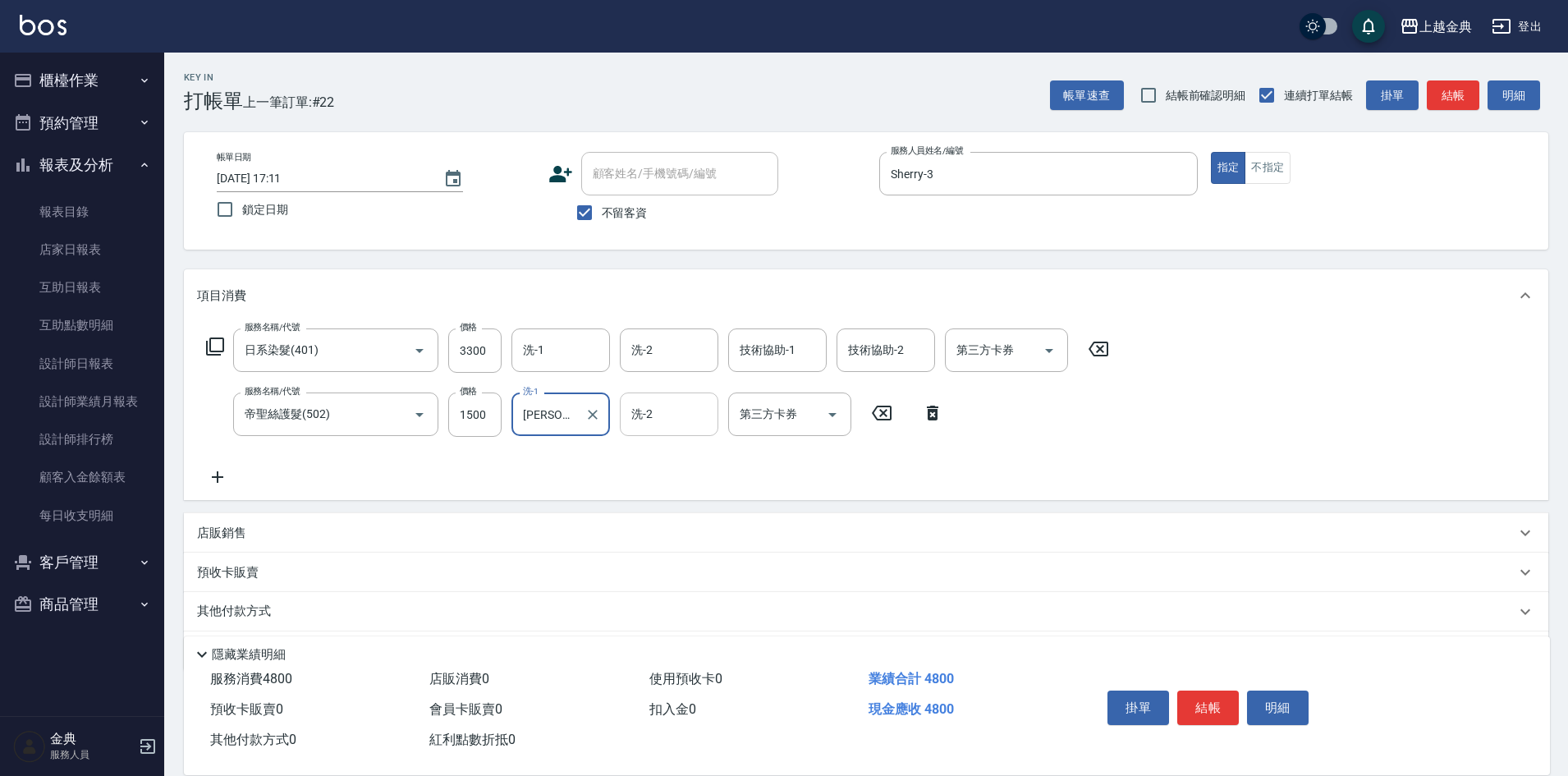
click at [671, 408] on input "洗-2" at bounding box center [669, 414] width 84 height 29
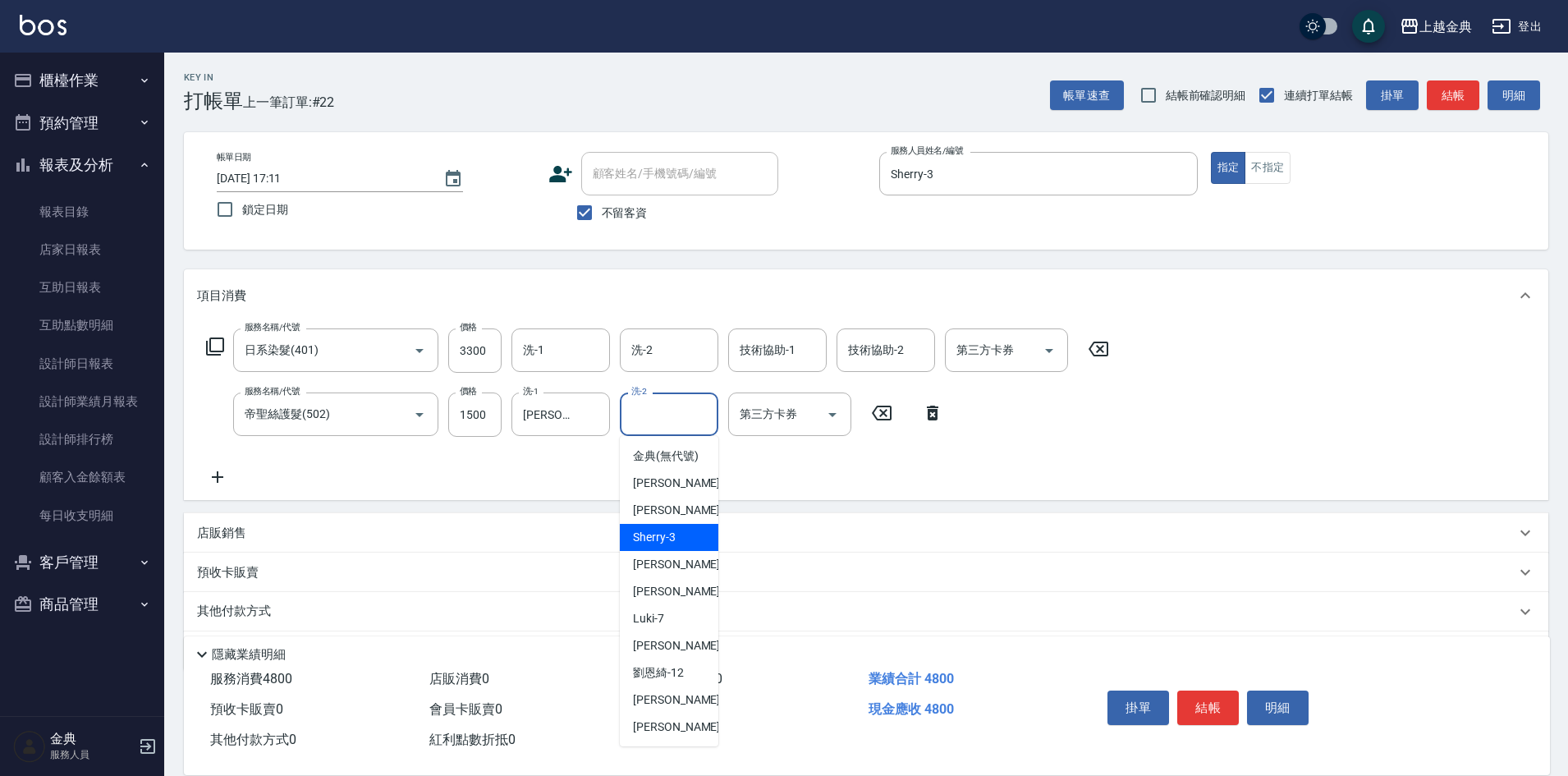
click at [686, 552] on div "Sherry -3" at bounding box center [669, 537] width 99 height 27
type input "Sherry-3"
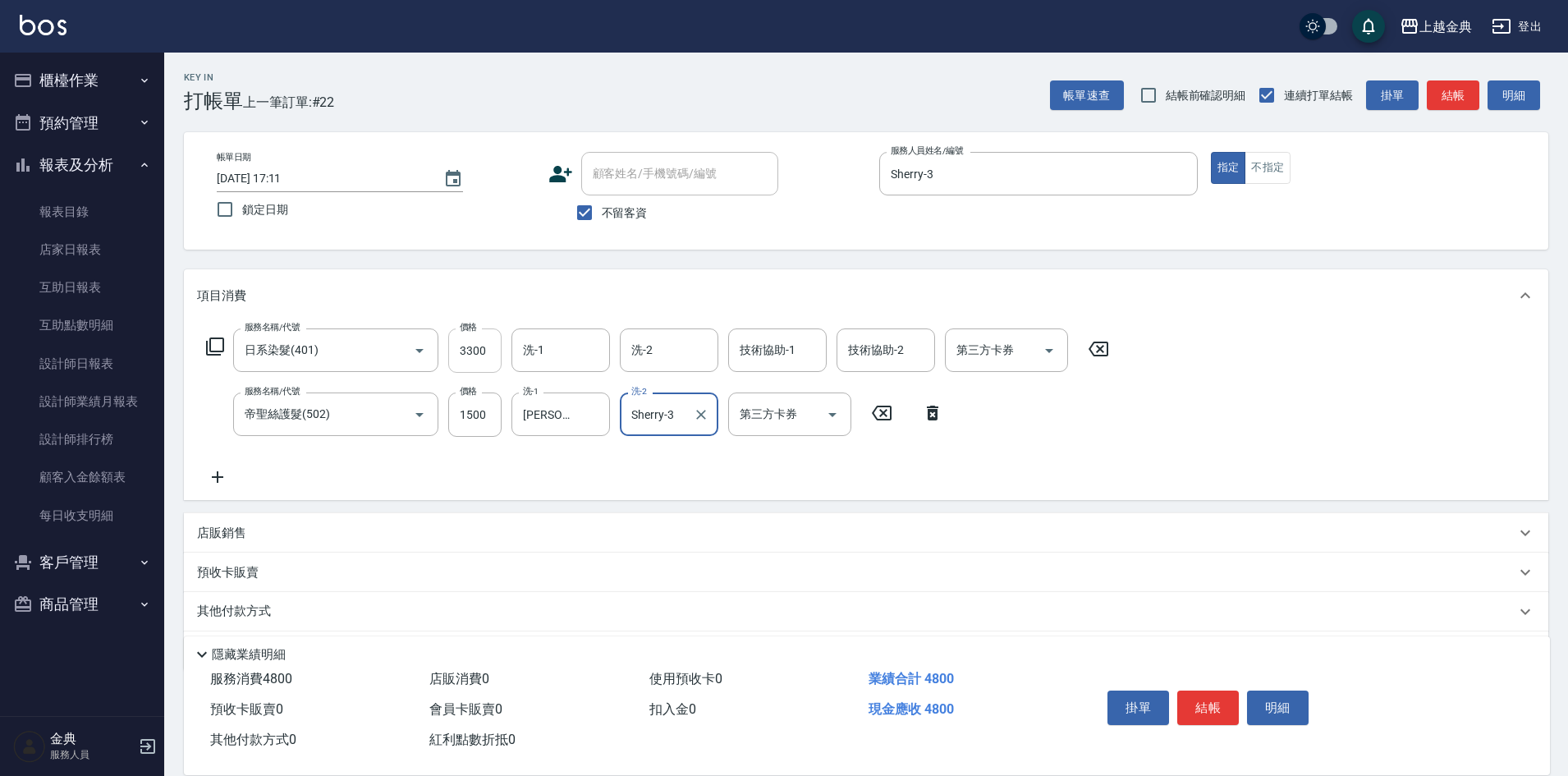
click at [468, 354] on input "3300" at bounding box center [475, 350] width 54 height 44
click at [467, 352] on input "3300" at bounding box center [475, 350] width 54 height 44
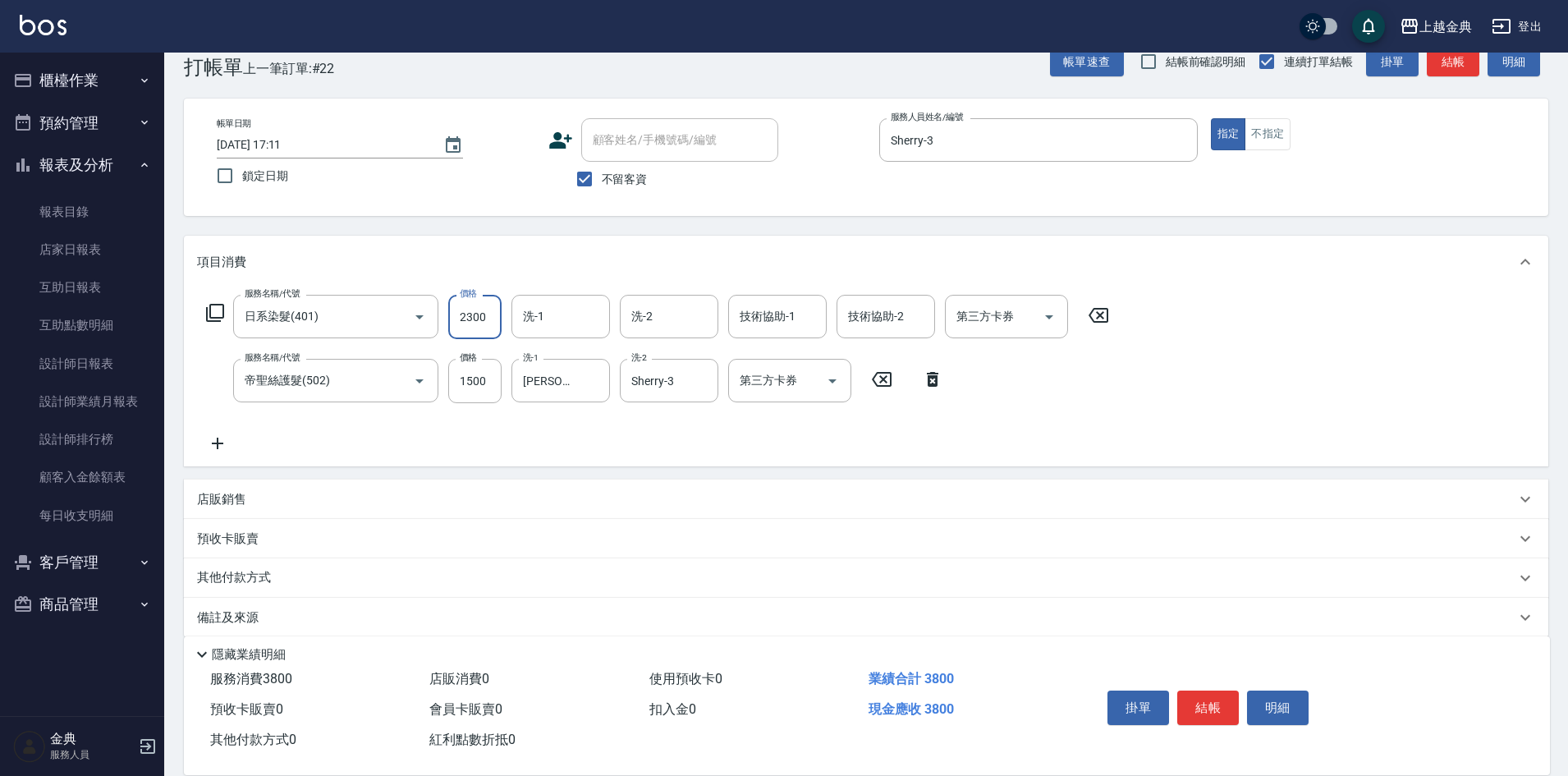
scroll to position [53, 0]
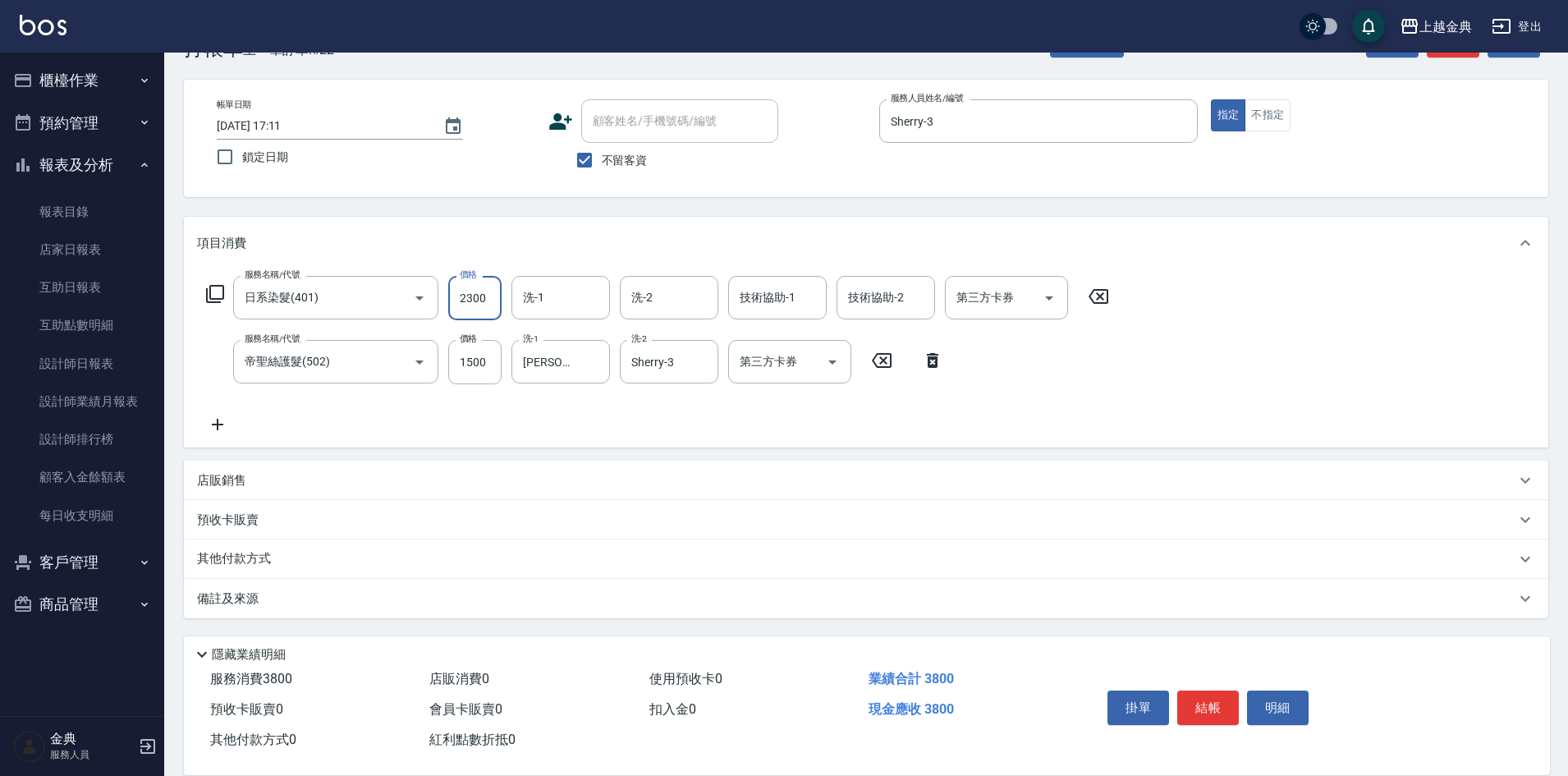
type input "2300"
click at [245, 557] on p "其他付款方式" at bounding box center [238, 560] width 82 height 18
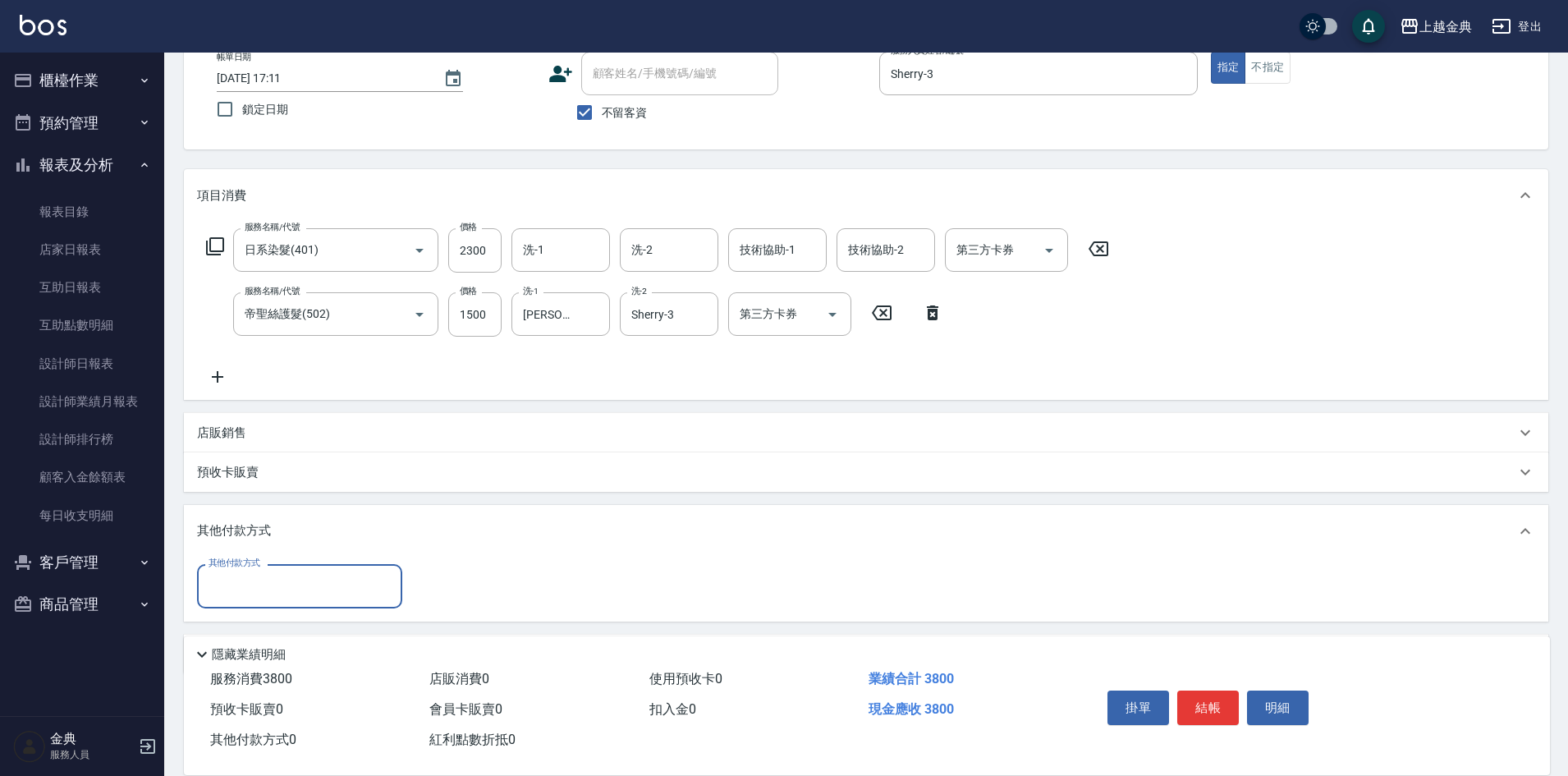
scroll to position [156, 0]
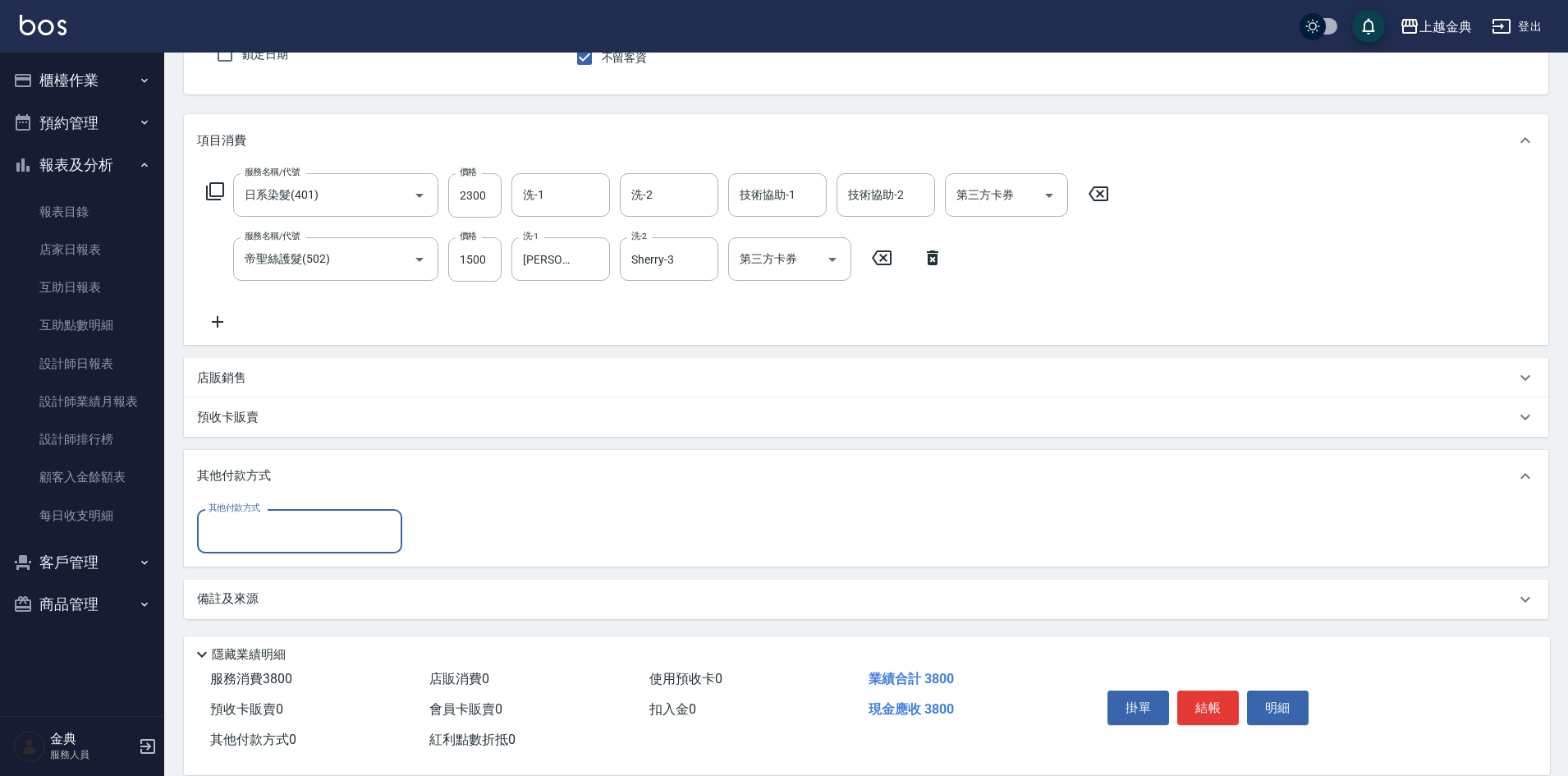
click at [253, 535] on input "其他付款方式" at bounding box center [299, 531] width 190 height 29
drag, startPoint x: 268, startPoint y: 606, endPoint x: 412, endPoint y: 569, distance: 148.7
click at [268, 606] on span "信用卡" at bounding box center [300, 600] width 205 height 27
type input "信用卡"
type input "3800"
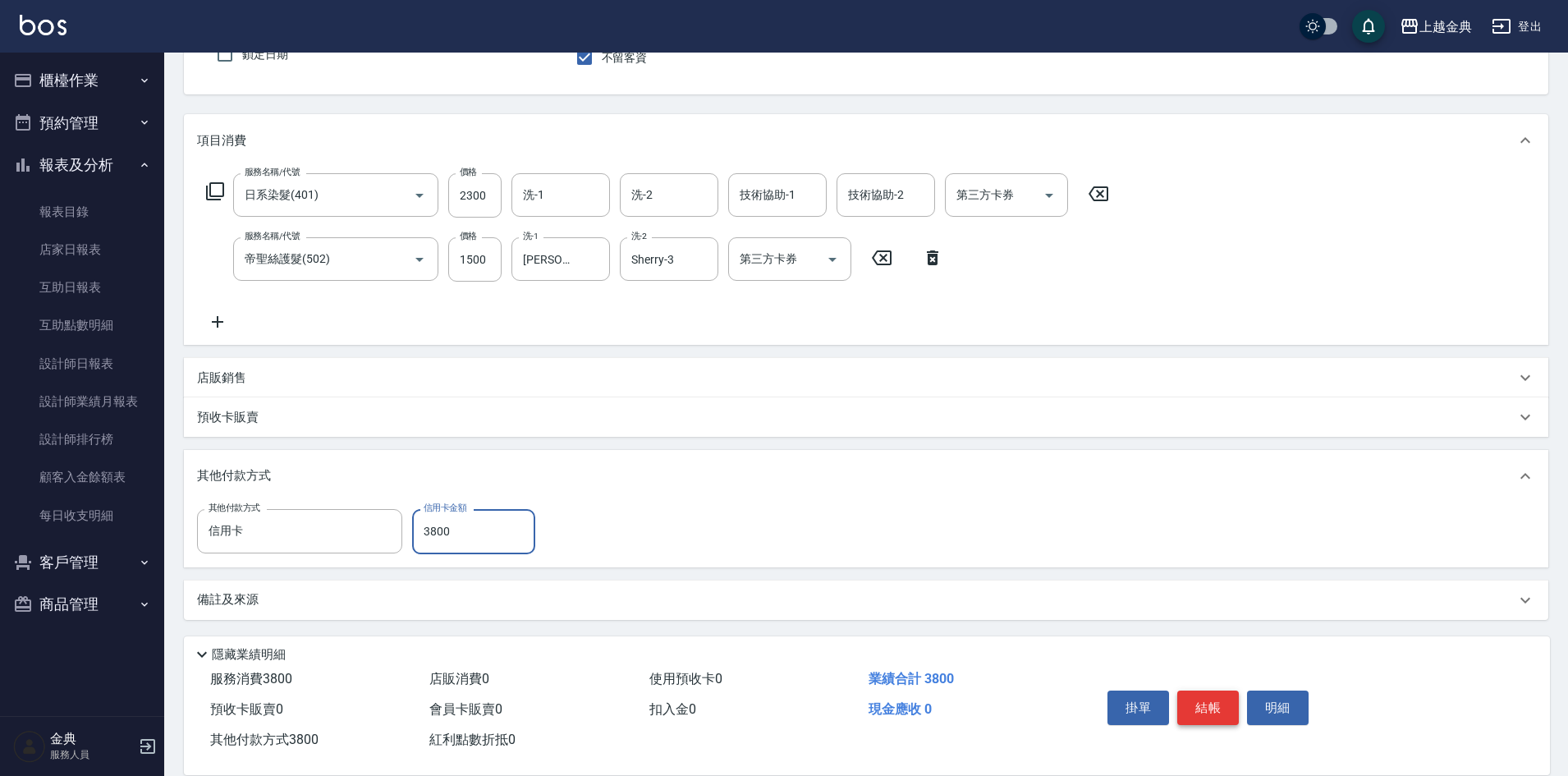
click at [1229, 703] on button "結帳" at bounding box center [1208, 707] width 62 height 35
type input "[DATE] 17:12"
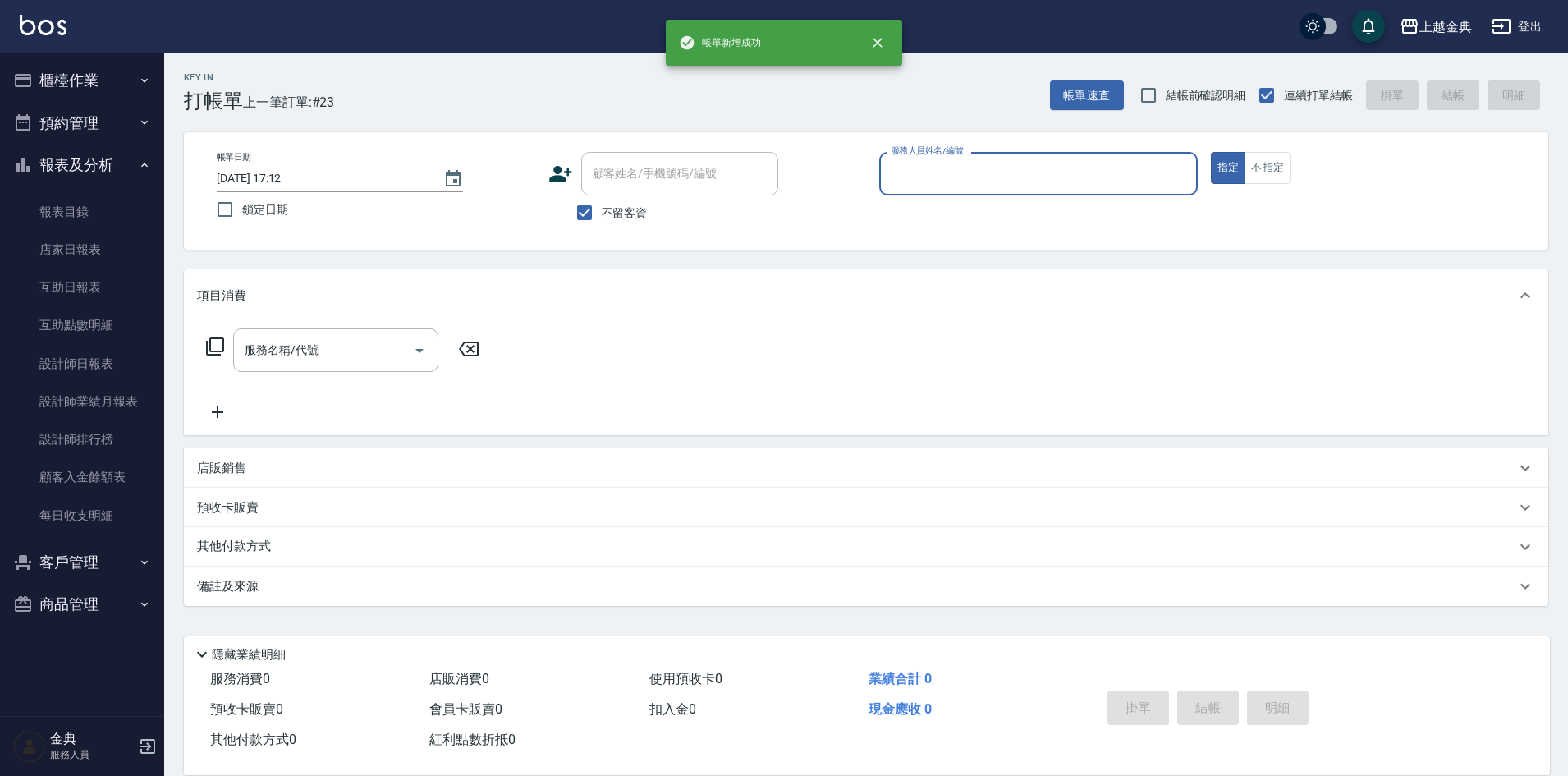
scroll to position [0, 0]
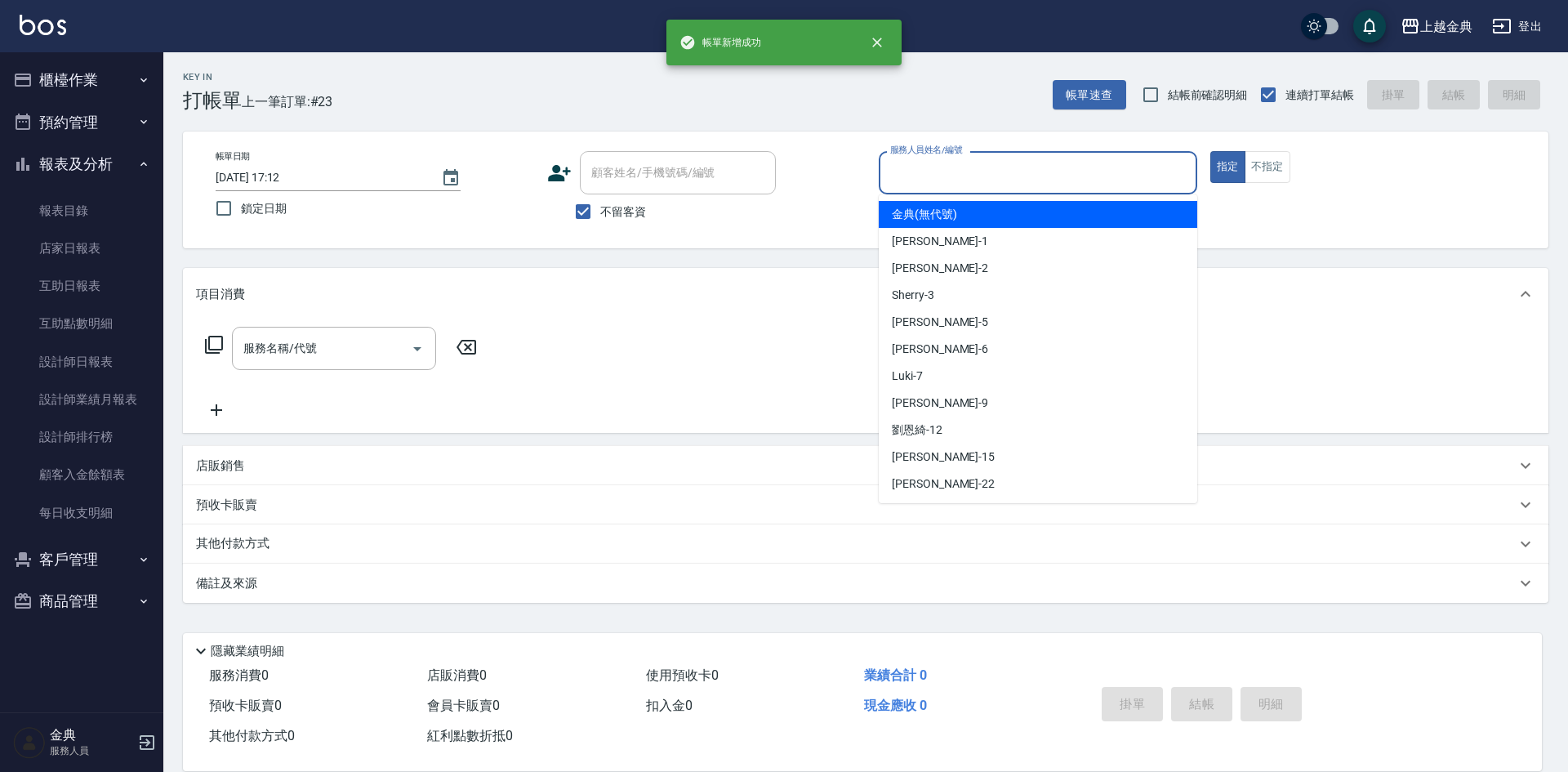
click at [1028, 165] on input "服務人員姓名/編號" at bounding box center [1037, 173] width 303 height 29
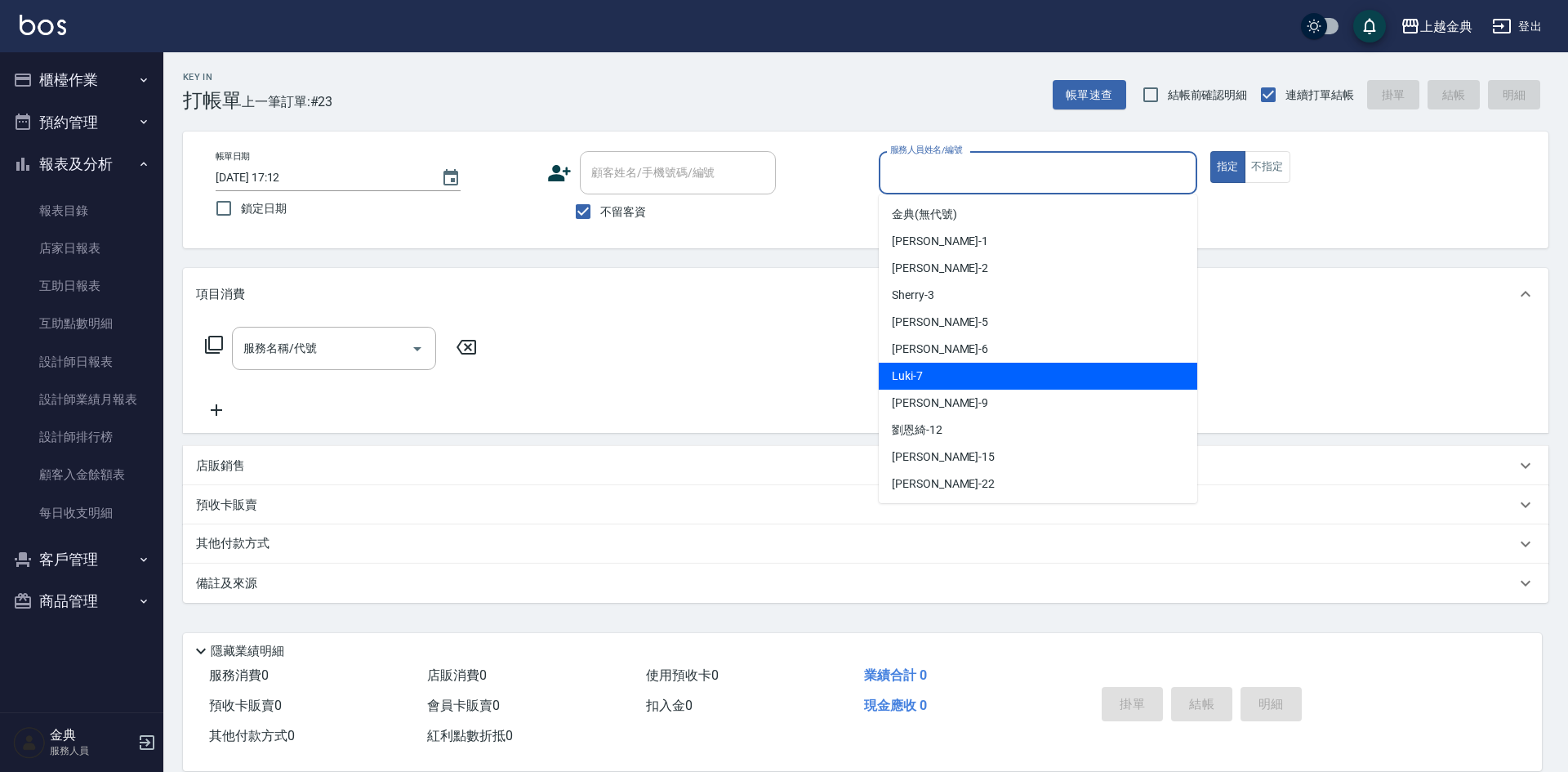
click at [991, 381] on div "Luki -7" at bounding box center [1037, 376] width 318 height 27
type input "Luki-7"
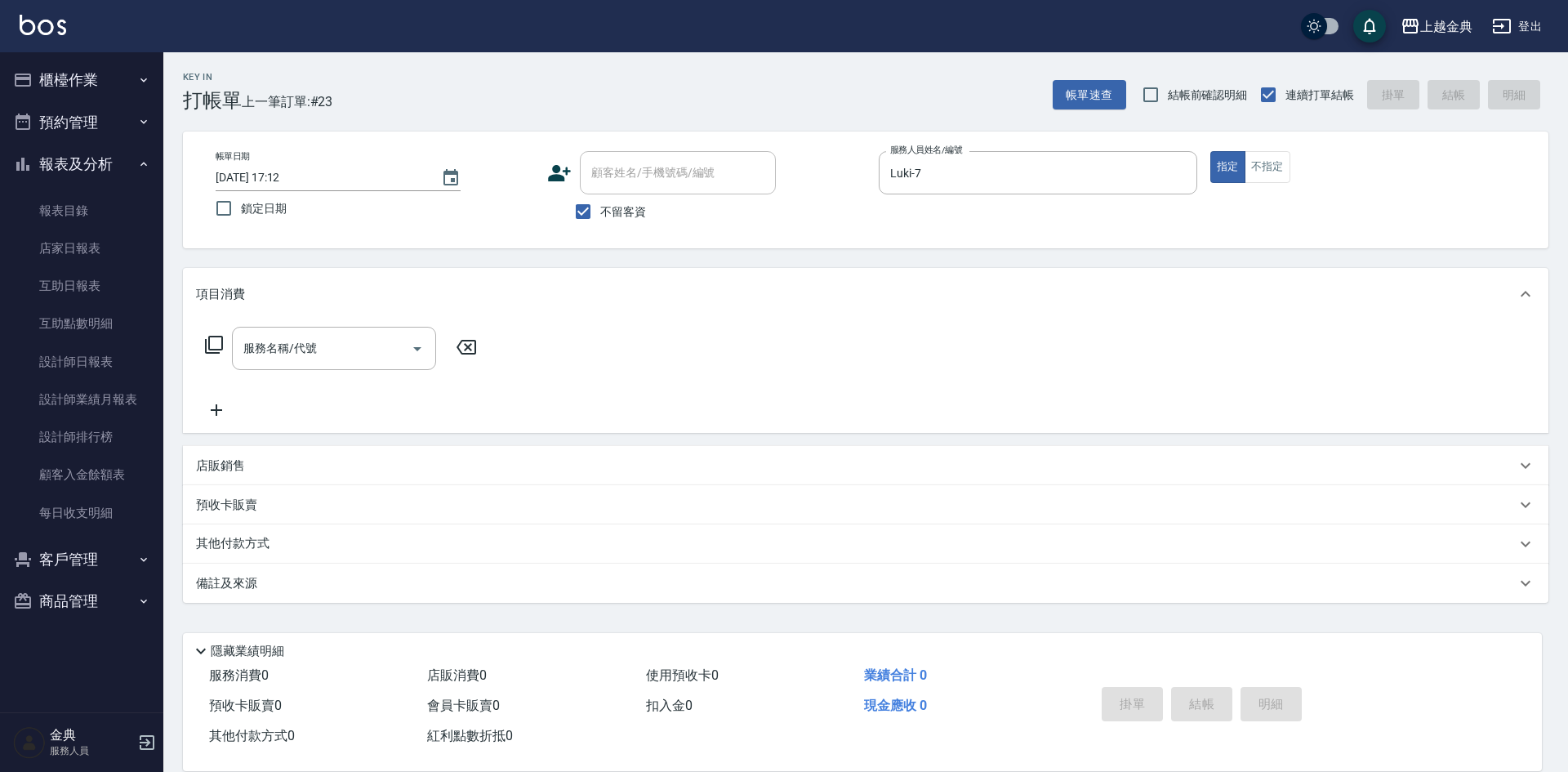
click at [213, 343] on icon at bounding box center [214, 345] width 20 height 20
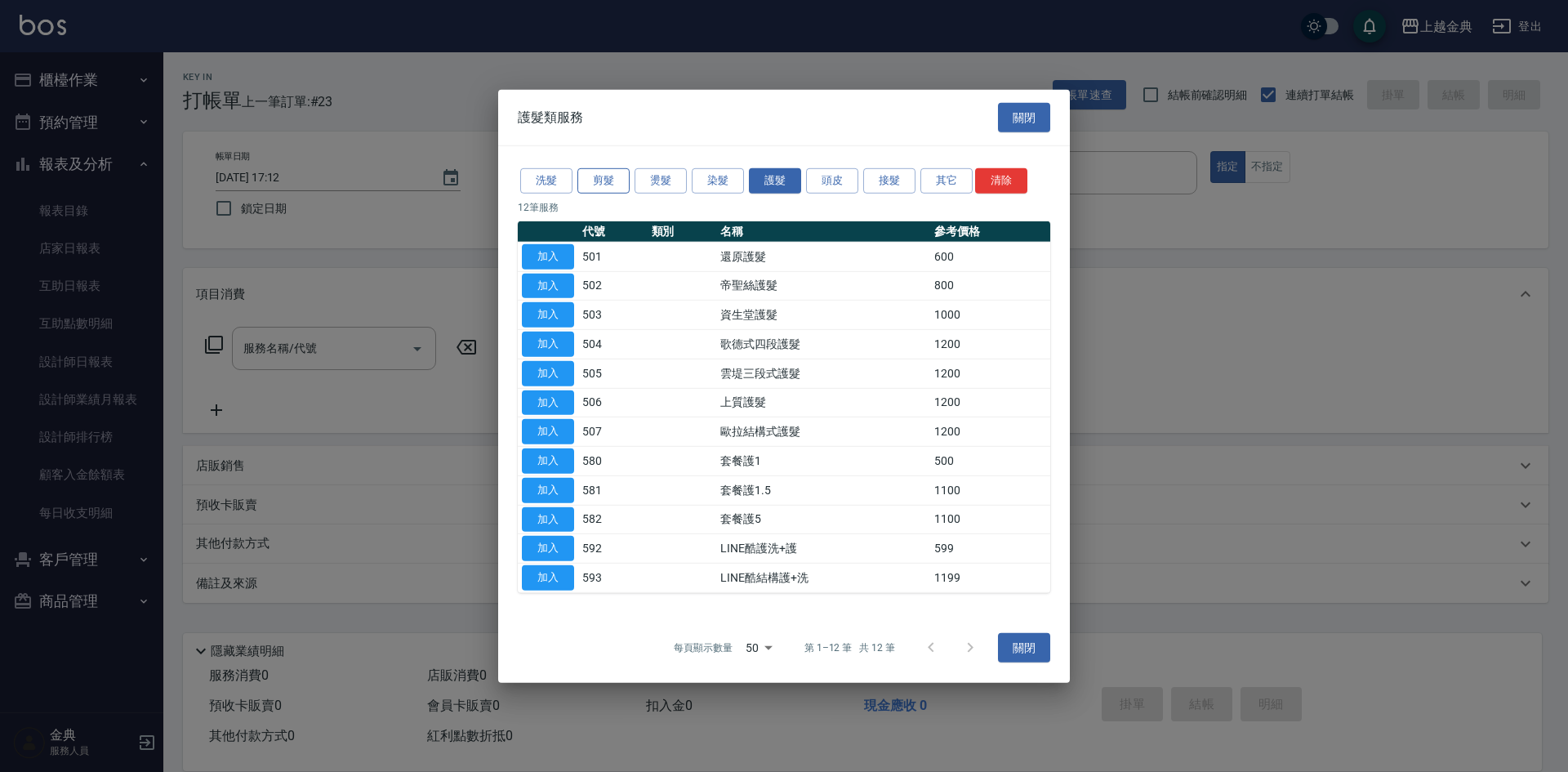
click at [603, 178] on button "剪髮" at bounding box center [603, 182] width 53 height 26
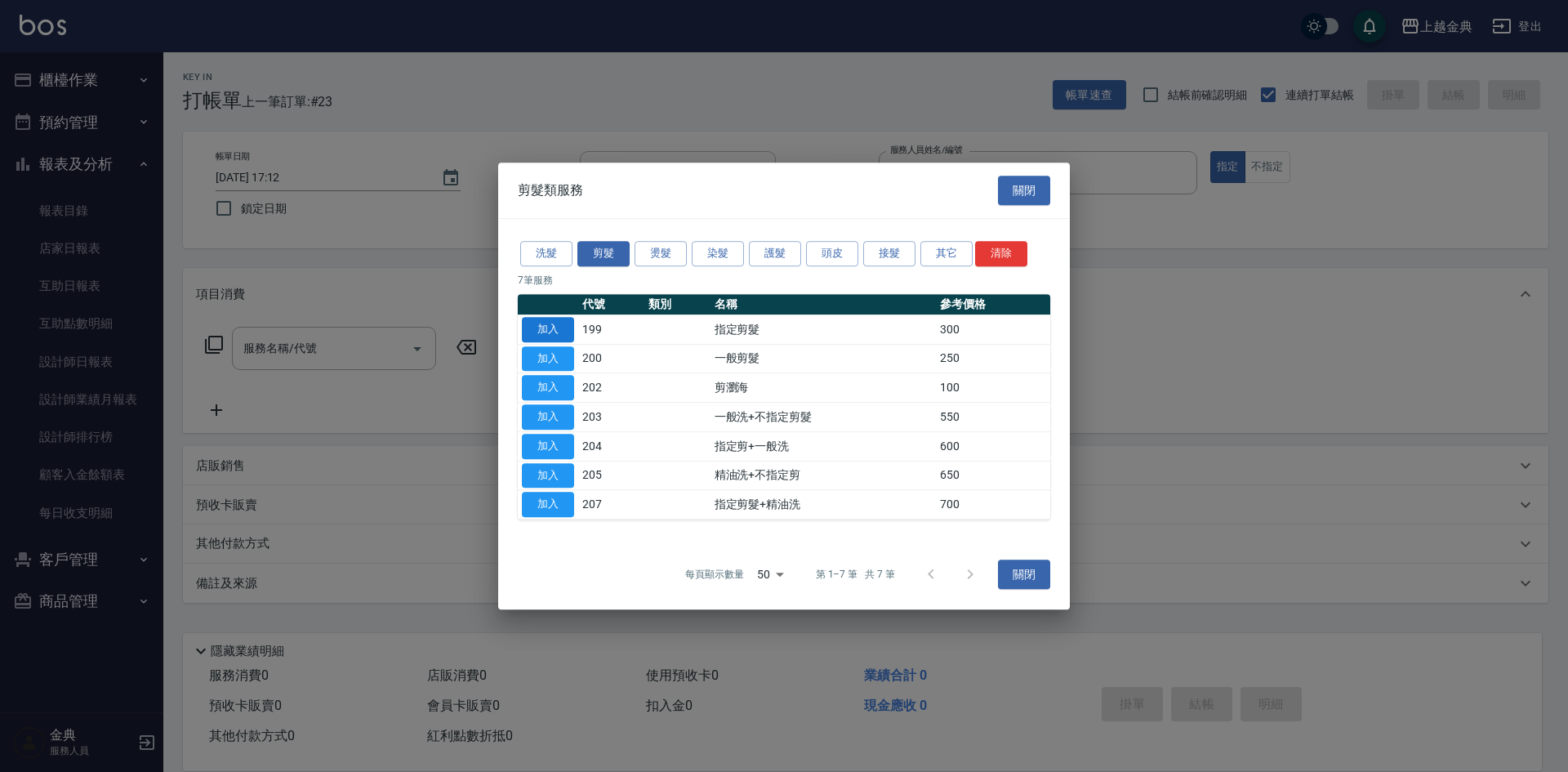
click at [552, 329] on button "加入" at bounding box center [547, 329] width 53 height 26
type input "指定剪髮(199)"
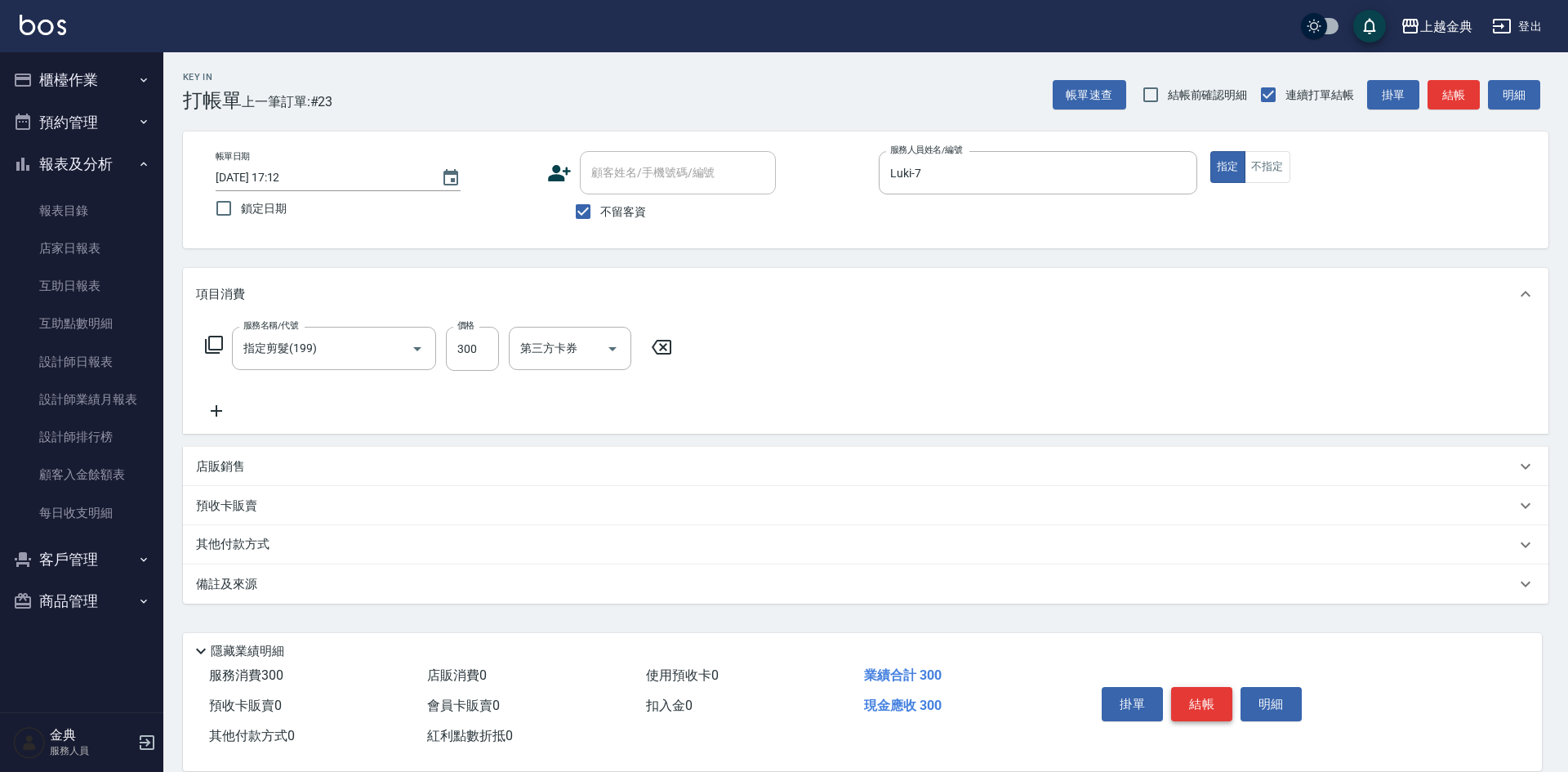
click at [1212, 697] on button "結帳" at bounding box center [1202, 704] width 61 height 35
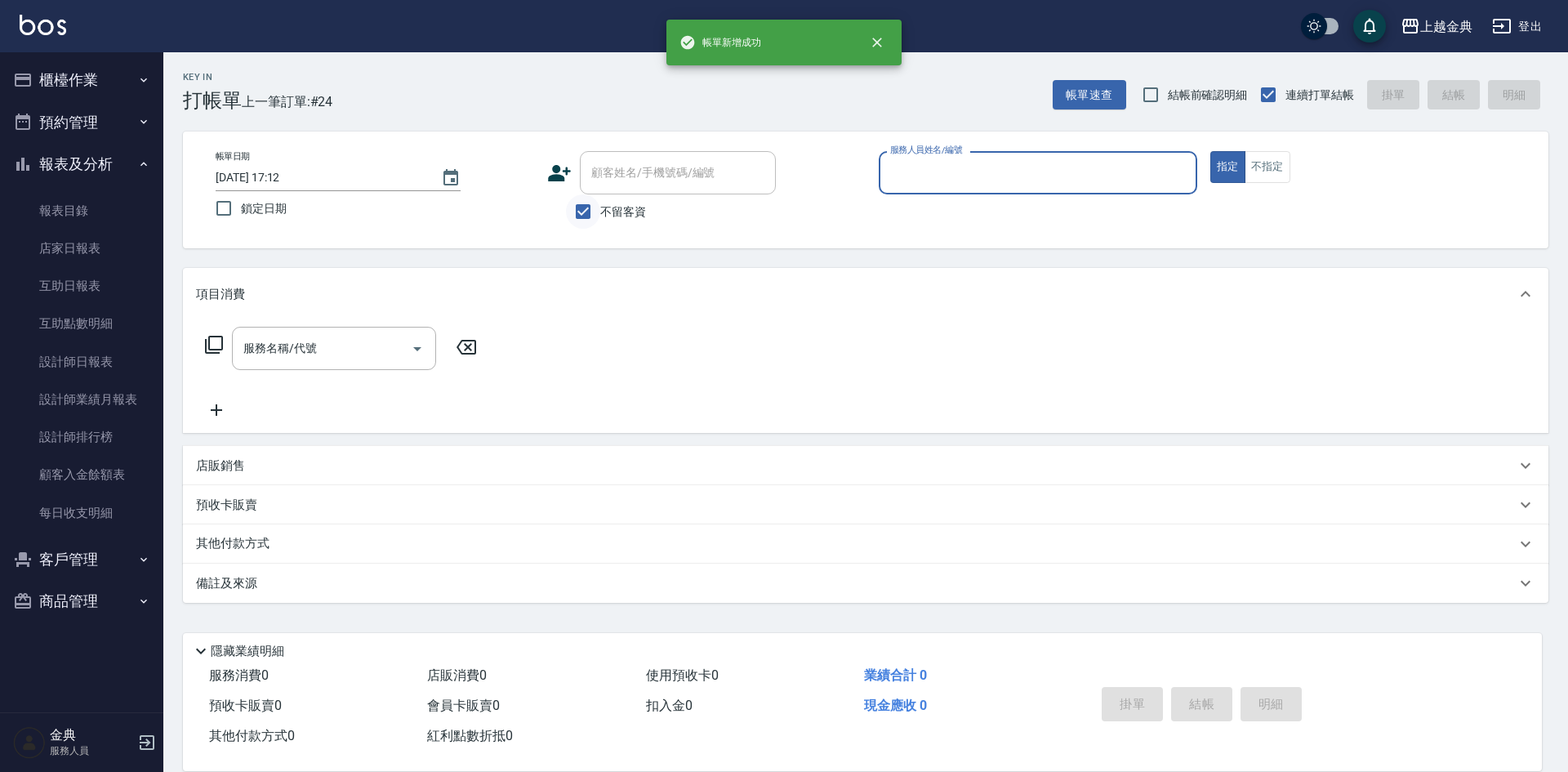
click at [576, 210] on input "不留客資" at bounding box center [583, 211] width 35 height 35
checkbox input "false"
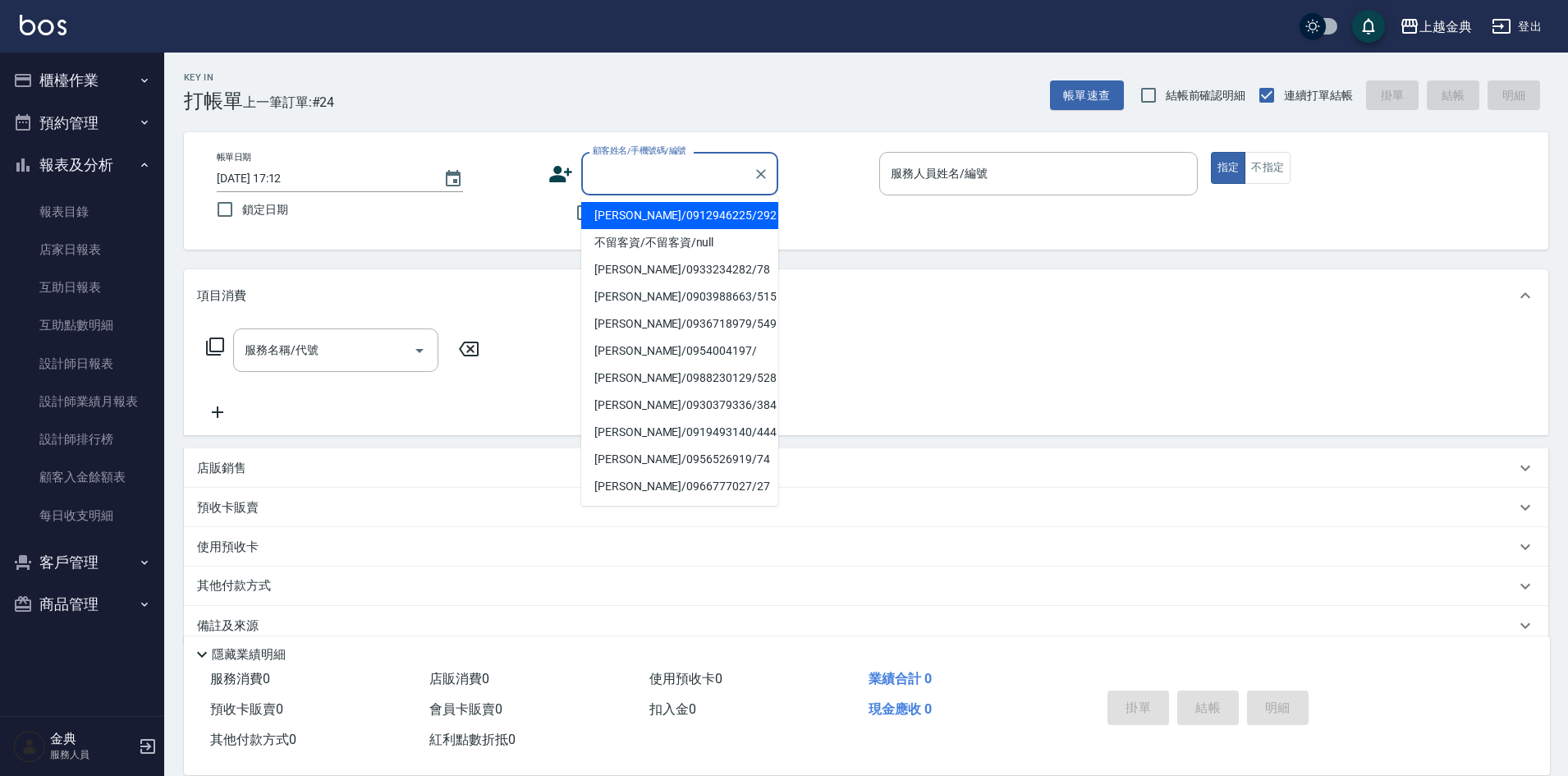
click at [625, 184] on input "顧客姓名/手機號碼/編號" at bounding box center [667, 174] width 157 height 29
click at [670, 211] on li "[PERSON_NAME]/0922666173/196" at bounding box center [680, 215] width 197 height 27
type input "[PERSON_NAME]/0922666173/196"
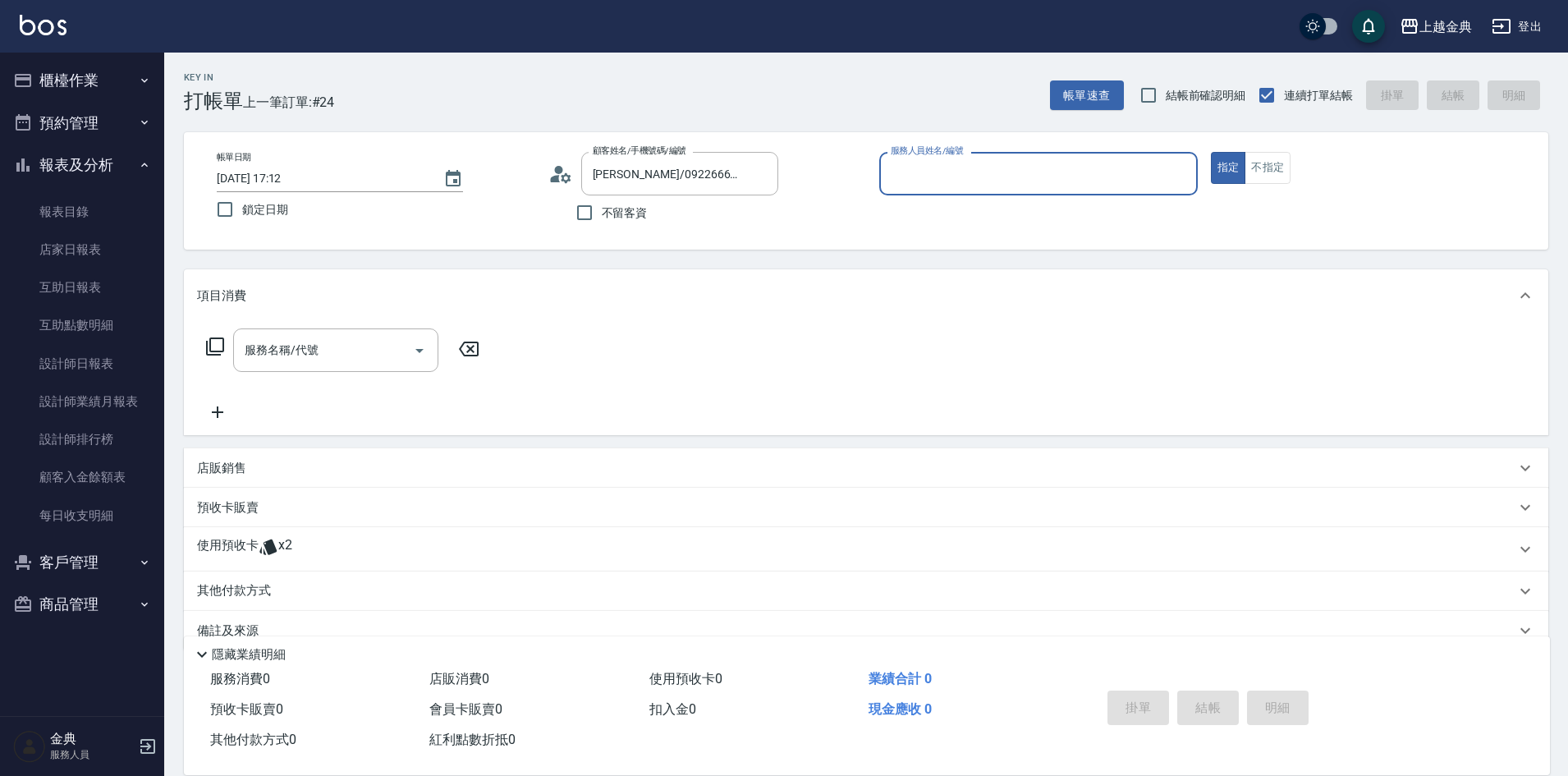
type input "Luki-7"
click at [941, 160] on div "Luki-7 服務人員姓名/編號" at bounding box center [1038, 174] width 318 height 44
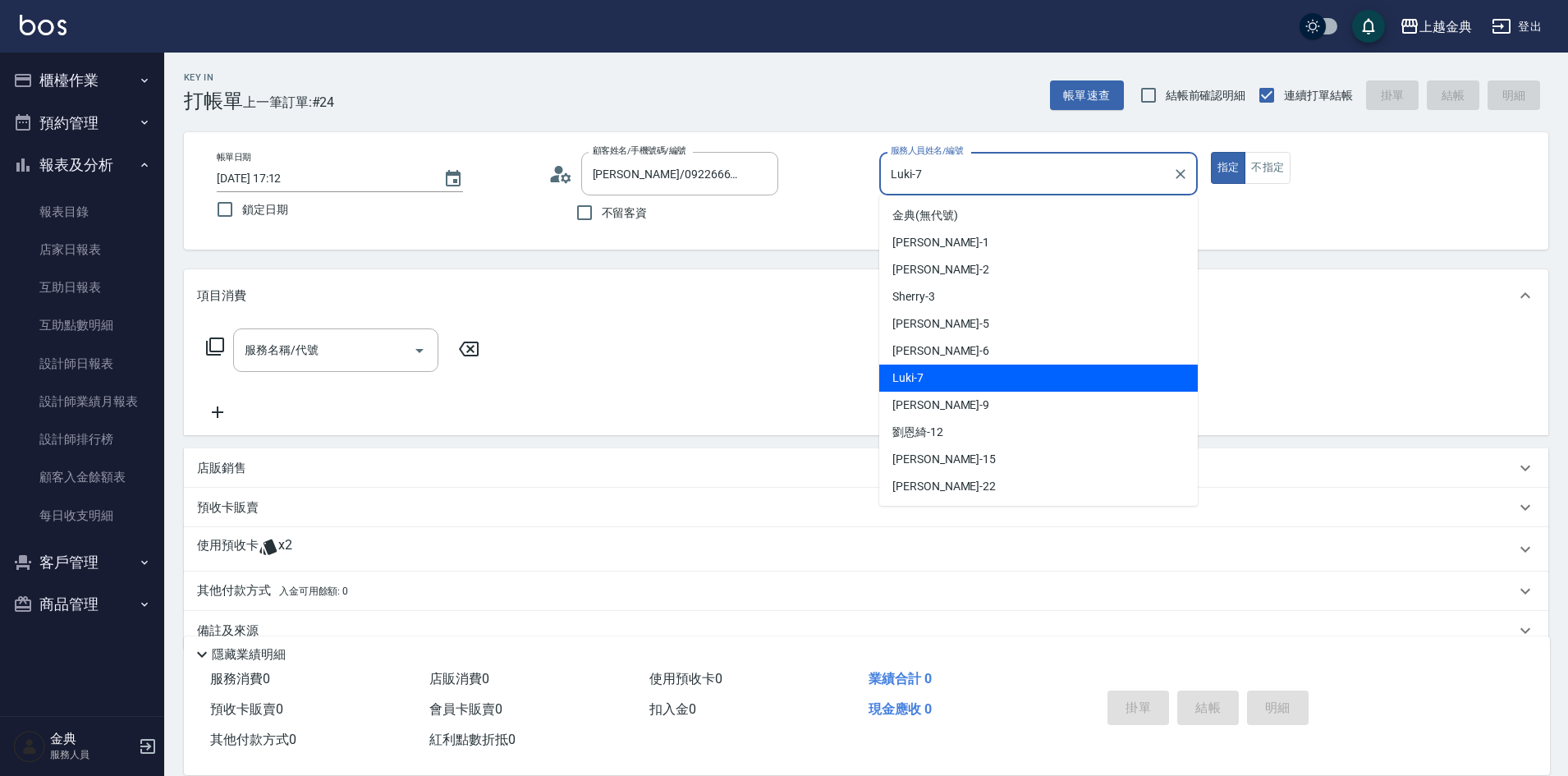
click at [733, 358] on div "服務名稱/代號 服務名稱/代號" at bounding box center [865, 379] width 1365 height 114
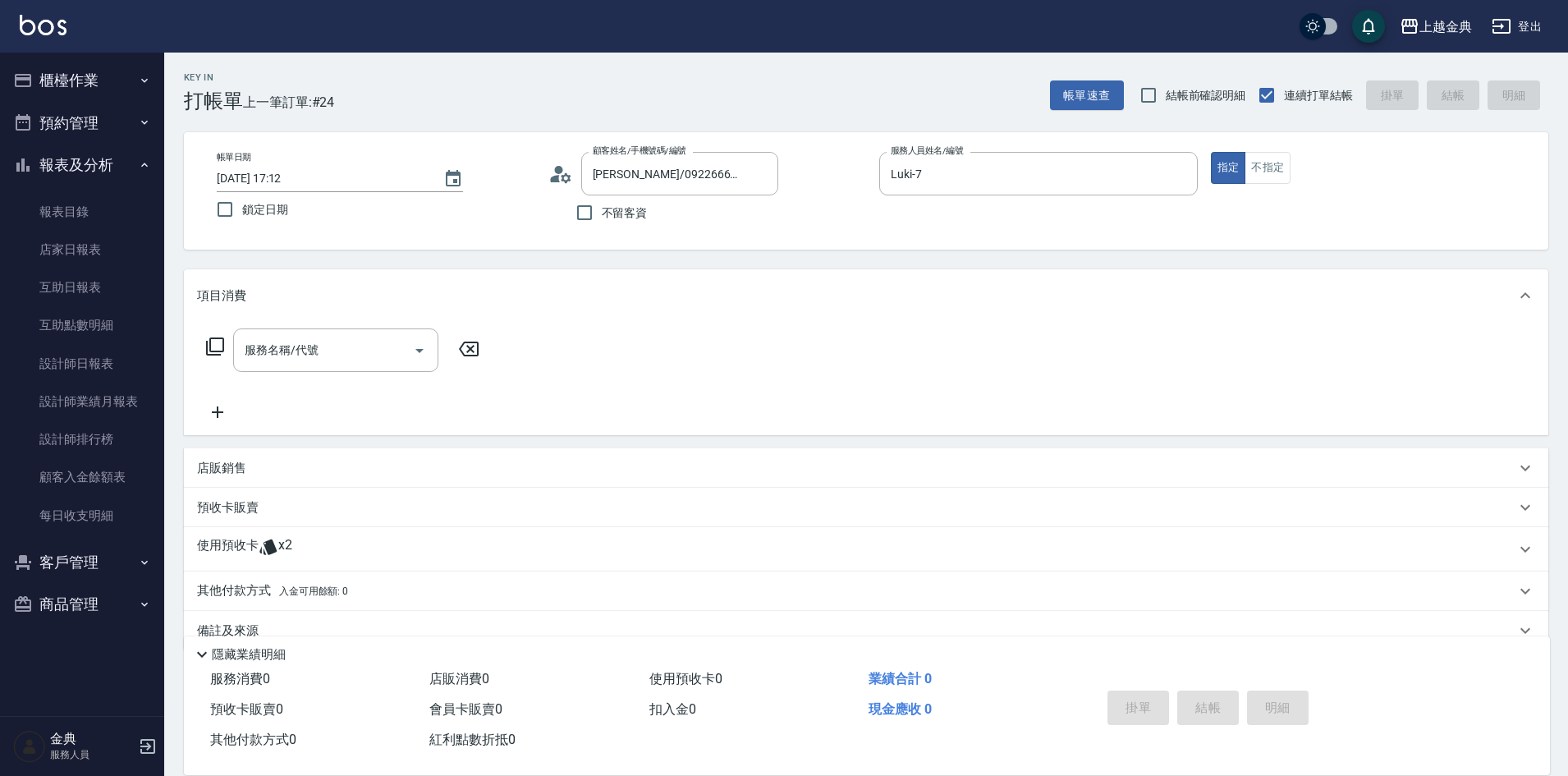
click at [225, 338] on div "服務名稱/代號 服務名稱/代號" at bounding box center [343, 350] width 292 height 44
click at [217, 342] on icon at bounding box center [215, 347] width 20 height 20
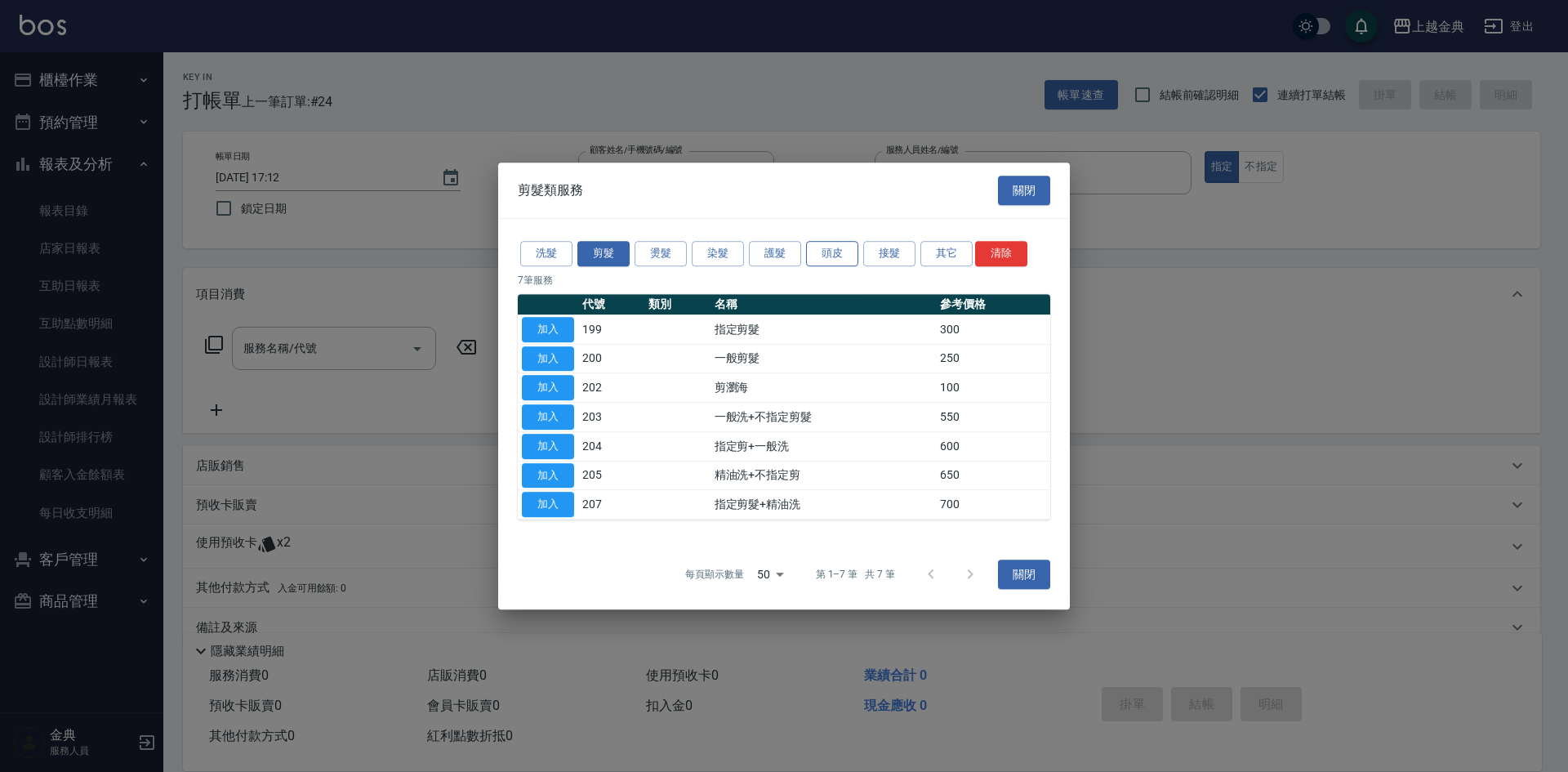
click at [842, 257] on button "頭皮" at bounding box center [832, 254] width 53 height 26
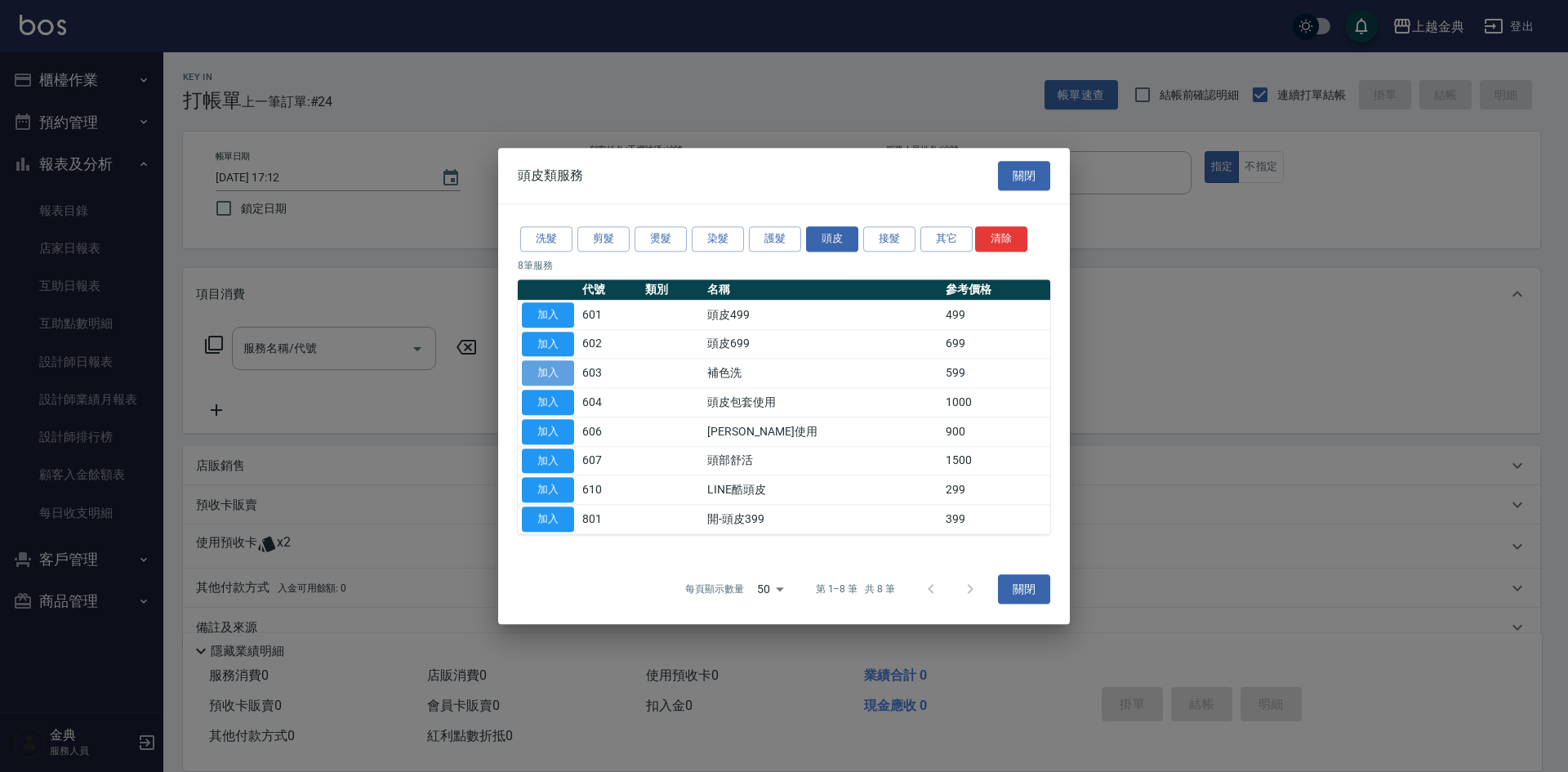
click at [536, 361] on button "加入" at bounding box center [547, 374] width 53 height 26
type input "補色洗(603)"
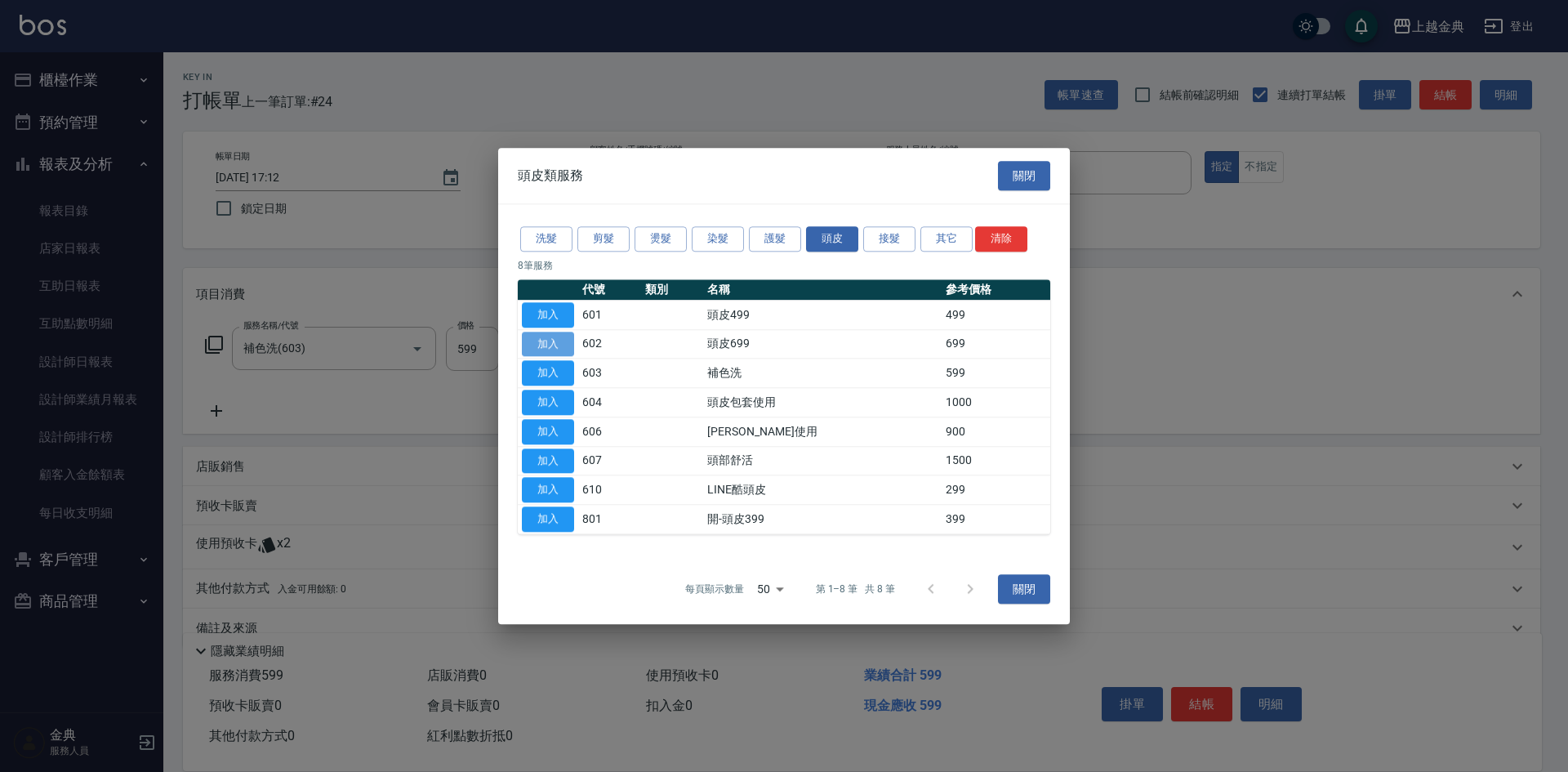
click at [546, 343] on button "加入" at bounding box center [547, 344] width 53 height 26
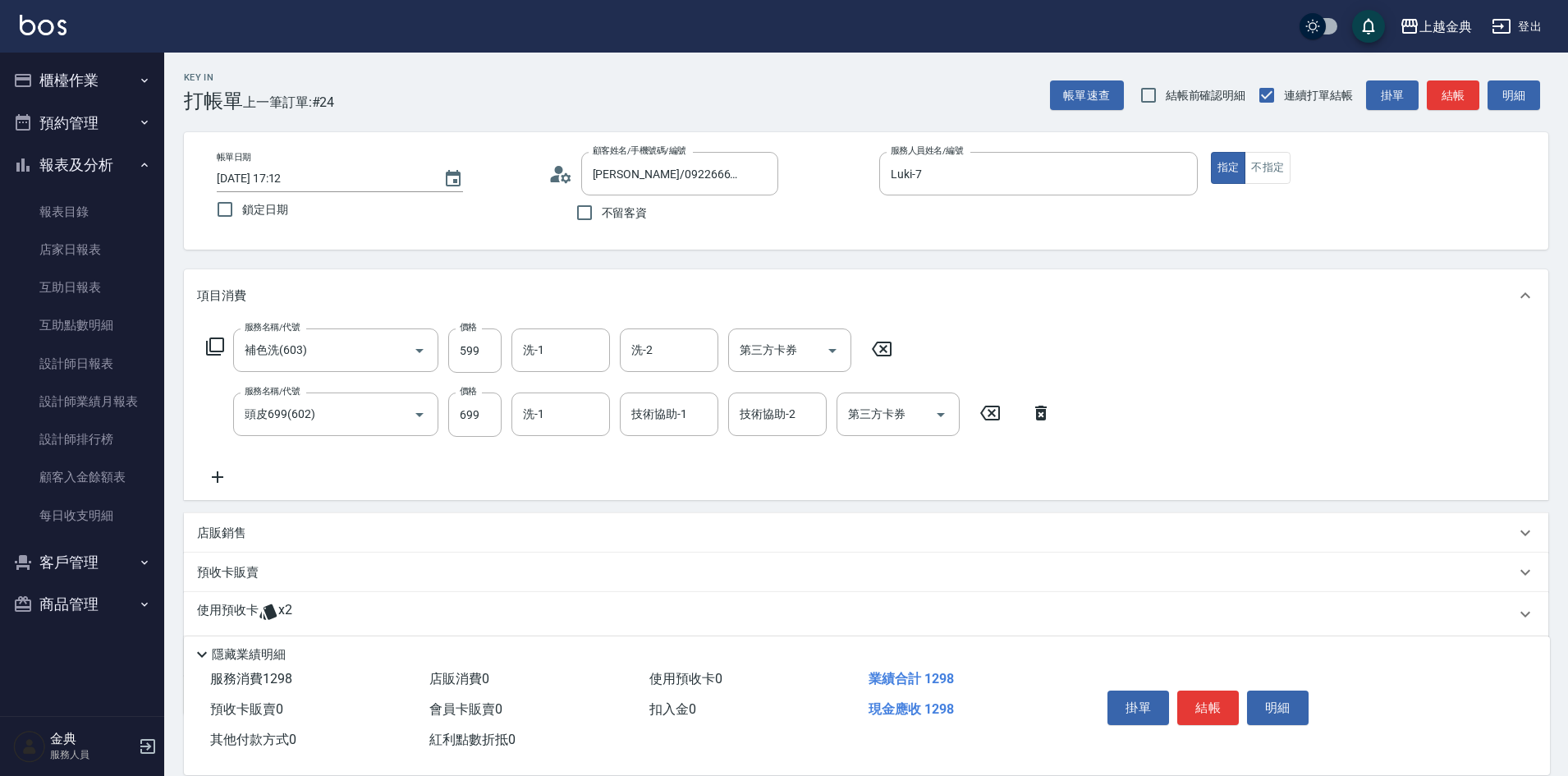
drag, startPoint x: 875, startPoint y: 347, endPoint x: 324, endPoint y: 350, distance: 551.0
click at [874, 346] on icon at bounding box center [881, 349] width 41 height 20
click at [216, 344] on icon at bounding box center [215, 347] width 20 height 20
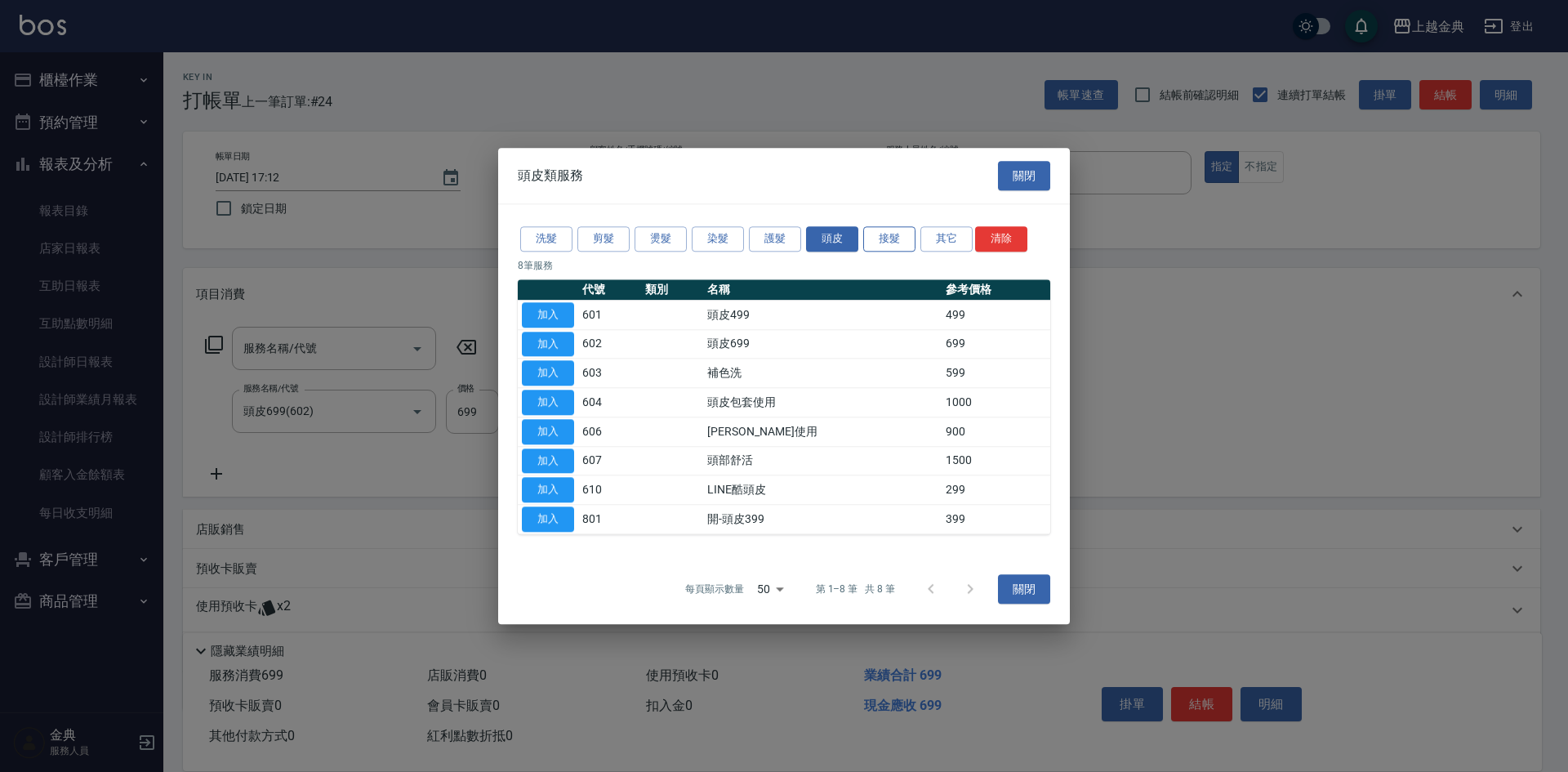
click at [879, 239] on button "接髮" at bounding box center [889, 239] width 53 height 26
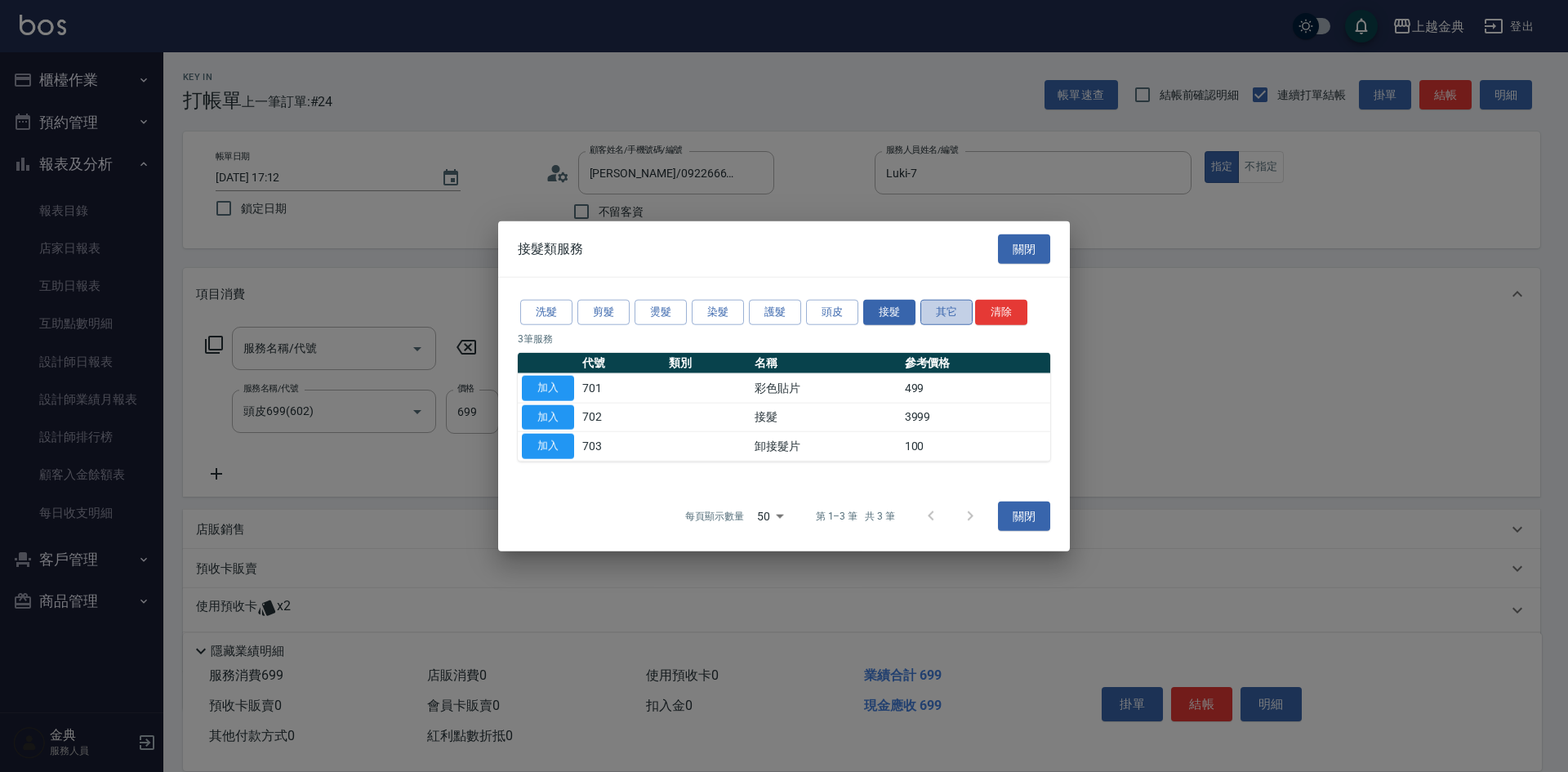
click at [954, 320] on button "其它" at bounding box center [946, 313] width 53 height 26
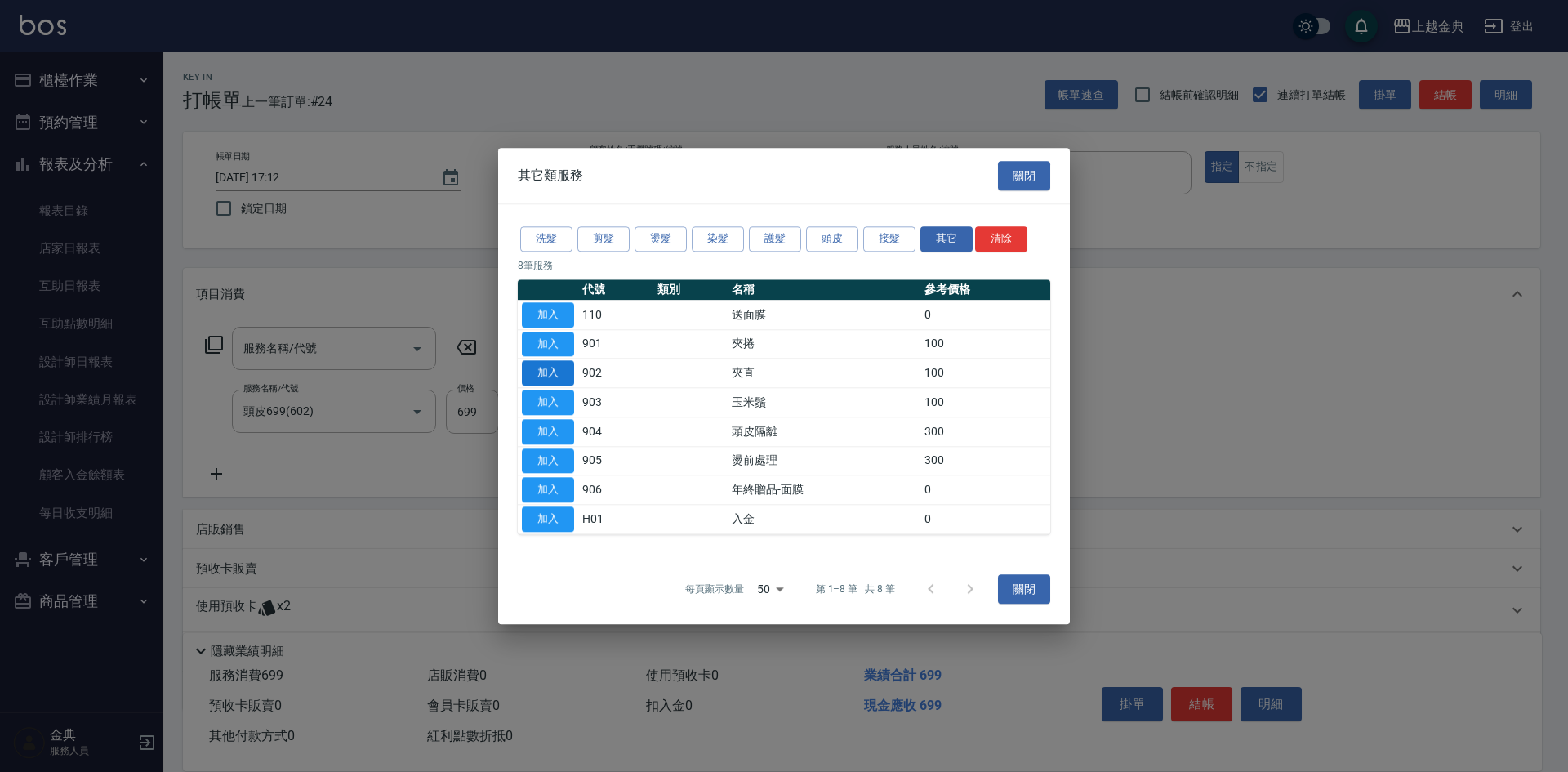
click at [558, 372] on button "加入" at bounding box center [547, 374] width 53 height 26
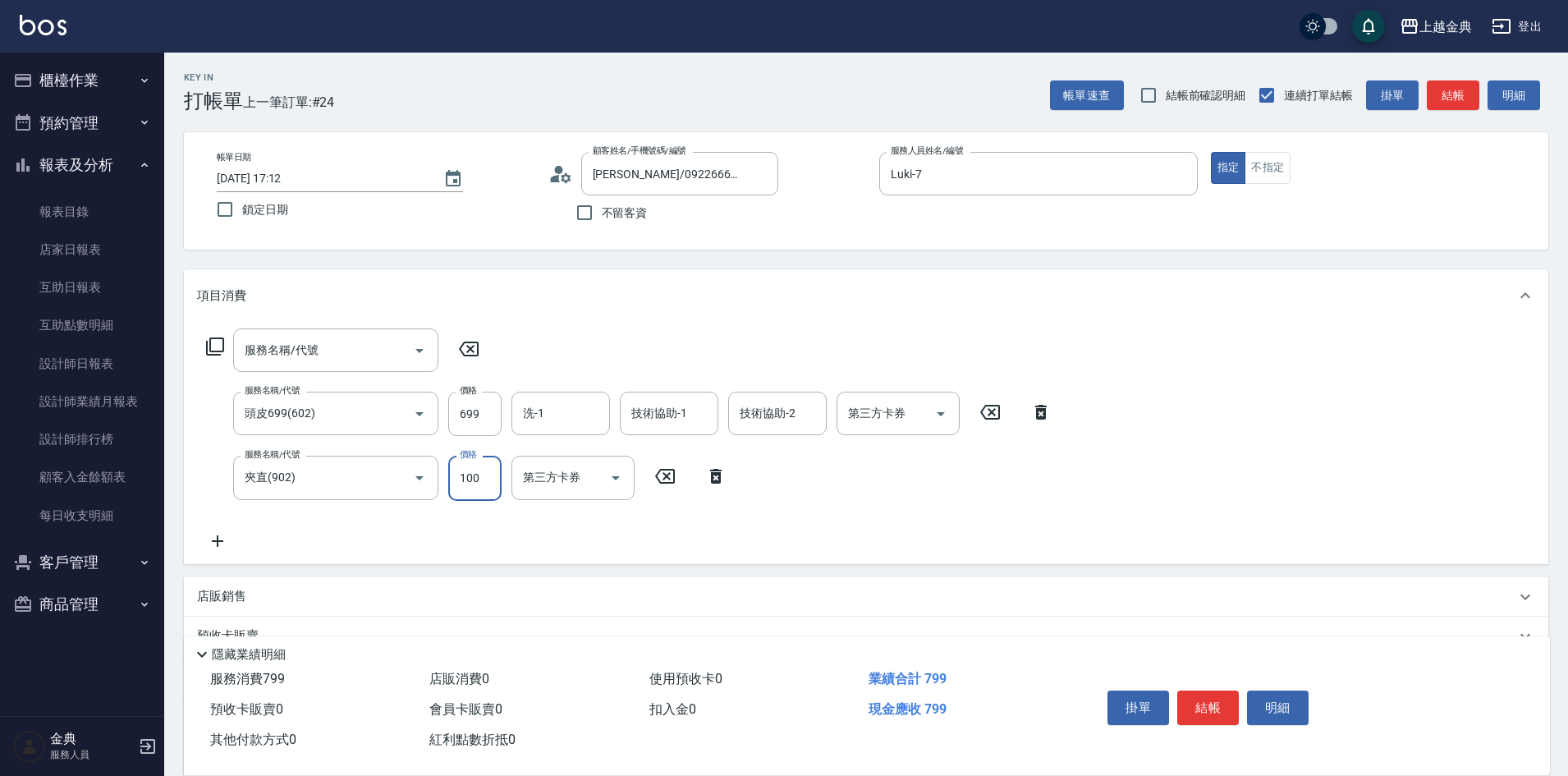
click at [459, 482] on input "100" at bounding box center [475, 478] width 54 height 44
type input "50"
click at [579, 410] on input "洗-1" at bounding box center [560, 413] width 84 height 29
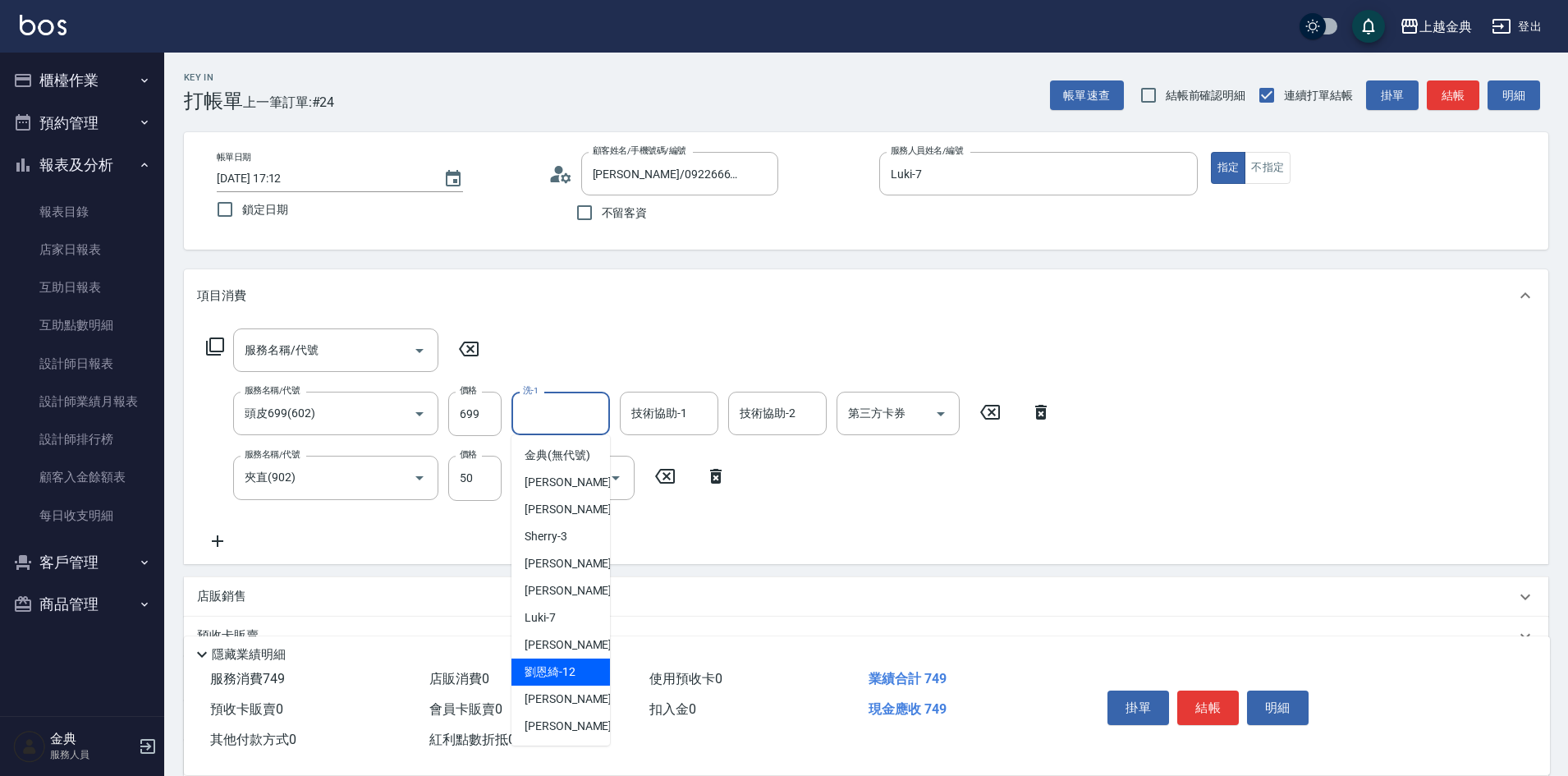
click at [565, 681] on span "[PERSON_NAME]-12" at bounding box center [549, 671] width 51 height 17
type input "[PERSON_NAME]-12"
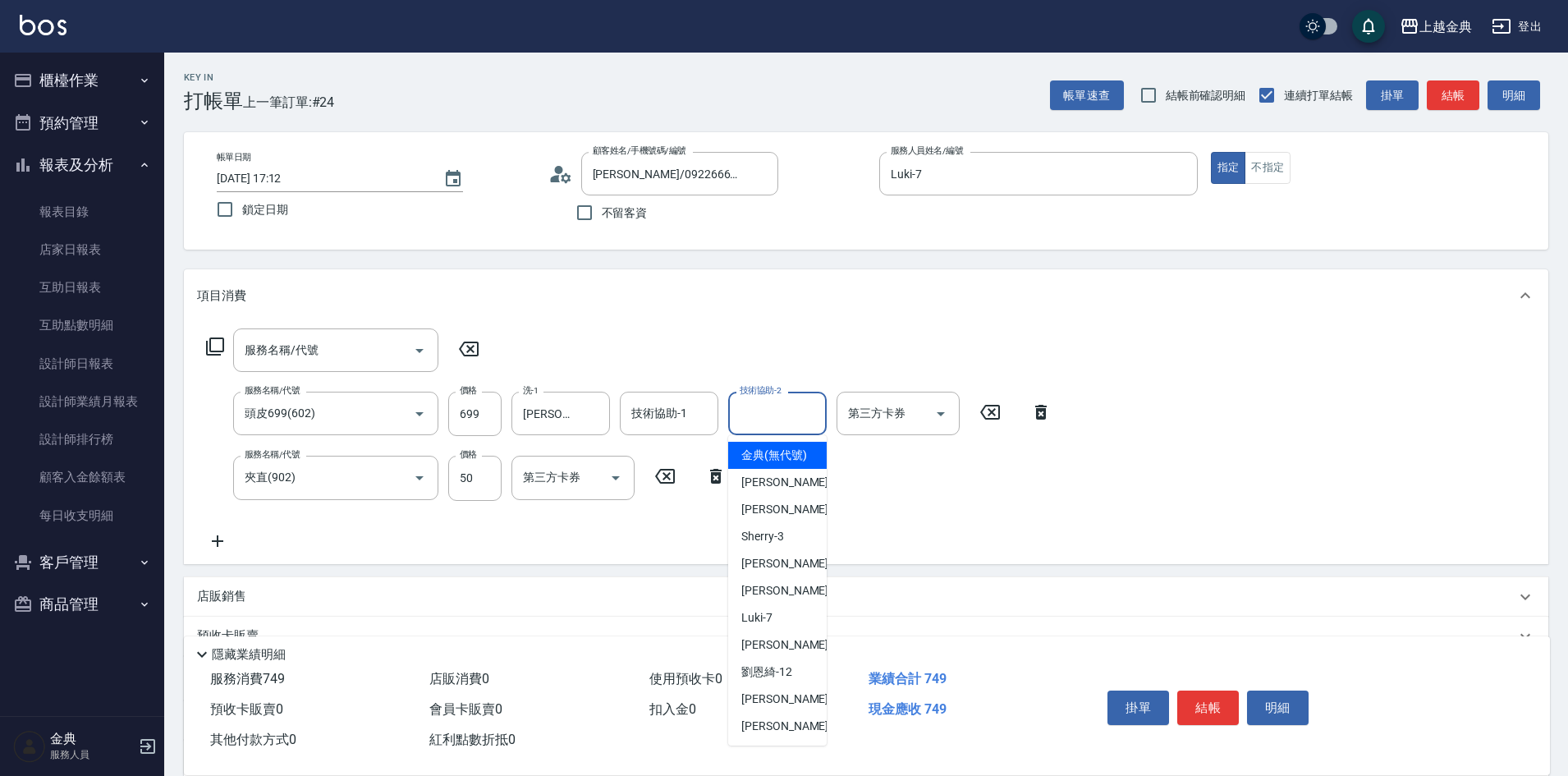
drag, startPoint x: 743, startPoint y: 417, endPoint x: 751, endPoint y: 429, distance: 14.4
click at [744, 416] on input "技術協助-2" at bounding box center [778, 413] width 84 height 29
click at [777, 679] on div "[PERSON_NAME]-12" at bounding box center [777, 671] width 99 height 27
type input "[PERSON_NAME]-12"
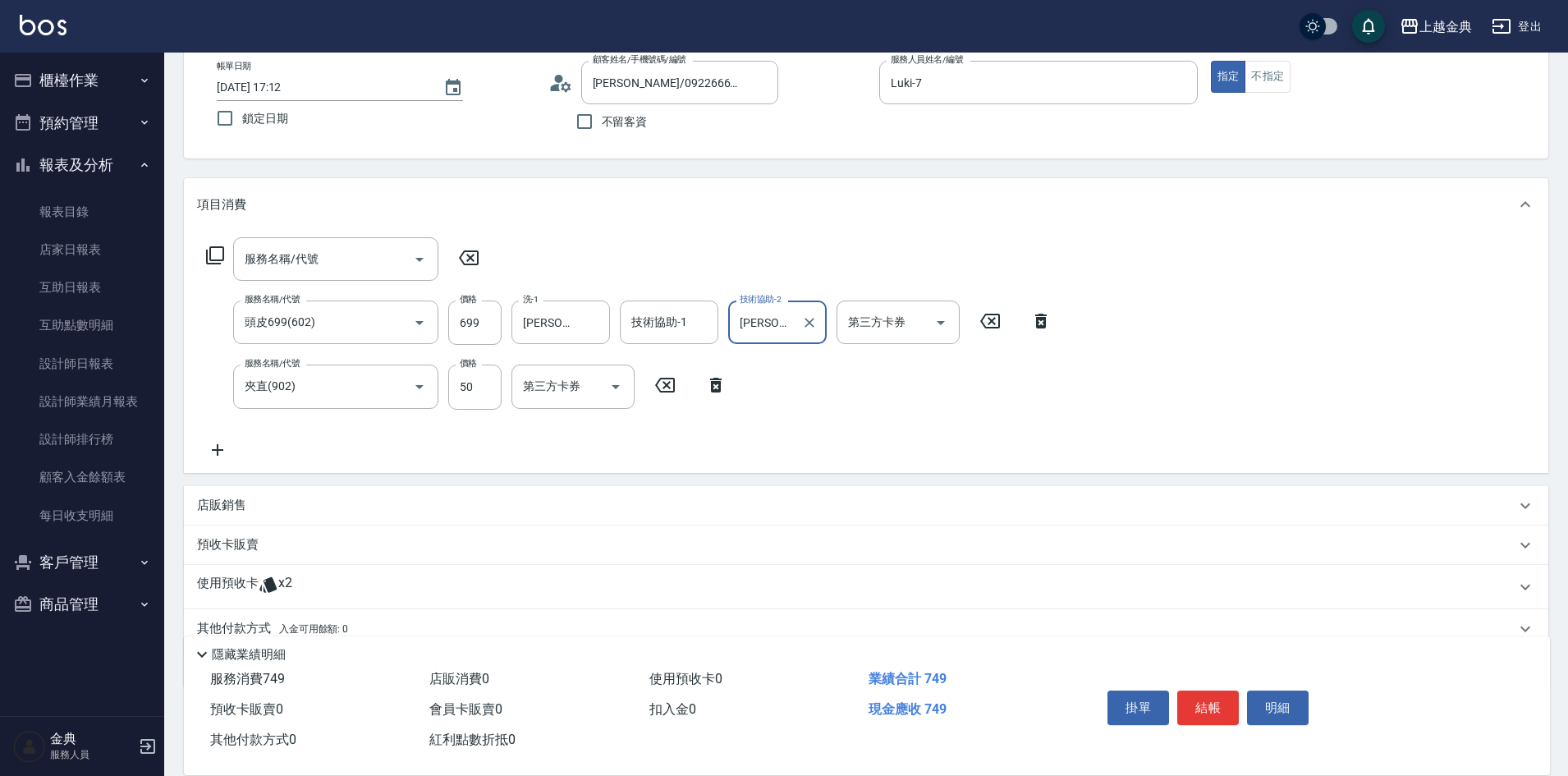
scroll to position [161, 0]
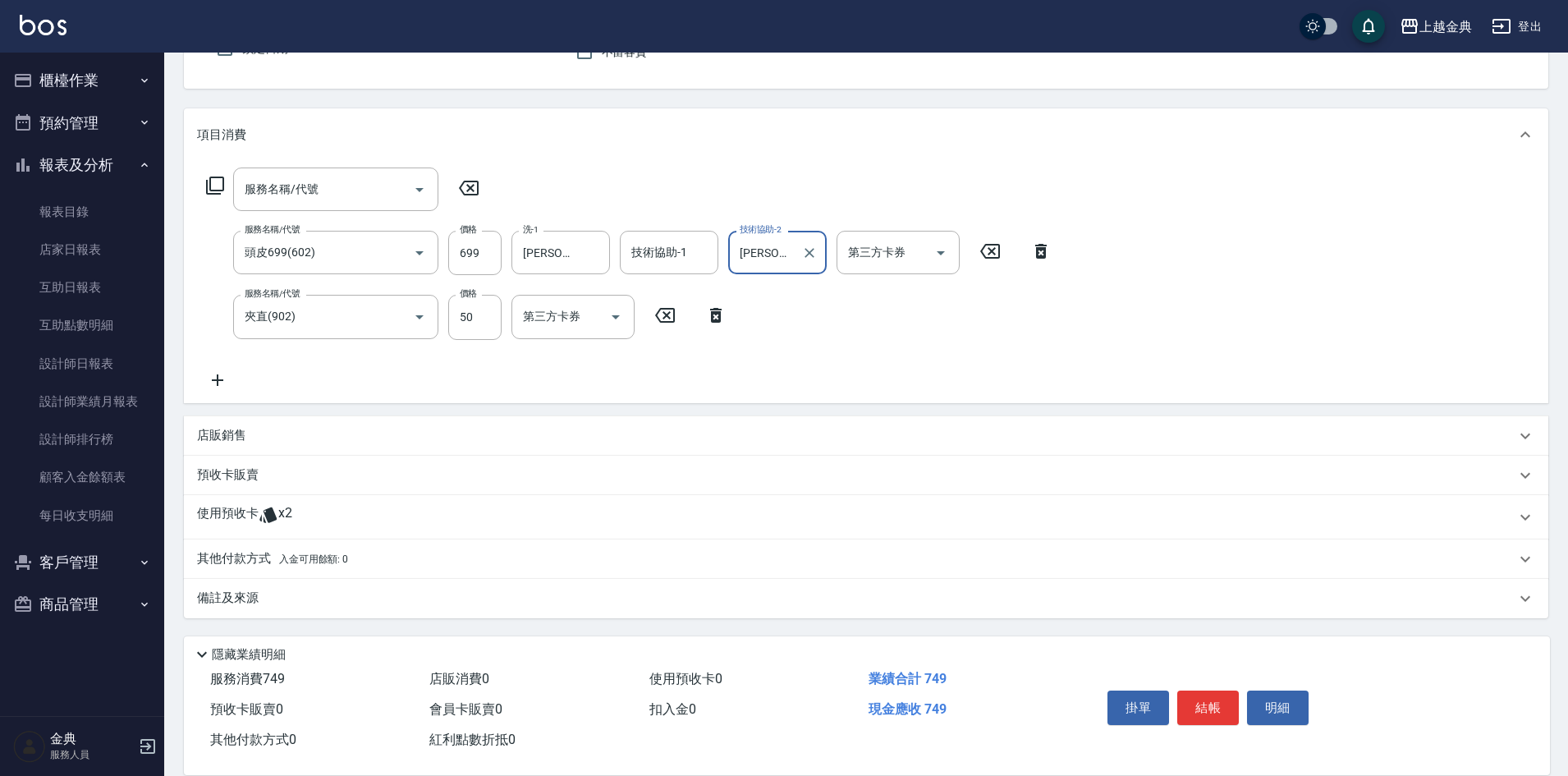
click at [238, 512] on p "使用預收卡" at bounding box center [228, 517] width 62 height 25
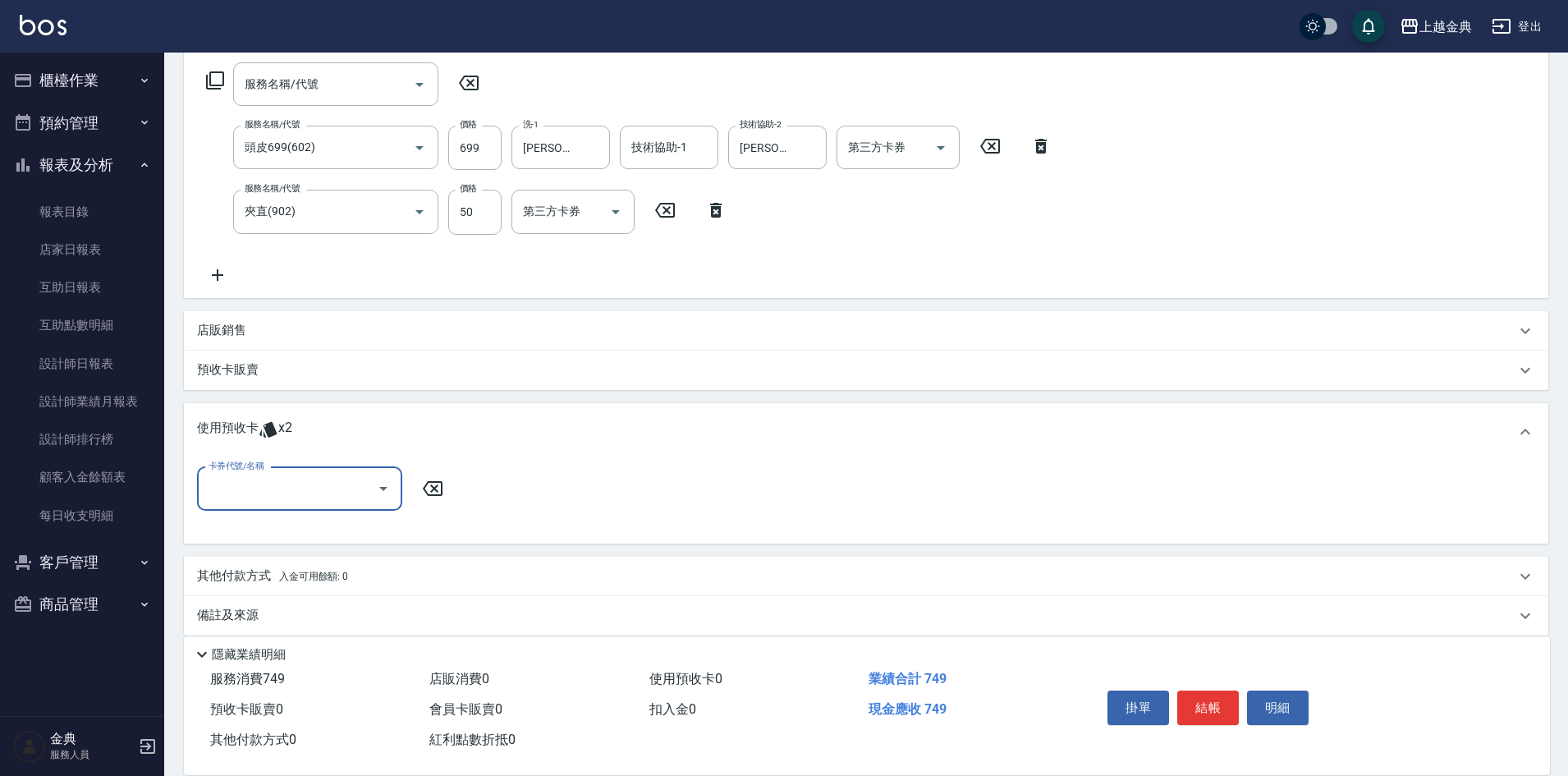
scroll to position [282, 0]
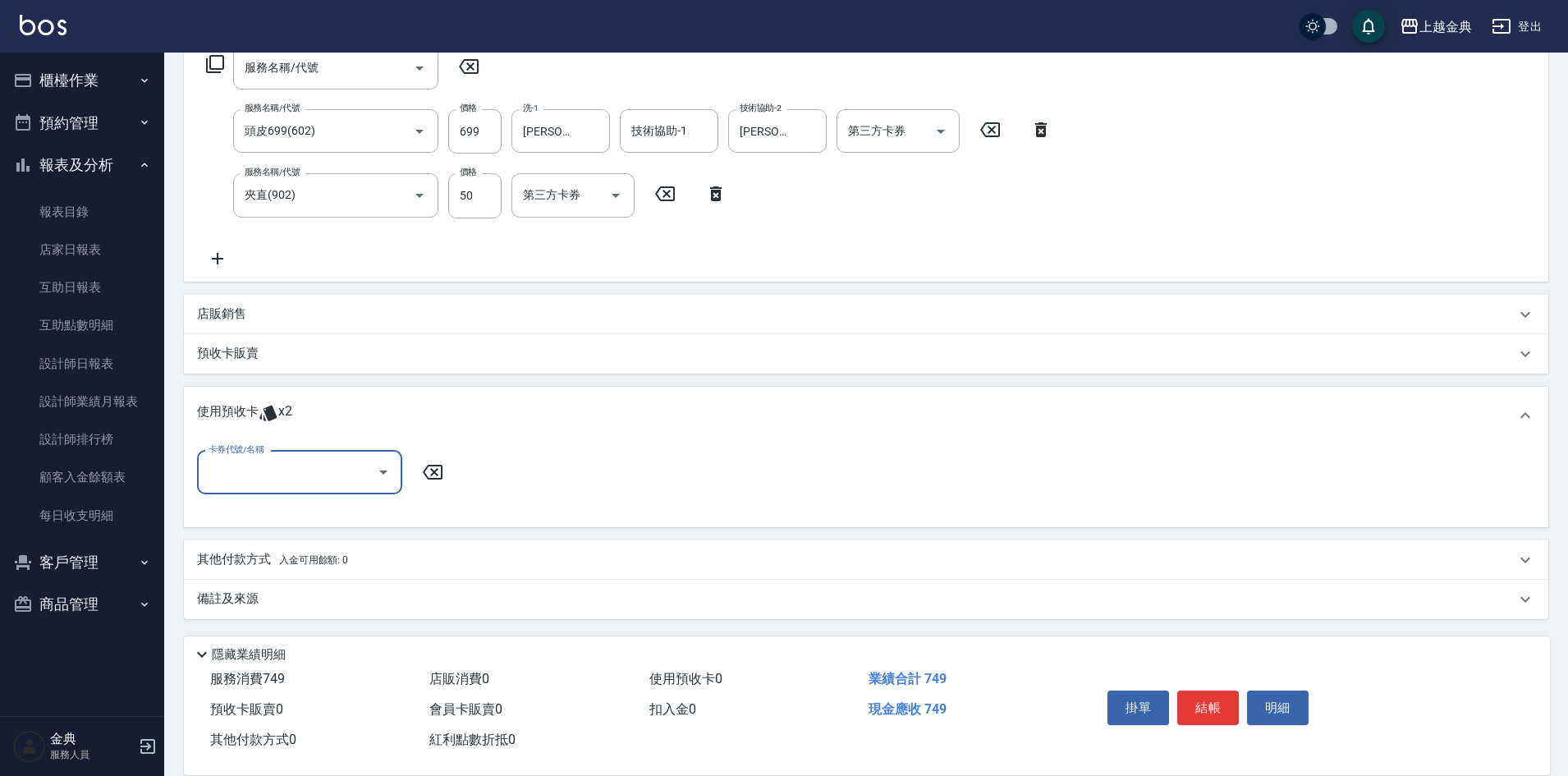
click at [244, 485] on input "卡券代號/名稱" at bounding box center [287, 472] width 165 height 29
click at [249, 519] on div "護髮包套3送1(5) 剩餘2張" at bounding box center [300, 514] width 205 height 27
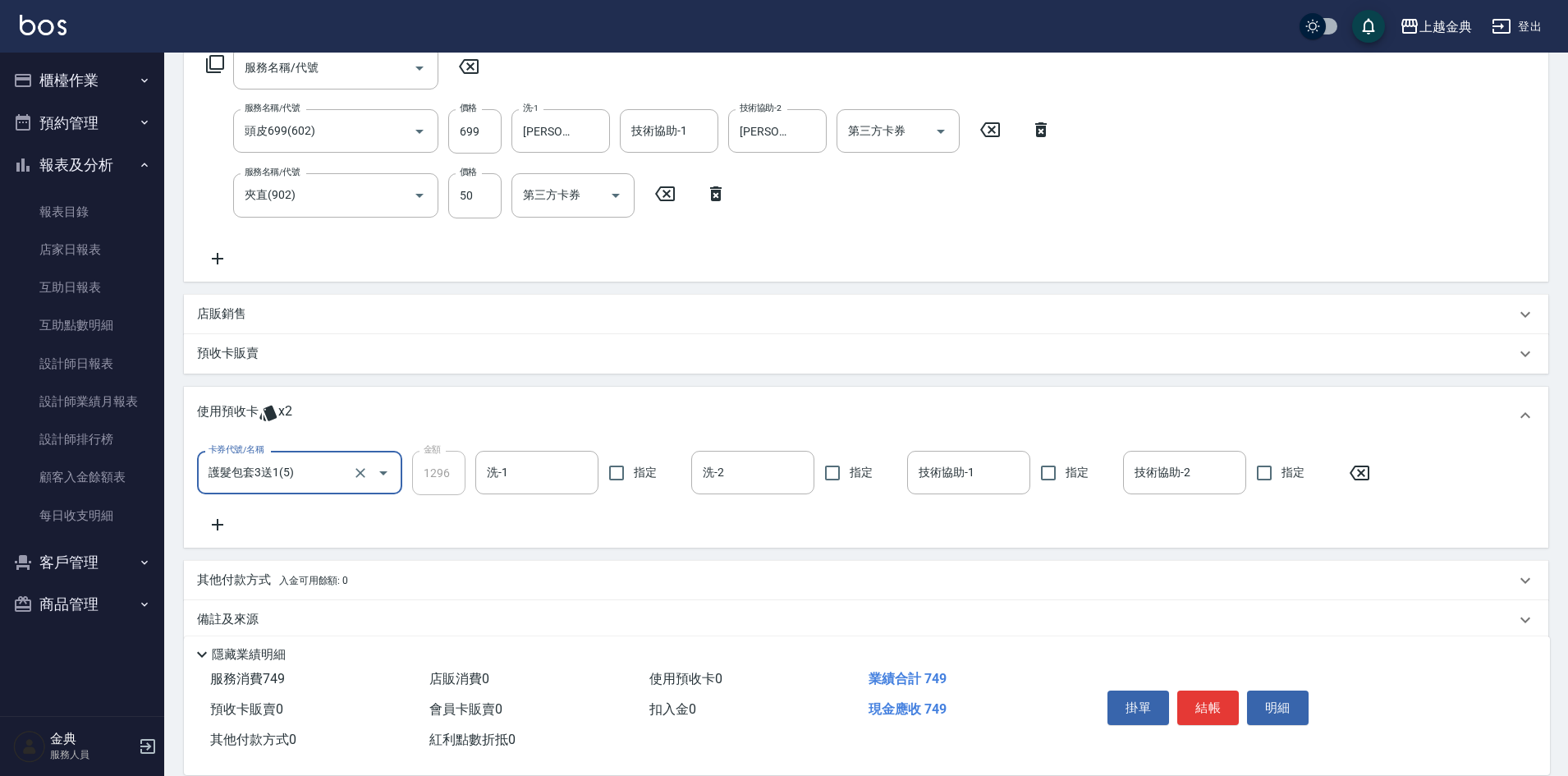
type input "護髮包套3送1(5)"
click at [490, 480] on input "洗-1" at bounding box center [536, 472] width 109 height 29
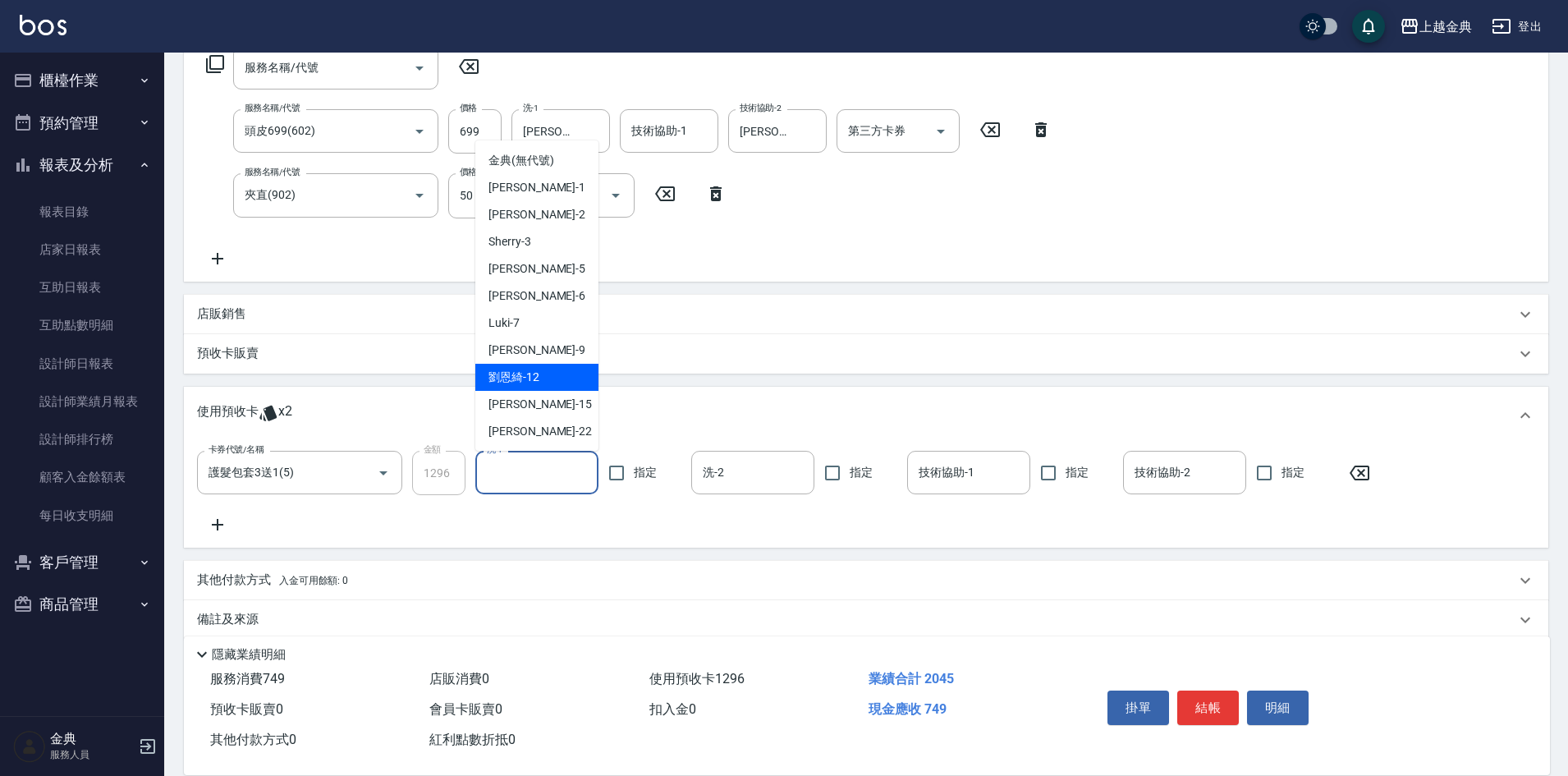
click at [543, 368] on div "[PERSON_NAME]-12" at bounding box center [537, 377] width 124 height 27
type input "[PERSON_NAME]-12"
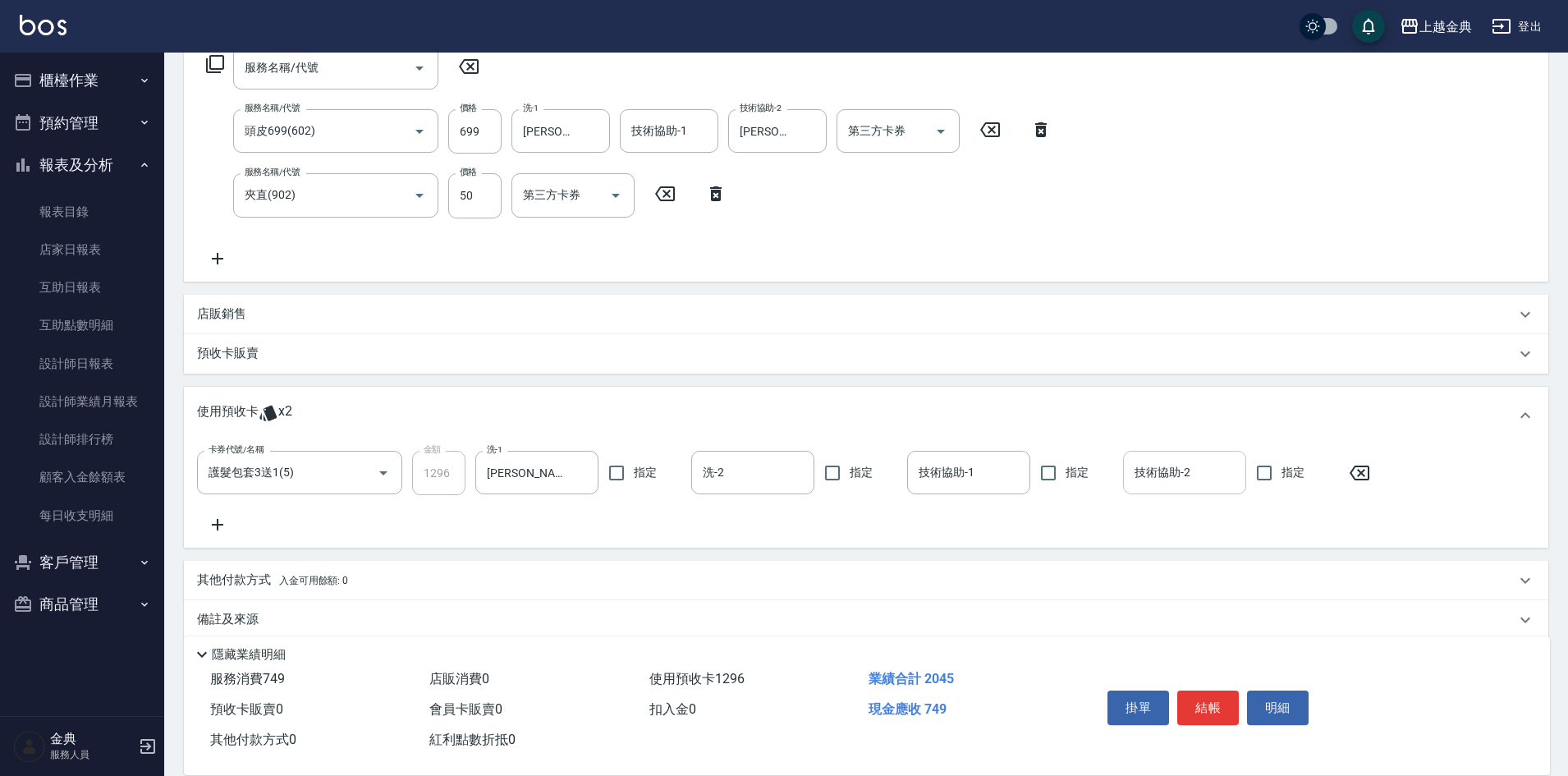
click at [1201, 477] on input "技術協助-2" at bounding box center [1184, 472] width 109 height 29
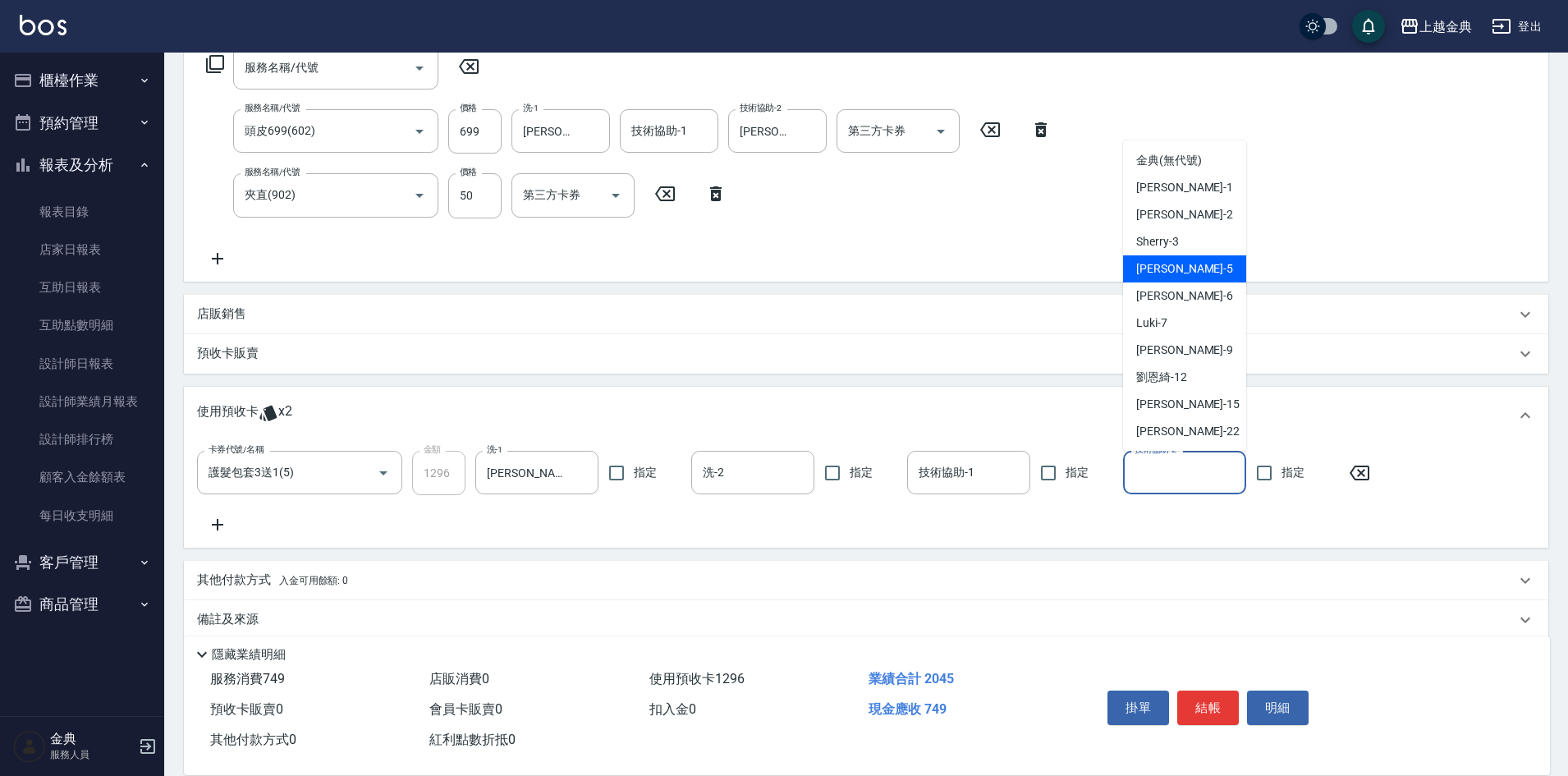
click at [1198, 270] on div "[PERSON_NAME] -5" at bounding box center [1184, 268] width 124 height 27
type input "[PERSON_NAME]-5"
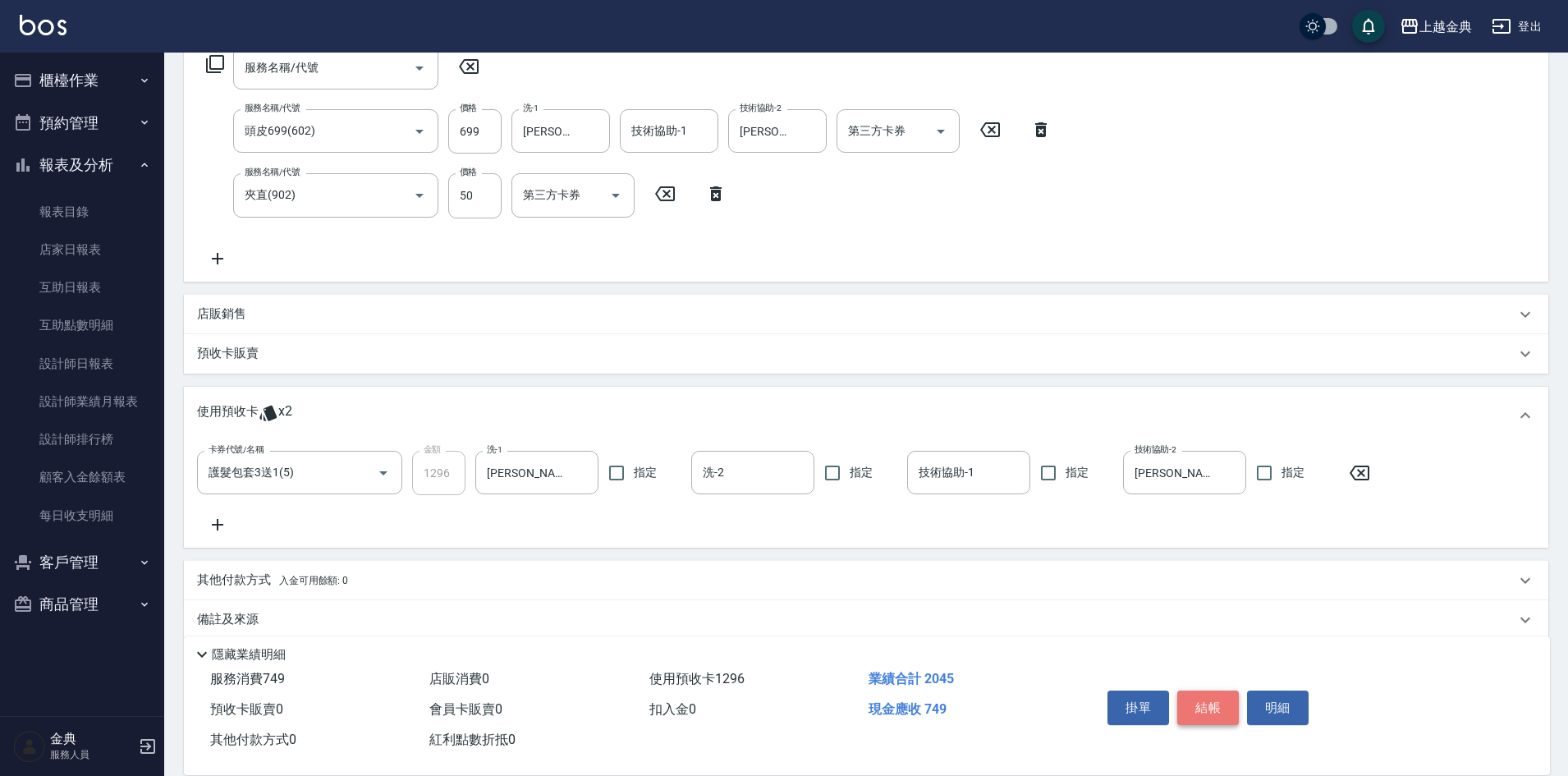
click at [1211, 699] on button "結帳" at bounding box center [1208, 707] width 62 height 35
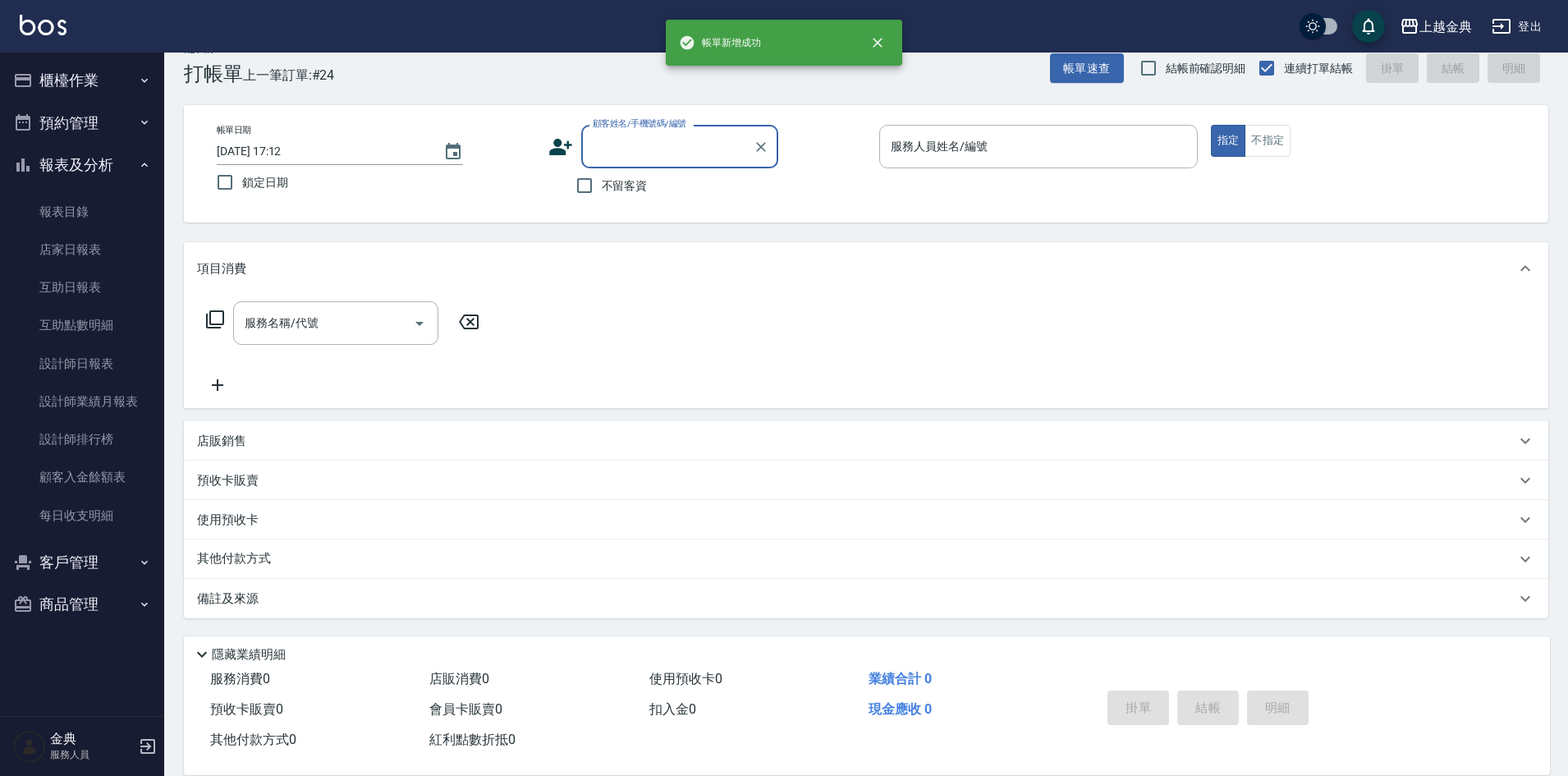
scroll to position [0, 0]
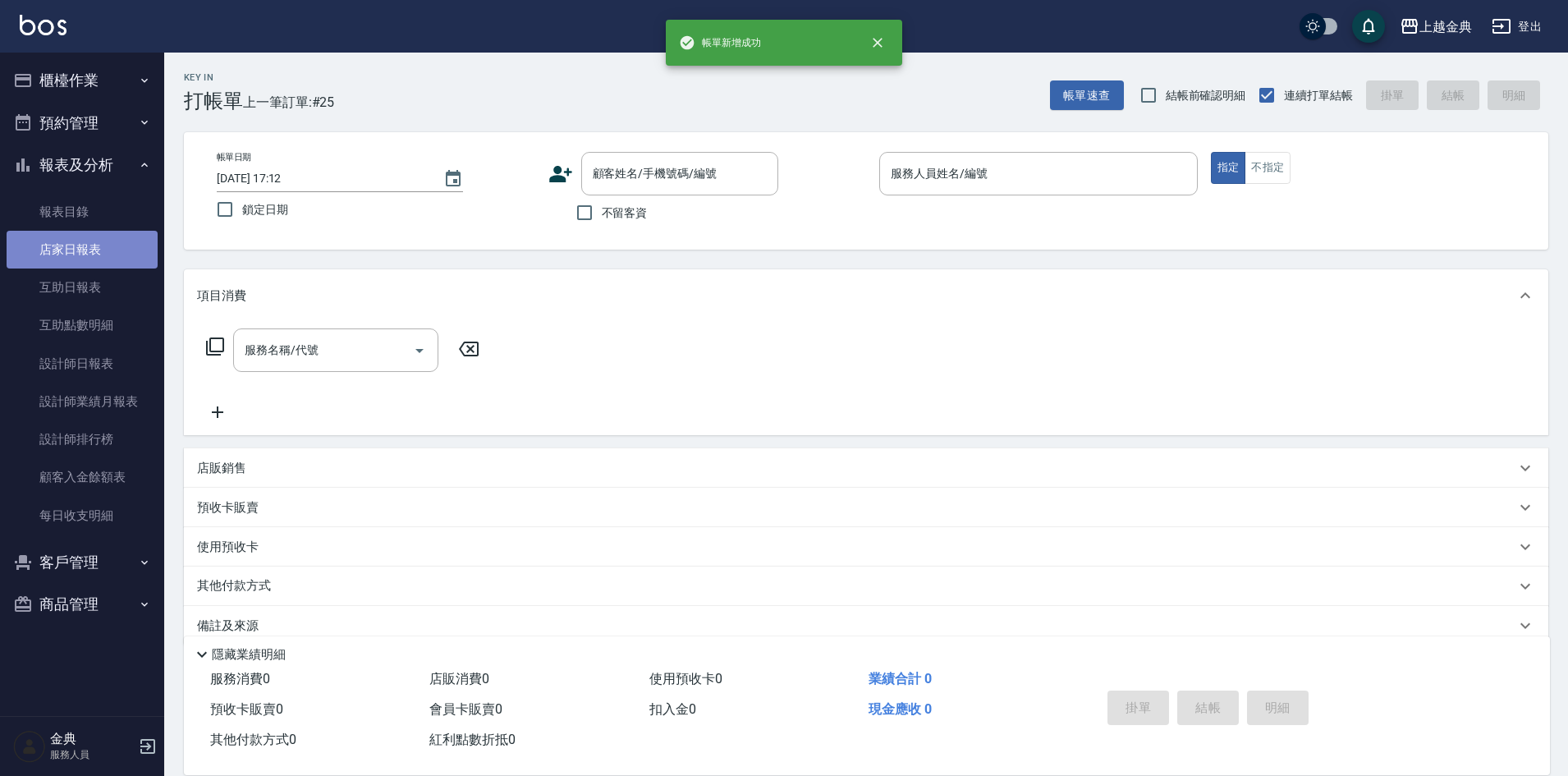
click at [93, 249] on link "店家日報表" at bounding box center [83, 249] width 152 height 38
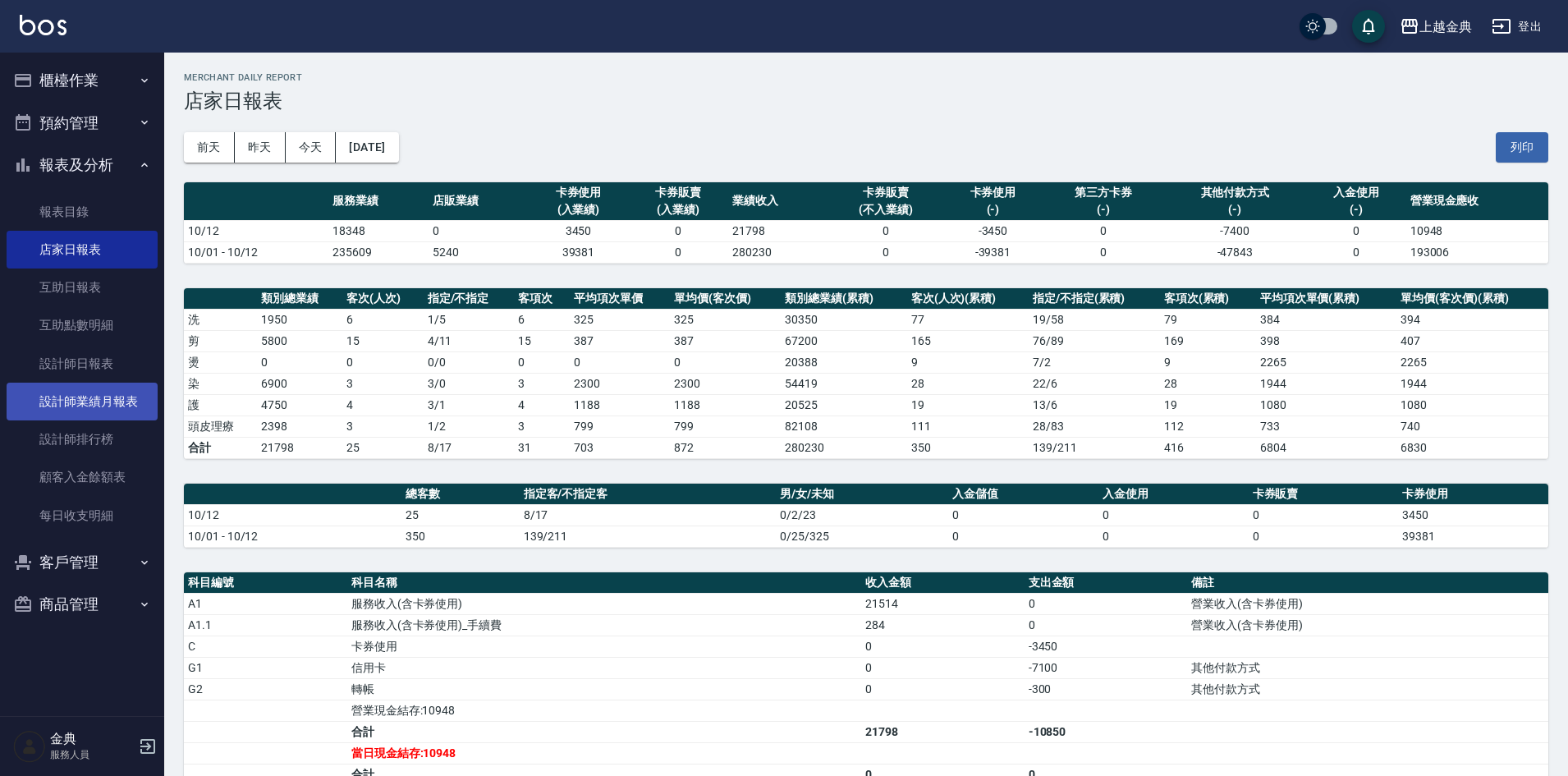
click at [100, 406] on link "設計師業績月報表" at bounding box center [83, 402] width 152 height 38
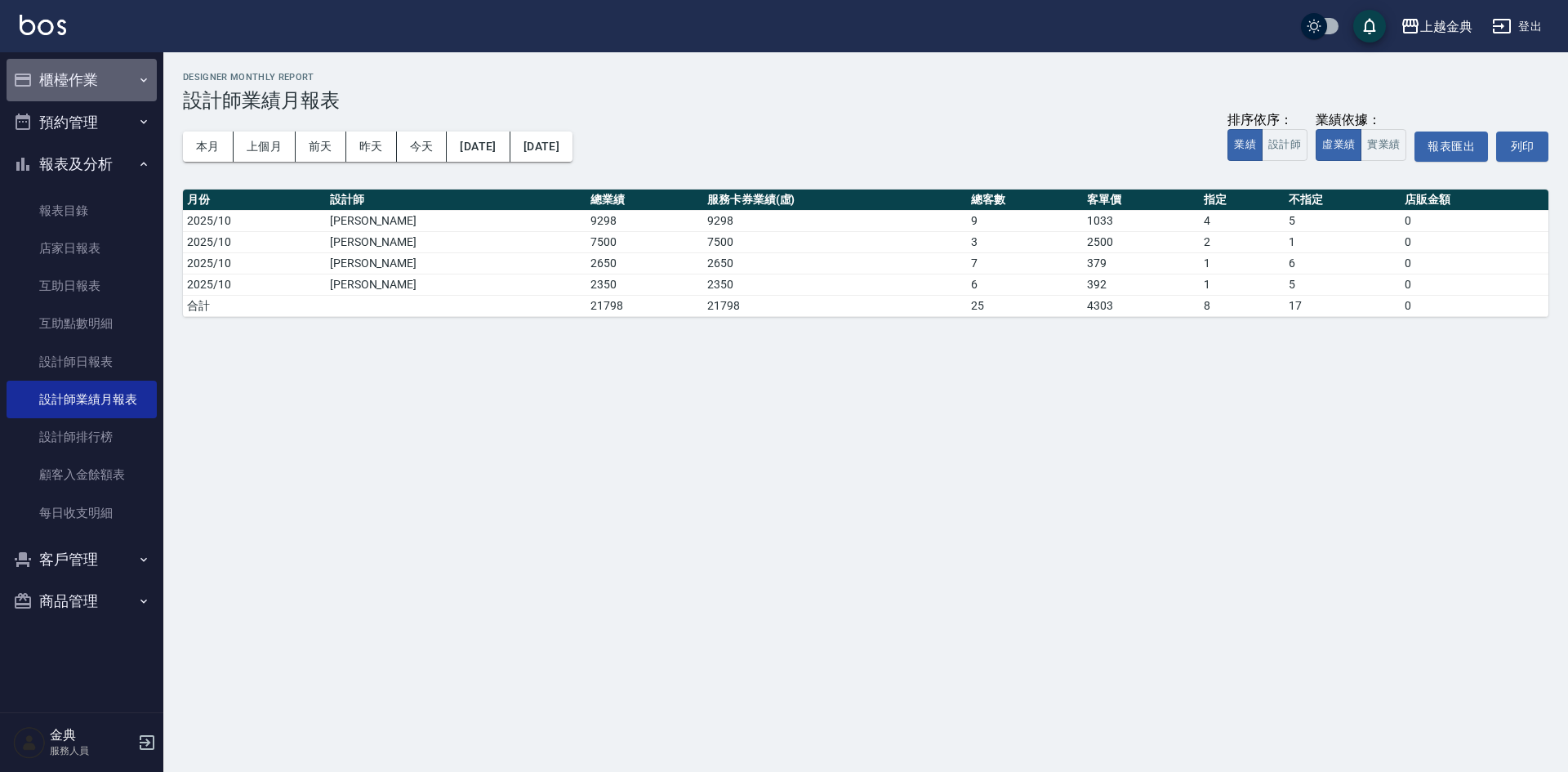
click at [76, 76] on button "櫃檯作業" at bounding box center [82, 79] width 151 height 43
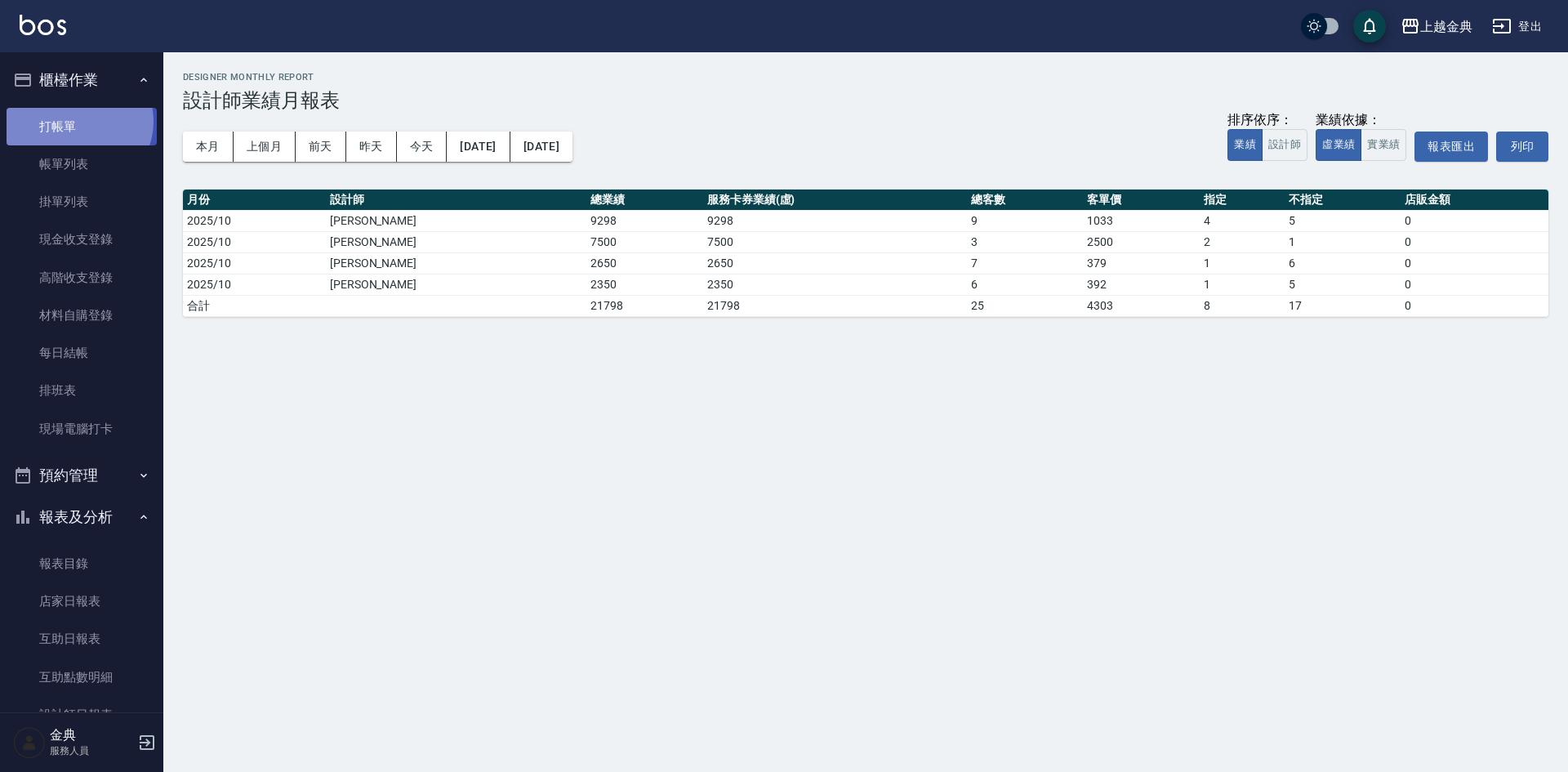
click at [76, 121] on link "打帳單" at bounding box center [82, 127] width 151 height 38
